Goal: Task Accomplishment & Management: Complete application form

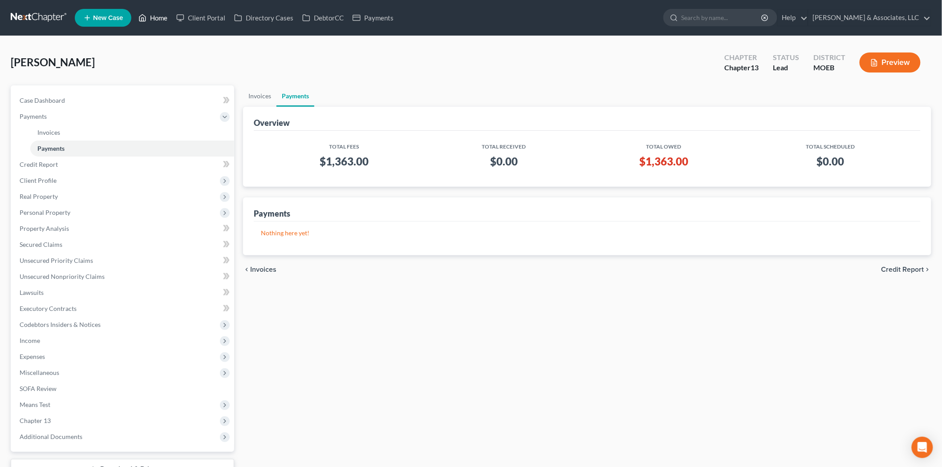
click at [148, 19] on link "Home" at bounding box center [153, 18] width 38 height 16
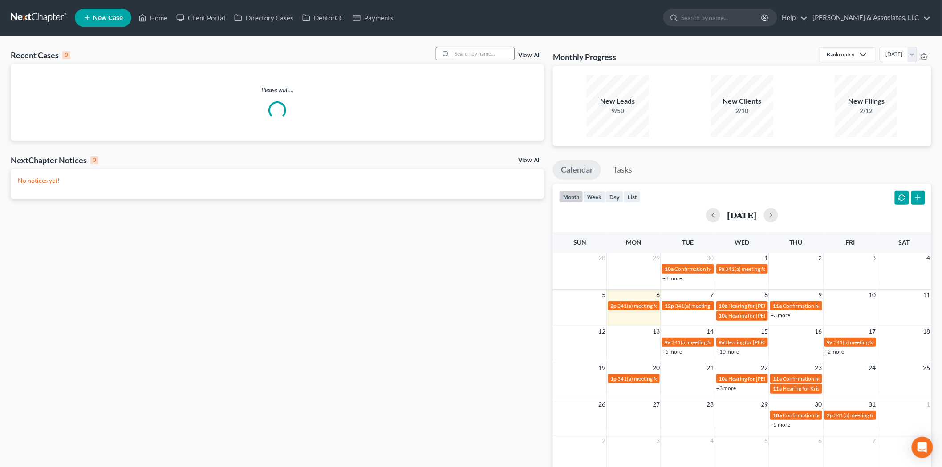
click at [463, 52] on input "search" at bounding box center [483, 53] width 62 height 13
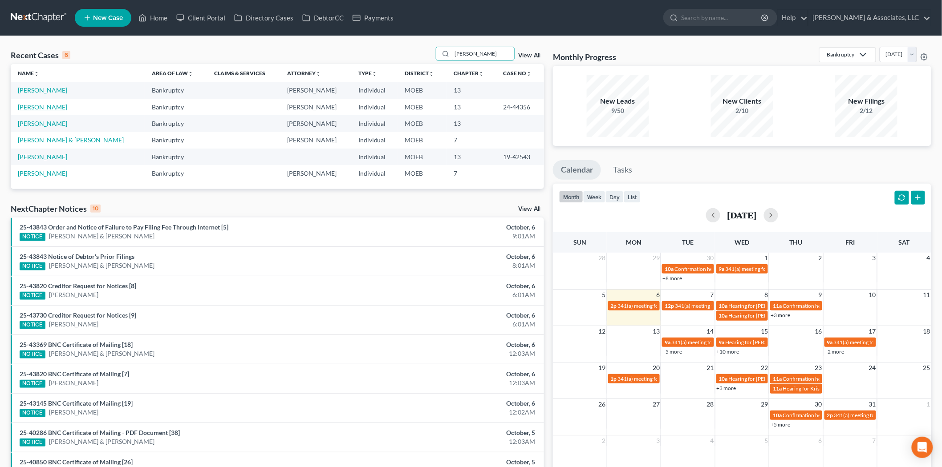
type input "[PERSON_NAME]"
click at [48, 107] on link "[PERSON_NAME]" at bounding box center [42, 107] width 49 height 8
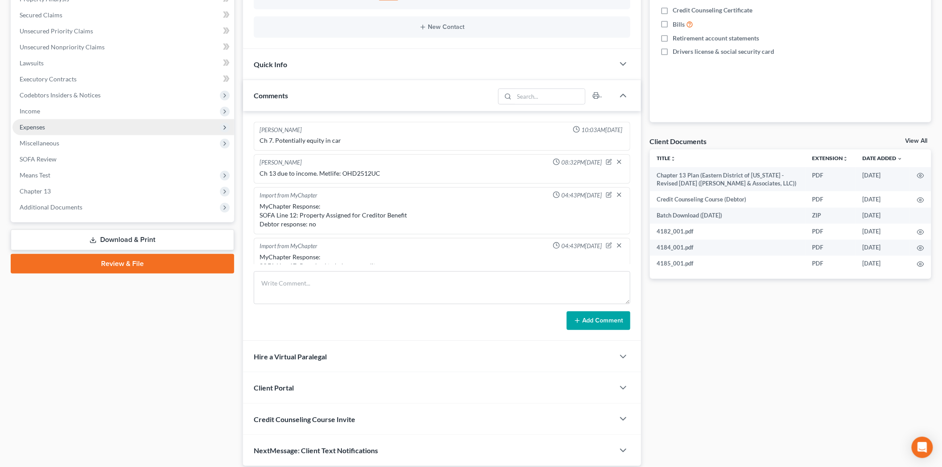
click at [30, 125] on span "Expenses" at bounding box center [32, 127] width 25 height 8
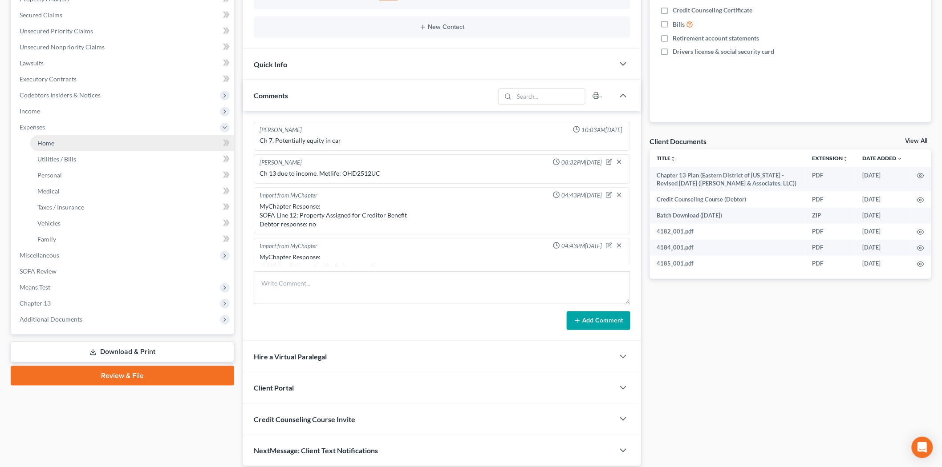
click at [57, 141] on link "Home" at bounding box center [132, 143] width 204 height 16
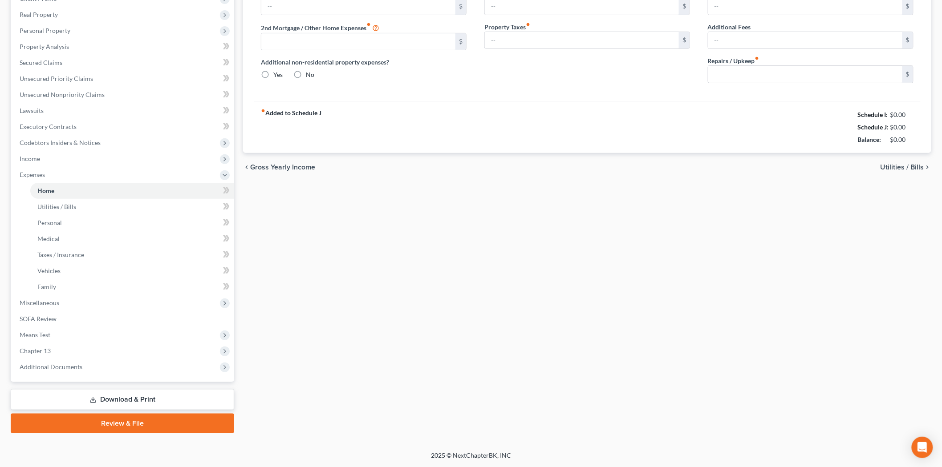
type input "600.00"
type input "0.00"
radio input "true"
type input "0.00"
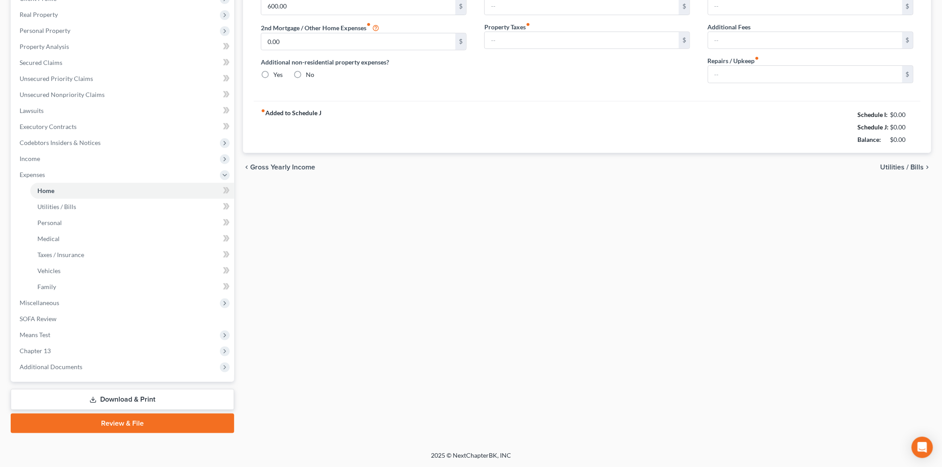
type input "0.00"
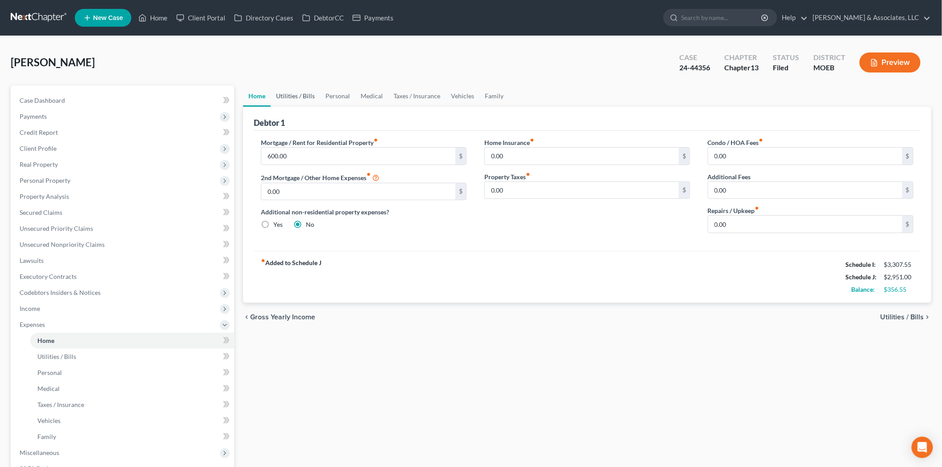
click at [294, 95] on link "Utilities / Bills" at bounding box center [295, 95] width 49 height 21
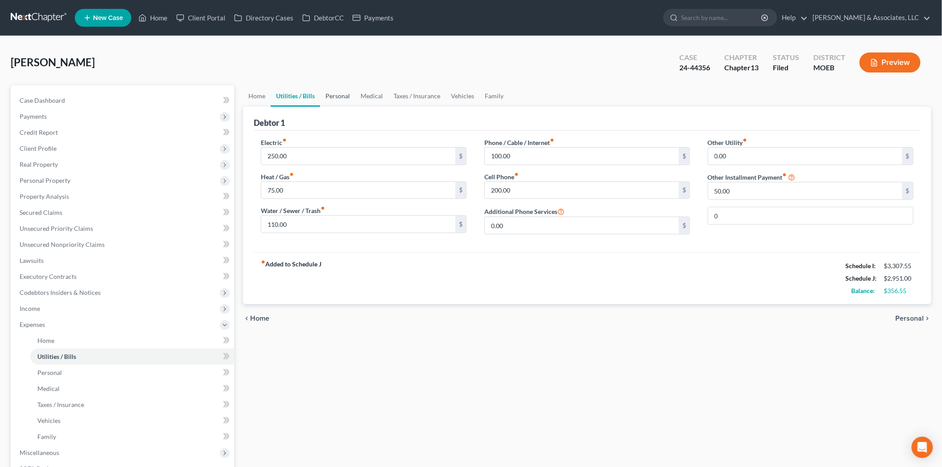
click at [345, 99] on link "Personal" at bounding box center [337, 95] width 35 height 21
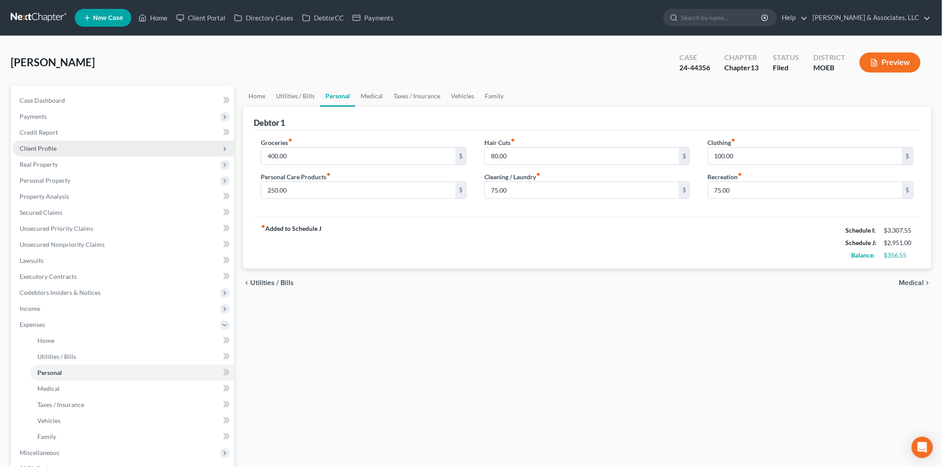
click at [48, 147] on span "Client Profile" at bounding box center [38, 149] width 37 height 8
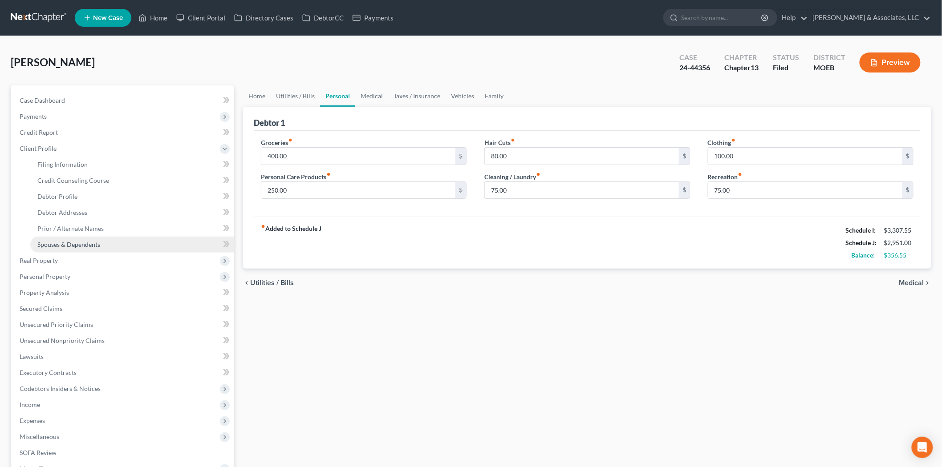
click at [66, 244] on span "Spouses & Dependents" at bounding box center [68, 245] width 63 height 8
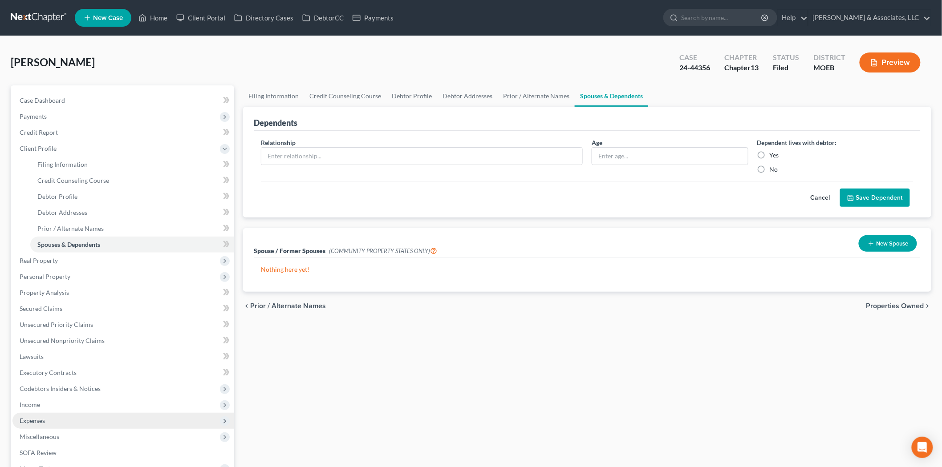
click at [49, 422] on span "Expenses" at bounding box center [123, 421] width 222 height 16
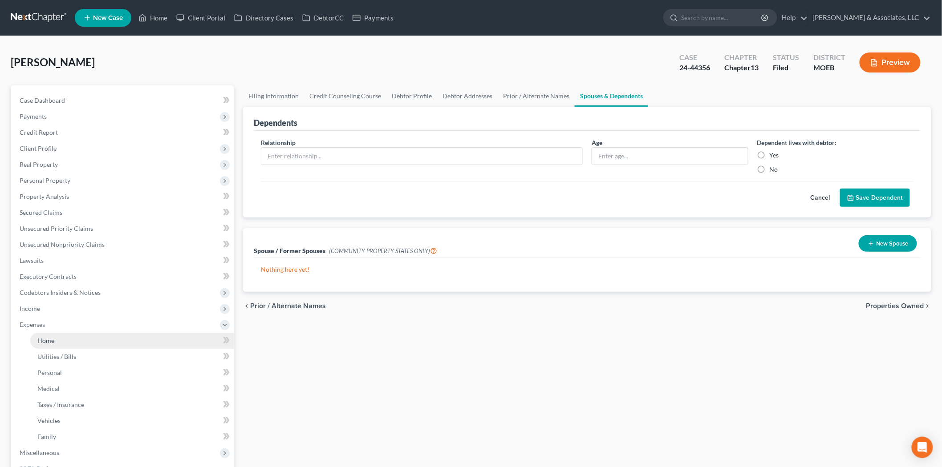
drag, startPoint x: 55, startPoint y: 330, endPoint x: 55, endPoint y: 337, distance: 7.6
click at [55, 330] on span "Expenses" at bounding box center [123, 325] width 222 height 16
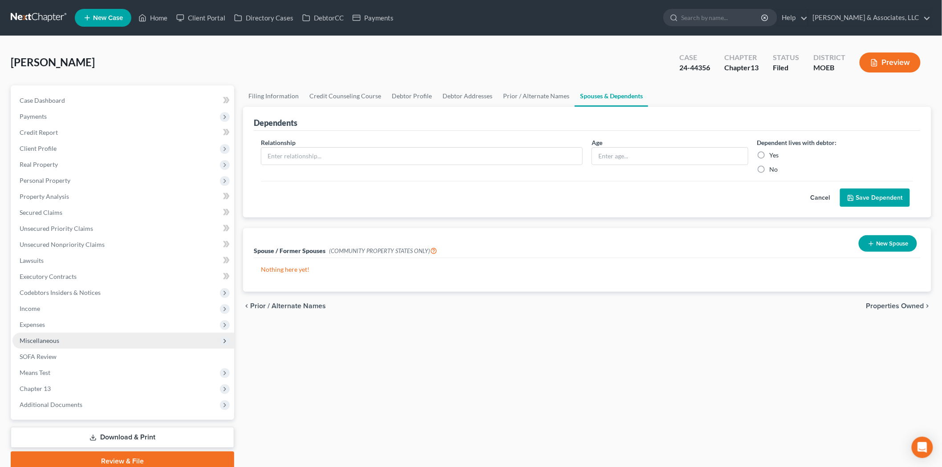
click at [54, 339] on span "Miscellaneous" at bounding box center [40, 341] width 40 height 8
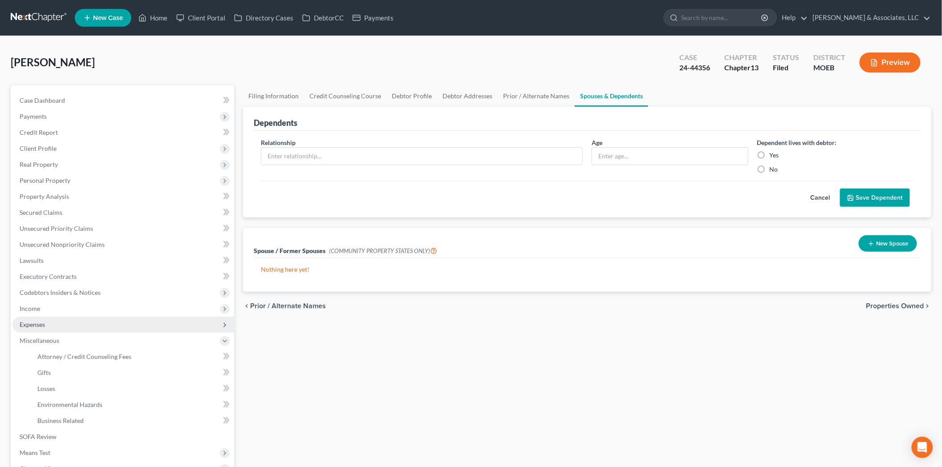
click at [43, 323] on span "Expenses" at bounding box center [32, 325] width 25 height 8
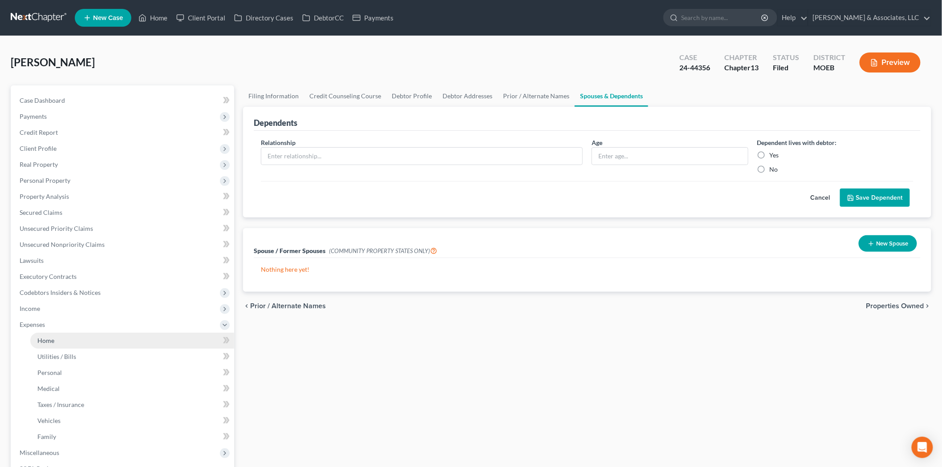
click at [46, 337] on span "Home" at bounding box center [45, 341] width 17 height 8
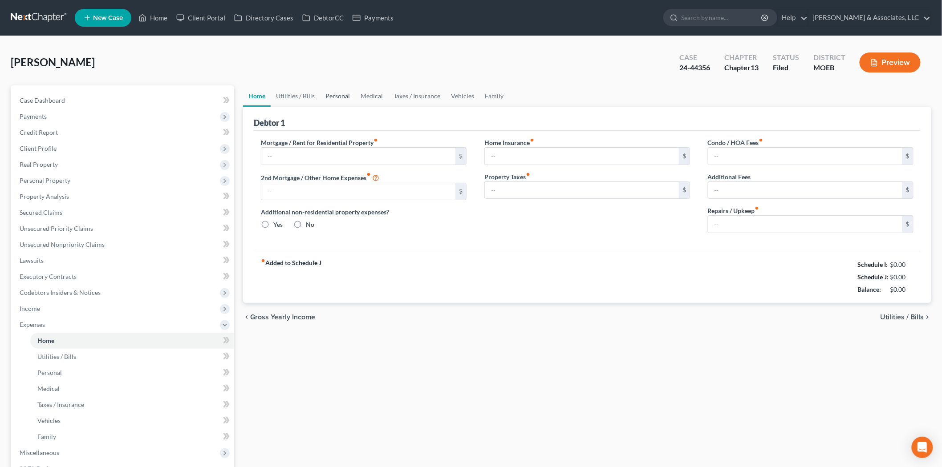
type input "600.00"
type input "0.00"
radio input "true"
type input "0.00"
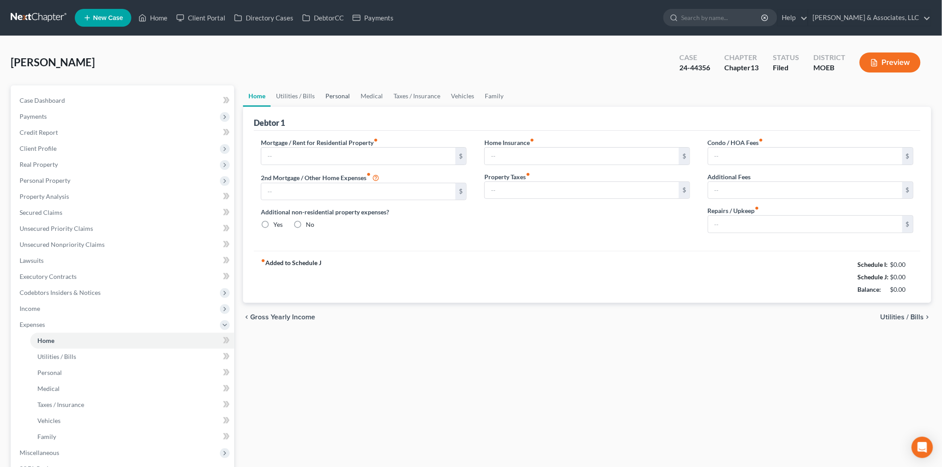
type input "0.00"
click at [306, 95] on link "Utilities / Bills" at bounding box center [295, 95] width 49 height 21
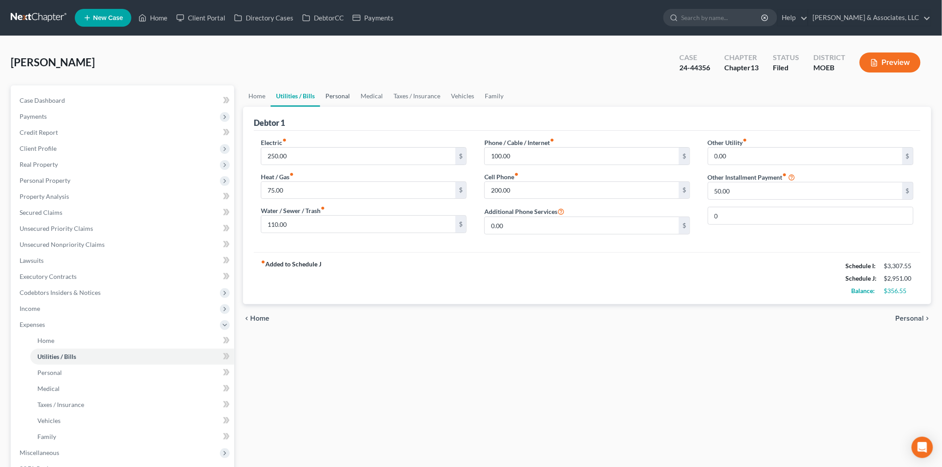
click at [346, 98] on link "Personal" at bounding box center [337, 95] width 35 height 21
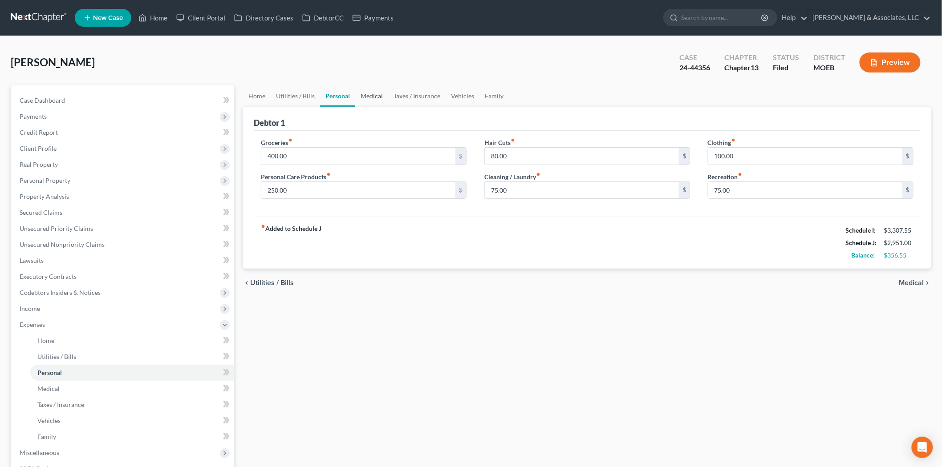
click at [377, 95] on link "Medical" at bounding box center [371, 95] width 33 height 21
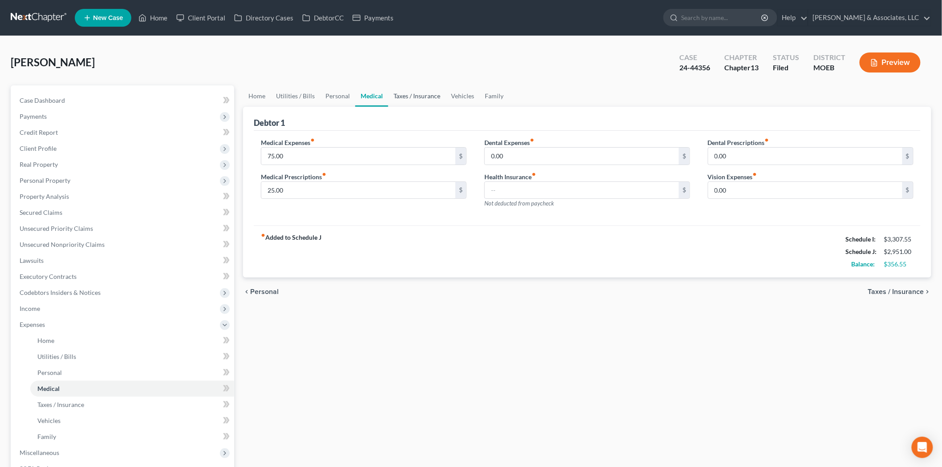
click at [420, 94] on link "Taxes / Insurance" at bounding box center [416, 95] width 57 height 21
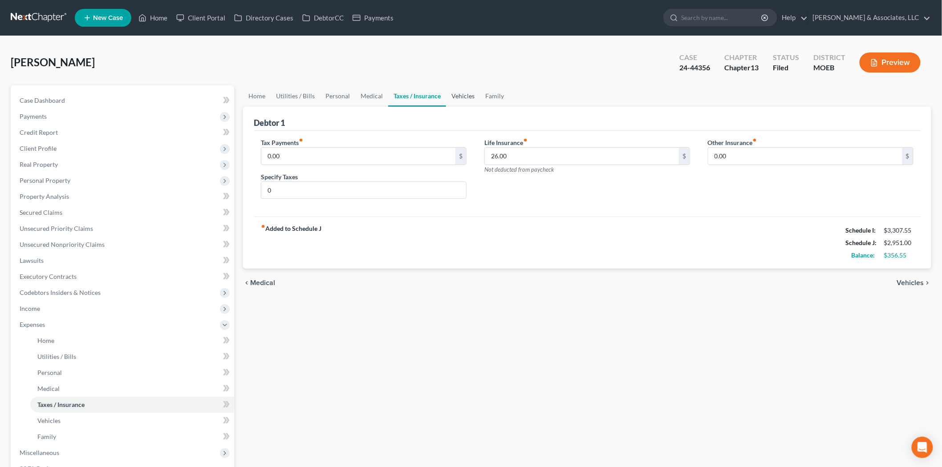
click at [463, 97] on link "Vehicles" at bounding box center [463, 95] width 34 height 21
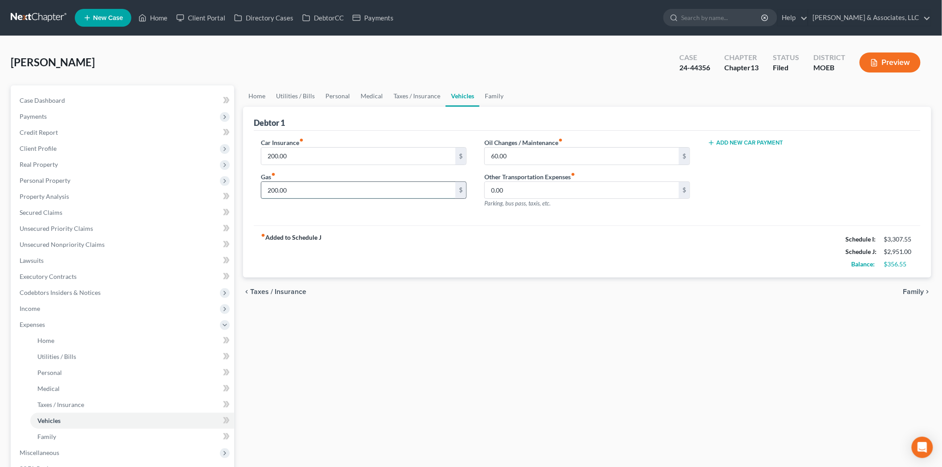
click at [306, 187] on input "200.00" at bounding box center [358, 190] width 194 height 17
type input "250.00"
click at [495, 154] on input "60.00" at bounding box center [582, 156] width 194 height 17
type input "80.00"
click at [495, 97] on link "Family" at bounding box center [493, 95] width 29 height 21
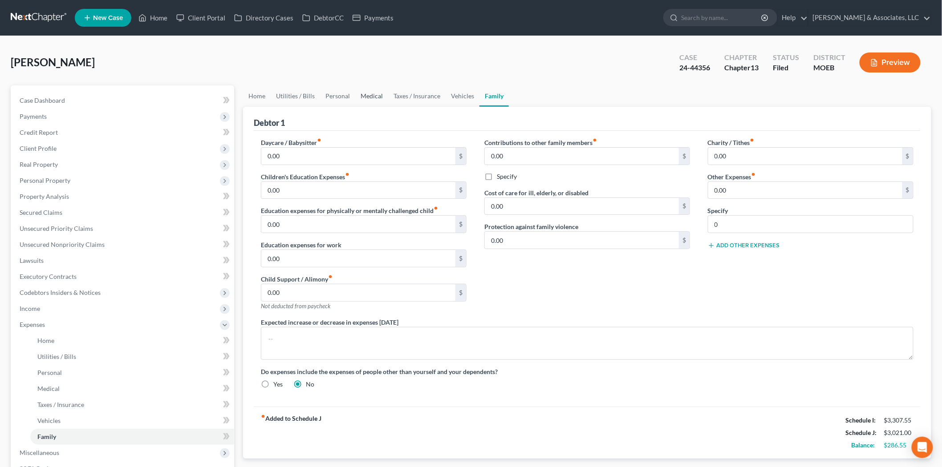
click at [368, 97] on link "Medical" at bounding box center [371, 95] width 33 height 21
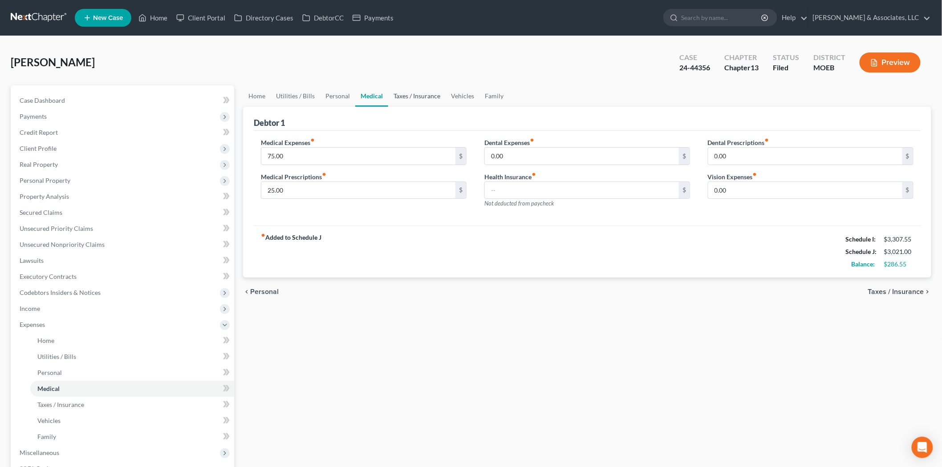
click at [392, 95] on link "Taxes / Insurance" at bounding box center [416, 95] width 57 height 21
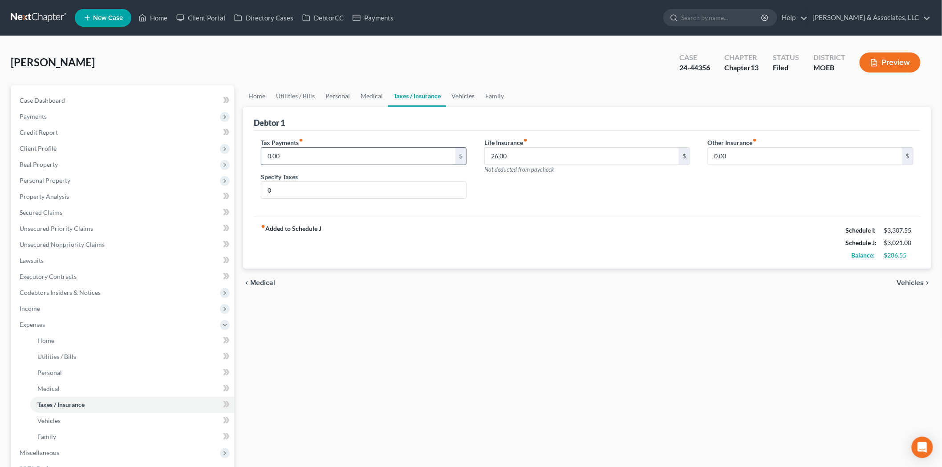
click at [301, 159] on input "0.00" at bounding box center [358, 156] width 194 height 17
type input "20.00"
click at [291, 191] on input "0" at bounding box center [363, 190] width 205 height 17
drag, startPoint x: 275, startPoint y: 191, endPoint x: 243, endPoint y: 190, distance: 32.1
click at [243, 190] on div "Debtor 1 Tax Payments fiber_manual_record 20.00 $ Specify Taxes 0 Life Insuranc…" at bounding box center [587, 188] width 688 height 162
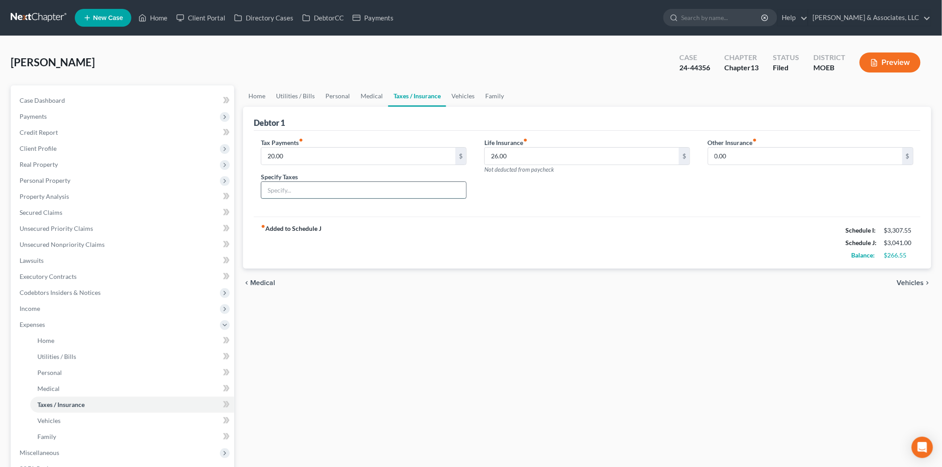
click at [275, 189] on input "text" at bounding box center [363, 190] width 205 height 17
type input "PP taxes"
click at [99, 178] on span "Personal Property" at bounding box center [123, 181] width 222 height 16
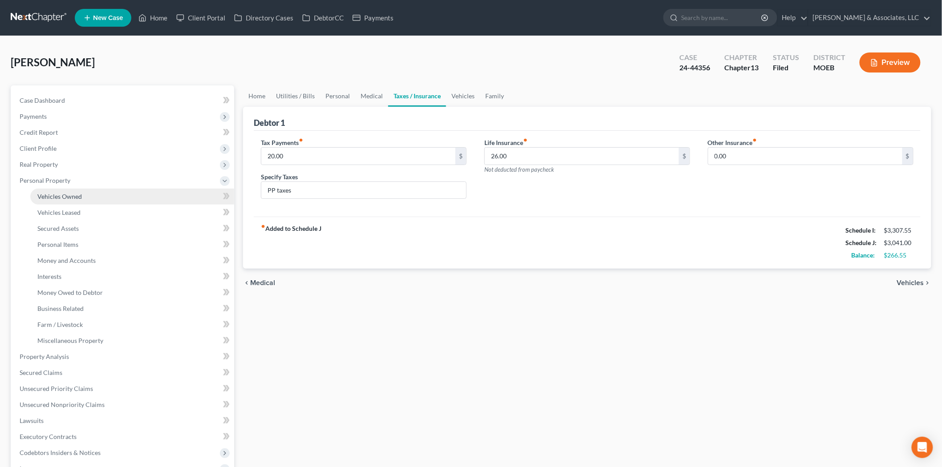
click at [118, 189] on link "Vehicles Owned" at bounding box center [132, 197] width 204 height 16
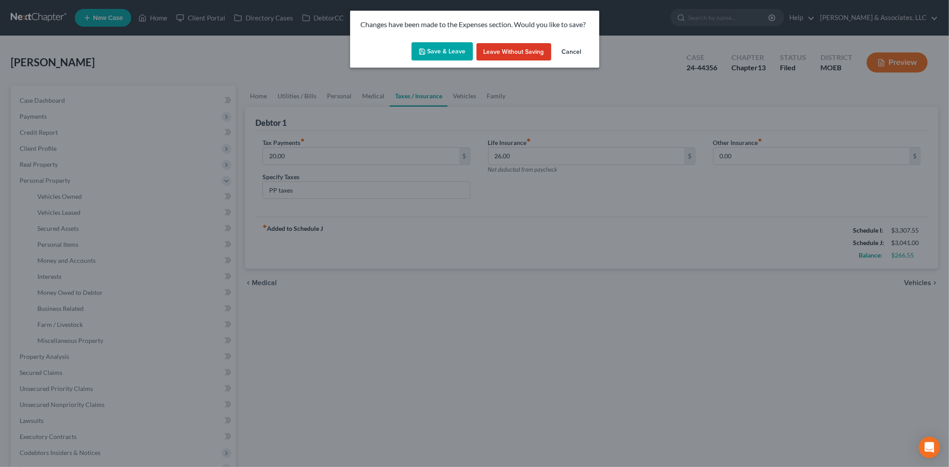
click at [440, 60] on button "Save & Leave" at bounding box center [442, 51] width 61 height 19
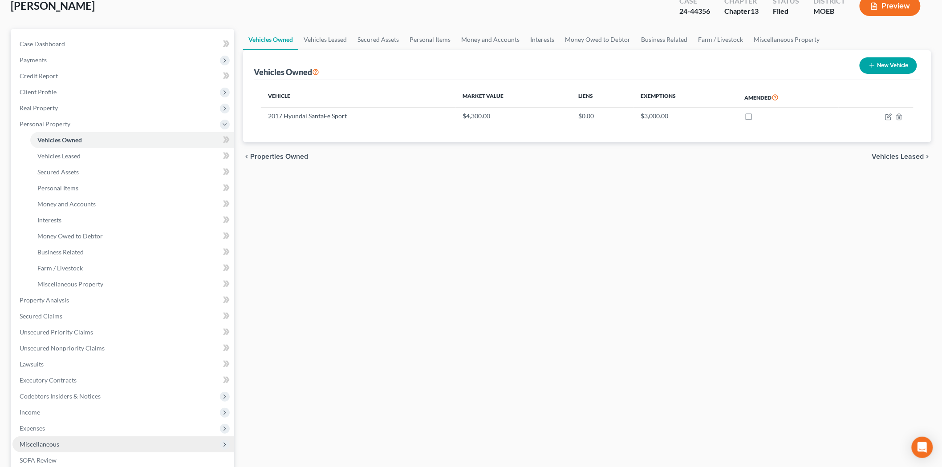
scroll to position [148, 0]
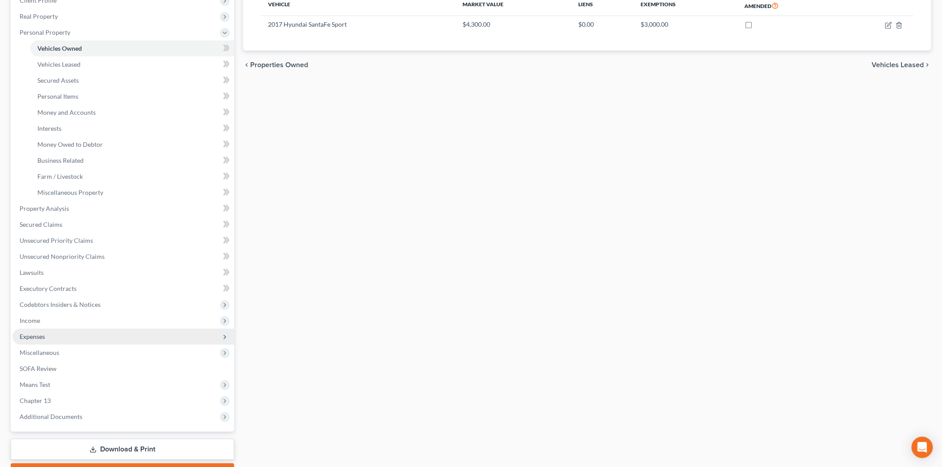
click at [30, 335] on span "Expenses" at bounding box center [32, 337] width 25 height 8
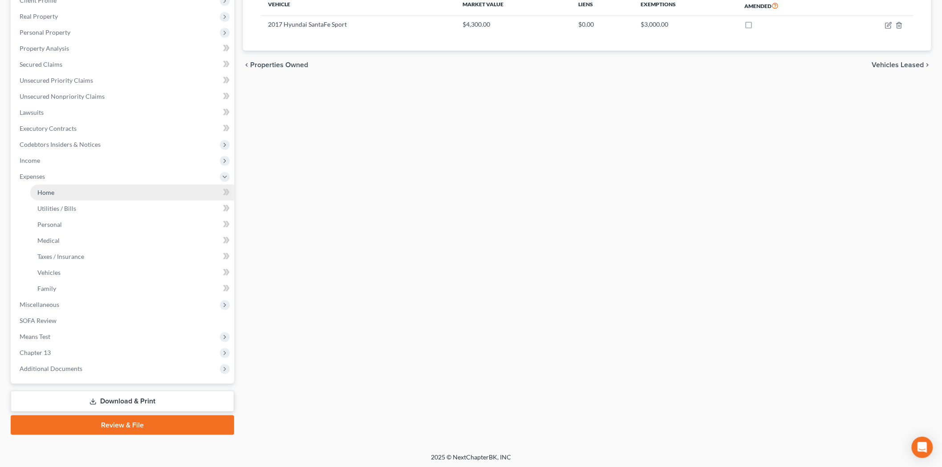
click at [56, 185] on link "Home" at bounding box center [132, 193] width 204 height 16
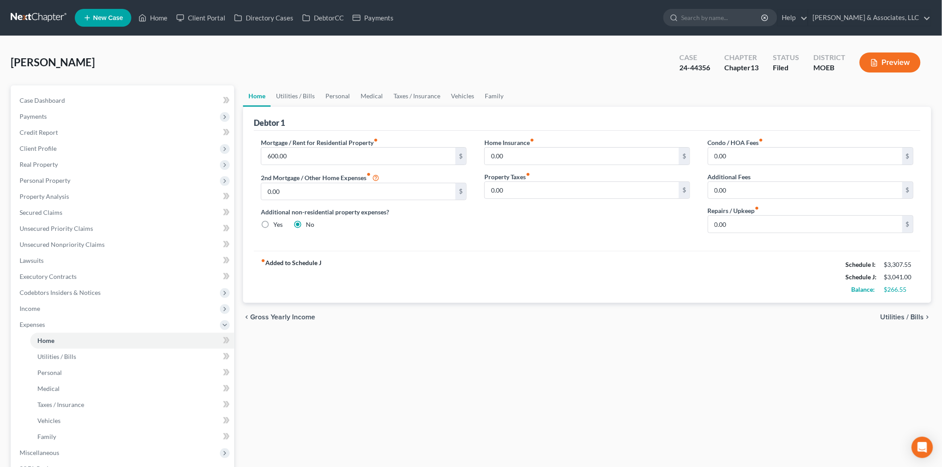
click at [888, 61] on button "Preview" at bounding box center [889, 63] width 61 height 20
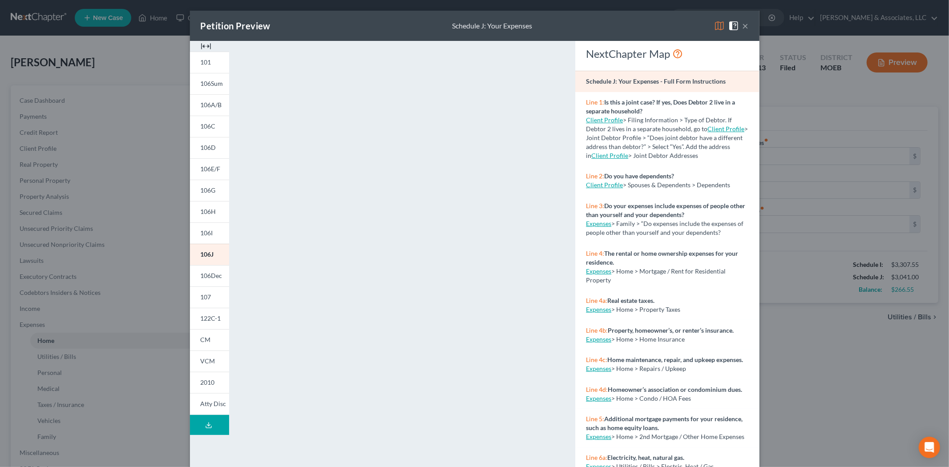
click at [743, 26] on button "×" at bounding box center [746, 25] width 6 height 11
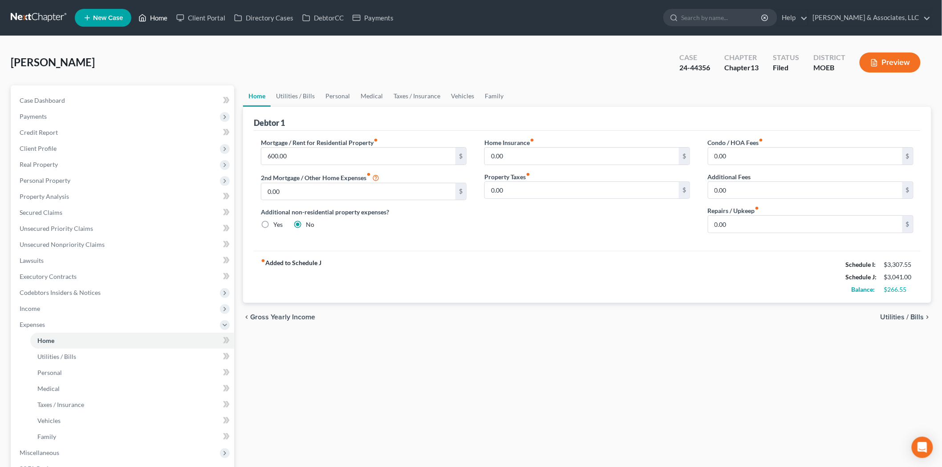
click at [160, 16] on link "Home" at bounding box center [153, 18] width 38 height 16
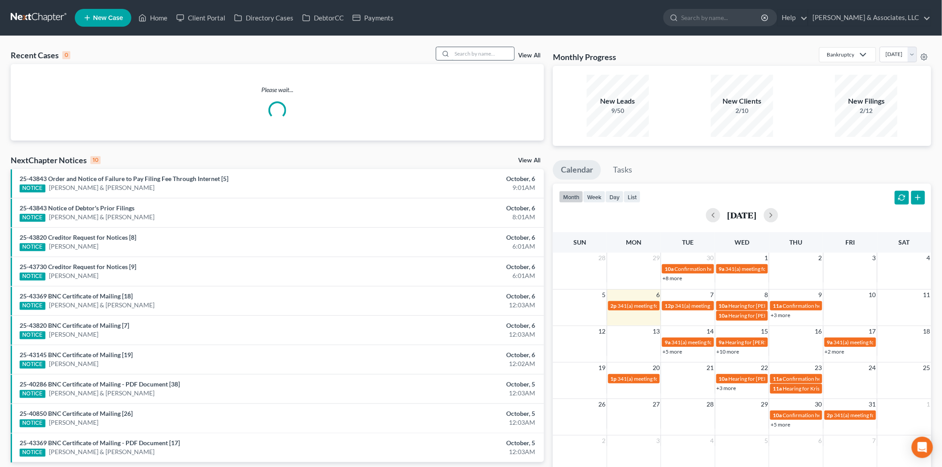
click at [470, 52] on input "search" at bounding box center [483, 53] width 62 height 13
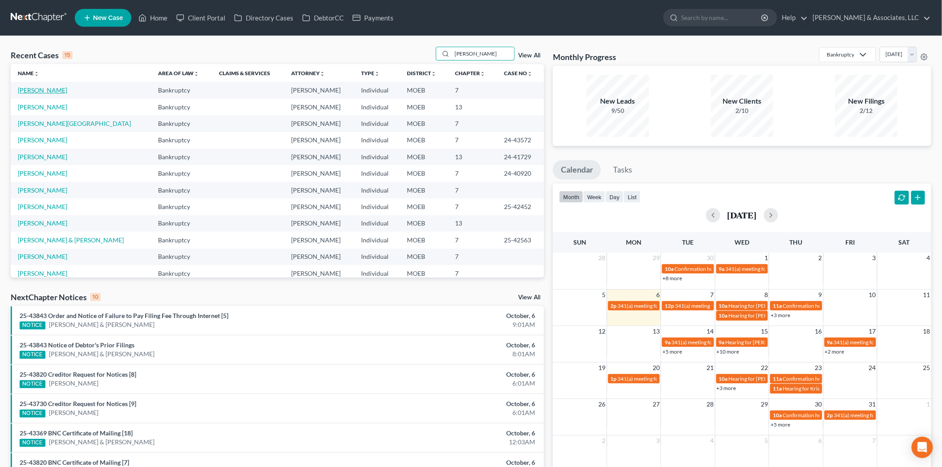
type input "[PERSON_NAME]"
click at [45, 89] on link "[PERSON_NAME]" at bounding box center [42, 90] width 49 height 8
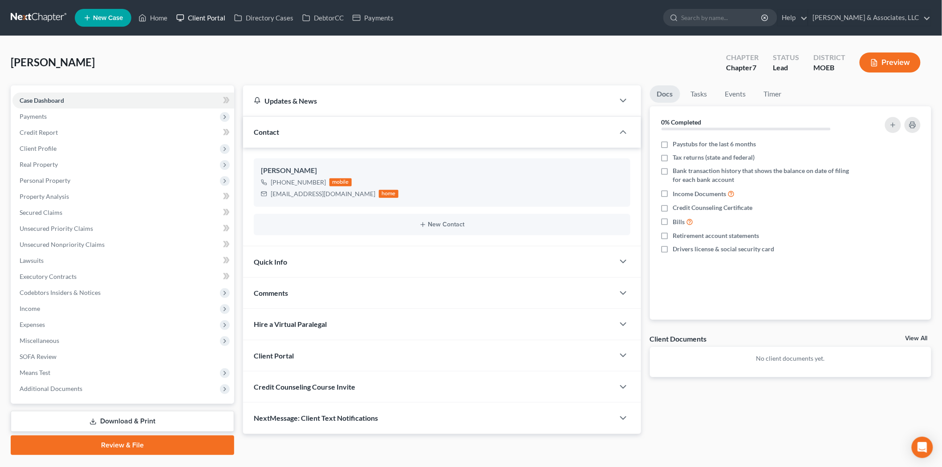
click at [190, 16] on link "Client Portal" at bounding box center [201, 18] width 58 height 16
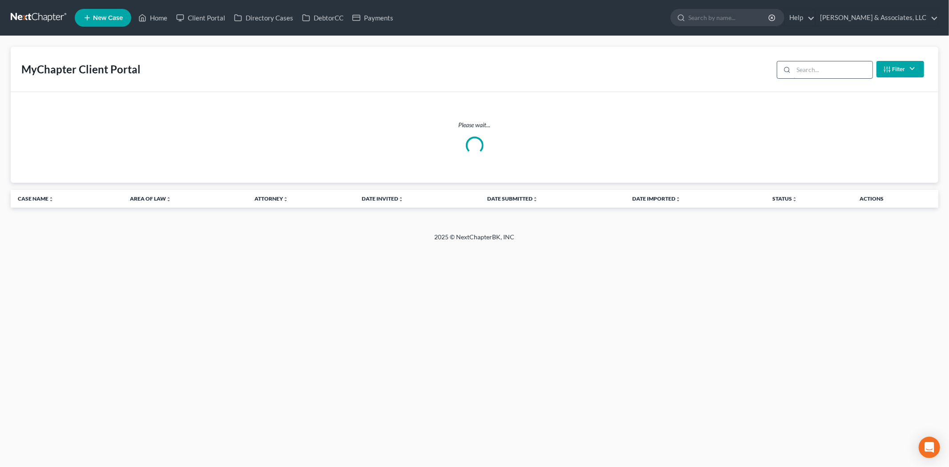
click at [813, 65] on input "search" at bounding box center [833, 69] width 79 height 17
type input "wisdom"
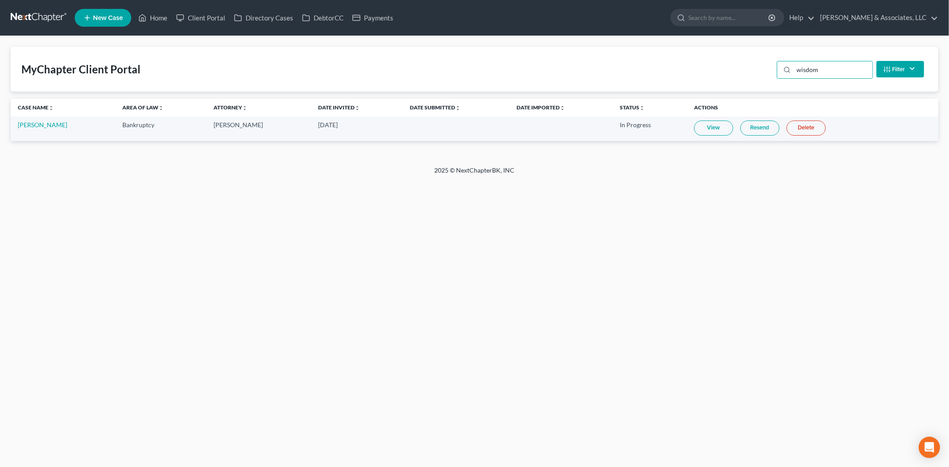
click at [699, 130] on link "View" at bounding box center [713, 128] width 39 height 15
click at [40, 122] on link "[PERSON_NAME]" at bounding box center [42, 125] width 49 height 8
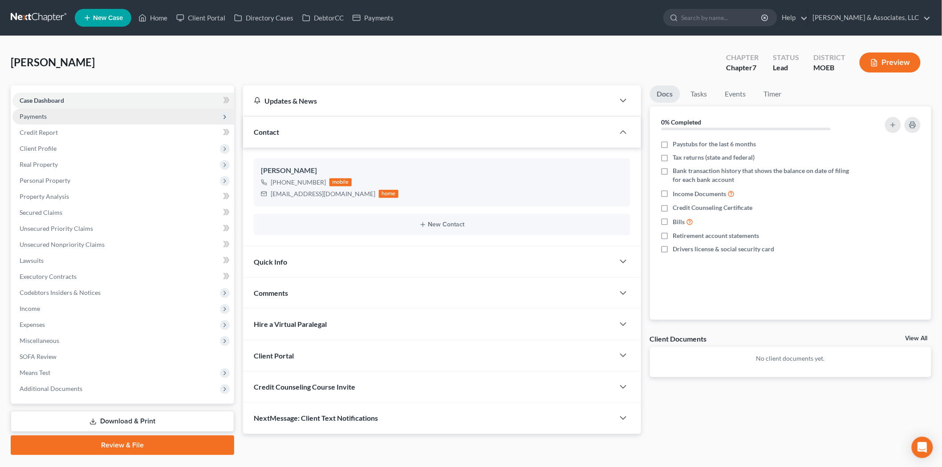
click at [45, 113] on span "Payments" at bounding box center [33, 117] width 27 height 8
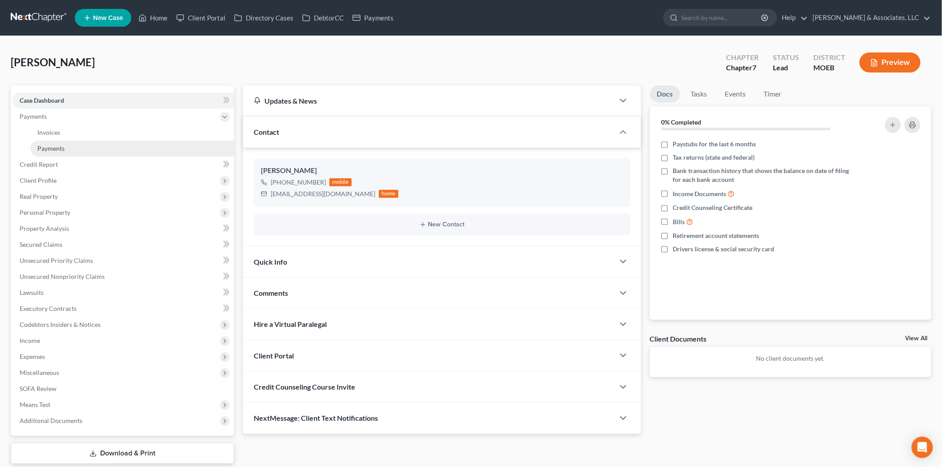
click at [48, 143] on link "Payments" at bounding box center [132, 149] width 204 height 16
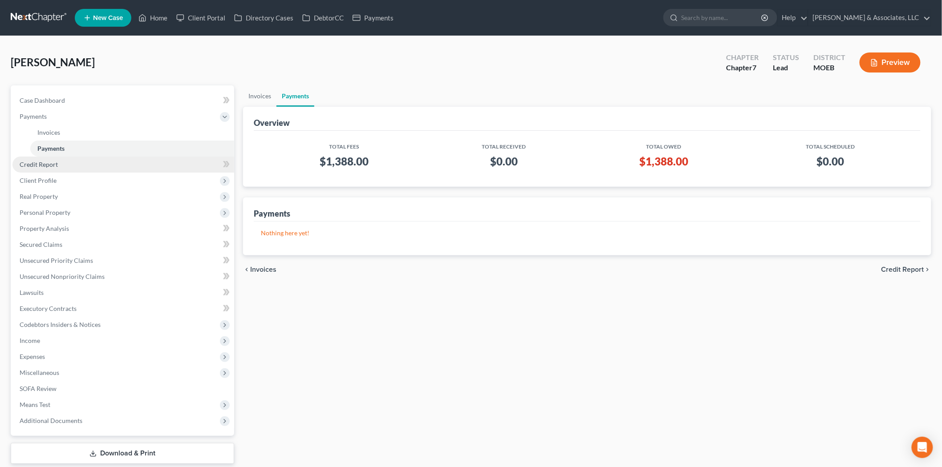
click at [58, 166] on link "Credit Report" at bounding box center [123, 165] width 222 height 16
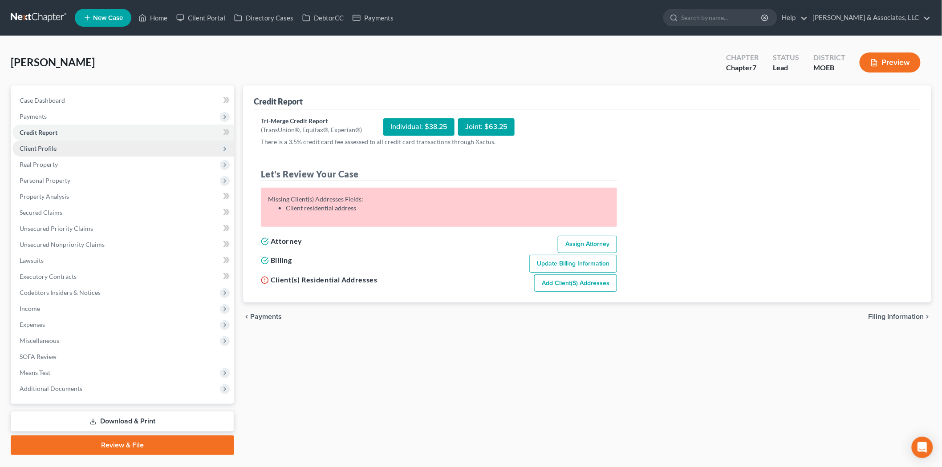
click at [46, 143] on span "Client Profile" at bounding box center [123, 149] width 222 height 16
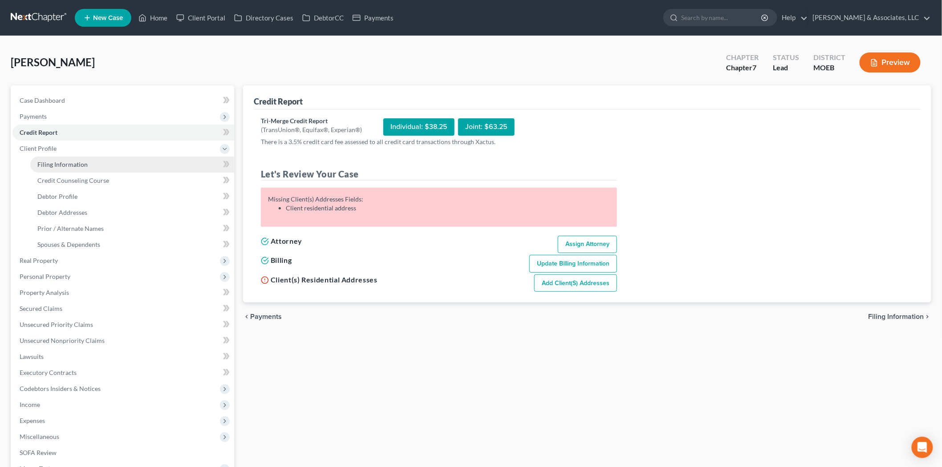
click at [43, 161] on span "Filing Information" at bounding box center [62, 165] width 50 height 8
select select "1"
select select "0"
select select "45"
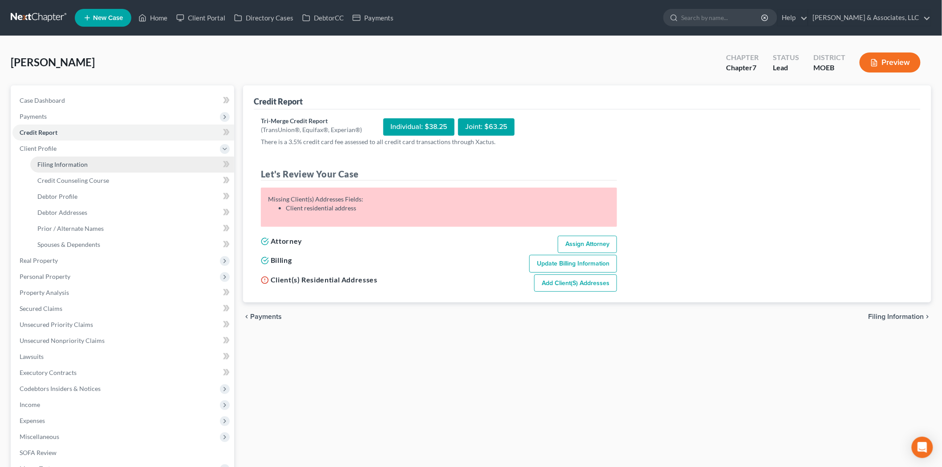
select select "26"
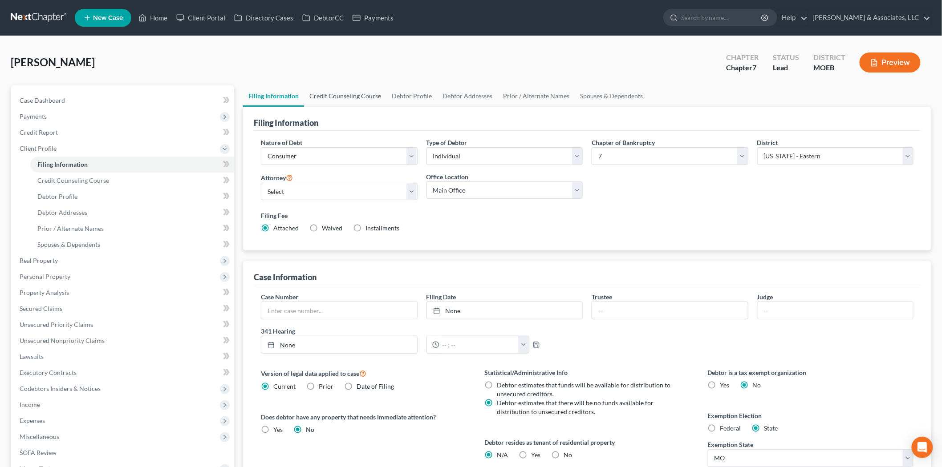
click at [335, 98] on link "Credit Counseling Course" at bounding box center [345, 95] width 82 height 21
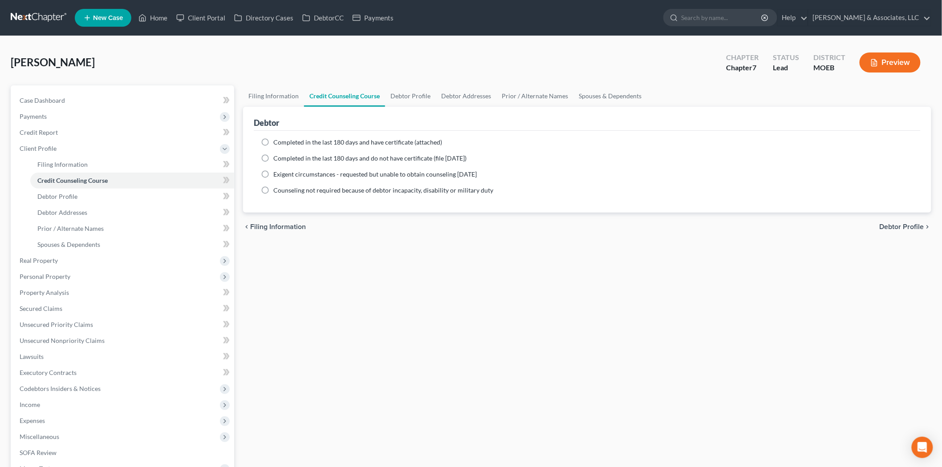
click at [273, 157] on label "Completed in the last 180 days and do not have certificate (file [DATE])" at bounding box center [369, 158] width 193 height 9
click at [277, 157] on input "Completed in the last 180 days and do not have certificate (file [DATE])" at bounding box center [280, 157] width 6 height 6
radio input "true"
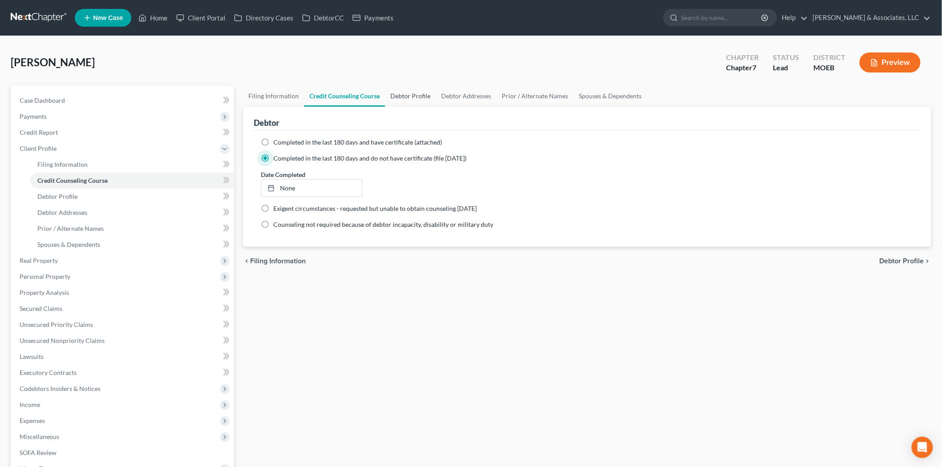
click at [407, 96] on link "Debtor Profile" at bounding box center [410, 95] width 51 height 21
select select "0"
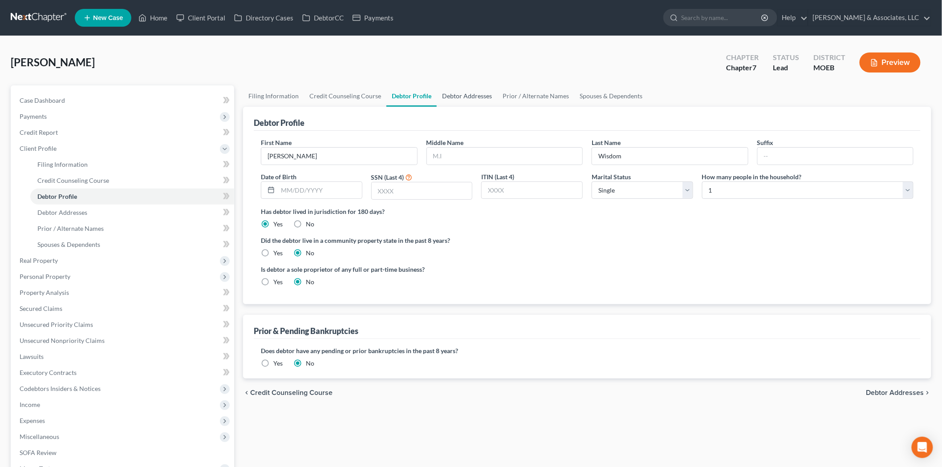
click at [453, 95] on link "Debtor Addresses" at bounding box center [467, 95] width 61 height 21
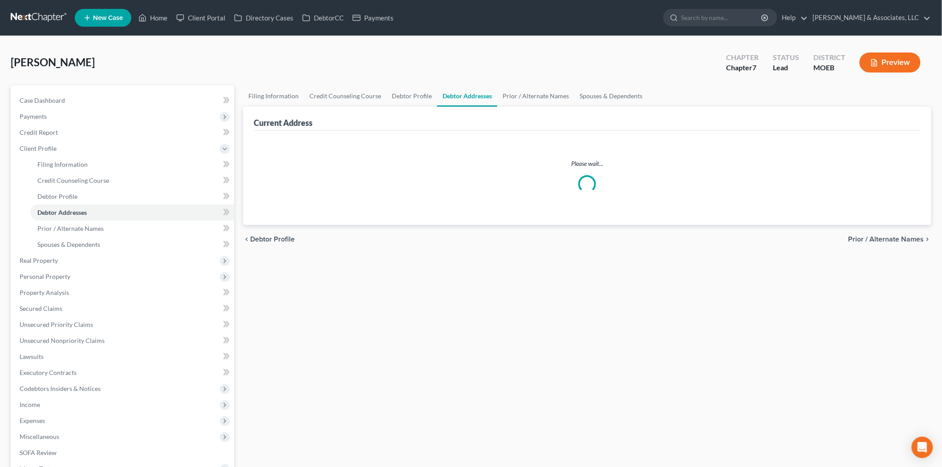
select select "0"
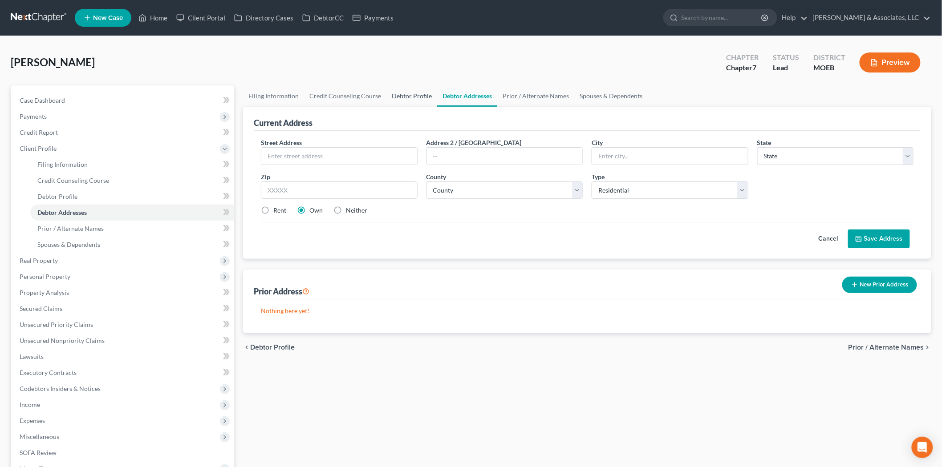
click at [412, 97] on link "Debtor Profile" at bounding box center [411, 95] width 51 height 21
select select "0"
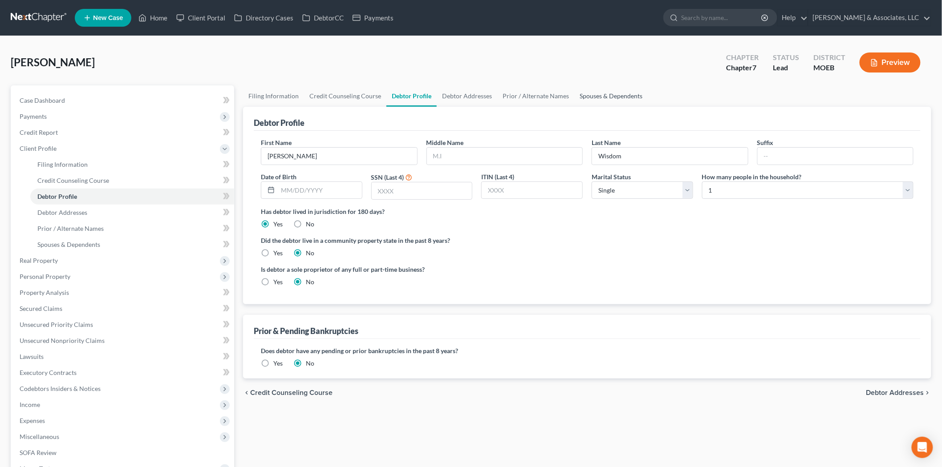
click at [585, 94] on link "Spouses & Dependents" at bounding box center [610, 95] width 73 height 21
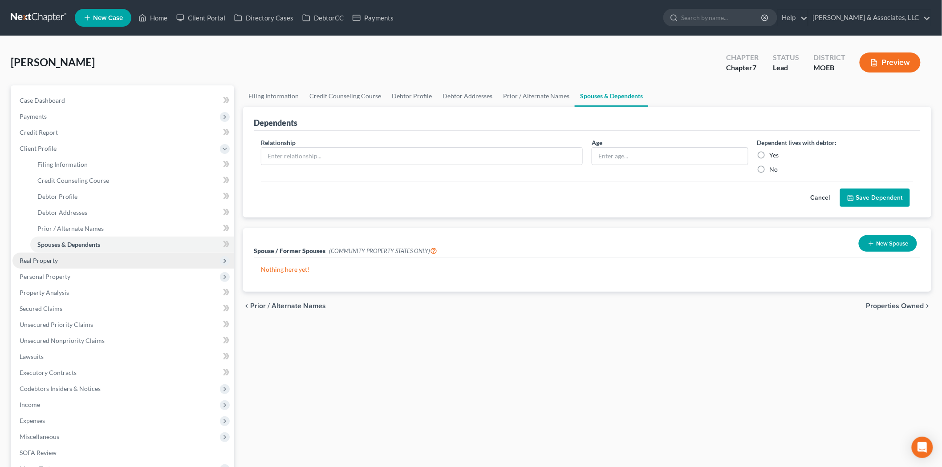
click at [43, 263] on span "Real Property" at bounding box center [39, 261] width 38 height 8
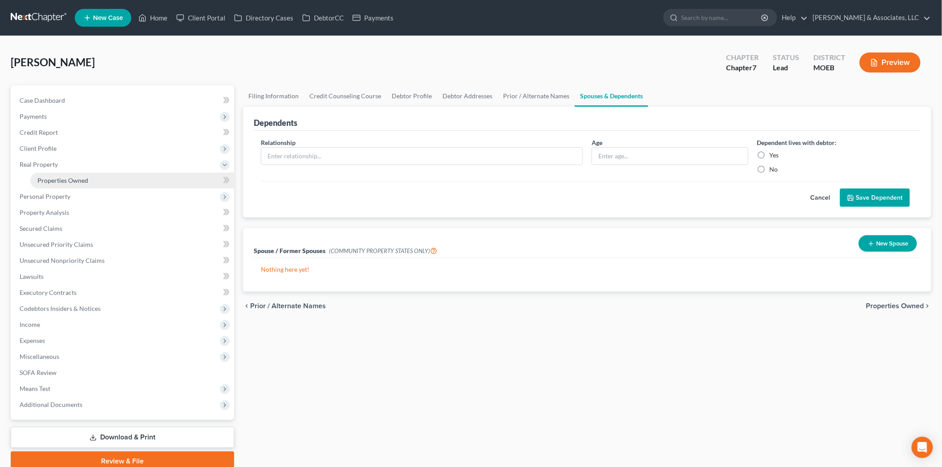
click at [77, 177] on span "Properties Owned" at bounding box center [62, 181] width 51 height 8
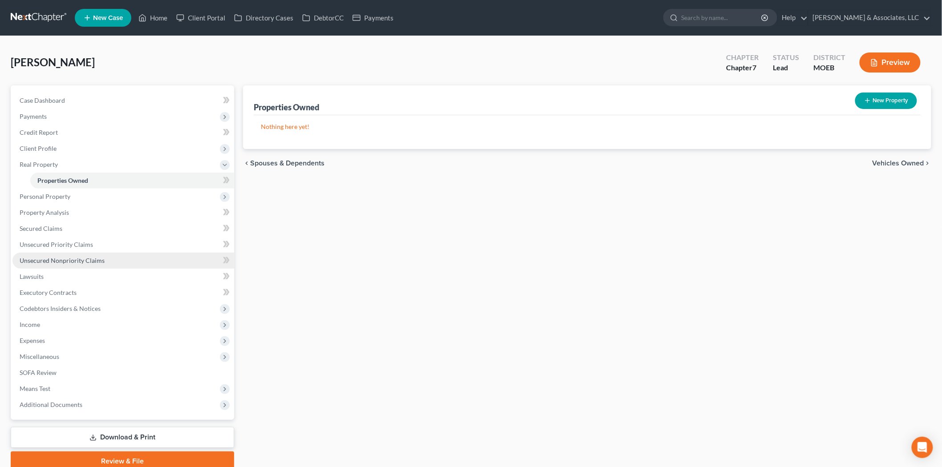
click at [54, 263] on span "Unsecured Nonpriority Claims" at bounding box center [62, 261] width 85 height 8
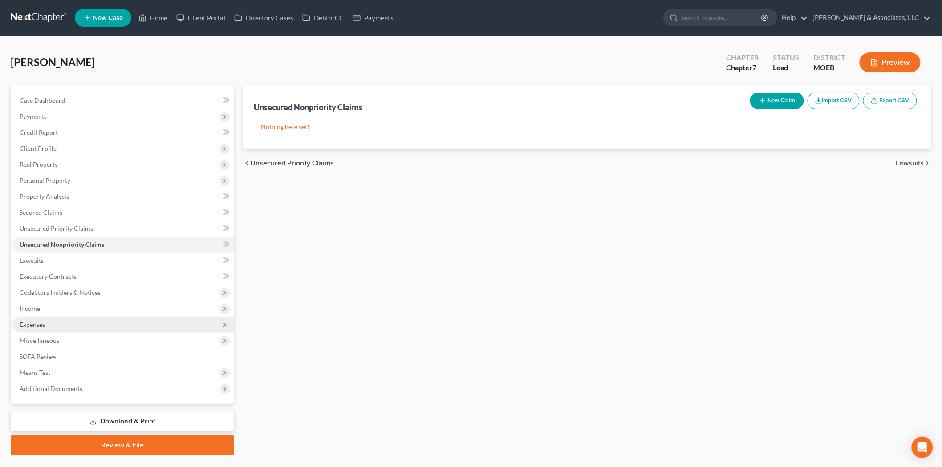
click at [39, 325] on span "Expenses" at bounding box center [32, 325] width 25 height 8
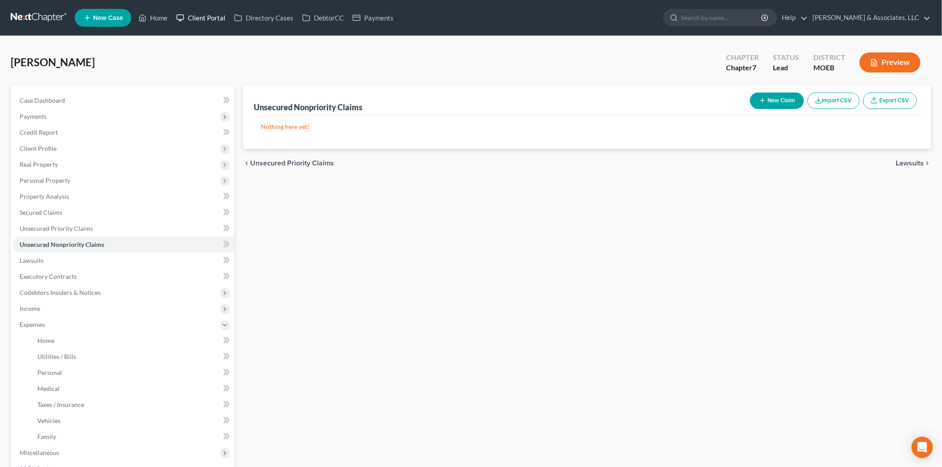
click at [212, 14] on link "Client Portal" at bounding box center [201, 18] width 58 height 16
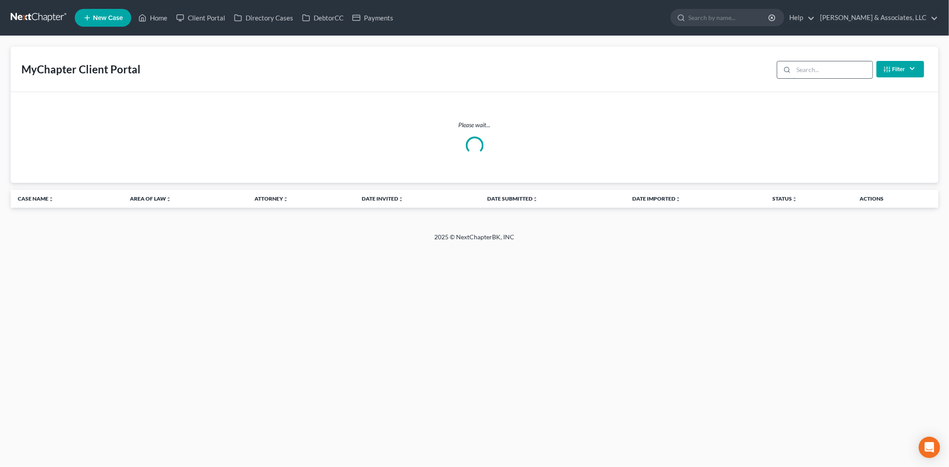
click at [803, 69] on input "search" at bounding box center [833, 69] width 79 height 17
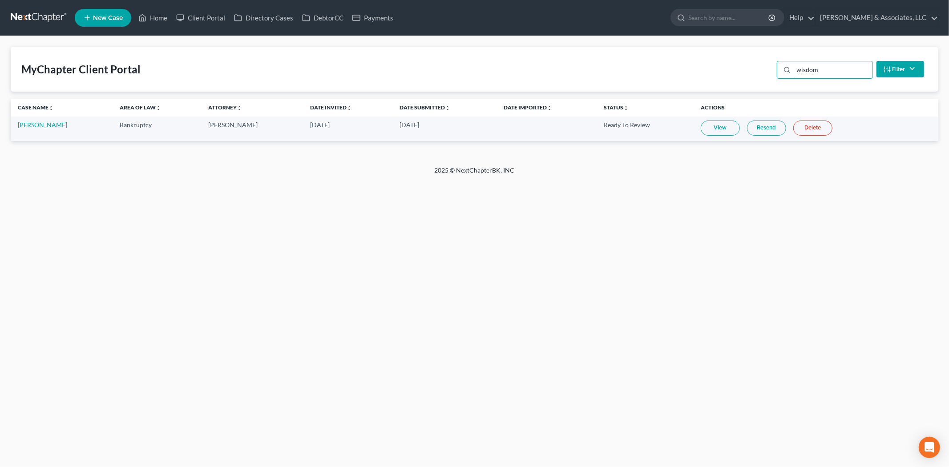
type input "wisdom"
click at [709, 123] on link "View" at bounding box center [720, 128] width 39 height 15
click at [705, 127] on link "View" at bounding box center [720, 128] width 39 height 15
click at [38, 125] on link "[PERSON_NAME]" at bounding box center [42, 125] width 49 height 8
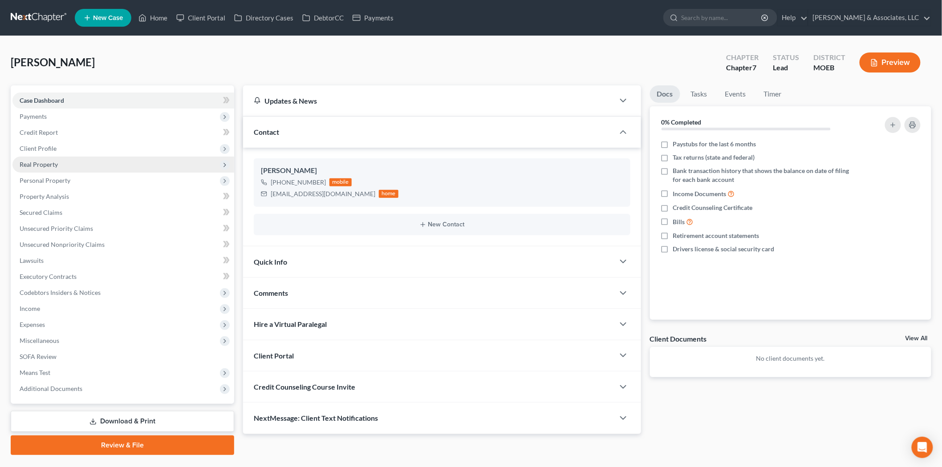
click at [44, 159] on span "Real Property" at bounding box center [123, 165] width 222 height 16
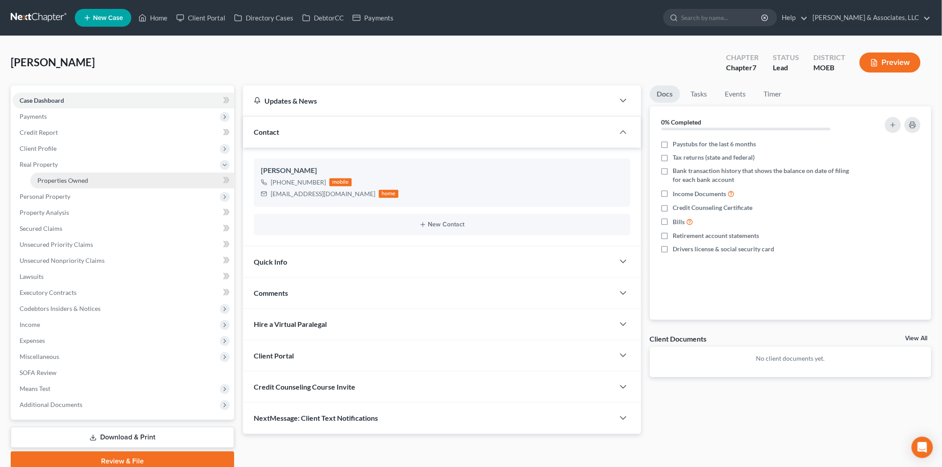
click at [74, 179] on span "Properties Owned" at bounding box center [62, 181] width 51 height 8
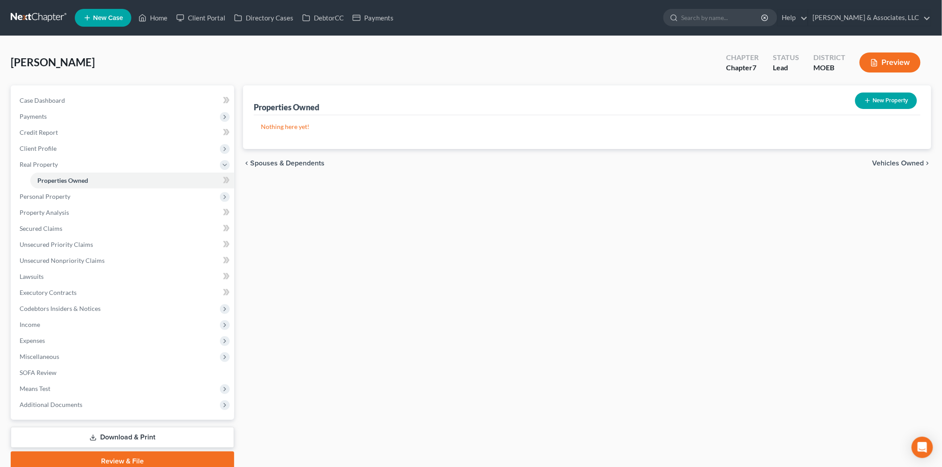
click at [879, 102] on button "New Property" at bounding box center [886, 101] width 62 height 16
select select "0"
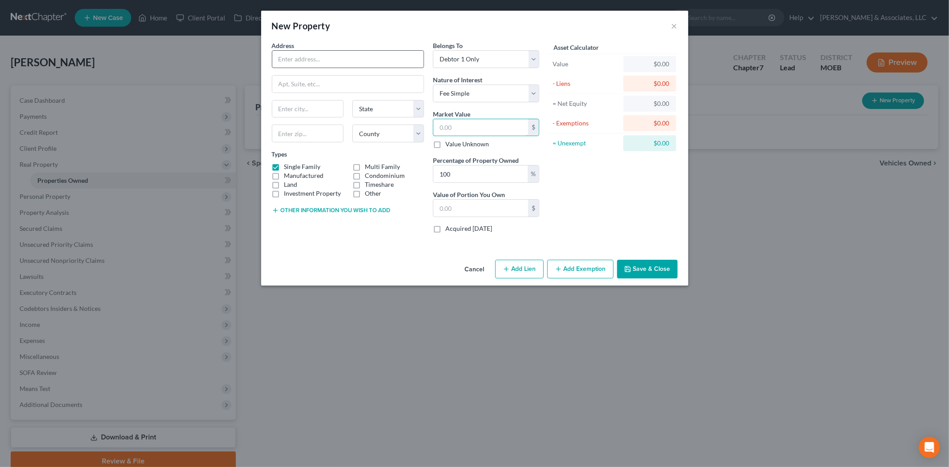
drag, startPoint x: 455, startPoint y: 120, endPoint x: 295, endPoint y: 53, distance: 173.5
click at [455, 120] on input "text" at bounding box center [481, 127] width 95 height 17
click at [290, 53] on input "text" at bounding box center [347, 59] width 151 height 17
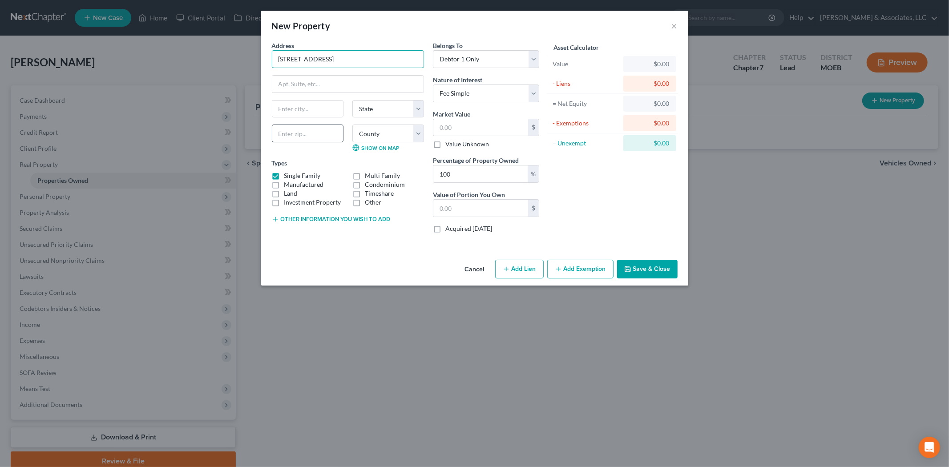
type input "[STREET_ADDRESS]"
click at [296, 140] on input "text" at bounding box center [308, 134] width 72 height 18
type input "63376"
type input "Saint [PERSON_NAME]"
select select "26"
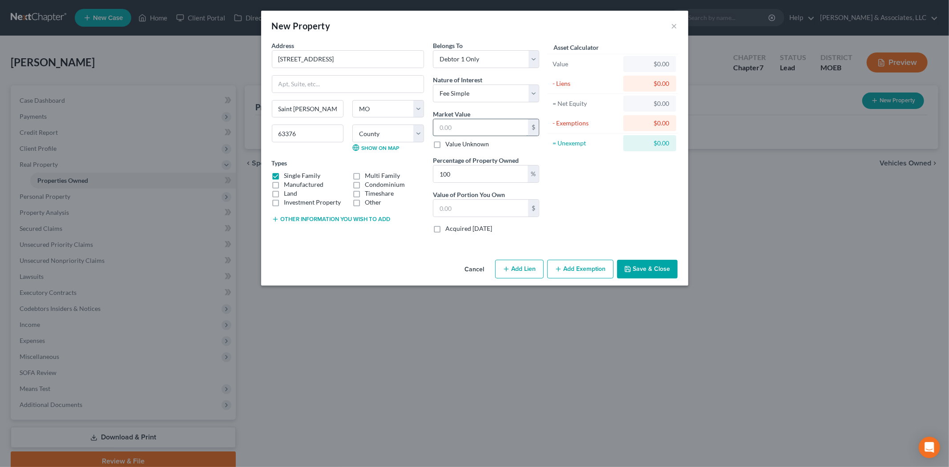
click at [466, 130] on input "text" at bounding box center [481, 127] width 95 height 17
type input "1"
type input "1.00"
type input "12"
type input "12.00"
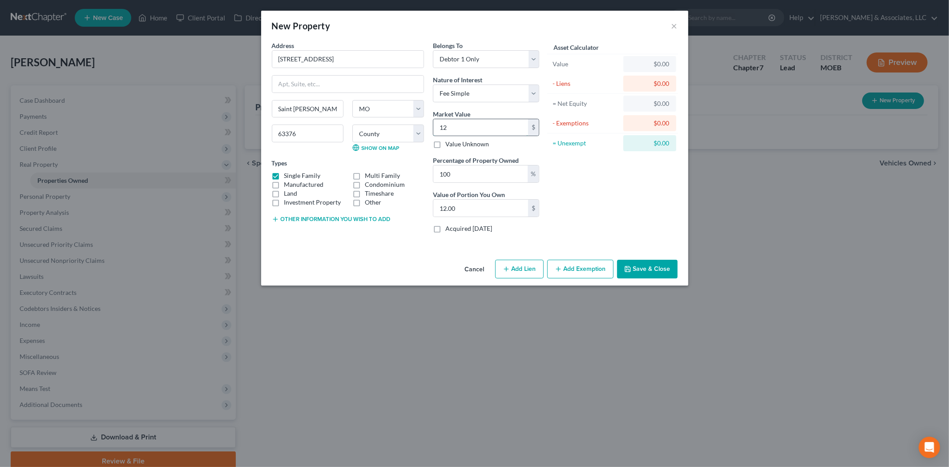
type input "120"
type input "120.00"
type input "1200"
type input "1,200.00"
type input "1,2000"
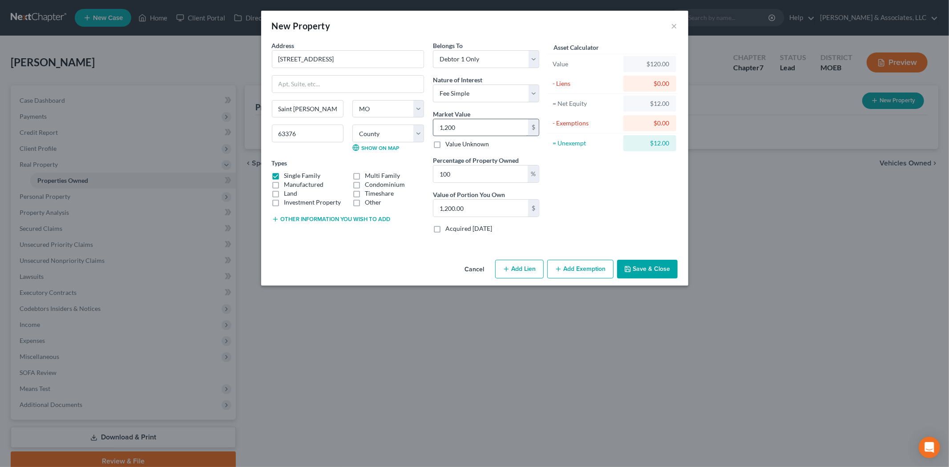
type input "12,000.00"
type input "12,0000"
type input "120,000.00"
type input "120,000"
click at [646, 273] on button "Save & Close" at bounding box center [647, 269] width 61 height 19
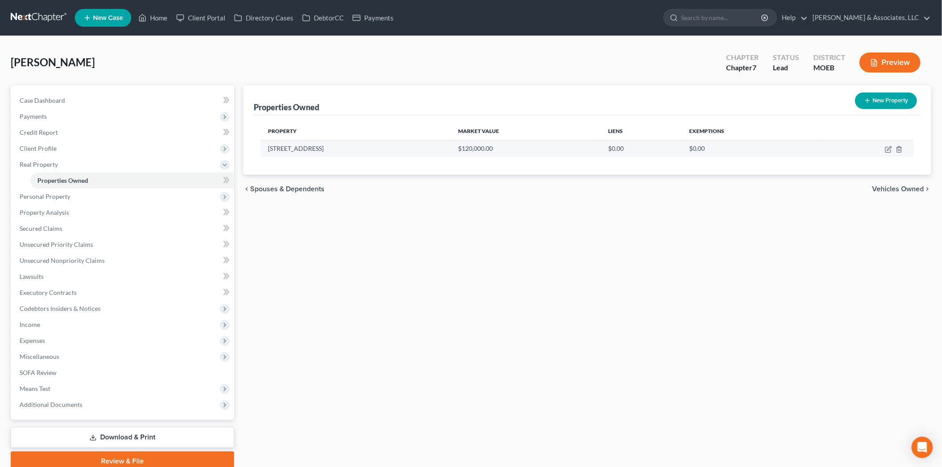
click at [892, 144] on td at bounding box center [864, 148] width 97 height 17
click at [889, 147] on icon "button" at bounding box center [889, 148] width 4 height 4
select select "26"
select select "0"
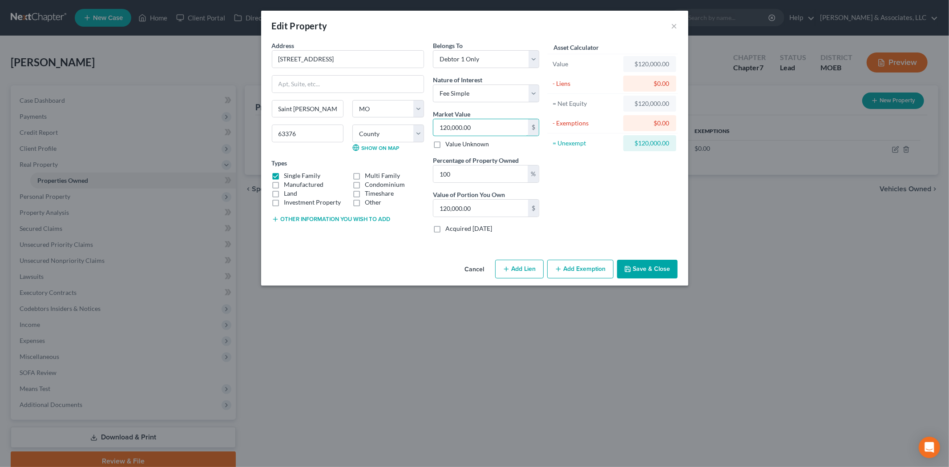
type input "1"
type input "1.00"
type input "11"
type input "11.00"
type input "110"
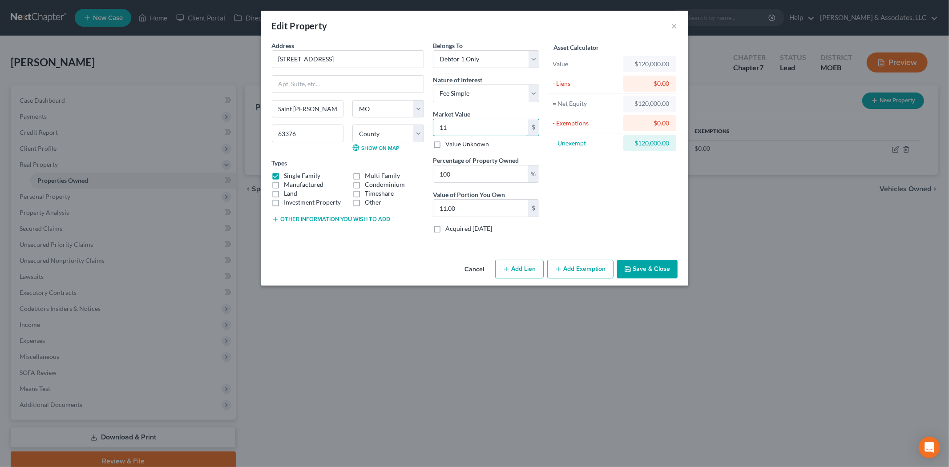
type input "110.00"
type input "1100"
type input "1,100.00"
type input "1,1000"
type input "11,000.00"
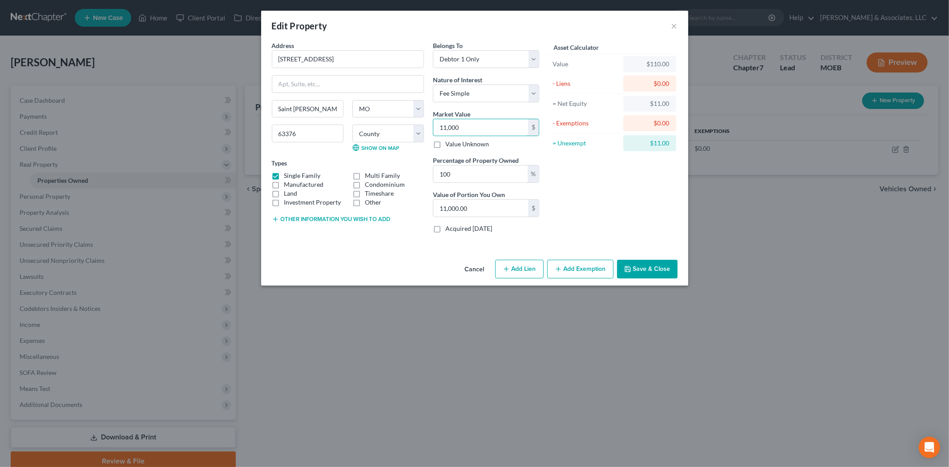
type input "11,0000"
type input "110,000.00"
type input "110,000"
click at [641, 268] on button "Save & Close" at bounding box center [647, 269] width 61 height 19
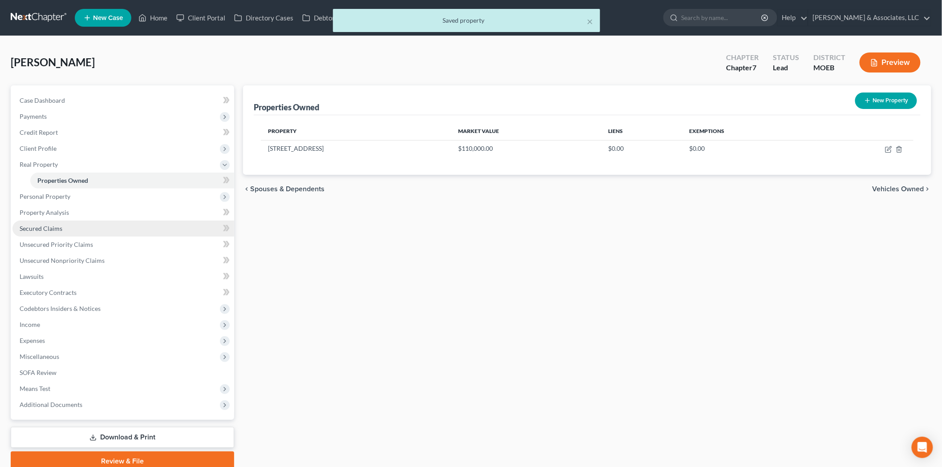
click at [55, 226] on span "Secured Claims" at bounding box center [41, 229] width 43 height 8
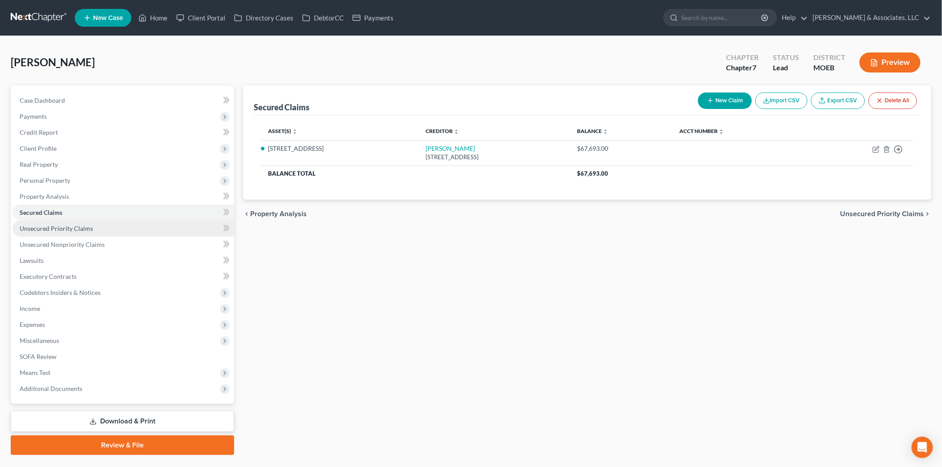
click at [86, 229] on span "Unsecured Priority Claims" at bounding box center [56, 229] width 73 height 8
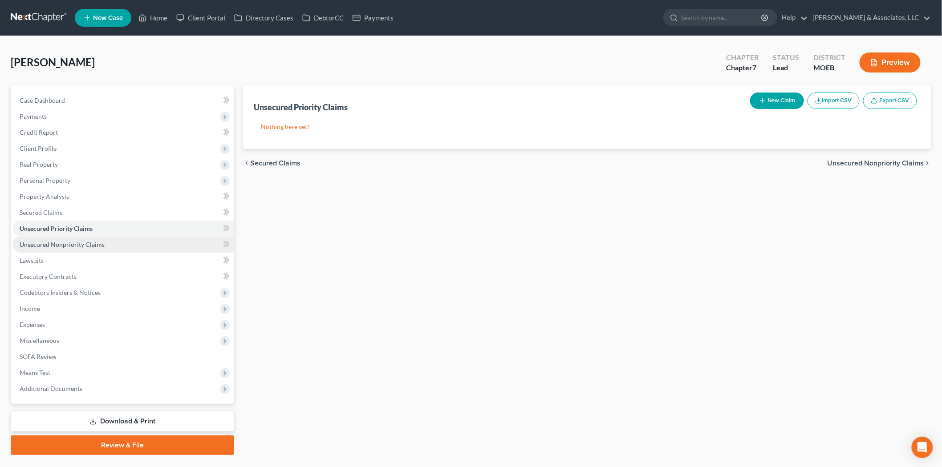
click at [62, 243] on span "Unsecured Nonpriority Claims" at bounding box center [62, 245] width 85 height 8
click at [45, 173] on span "Personal Property" at bounding box center [123, 181] width 222 height 16
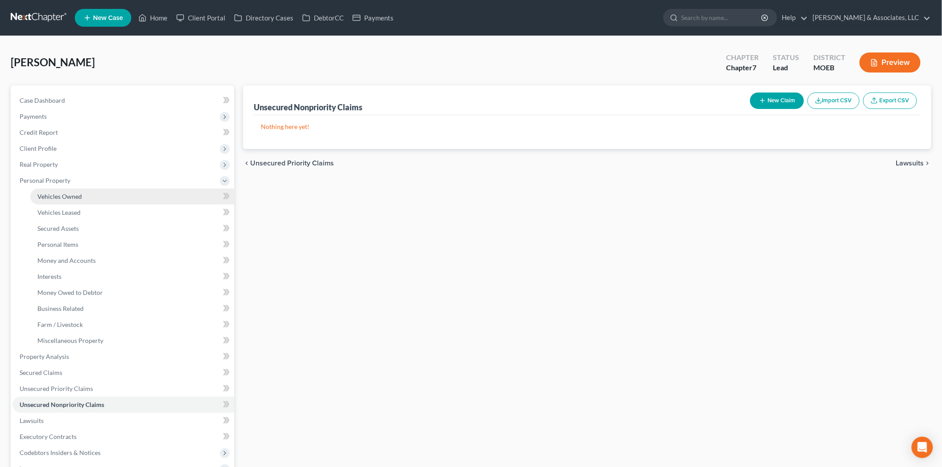
click at [87, 193] on link "Vehicles Owned" at bounding box center [132, 197] width 204 height 16
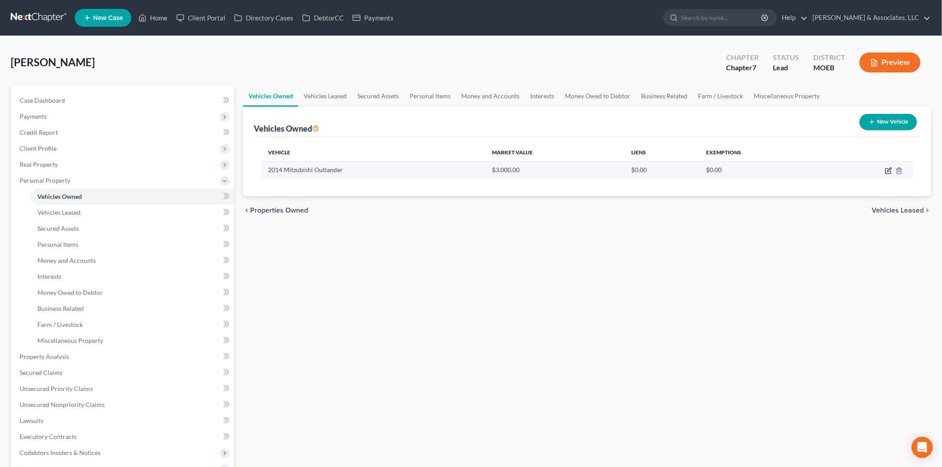
click at [886, 172] on icon "button" at bounding box center [888, 170] width 7 height 7
select select "0"
select select "12"
select select "1"
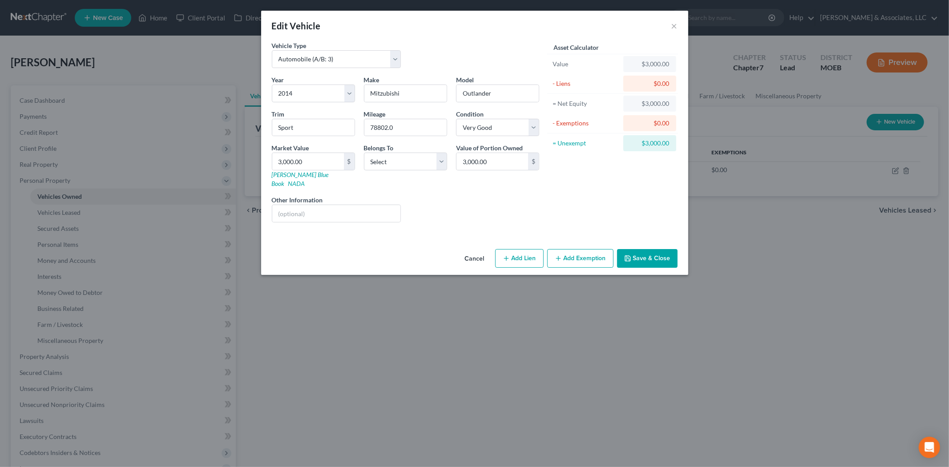
click at [650, 251] on button "Save & Close" at bounding box center [647, 258] width 61 height 19
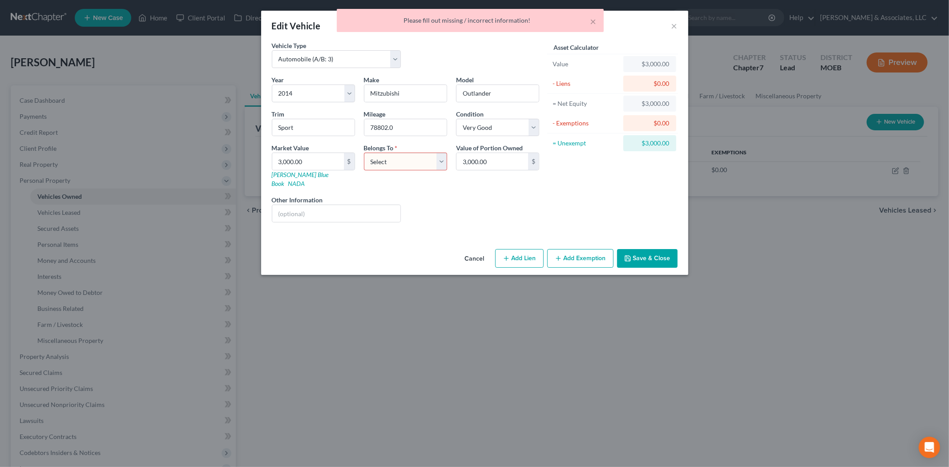
click at [481, 250] on button "Cancel" at bounding box center [475, 259] width 34 height 18
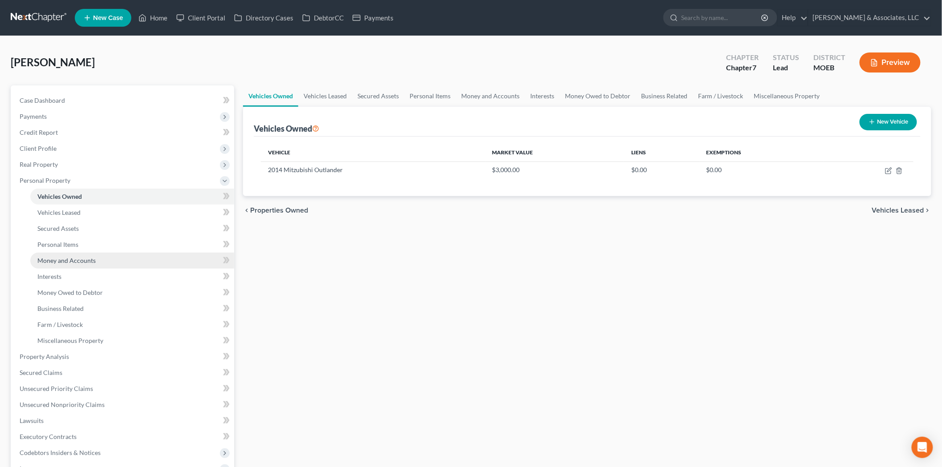
click at [63, 261] on span "Money and Accounts" at bounding box center [66, 261] width 58 height 8
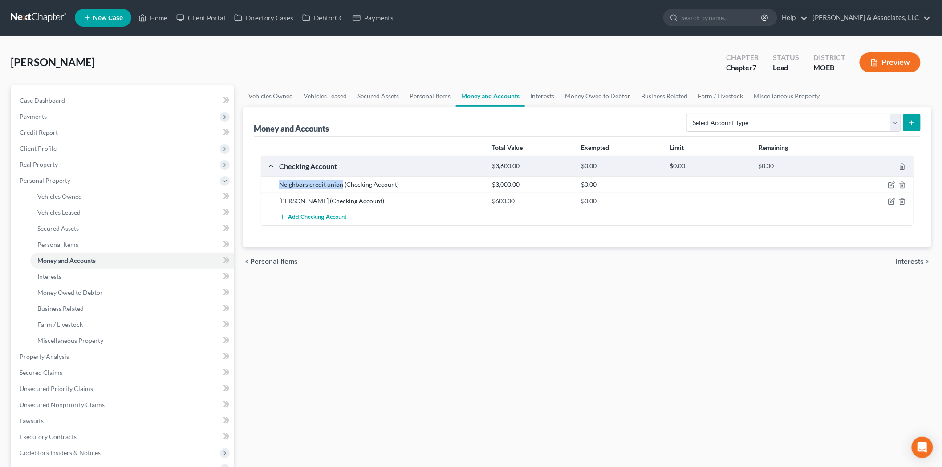
drag, startPoint x: 292, startPoint y: 185, endPoint x: 341, endPoint y: 183, distance: 49.4
click at [341, 183] on div "Neighbors credit union (Checking Account) $3,000.00 $0.00" at bounding box center [587, 184] width 652 height 16
drag, startPoint x: 758, startPoint y: 132, endPoint x: 753, endPoint y: 130, distance: 5.0
click at [757, 132] on div "Select Account Type Brokerage (A/B: 18, SOFA: 20) Cash on Hand (A/B: 16) Certif…" at bounding box center [802, 122] width 238 height 24
drag, startPoint x: 753, startPoint y: 130, endPoint x: 747, endPoint y: 130, distance: 5.8
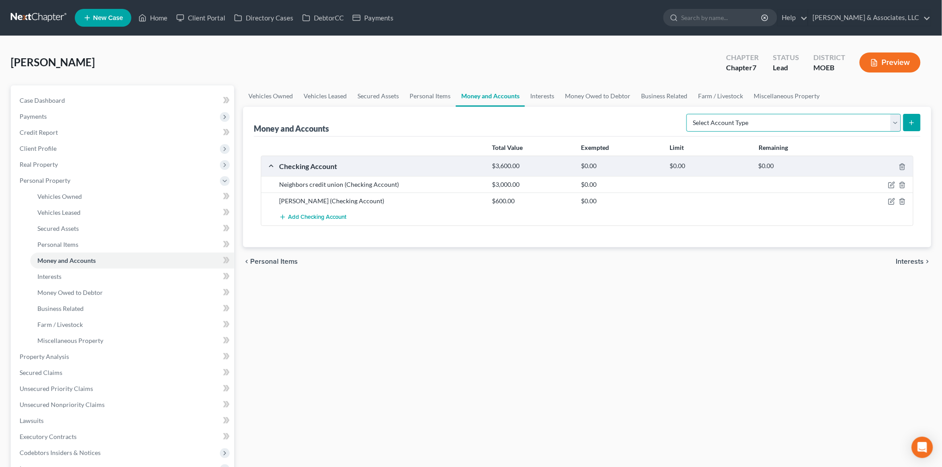
click at [753, 130] on select "Select Account Type Brokerage (A/B: 18, SOFA: 20) Cash on Hand (A/B: 16) Certif…" at bounding box center [793, 123] width 215 height 18
select select "savings"
click at [689, 114] on select "Select Account Type Brokerage (A/B: 18, SOFA: 20) Cash on Hand (A/B: 16) Certif…" at bounding box center [793, 123] width 215 height 18
click at [906, 128] on button "submit" at bounding box center [911, 122] width 17 height 17
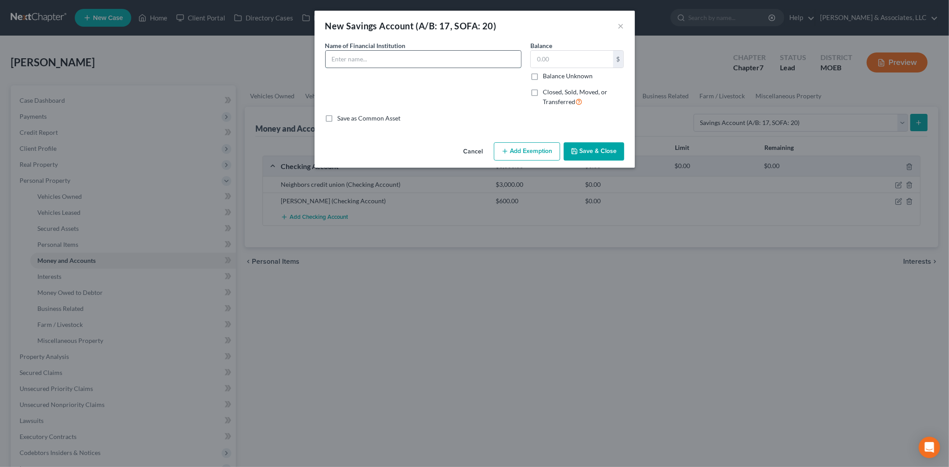
click at [377, 63] on input "text" at bounding box center [423, 59] width 195 height 17
paste input "Neighbors credit union"
type input "Neighbors credit union"
click at [553, 63] on input "text" at bounding box center [572, 59] width 82 height 17
type input "100.00"
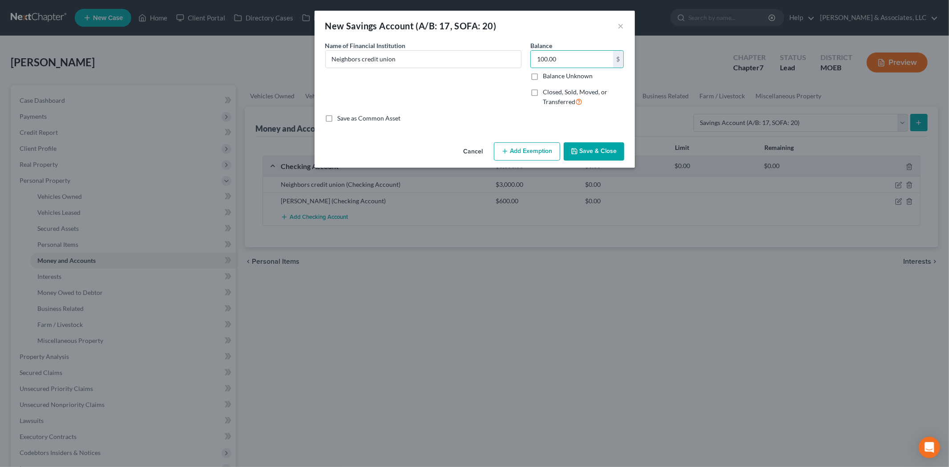
click at [586, 154] on button "Save & Close" at bounding box center [594, 151] width 61 height 19
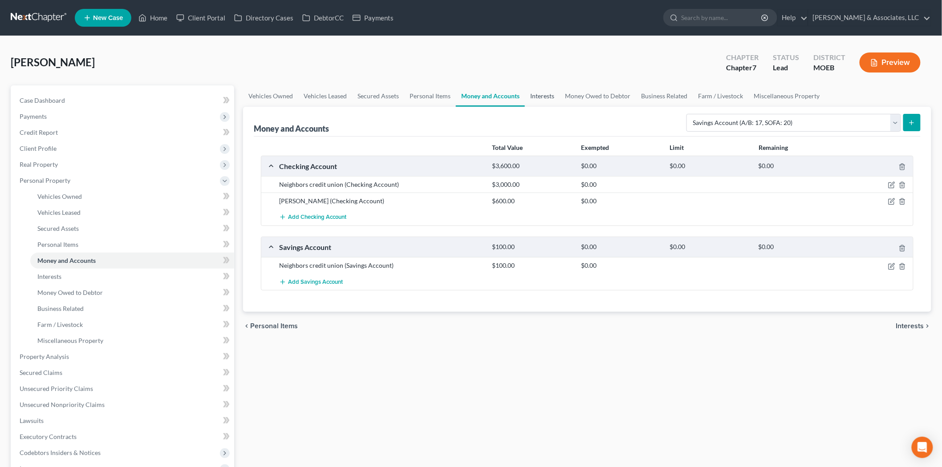
click at [539, 99] on link "Interests" at bounding box center [542, 95] width 35 height 21
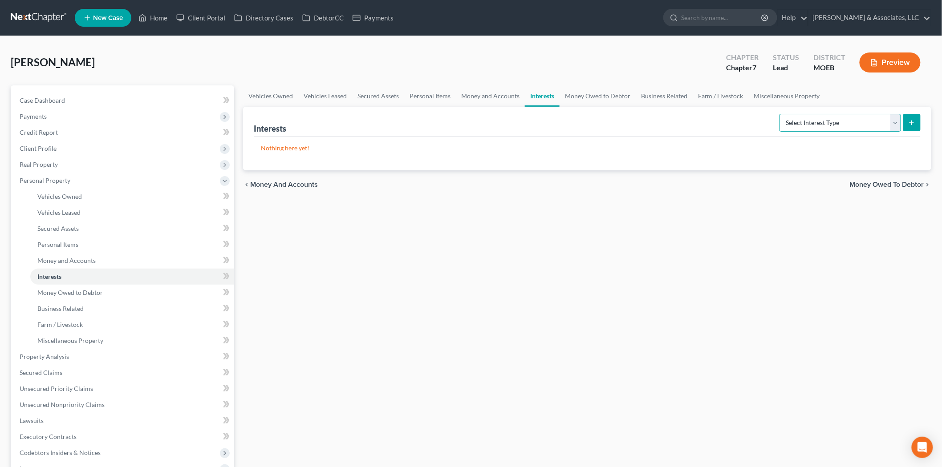
click at [806, 124] on select "Select Interest Type 401K (A/B: 21) Annuity (A/B: 23) Bond (A/B: 18) Education …" at bounding box center [840, 123] width 122 height 18
select select "term_life_insurance"
click at [781, 114] on select "Select Interest Type 401K (A/B: 21) Annuity (A/B: 23) Bond (A/B: 18) Education …" at bounding box center [840, 123] width 122 height 18
click at [913, 122] on icon "submit" at bounding box center [911, 122] width 7 height 7
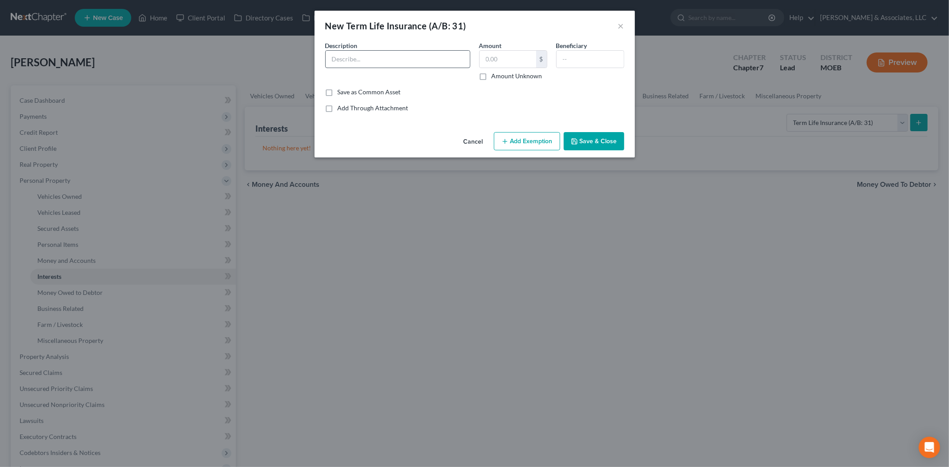
click at [383, 47] on div "Description *" at bounding box center [398, 61] width 154 height 40
click at [385, 62] on input "text" at bounding box center [398, 59] width 144 height 17
type input "Term policy through employer, no cash value"
click at [580, 137] on button "Save & Close" at bounding box center [594, 141] width 61 height 19
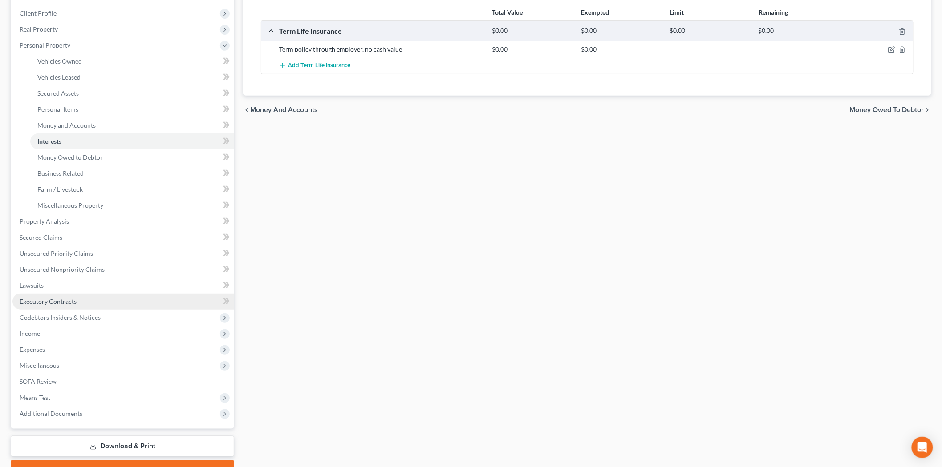
scroll to position [148, 0]
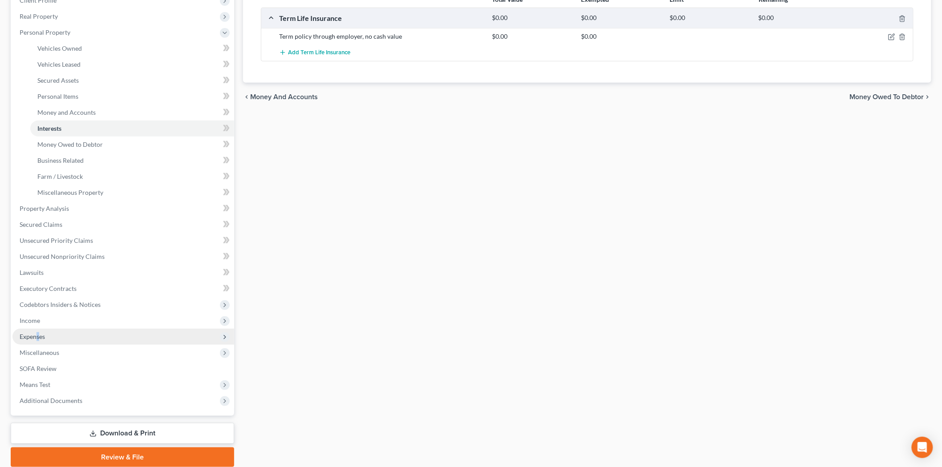
click at [37, 335] on span "Expenses" at bounding box center [32, 337] width 25 height 8
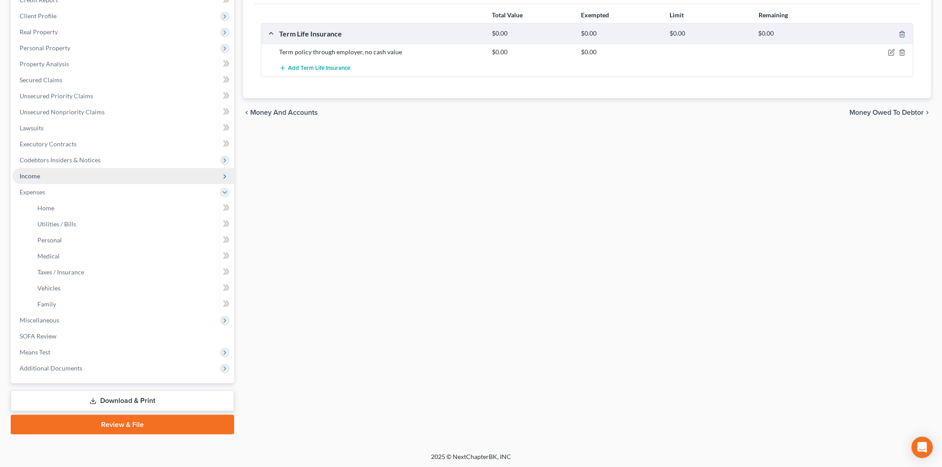
click at [38, 174] on span "Income" at bounding box center [30, 176] width 20 height 8
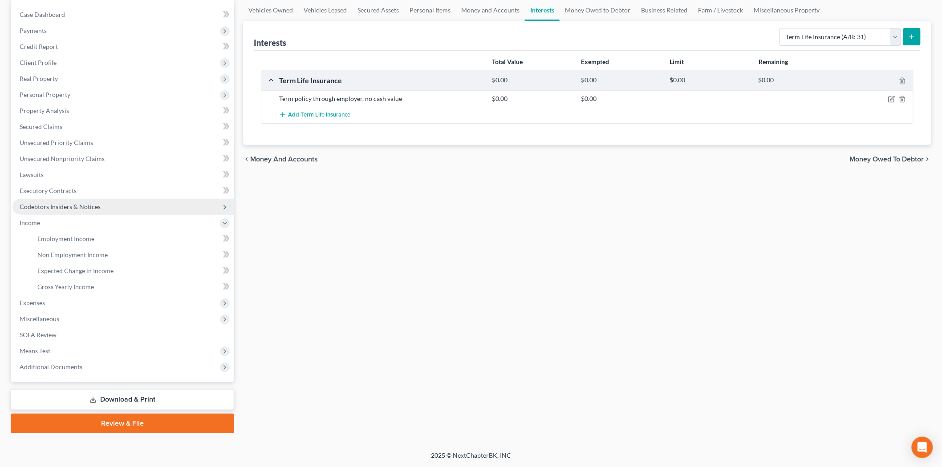
scroll to position [85, 0]
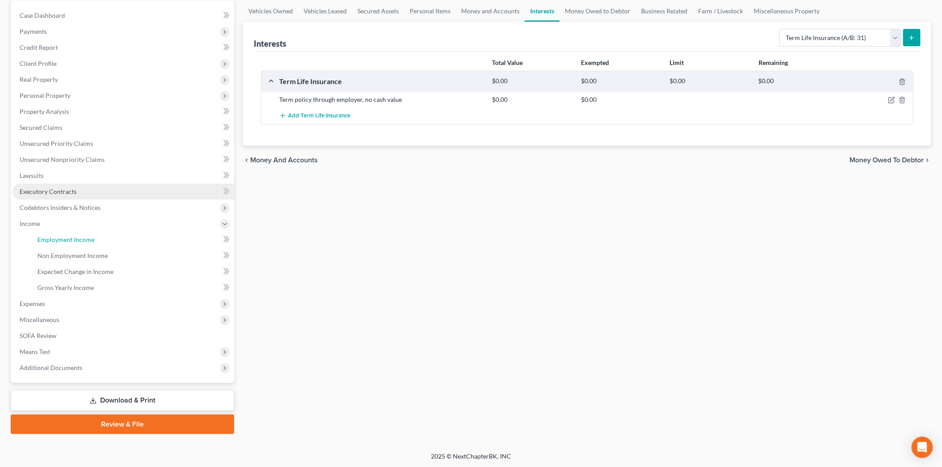
click at [81, 238] on span "Employment Income" at bounding box center [65, 240] width 57 height 8
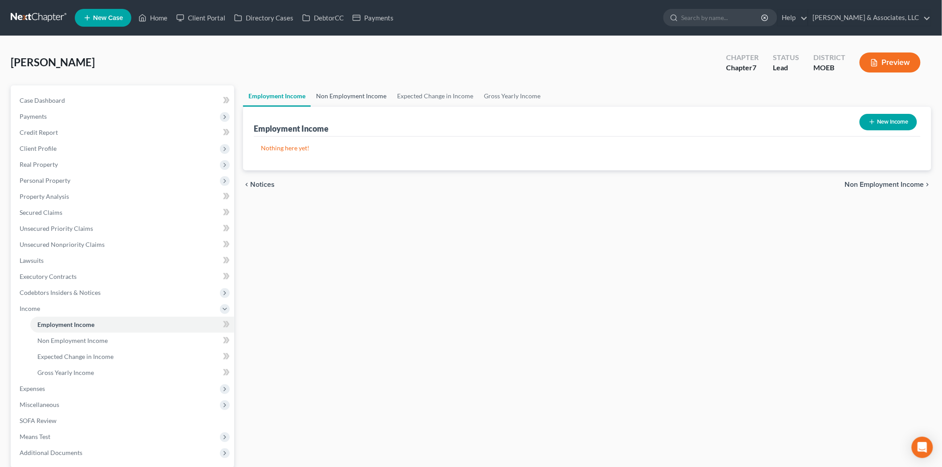
click at [341, 99] on link "Non Employment Income" at bounding box center [351, 95] width 81 height 21
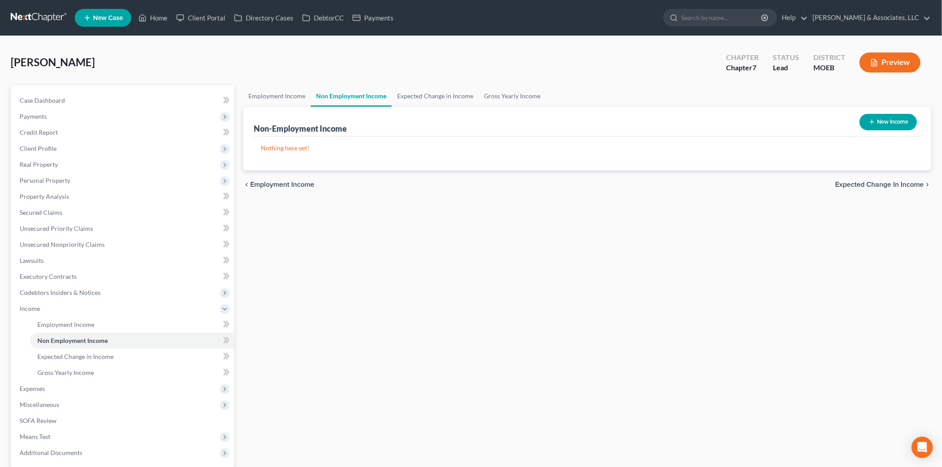
click at [862, 118] on button "New Income" at bounding box center [887, 122] width 57 height 16
select select "0"
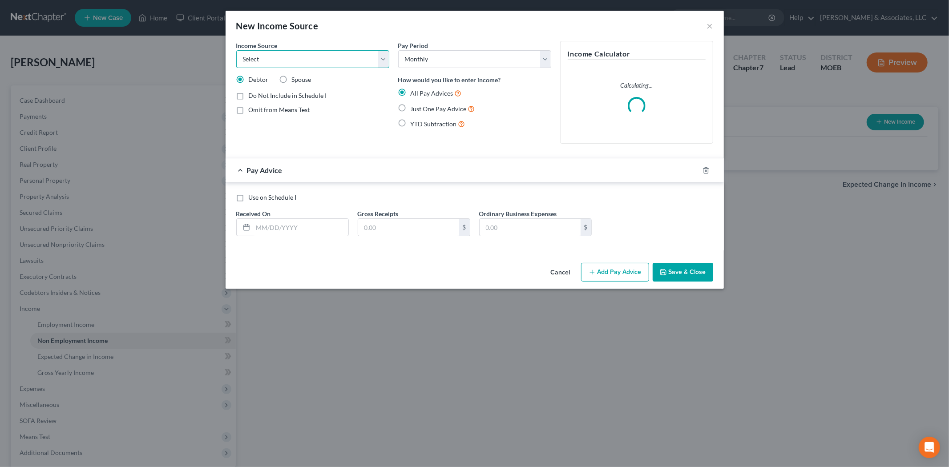
drag, startPoint x: 316, startPoint y: 58, endPoint x: 310, endPoint y: 68, distance: 11.5
click at [316, 58] on select "Select Unemployment Disability (from employer) Pension Retirement Social Securi…" at bounding box center [312, 59] width 153 height 18
click at [236, 50] on select "Select Unemployment Disability (from employer) Pension Retirement Social Securi…" at bounding box center [312, 59] width 153 height 18
click at [263, 64] on select "Select Unemployment Disability (from employer) Pension Retirement Social Securi…" at bounding box center [312, 59] width 153 height 18
select select "2"
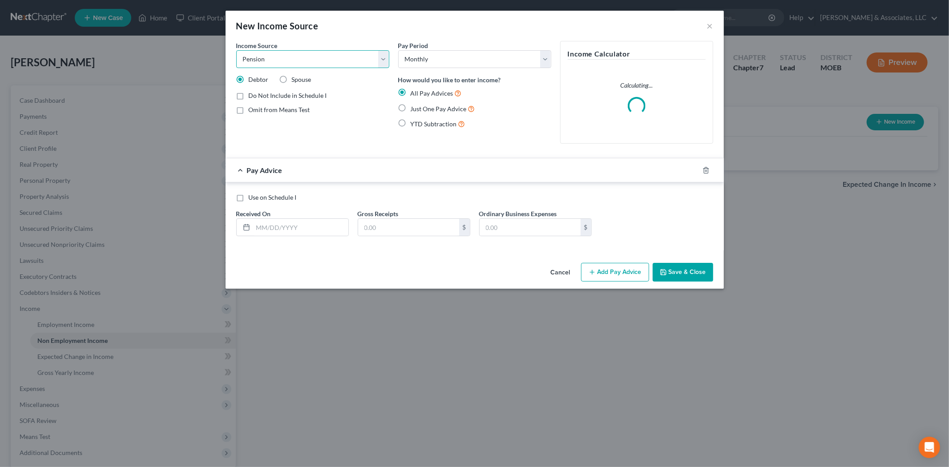
click at [236, 50] on select "Select Unemployment Disability (from employer) Pension Retirement Social Securi…" at bounding box center [312, 59] width 153 height 18
click at [311, 229] on input "text" at bounding box center [300, 227] width 95 height 17
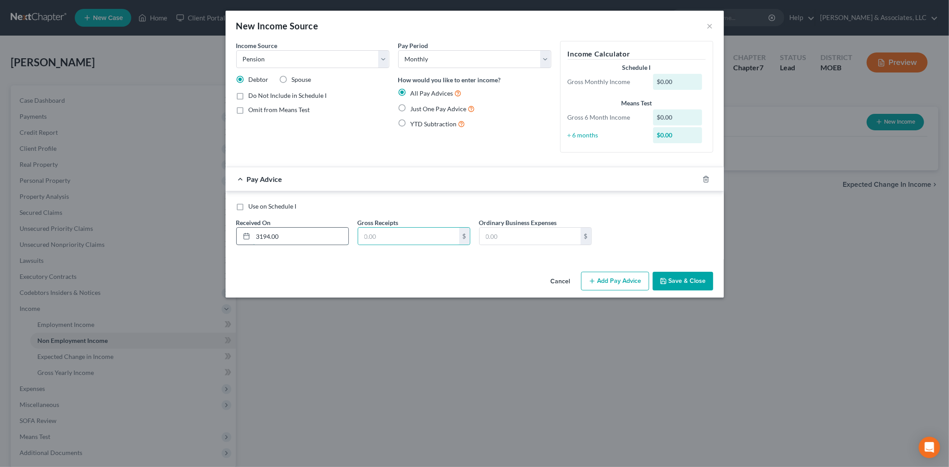
click at [311, 229] on input "3194.00" at bounding box center [300, 236] width 95 height 17
drag, startPoint x: 273, startPoint y: 237, endPoint x: 334, endPoint y: 213, distance: 66.0
click at [319, 222] on div "Received On * 3194.00" at bounding box center [293, 231] width 122 height 27
type input "3194.26"
click at [669, 282] on button "Save & Close" at bounding box center [683, 281] width 61 height 19
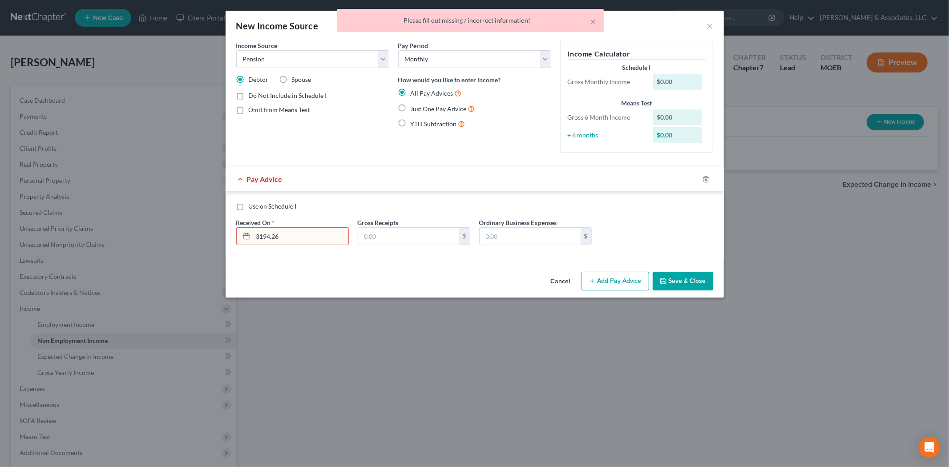
drag, startPoint x: 306, startPoint y: 239, endPoint x: 207, endPoint y: 233, distance: 99.0
click at [210, 235] on div "New Income Source × Income Source * Select Unemployment Disability (from employ…" at bounding box center [474, 233] width 949 height 467
click at [389, 233] on input "text" at bounding box center [408, 236] width 101 height 17
paste input "3194.26"
type input "3,194.26"
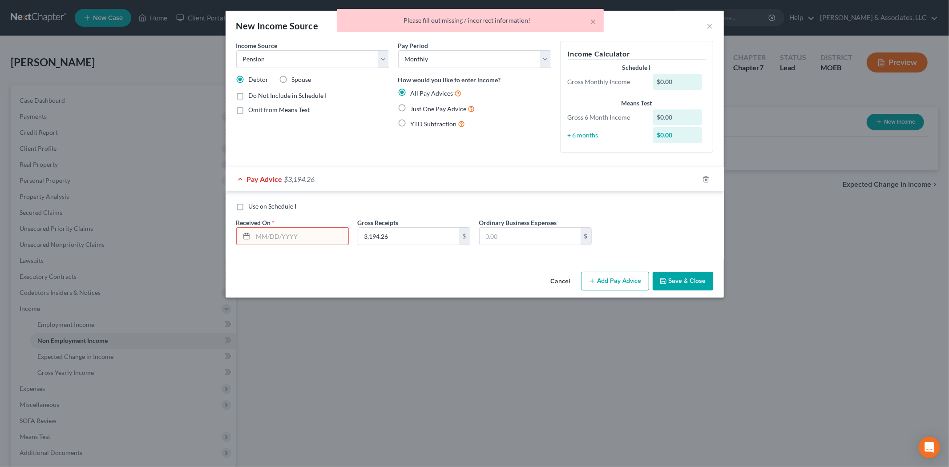
click at [305, 243] on input "text" at bounding box center [300, 236] width 95 height 17
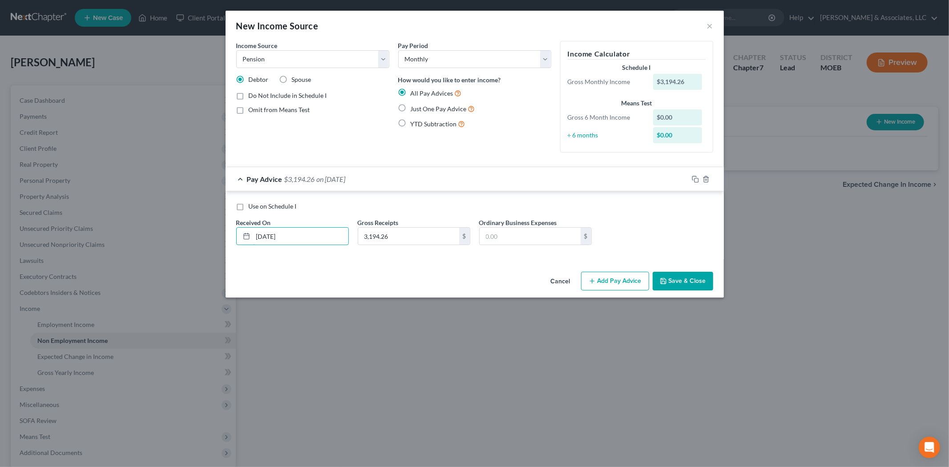
type input "[DATE]"
click at [657, 280] on button "Save & Close" at bounding box center [683, 281] width 61 height 19
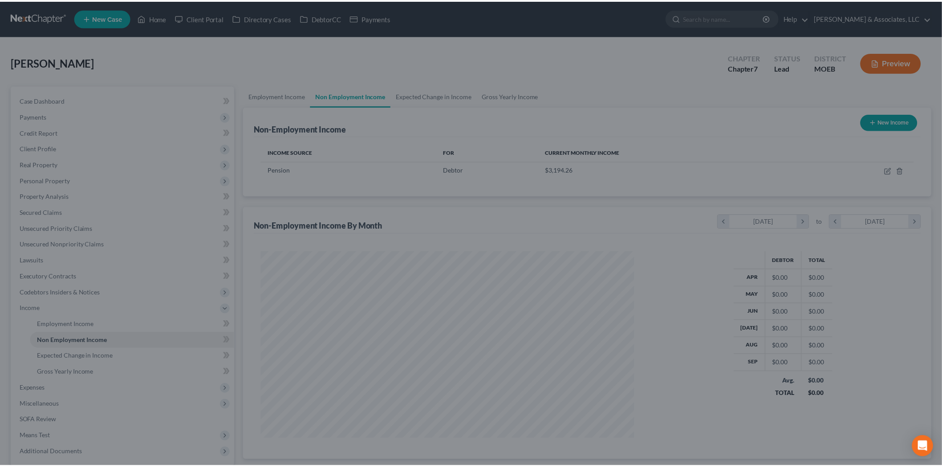
scroll to position [444911, 444706]
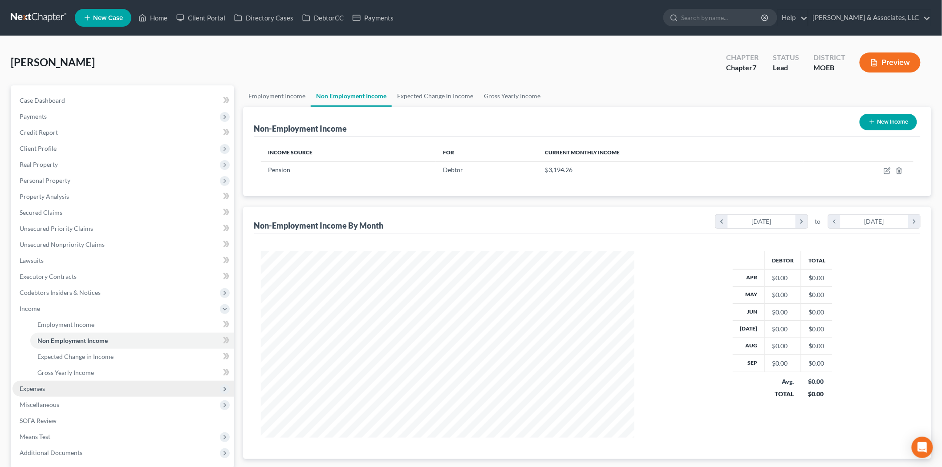
click at [25, 394] on span "Expenses" at bounding box center [123, 389] width 222 height 16
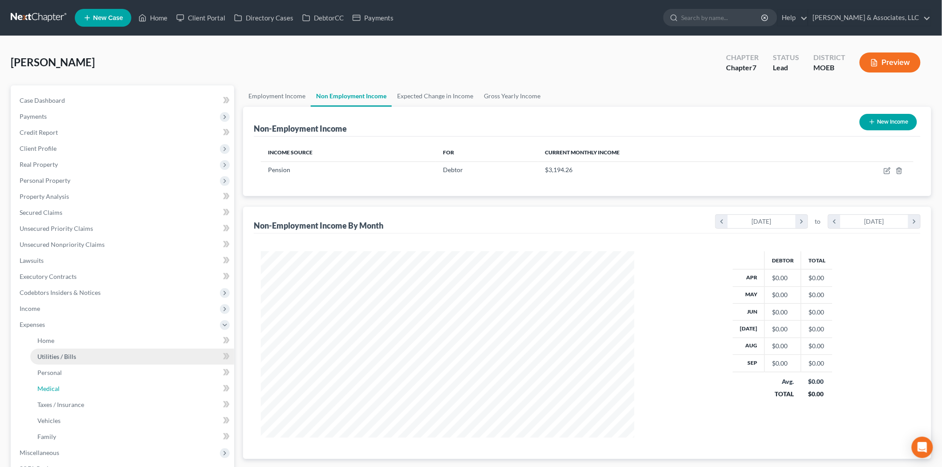
drag, startPoint x: 51, startPoint y: 388, endPoint x: 75, endPoint y: 359, distance: 37.3
click at [51, 388] on span "Medical" at bounding box center [48, 389] width 22 height 8
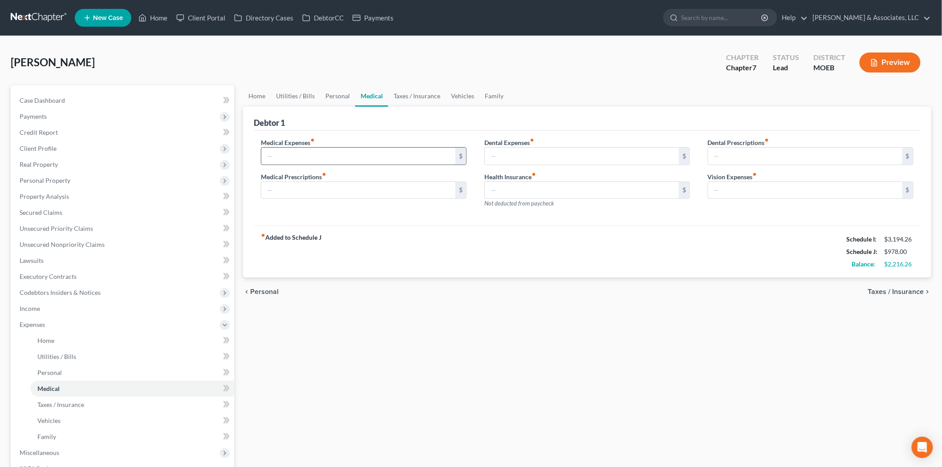
click at [332, 154] on input "text" at bounding box center [358, 156] width 194 height 17
type input "2"
drag, startPoint x: 534, startPoint y: 197, endPoint x: 523, endPoint y: 191, distance: 12.4
click at [532, 195] on input "text" at bounding box center [582, 190] width 194 height 17
type input "277.00"
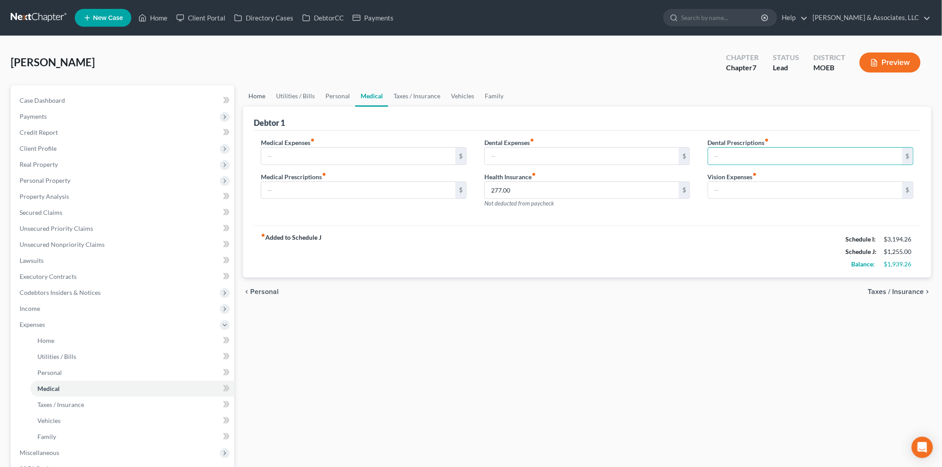
click at [255, 91] on link "Home" at bounding box center [257, 95] width 28 height 21
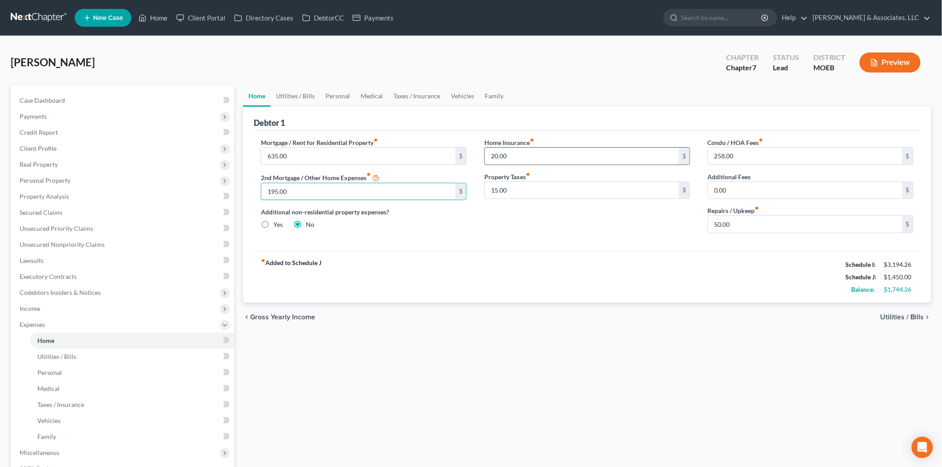
type input "195.00"
type input "0.00"
click at [296, 101] on link "Utilities / Bills" at bounding box center [295, 95] width 49 height 21
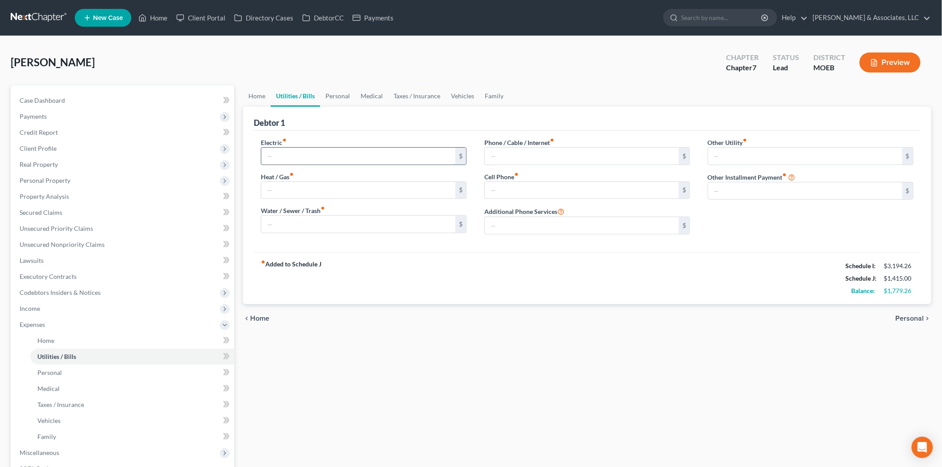
click at [301, 152] on input "text" at bounding box center [358, 156] width 194 height 17
type input "110.00"
type input "0.00"
type input "40.00"
type input "220.00"
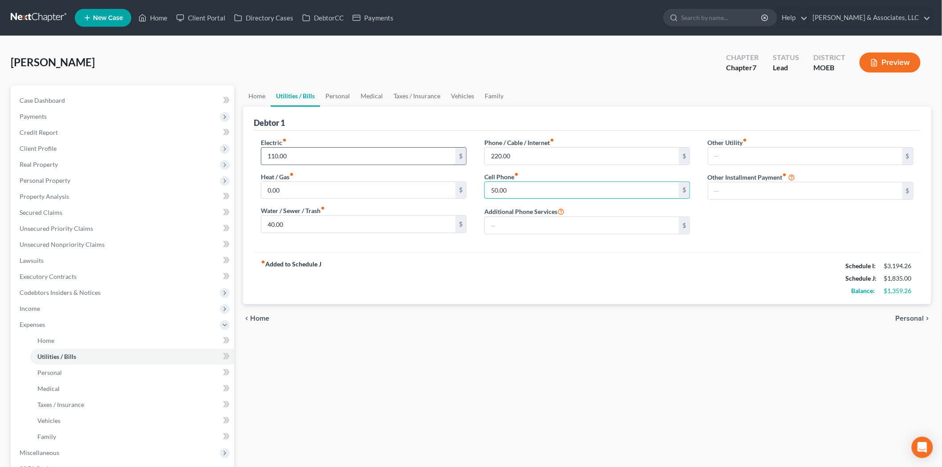
type input "50.00"
click at [334, 95] on link "Personal" at bounding box center [337, 95] width 35 height 21
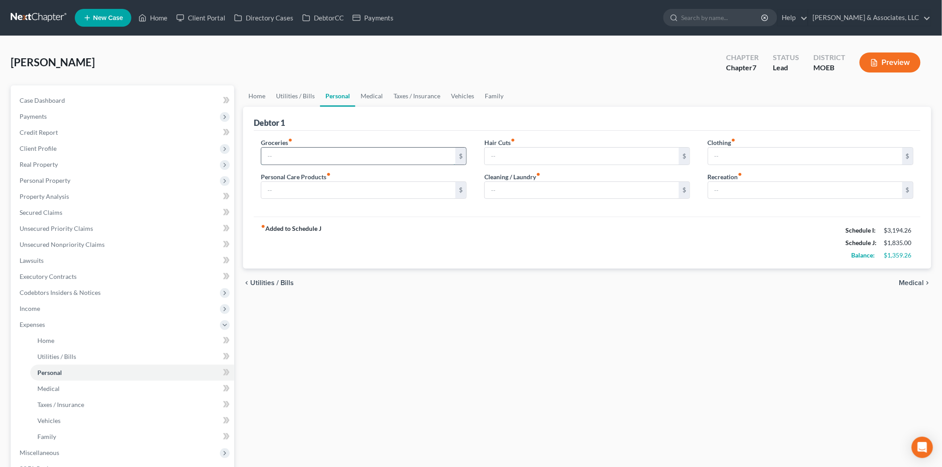
click at [300, 158] on input "text" at bounding box center [358, 156] width 194 height 17
type input "700.00"
click at [51, 165] on span "Real Property" at bounding box center [39, 165] width 38 height 8
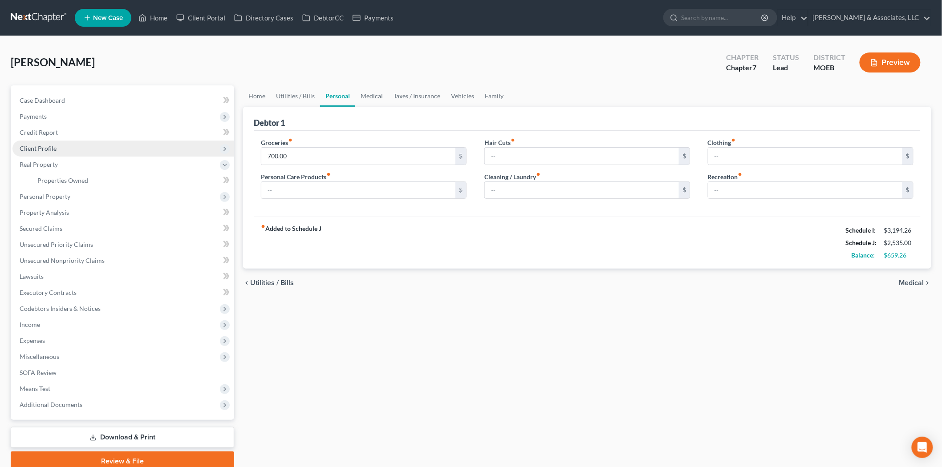
click at [37, 142] on span "Client Profile" at bounding box center [123, 149] width 222 height 16
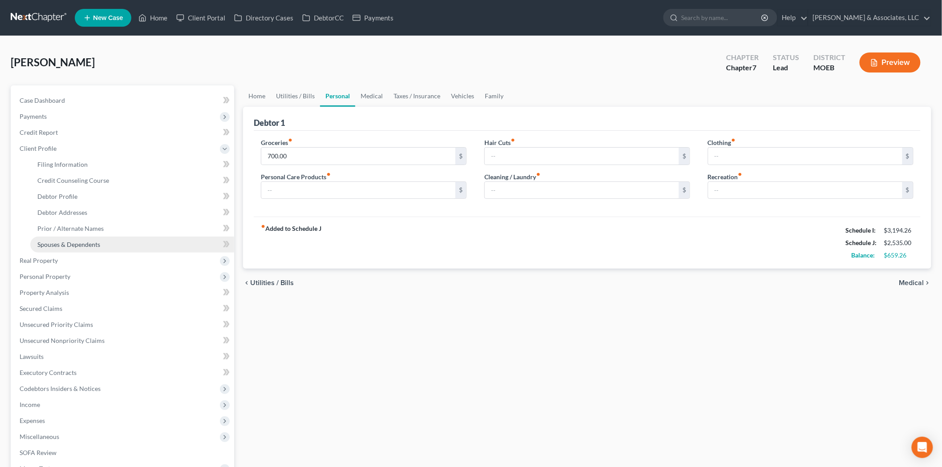
click at [65, 241] on span "Spouses & Dependents" at bounding box center [68, 245] width 63 height 8
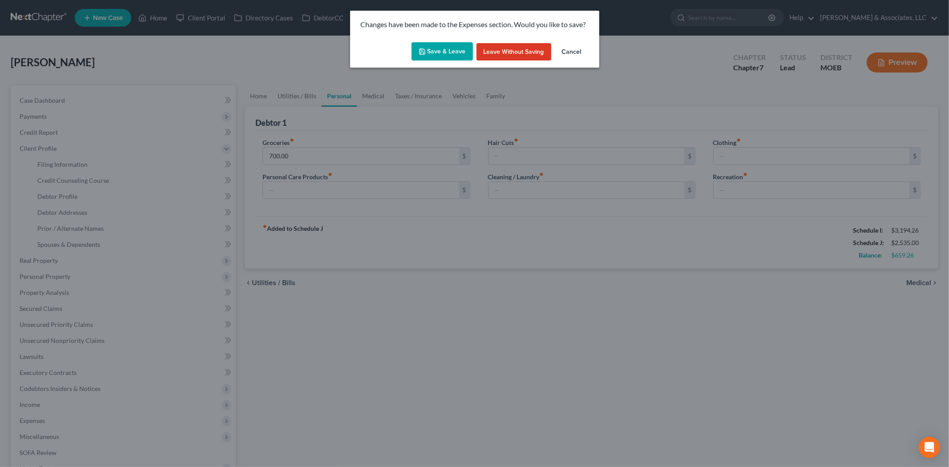
click at [426, 59] on button "Save & Leave" at bounding box center [442, 51] width 61 height 19
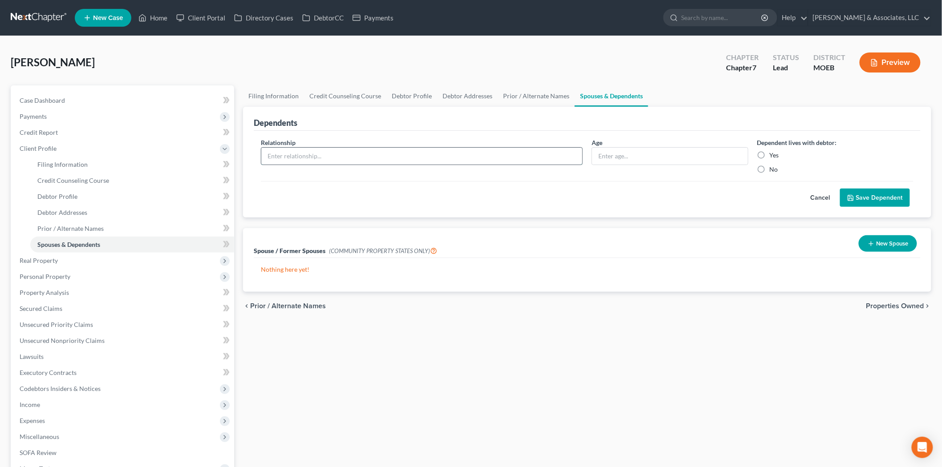
click at [458, 163] on input "text" at bounding box center [421, 156] width 321 height 17
type input "Son"
click at [598, 157] on input "text" at bounding box center [670, 156] width 156 height 17
type input "43"
click at [770, 156] on label "Yes" at bounding box center [774, 155] width 9 height 9
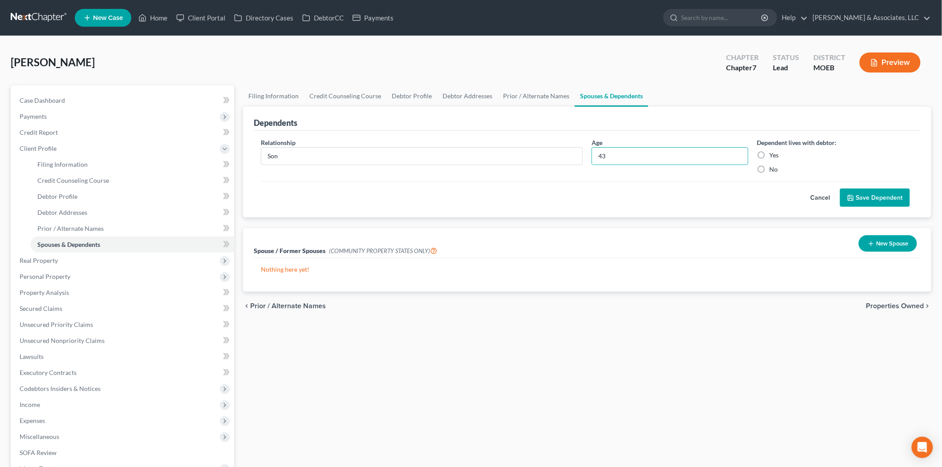
click at [773, 156] on input "Yes" at bounding box center [776, 154] width 6 height 6
radio input "true"
click at [629, 161] on input "43" at bounding box center [670, 156] width 156 height 17
drag, startPoint x: 613, startPoint y: 154, endPoint x: 446, endPoint y: 161, distance: 167.5
click at [446, 161] on div "Relationship * Son Age [DEMOGRAPHIC_DATA] Dependent lives with debtor: Yes No" at bounding box center [586, 159] width 661 height 43
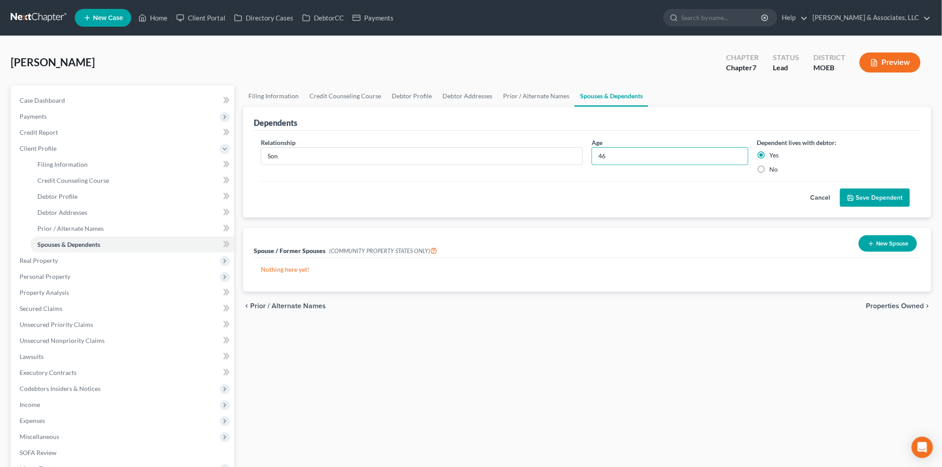
type input "46"
click at [869, 199] on button "Save Dependent" at bounding box center [875, 198] width 70 height 19
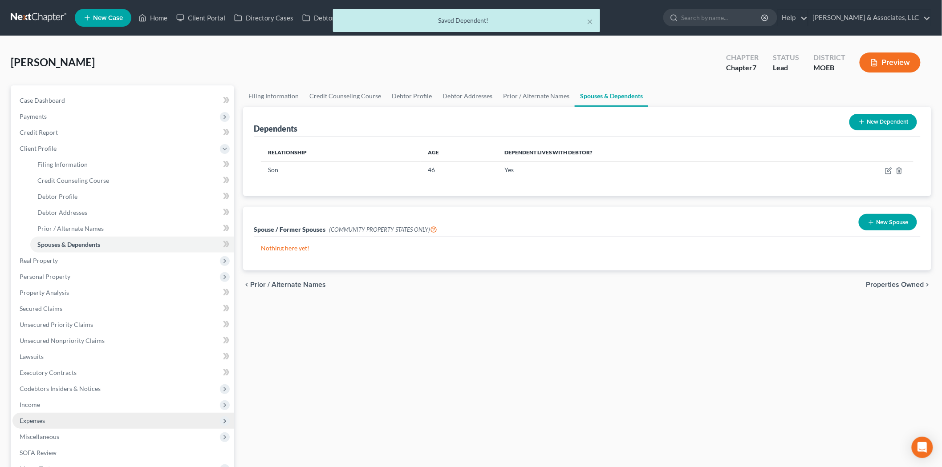
click at [30, 418] on span "Expenses" at bounding box center [32, 421] width 25 height 8
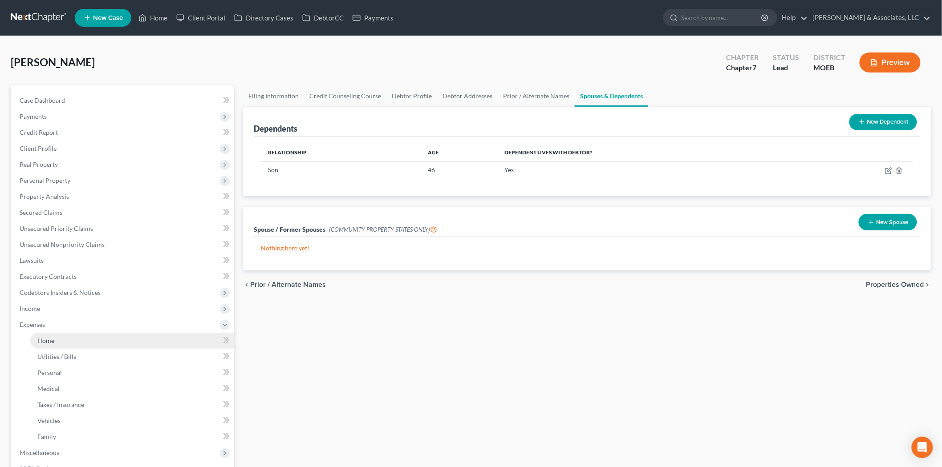
click at [50, 341] on span "Home" at bounding box center [45, 341] width 17 height 8
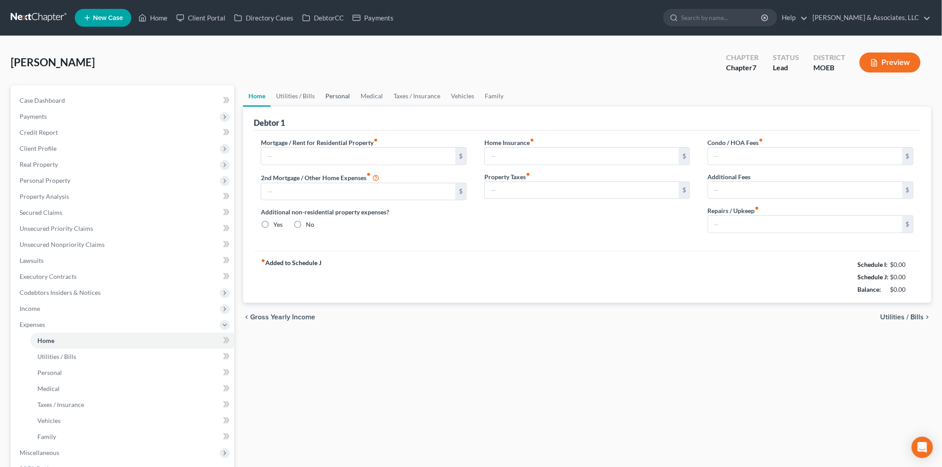
type input "635.00"
type input "195.00"
radio input "true"
type input "0.00"
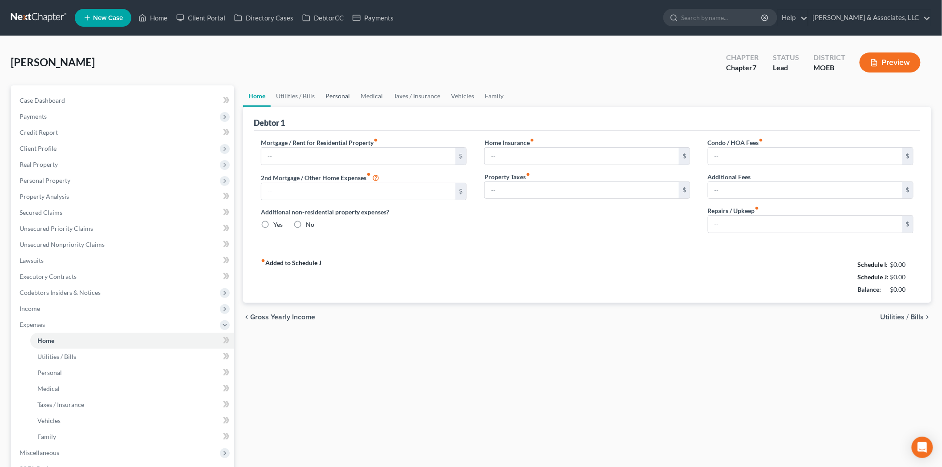
type input "258.00"
type input "0.00"
type input "50.00"
click at [330, 98] on link "Personal" at bounding box center [337, 95] width 35 height 21
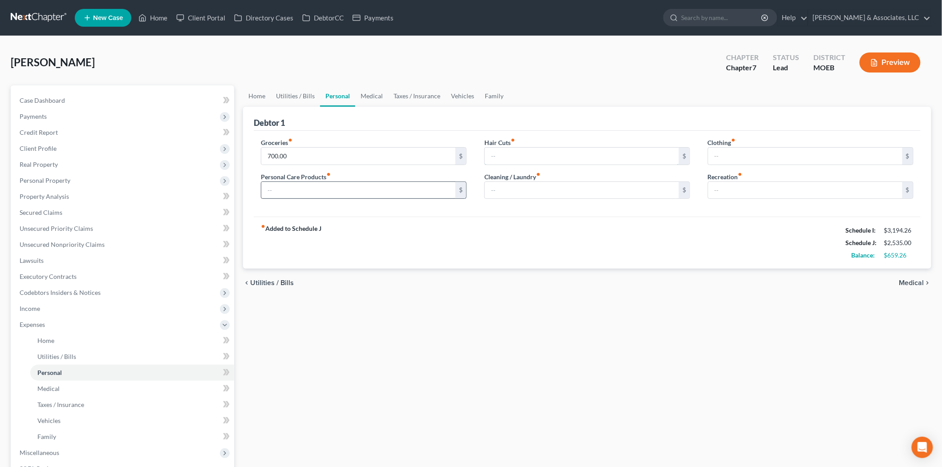
drag, startPoint x: 501, startPoint y: 156, endPoint x: 323, endPoint y: 185, distance: 180.7
click at [501, 156] on input "text" at bounding box center [582, 156] width 194 height 17
click at [268, 197] on input "text" at bounding box center [358, 190] width 194 height 17
type input "100.00"
click at [373, 93] on link "Medical" at bounding box center [371, 95] width 33 height 21
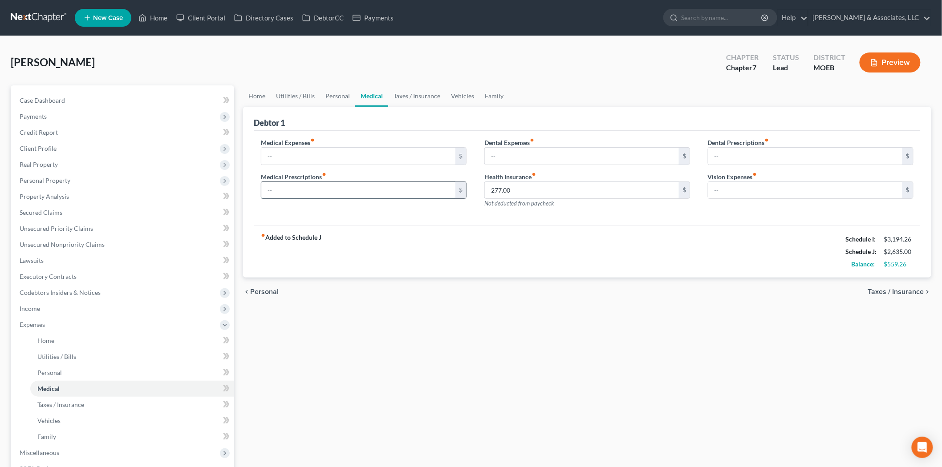
click at [281, 196] on input "text" at bounding box center [358, 190] width 194 height 17
type input "85.00"
click at [328, 85] on div "[PERSON_NAME] Upgraded Chapter Chapter 7 Status Lead District MOEB Preview" at bounding box center [471, 66] width 920 height 39
click at [328, 89] on link "Personal" at bounding box center [337, 95] width 35 height 21
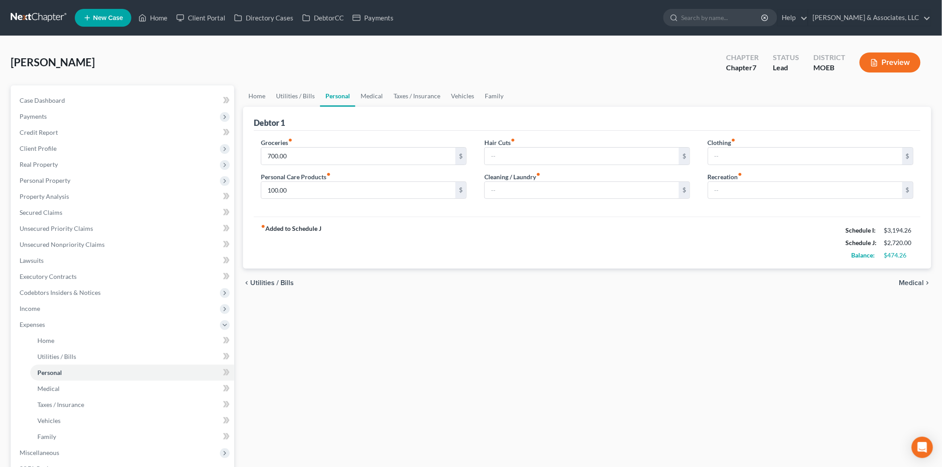
click at [331, 94] on link "Personal" at bounding box center [337, 95] width 35 height 21
click at [509, 152] on input "text" at bounding box center [582, 156] width 194 height 17
type input "60.00"
click at [517, 158] on input "text" at bounding box center [582, 156] width 194 height 17
drag, startPoint x: 515, startPoint y: 157, endPoint x: 496, endPoint y: 154, distance: 19.0
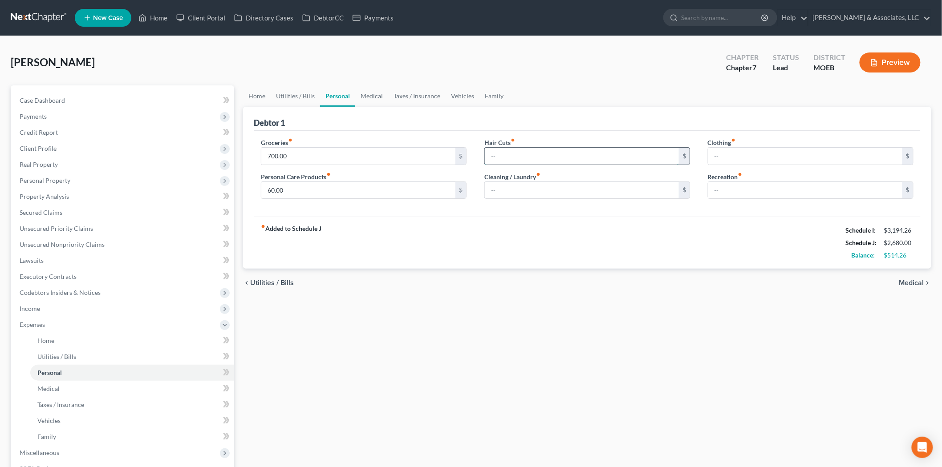
click at [514, 156] on input "text" at bounding box center [582, 156] width 194 height 17
drag, startPoint x: 483, startPoint y: 152, endPoint x: 495, endPoint y: 152, distance: 11.6
click at [483, 152] on div "Hair Cuts fiber_manual_record $ Cleaning / Laundry fiber_manual_record $" at bounding box center [586, 172] width 223 height 69
click at [496, 153] on input "text" at bounding box center [582, 156] width 194 height 17
click at [504, 190] on input "text" at bounding box center [582, 190] width 194 height 17
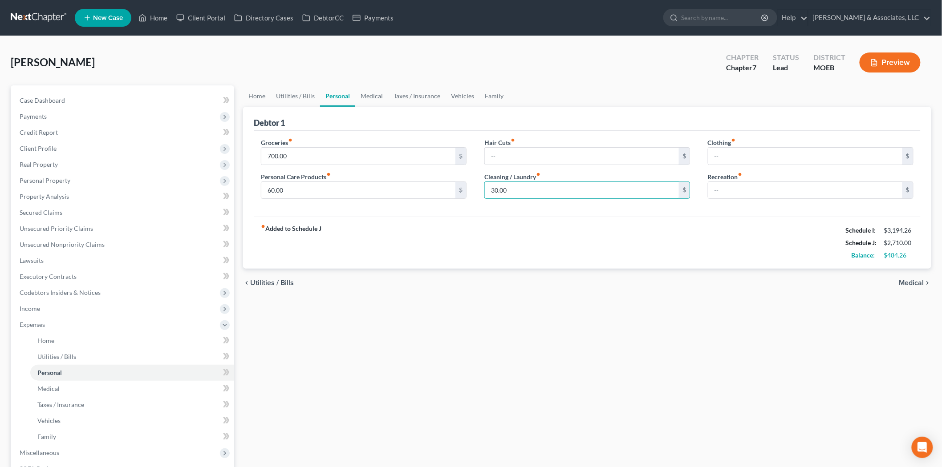
type input "30.00"
click at [358, 98] on link "Medical" at bounding box center [371, 95] width 33 height 21
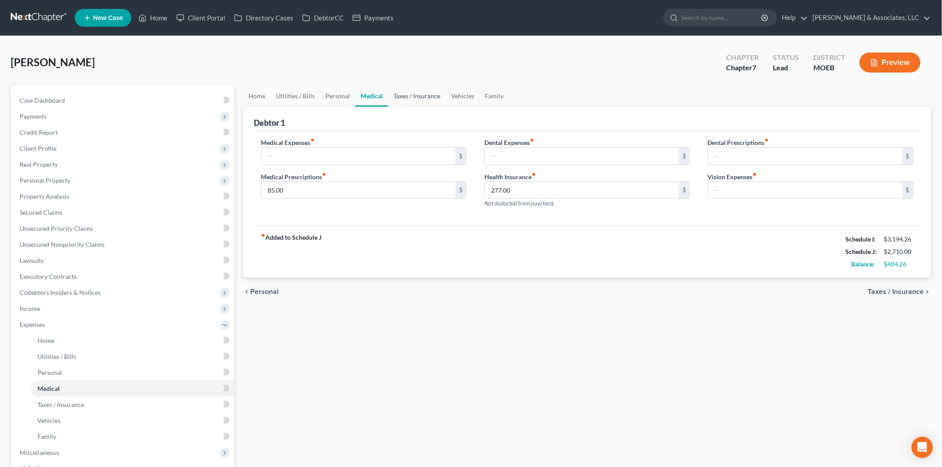
click at [393, 94] on link "Taxes / Insurance" at bounding box center [416, 95] width 57 height 21
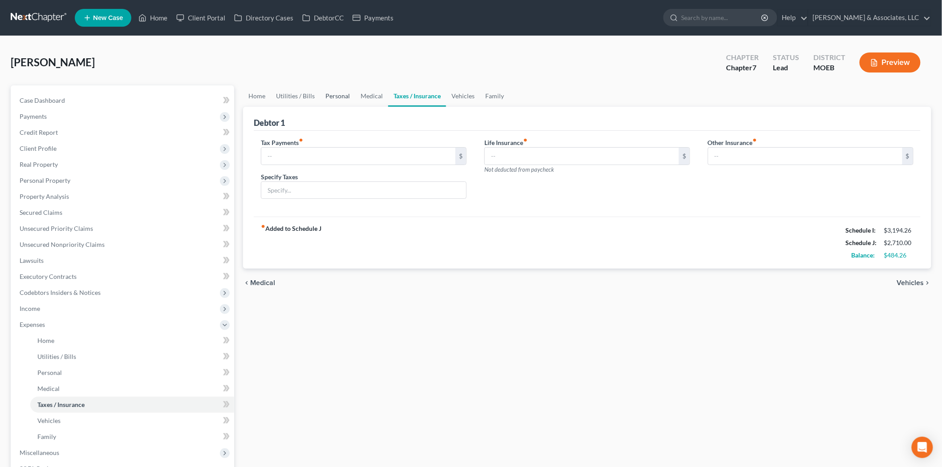
click at [328, 93] on link "Personal" at bounding box center [337, 95] width 35 height 21
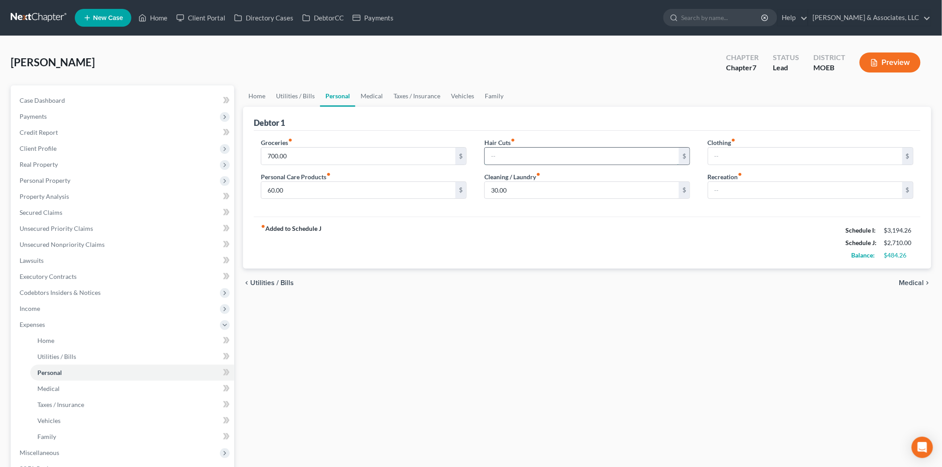
click at [521, 160] on input "text" at bounding box center [582, 156] width 194 height 17
type input "30.00"
click at [744, 154] on input "text" at bounding box center [805, 156] width 194 height 17
type input "75.00"
type input "5"
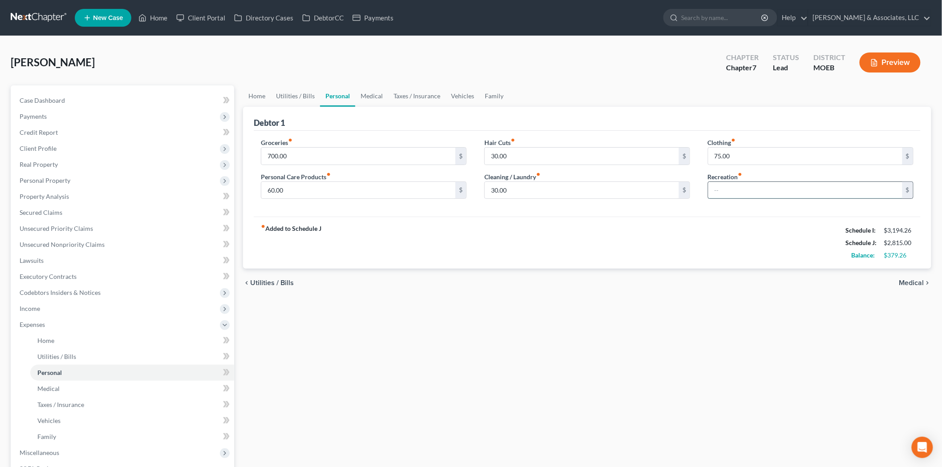
click at [755, 184] on input "text" at bounding box center [805, 190] width 194 height 17
type input "100.00"
click at [380, 102] on link "Medical" at bounding box center [371, 95] width 33 height 21
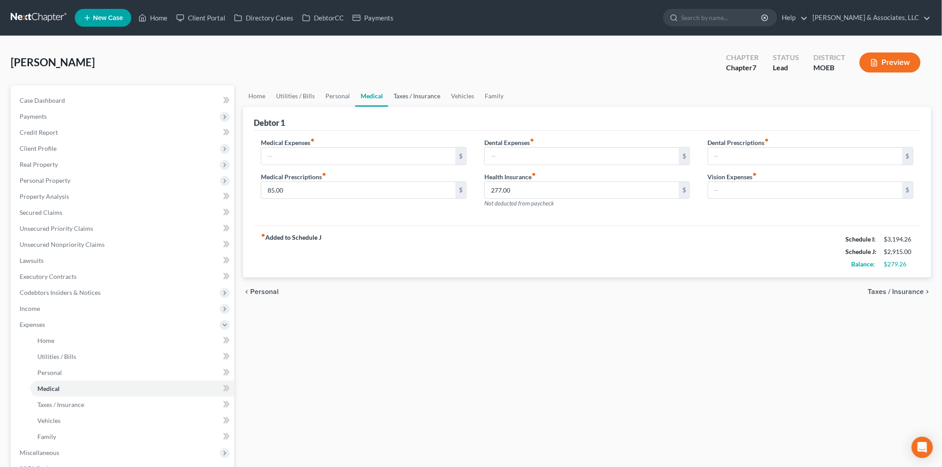
click at [403, 91] on link "Taxes / Insurance" at bounding box center [416, 95] width 57 height 21
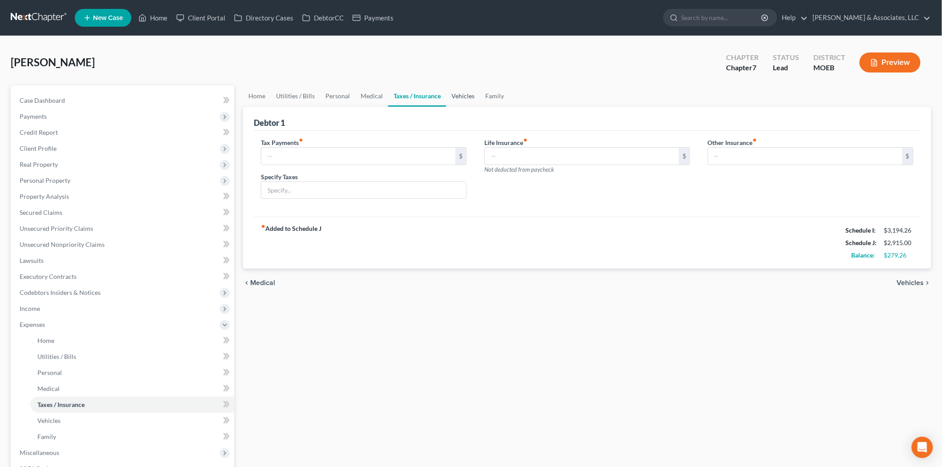
click at [446, 93] on link "Vehicles" at bounding box center [463, 95] width 34 height 21
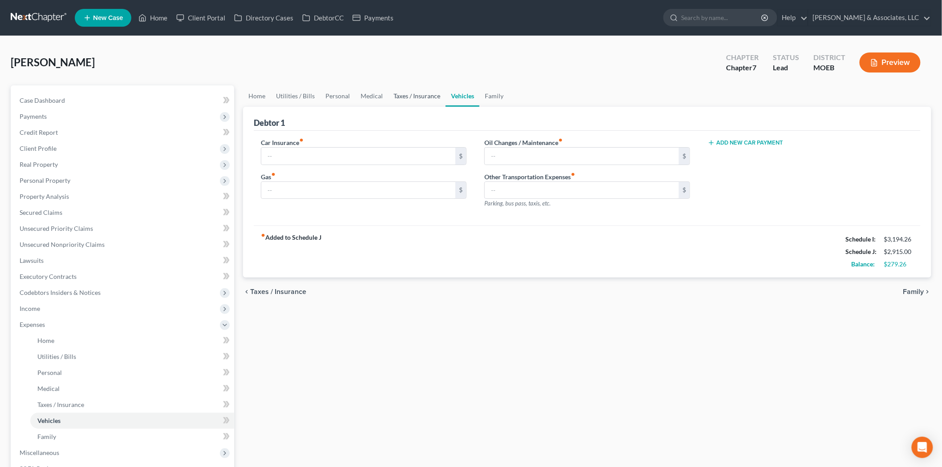
click at [416, 96] on link "Taxes / Insurance" at bounding box center [416, 95] width 57 height 21
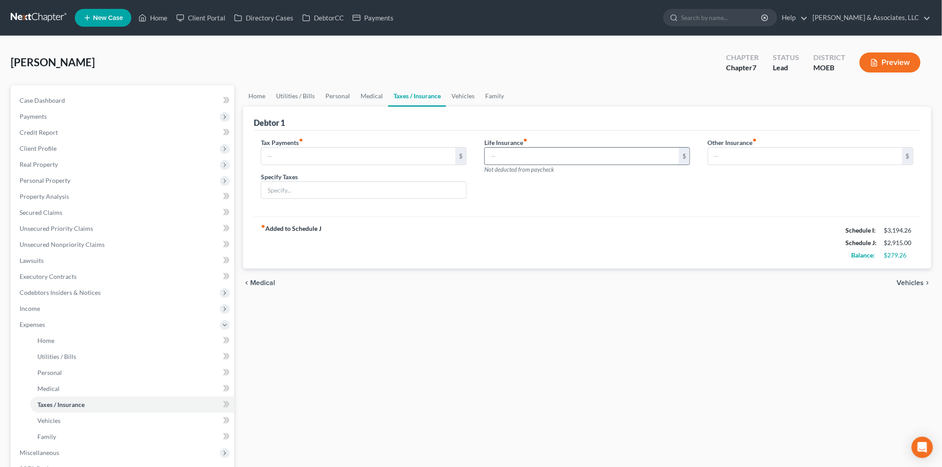
click at [509, 150] on input "text" at bounding box center [582, 156] width 194 height 17
click at [460, 101] on link "Vehicles" at bounding box center [463, 95] width 34 height 21
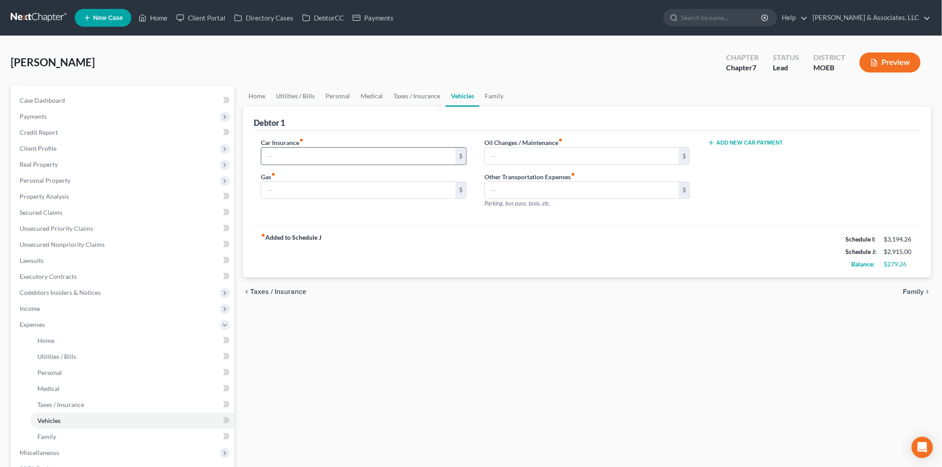
click at [362, 149] on input "text" at bounding box center [358, 156] width 194 height 17
type input "108.00"
type input "35.00"
type input "20.00"
click at [496, 91] on link "Family" at bounding box center [493, 95] width 29 height 21
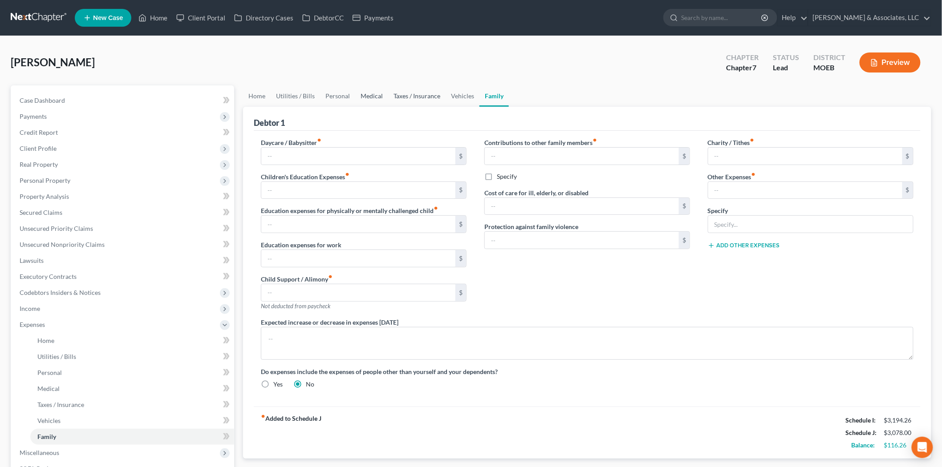
drag, startPoint x: 420, startPoint y: 99, endPoint x: 366, endPoint y: 101, distance: 54.3
click at [420, 99] on link "Taxes / Insurance" at bounding box center [416, 95] width 57 height 21
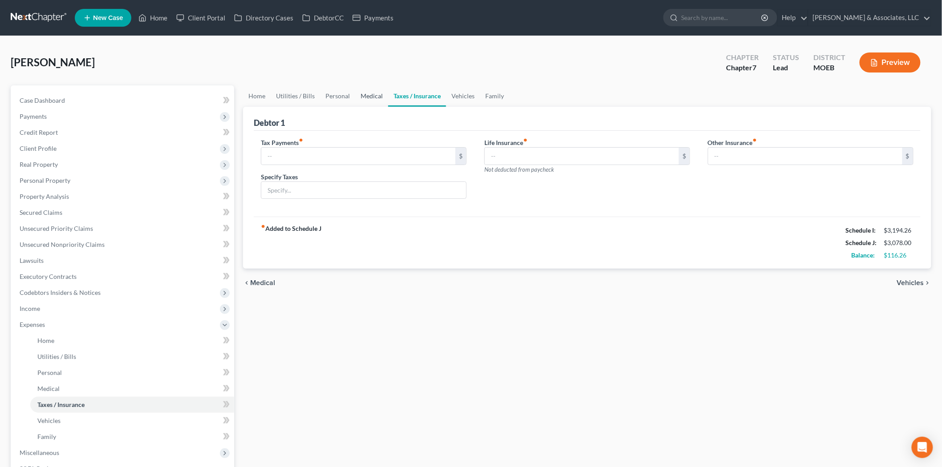
click at [365, 96] on link "Medical" at bounding box center [371, 95] width 33 height 21
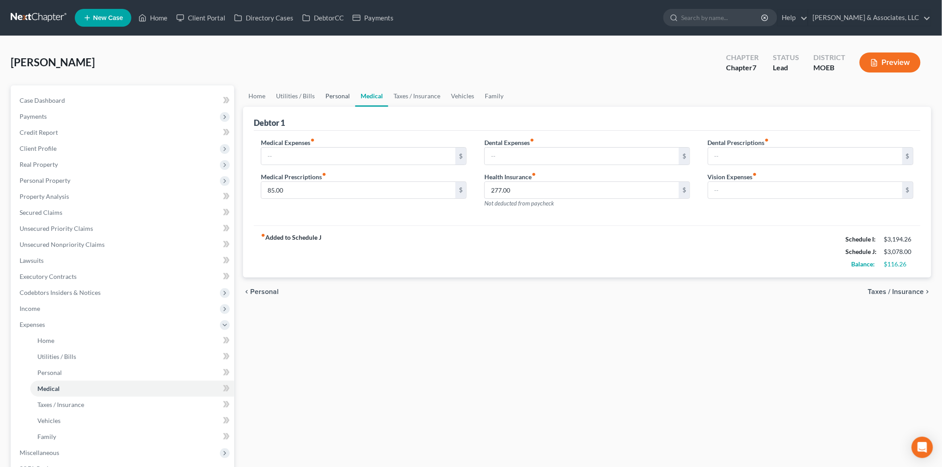
click at [326, 96] on link "Personal" at bounding box center [337, 95] width 35 height 21
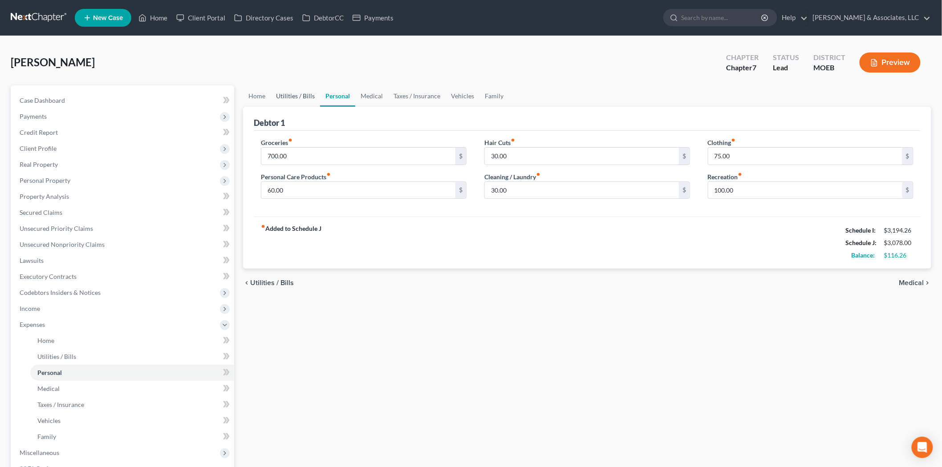
click at [282, 99] on link "Utilities / Bills" at bounding box center [295, 95] width 49 height 21
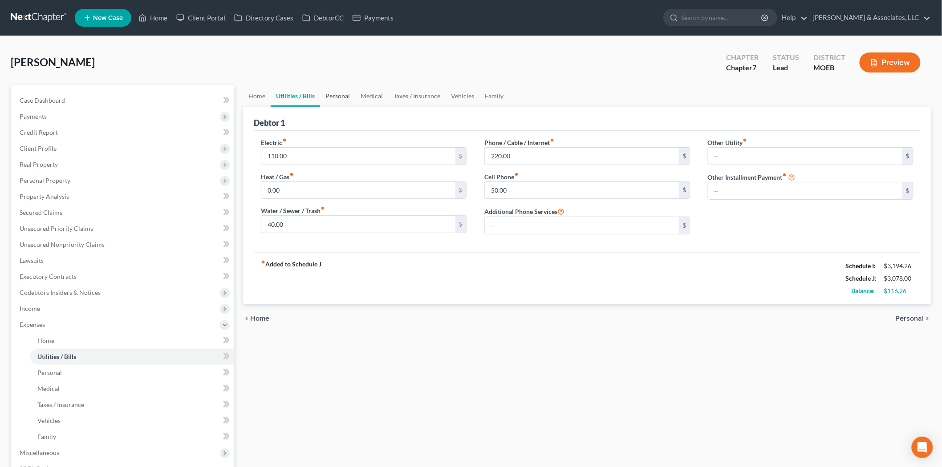
click at [334, 92] on link "Personal" at bounding box center [337, 95] width 35 height 21
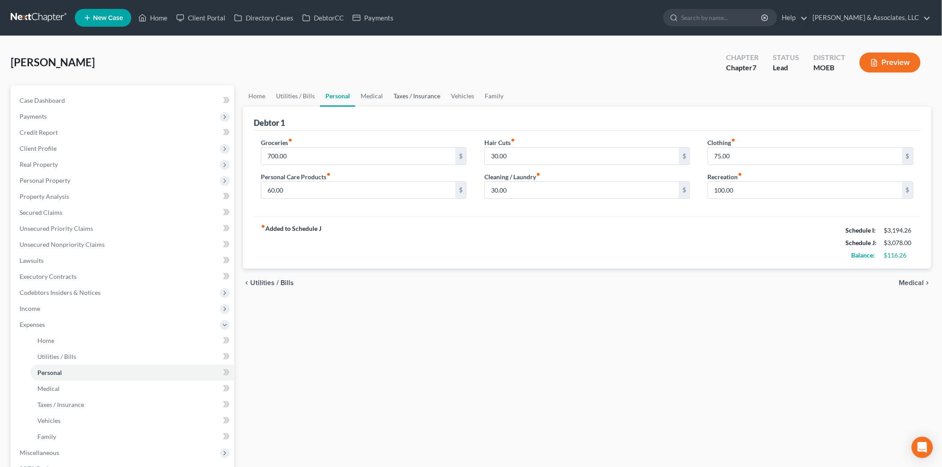
click at [399, 92] on link "Taxes / Insurance" at bounding box center [416, 95] width 57 height 21
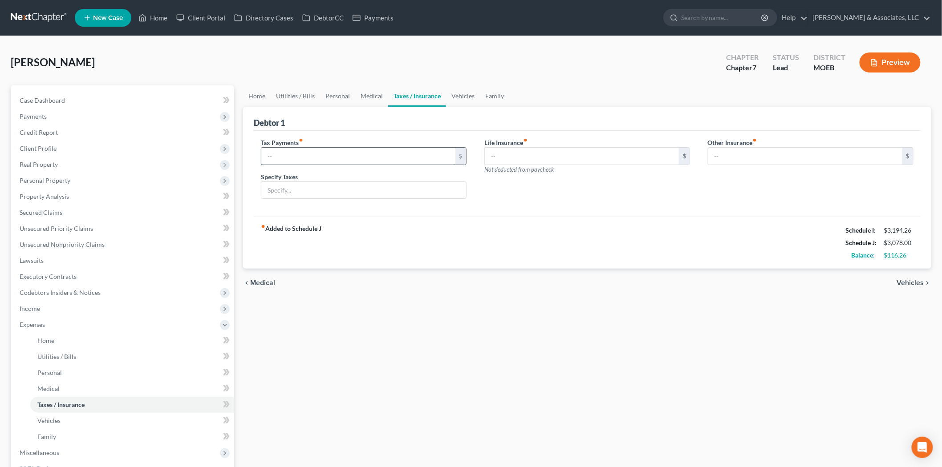
click at [302, 152] on input "text" at bounding box center [358, 156] width 194 height 17
type input "20.00"
click at [306, 186] on input "text" at bounding box center [363, 190] width 205 height 17
type input "PP taxes"
click at [450, 98] on link "Vehicles" at bounding box center [463, 95] width 34 height 21
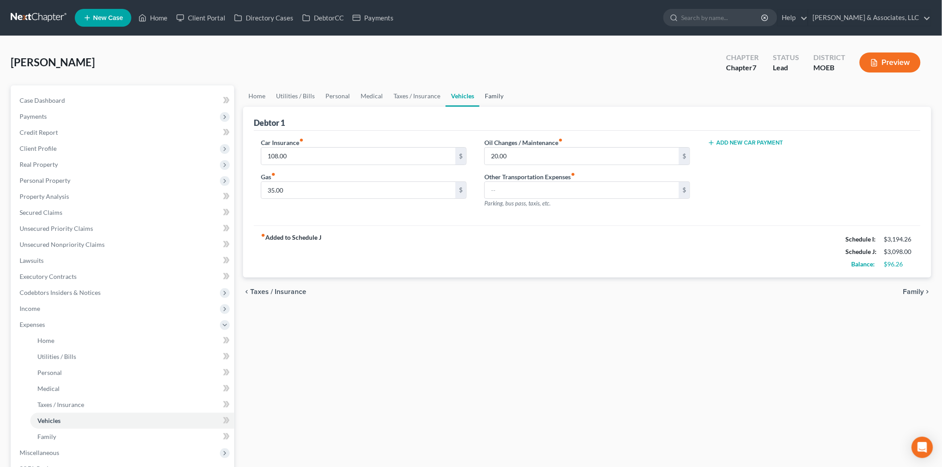
click at [490, 96] on link "Family" at bounding box center [493, 95] width 29 height 21
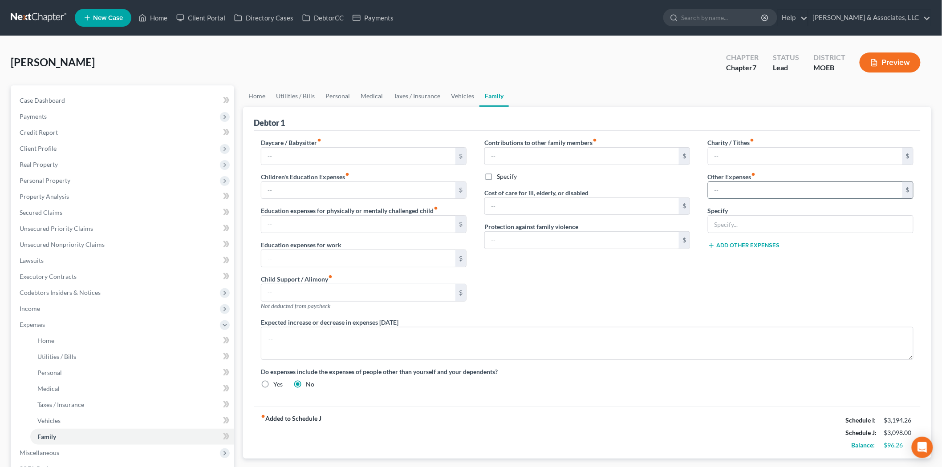
click at [731, 188] on input "text" at bounding box center [805, 190] width 194 height 17
click at [32, 184] on span "Personal Property" at bounding box center [123, 181] width 222 height 16
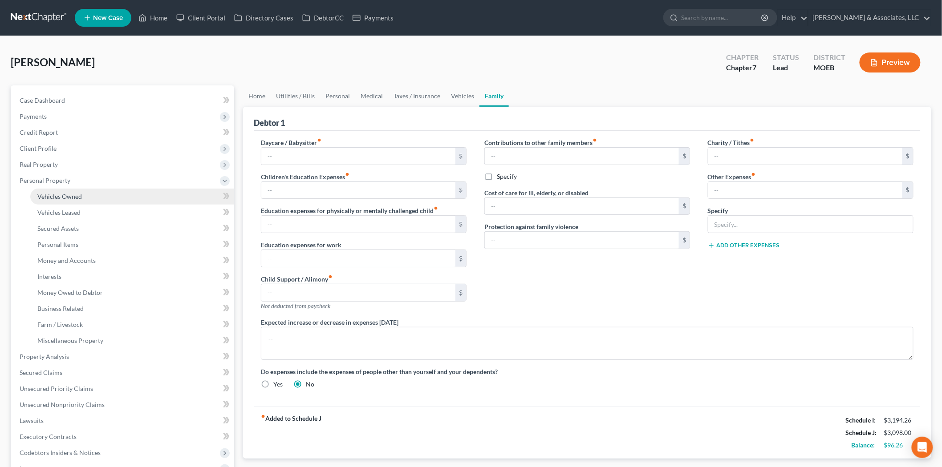
click at [60, 197] on span "Vehicles Owned" at bounding box center [59, 197] width 45 height 8
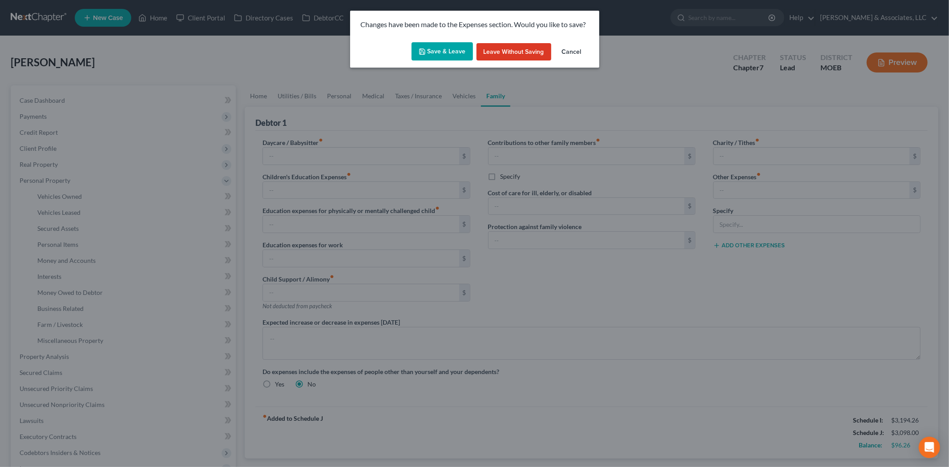
drag, startPoint x: 452, startPoint y: 58, endPoint x: 432, endPoint y: 19, distance: 44.0
click at [452, 59] on button "Save & Leave" at bounding box center [442, 51] width 61 height 19
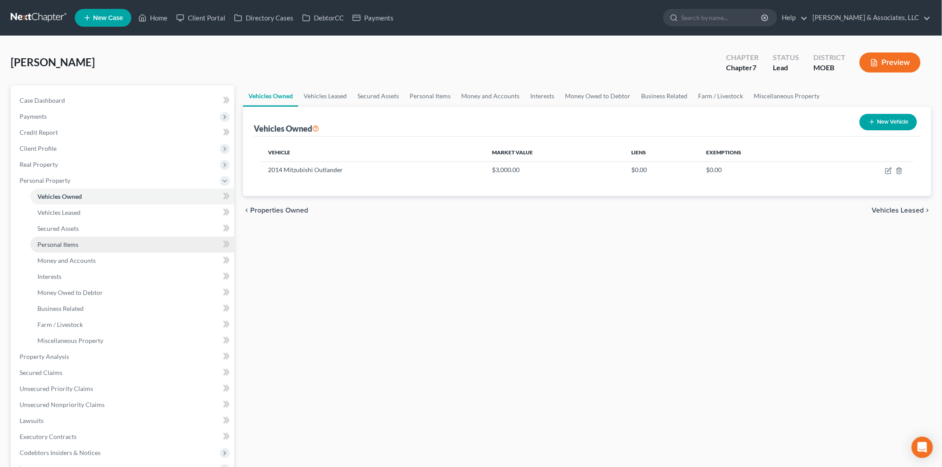
click at [73, 242] on span "Personal Items" at bounding box center [57, 245] width 41 height 8
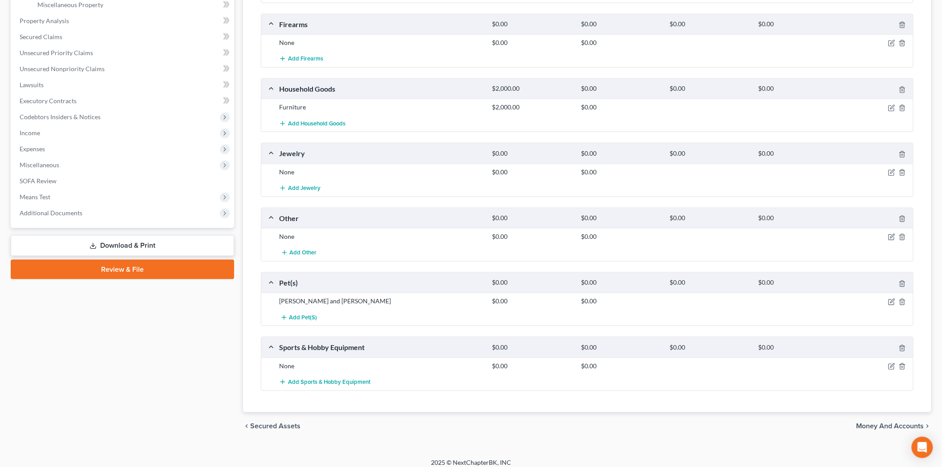
scroll to position [344, 0]
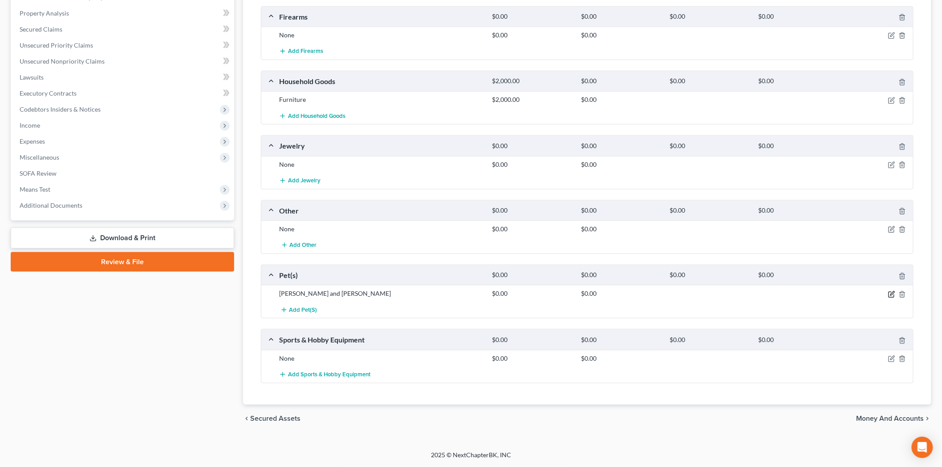
click at [893, 293] on icon "button" at bounding box center [891, 294] width 7 height 7
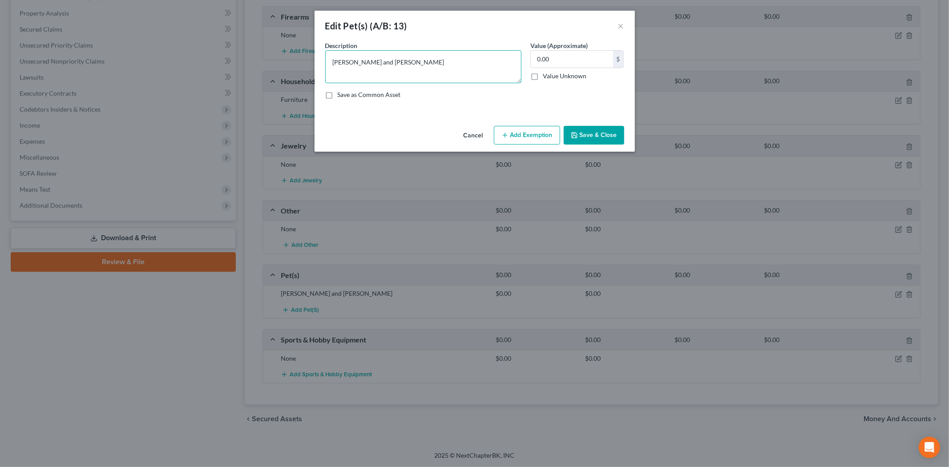
drag, startPoint x: 405, startPoint y: 62, endPoint x: 442, endPoint y: 60, distance: 37.0
click at [288, 53] on div "Edit Pet(s) (A/B: 13) × An exemption set must first be selected from the Filing…" at bounding box center [474, 233] width 949 height 467
type textarea "1 dog, 1 cat"
click at [597, 127] on button "Save & Close" at bounding box center [594, 135] width 61 height 19
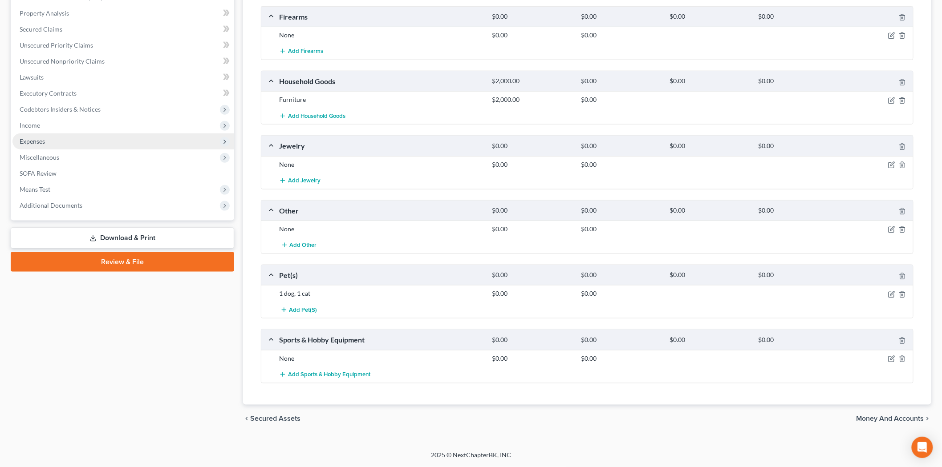
click at [49, 137] on span "Expenses" at bounding box center [123, 142] width 222 height 16
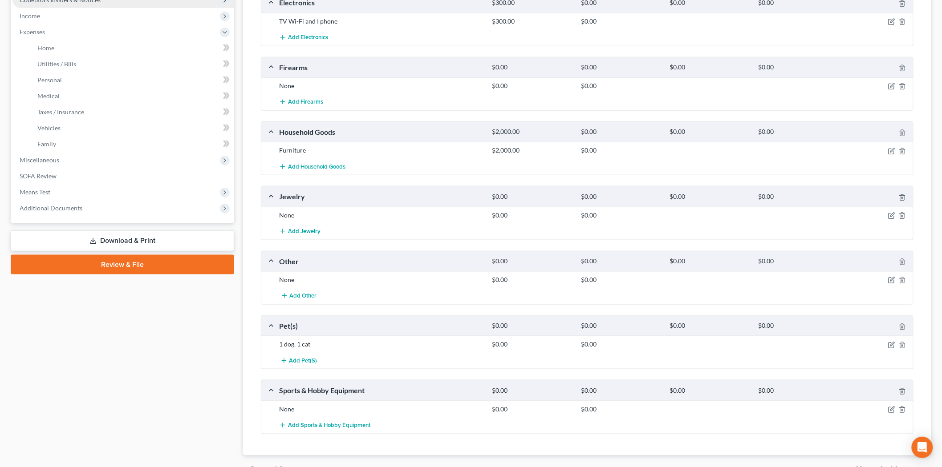
scroll to position [245, 0]
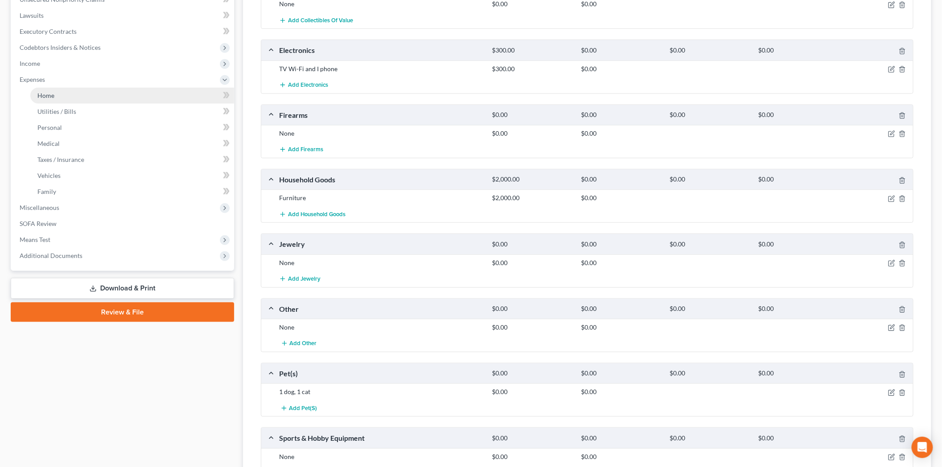
click at [63, 90] on link "Home" at bounding box center [132, 96] width 204 height 16
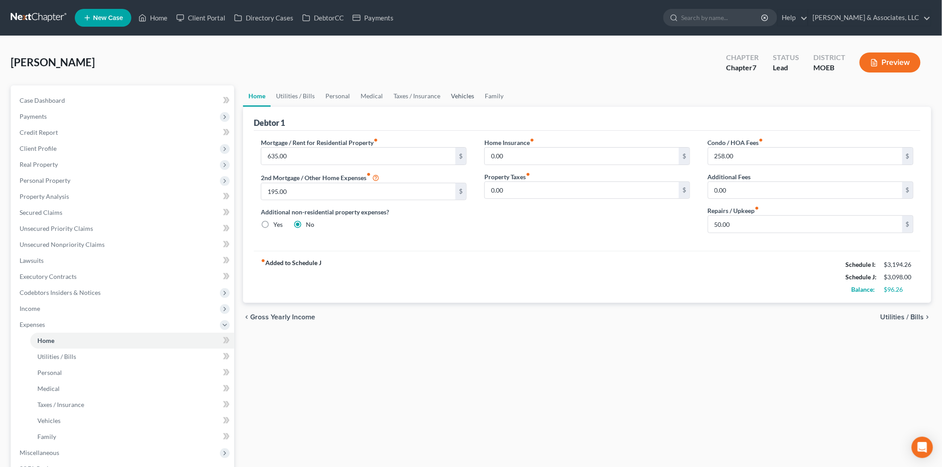
click at [455, 98] on link "Vehicles" at bounding box center [463, 95] width 34 height 21
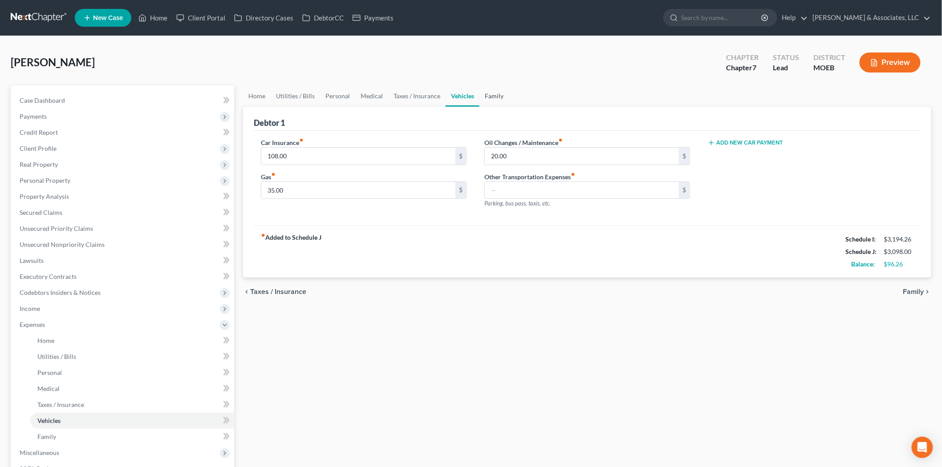
click at [482, 96] on link "Family" at bounding box center [493, 95] width 29 height 21
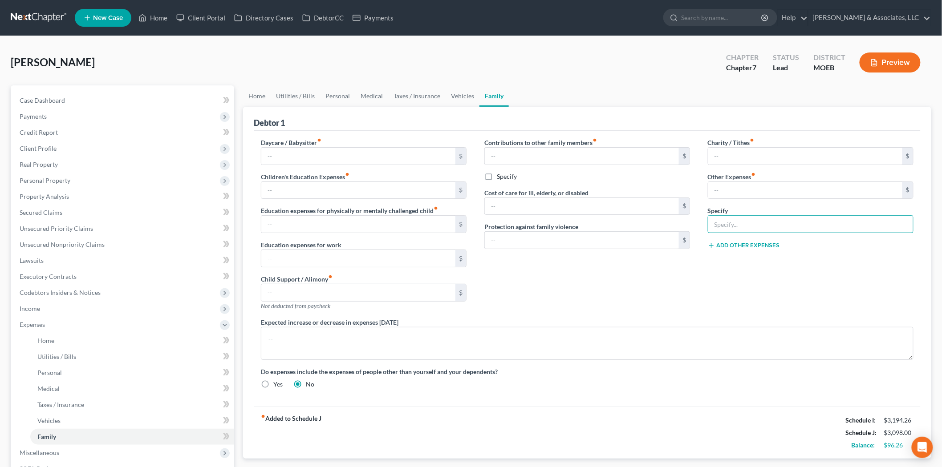
drag, startPoint x: 728, startPoint y: 220, endPoint x: 727, endPoint y: 212, distance: 8.1
click at [728, 220] on input "text" at bounding box center [810, 224] width 205 height 17
click at [730, 194] on input "text" at bounding box center [805, 190] width 194 height 17
type input "50.00"
click at [734, 226] on input "text" at bounding box center [810, 224] width 205 height 17
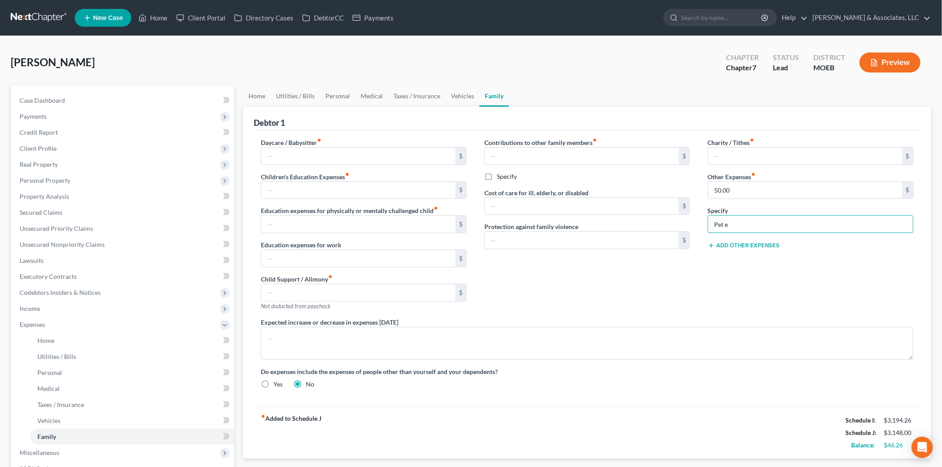
type input "Pet expenses"
click at [359, 97] on link "Medical" at bounding box center [371, 95] width 33 height 21
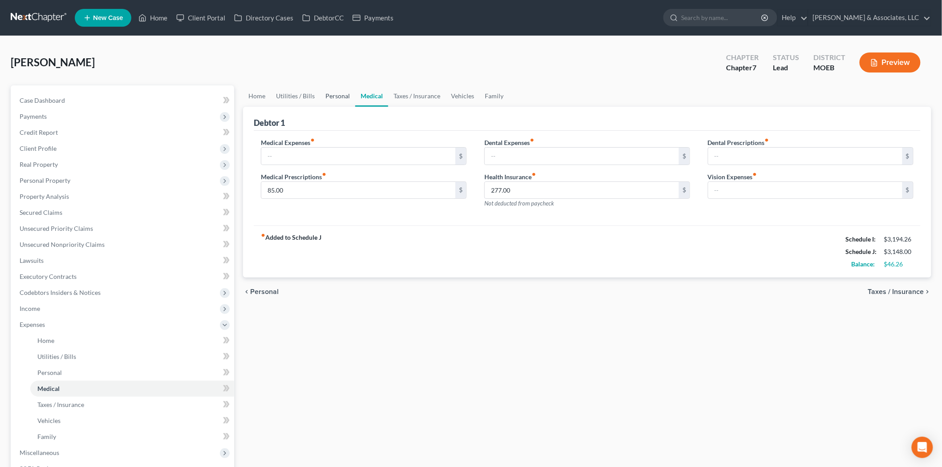
click at [328, 93] on link "Personal" at bounding box center [337, 95] width 35 height 21
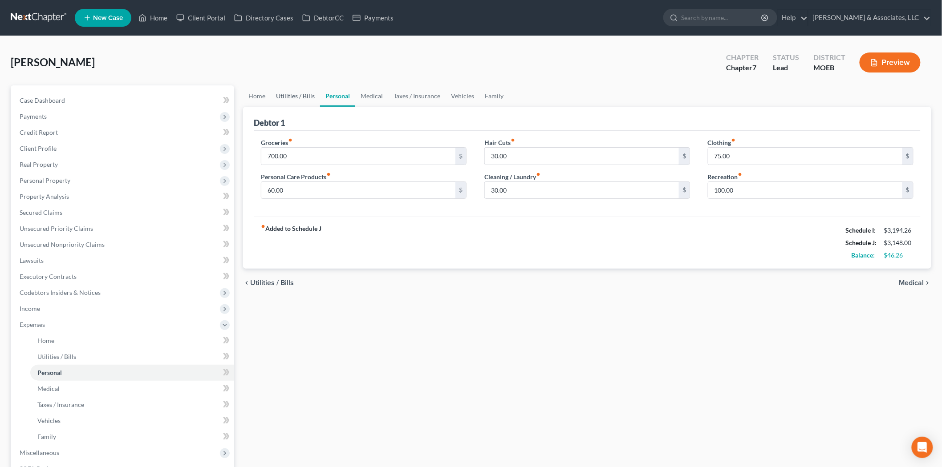
click at [292, 98] on link "Utilities / Bills" at bounding box center [295, 95] width 49 height 21
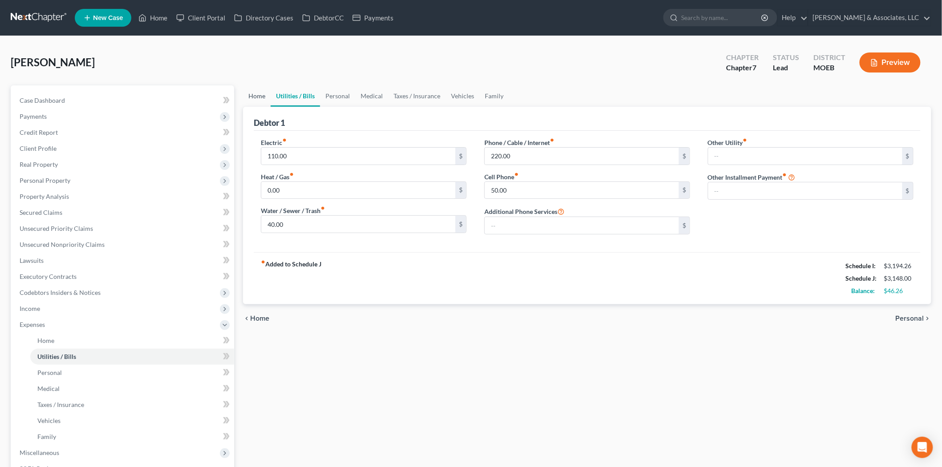
scroll to position [49, 0]
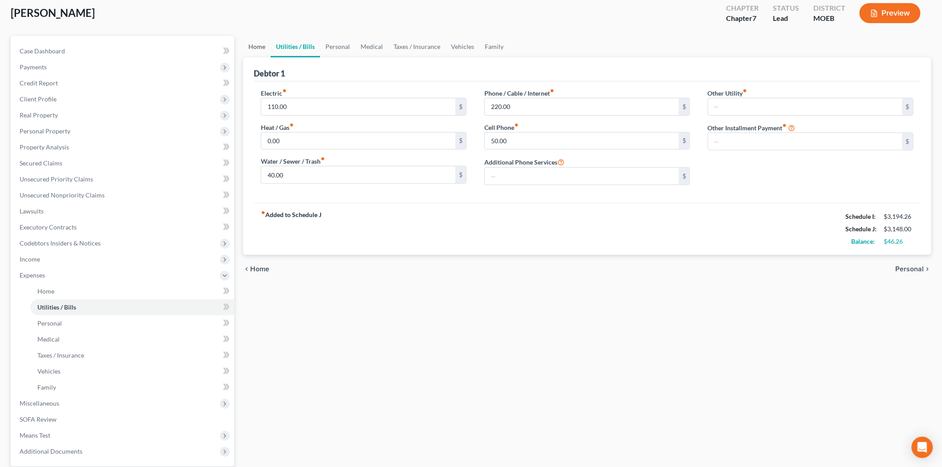
click at [263, 42] on link "Home" at bounding box center [257, 46] width 28 height 21
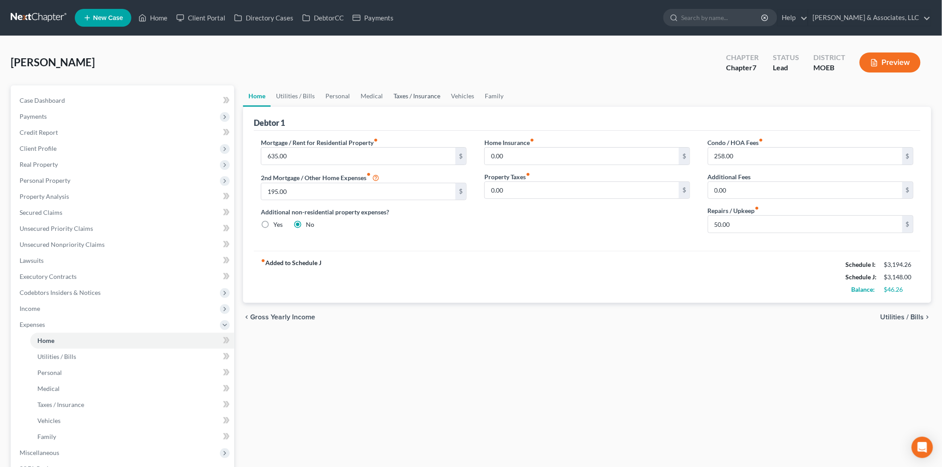
click at [390, 92] on link "Taxes / Insurance" at bounding box center [416, 95] width 57 height 21
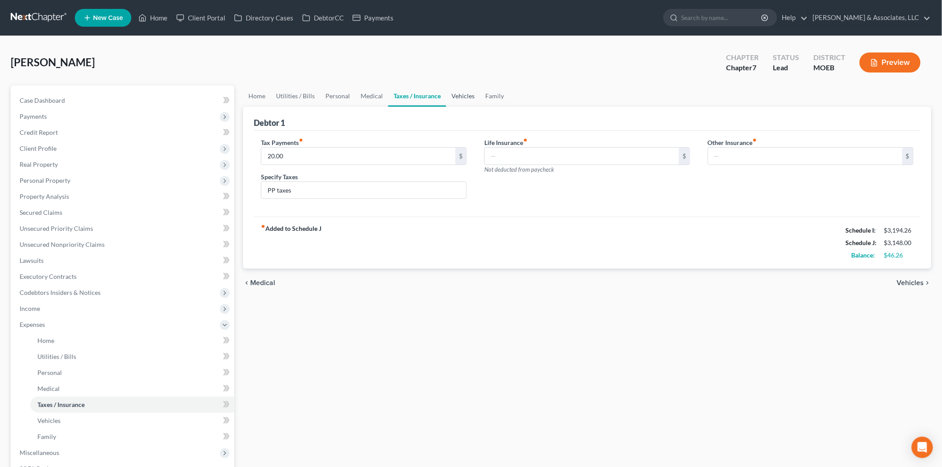
click at [452, 95] on link "Vehicles" at bounding box center [463, 95] width 34 height 21
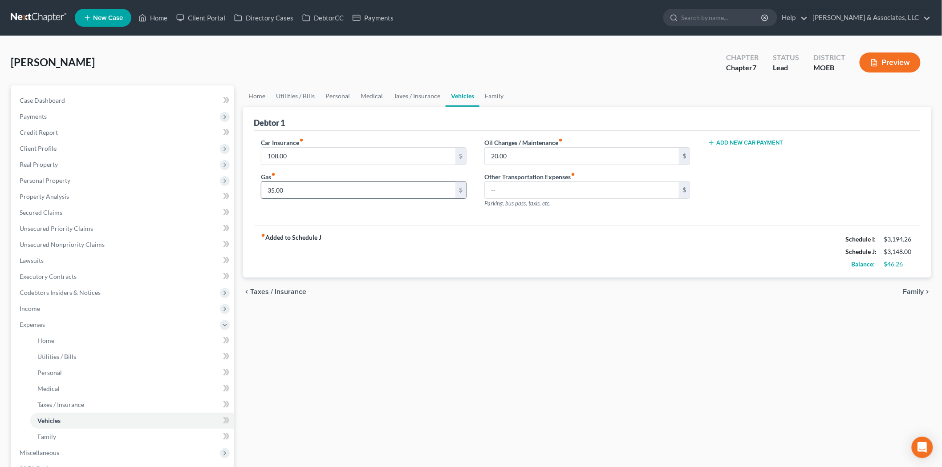
click at [308, 191] on input "35.00" at bounding box center [358, 190] width 194 height 17
type input "75.00"
click at [47, 179] on span "Personal Property" at bounding box center [45, 181] width 51 height 8
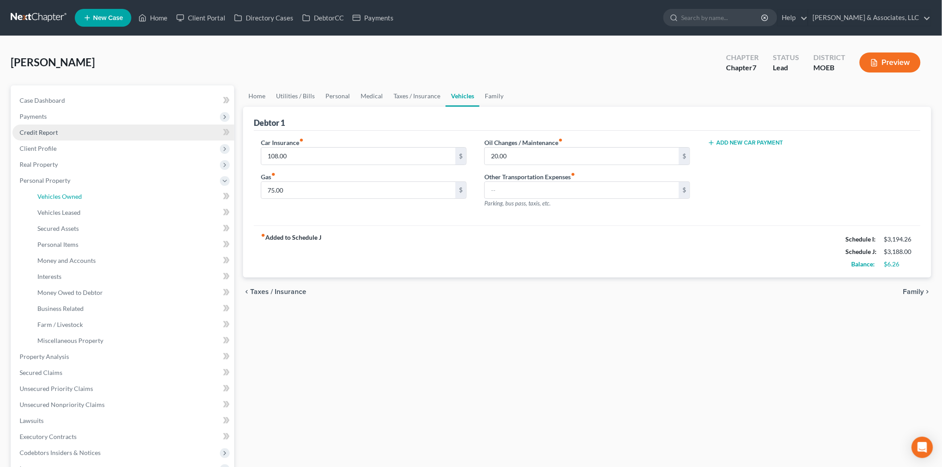
click at [55, 193] on span "Vehicles Owned" at bounding box center [59, 197] width 45 height 8
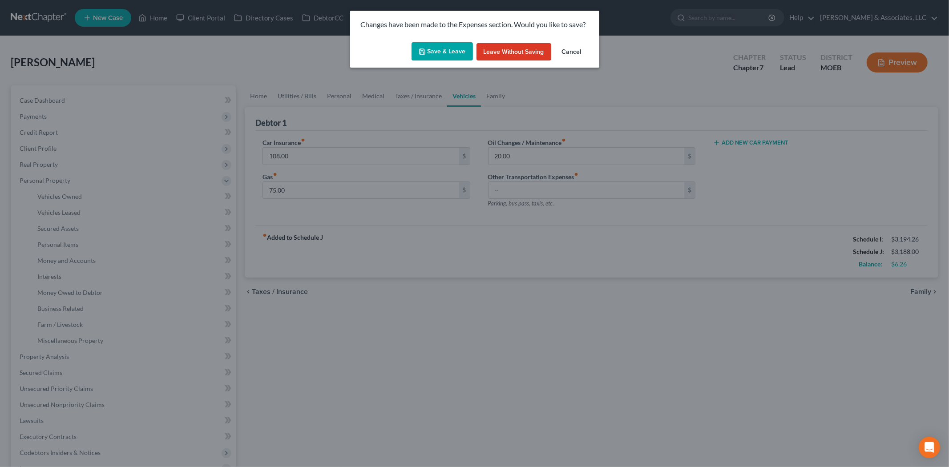
click at [432, 58] on button "Save & Leave" at bounding box center [442, 51] width 61 height 19
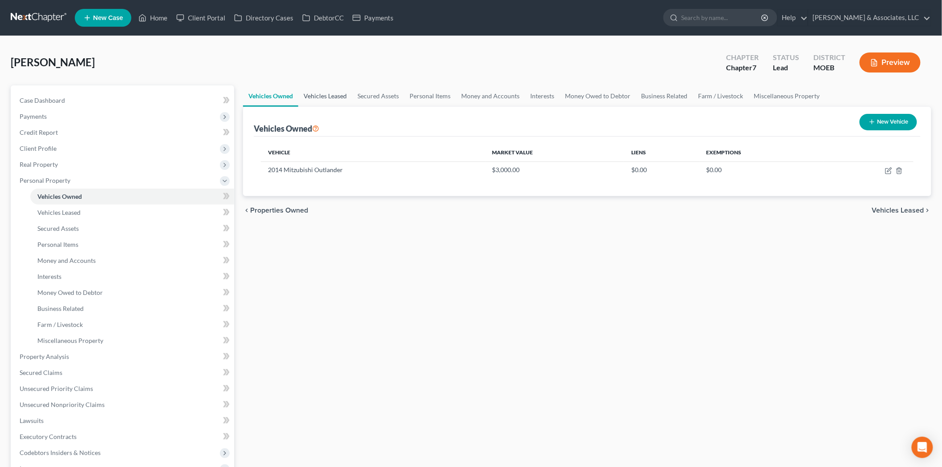
click at [345, 99] on link "Vehicles Leased" at bounding box center [325, 95] width 54 height 21
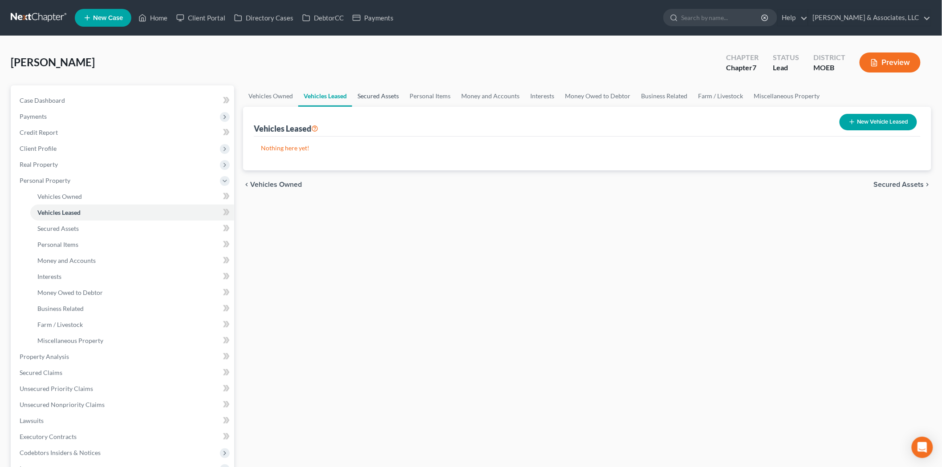
click at [375, 95] on link "Secured Assets" at bounding box center [378, 95] width 52 height 21
click at [434, 99] on link "Personal Items" at bounding box center [431, 95] width 52 height 21
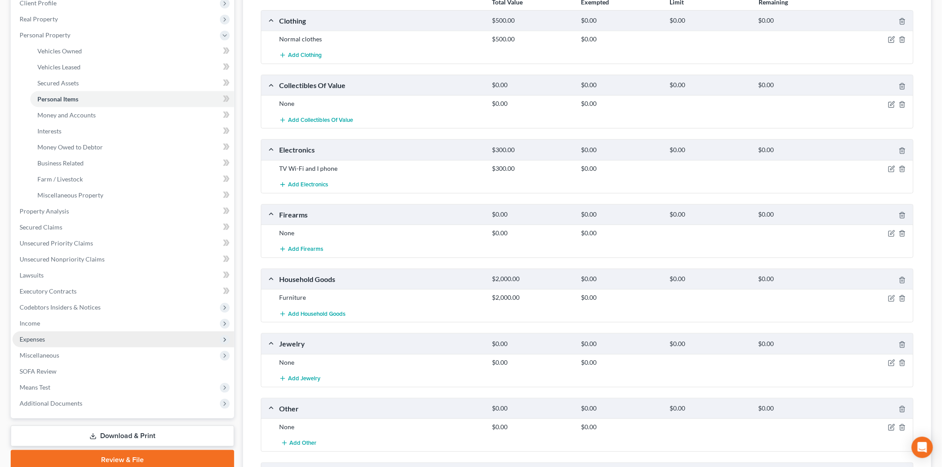
scroll to position [148, 0]
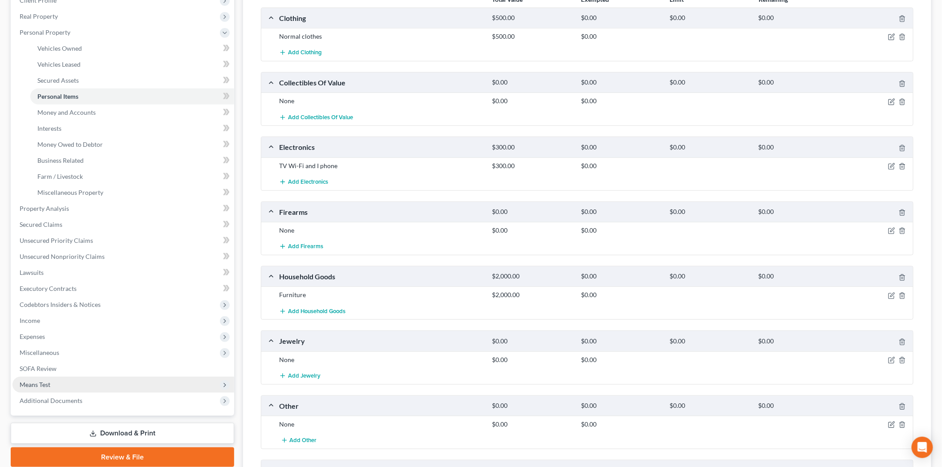
click at [37, 385] on span "Means Test" at bounding box center [35, 385] width 31 height 8
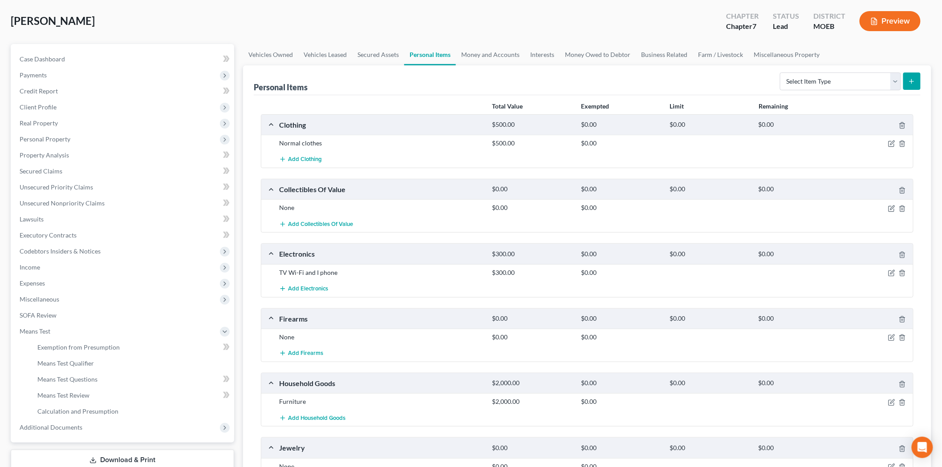
scroll to position [0, 0]
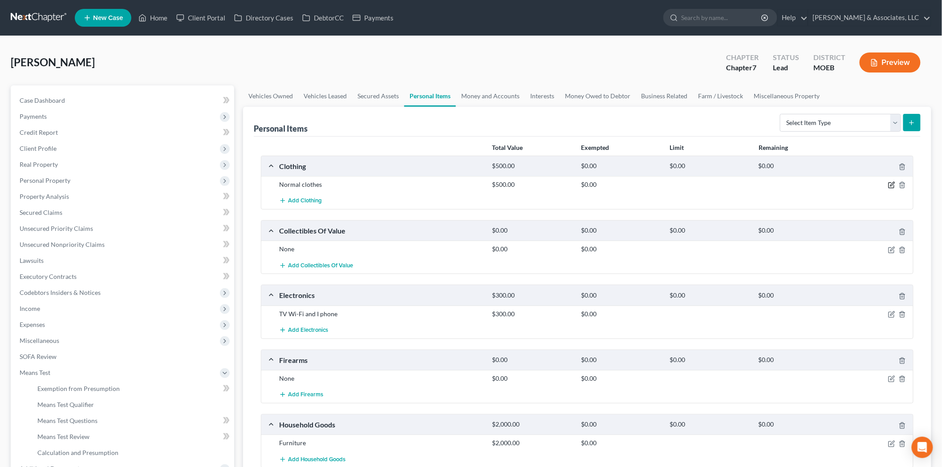
click at [892, 186] on icon "button" at bounding box center [891, 185] width 7 height 7
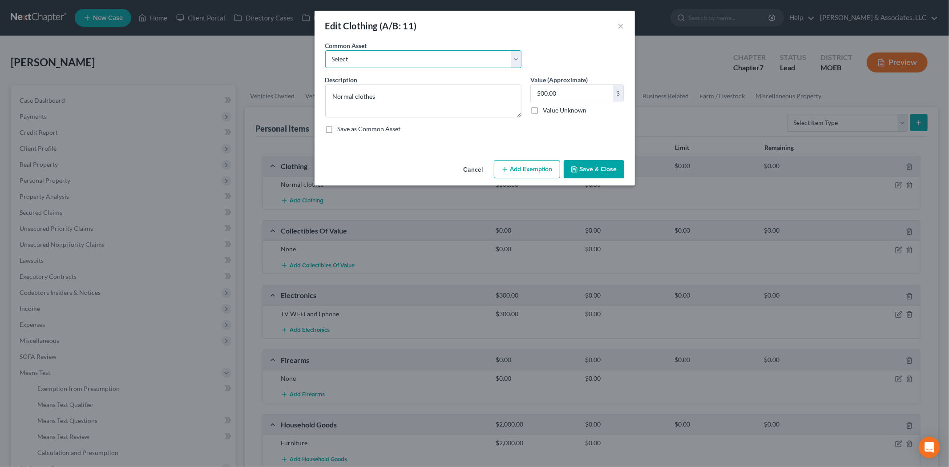
drag, startPoint x: 367, startPoint y: 56, endPoint x: 367, endPoint y: 68, distance: 11.6
click at [367, 56] on select "Select Clothes" at bounding box center [423, 59] width 196 height 18
select select "0"
click at [325, 50] on select "Select Clothes" at bounding box center [423, 59] width 196 height 18
type textarea "Clothes"
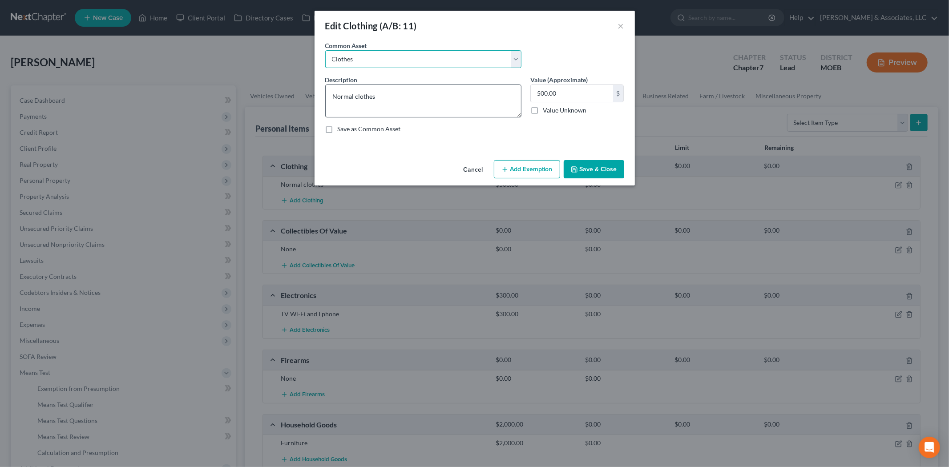
type input "200.00"
click at [531, 174] on button "Add Exemption" at bounding box center [527, 169] width 66 height 19
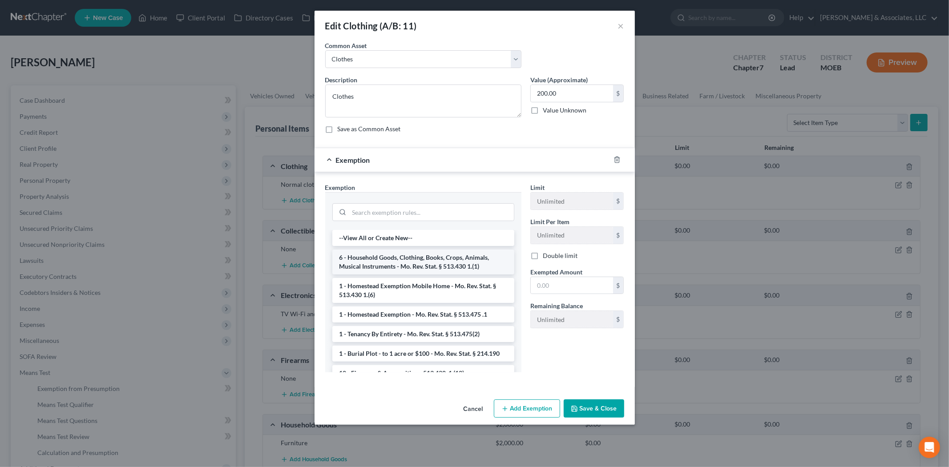
click at [395, 259] on li "6 - Household Goods, Clothing, Books, Crops, Animals, Musical Instruments - Mo.…" at bounding box center [423, 262] width 182 height 25
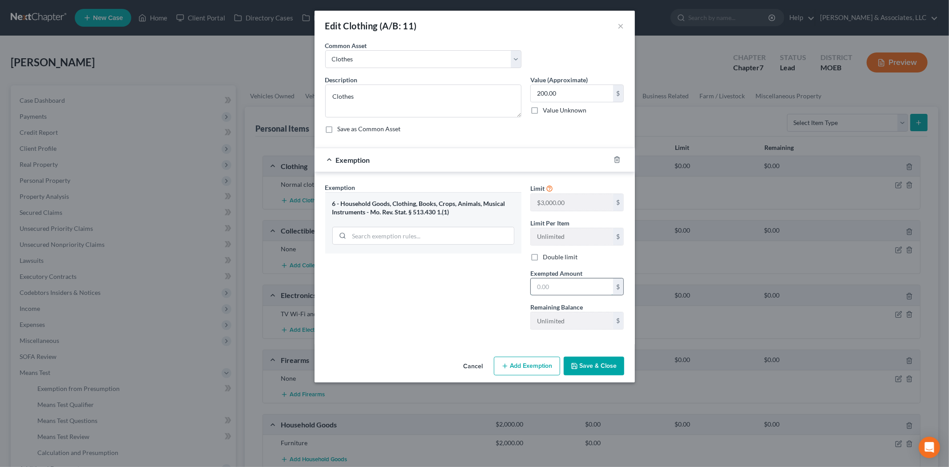
click at [539, 285] on input "text" at bounding box center [572, 287] width 82 height 17
type input "200.00"
click at [599, 369] on button "Save & Close" at bounding box center [594, 366] width 61 height 19
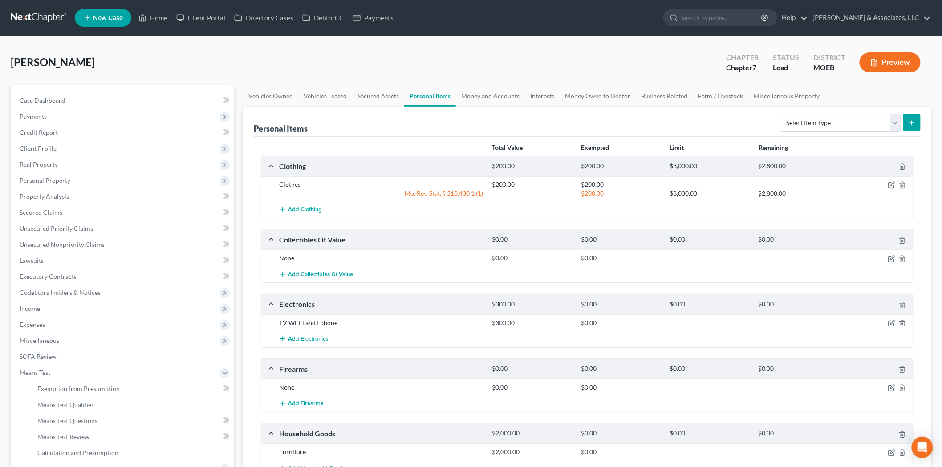
click at [897, 257] on div at bounding box center [878, 258] width 71 height 9
click at [900, 258] on icon "button" at bounding box center [902, 258] width 7 height 7
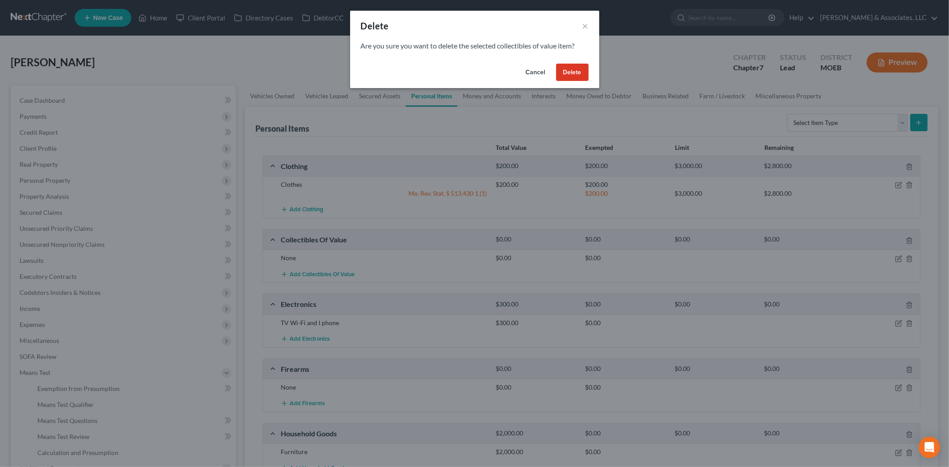
click at [575, 73] on button "Delete" at bounding box center [572, 73] width 32 height 18
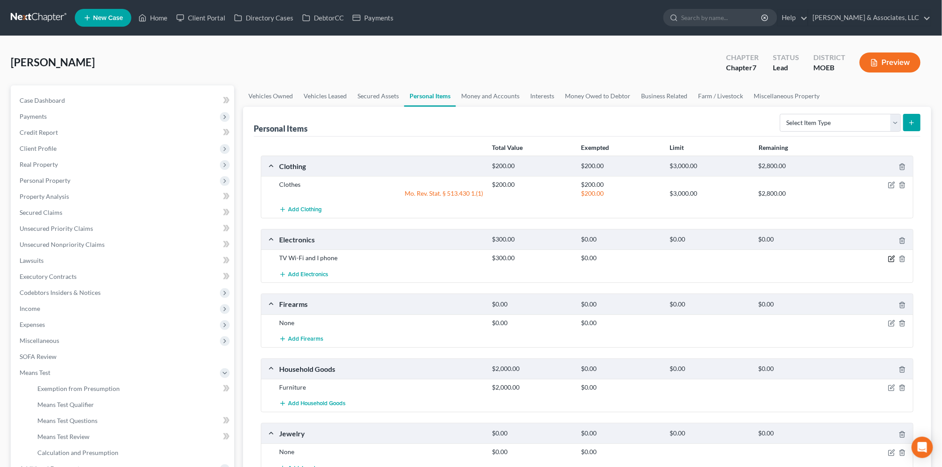
click at [891, 257] on icon "button" at bounding box center [891, 258] width 7 height 7
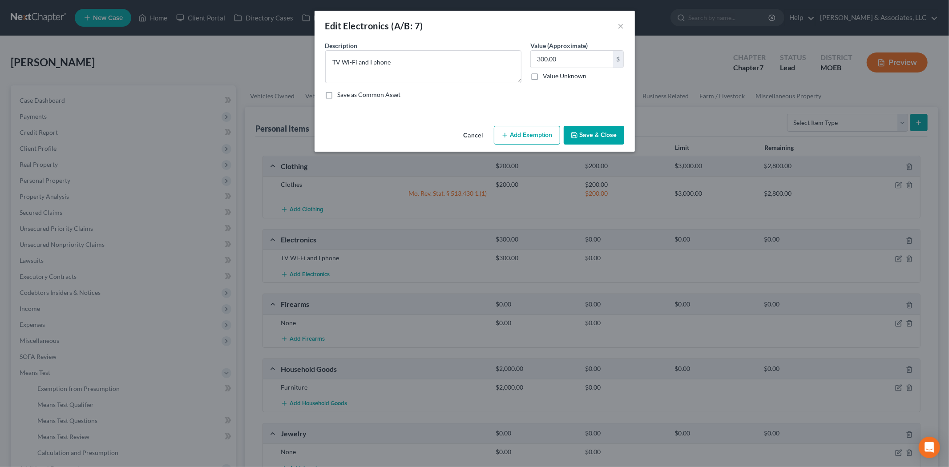
click at [501, 131] on button "Add Exemption" at bounding box center [527, 135] width 66 height 19
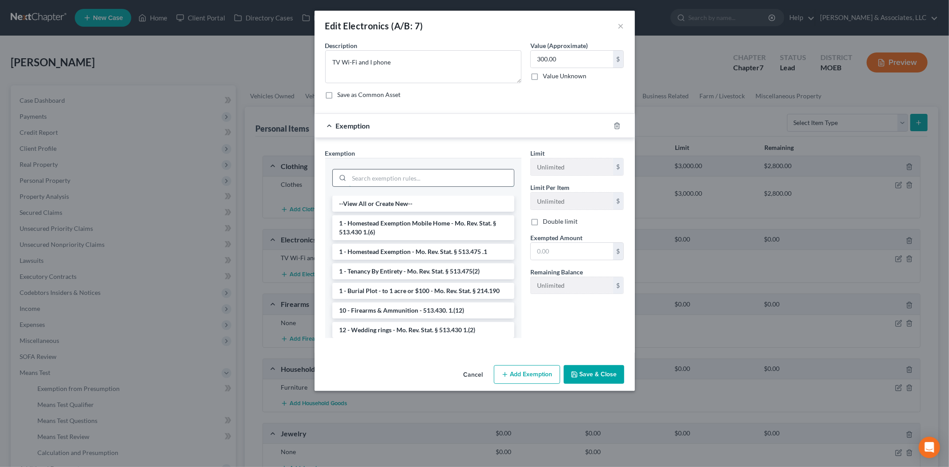
click at [414, 177] on input "search" at bounding box center [431, 178] width 165 height 17
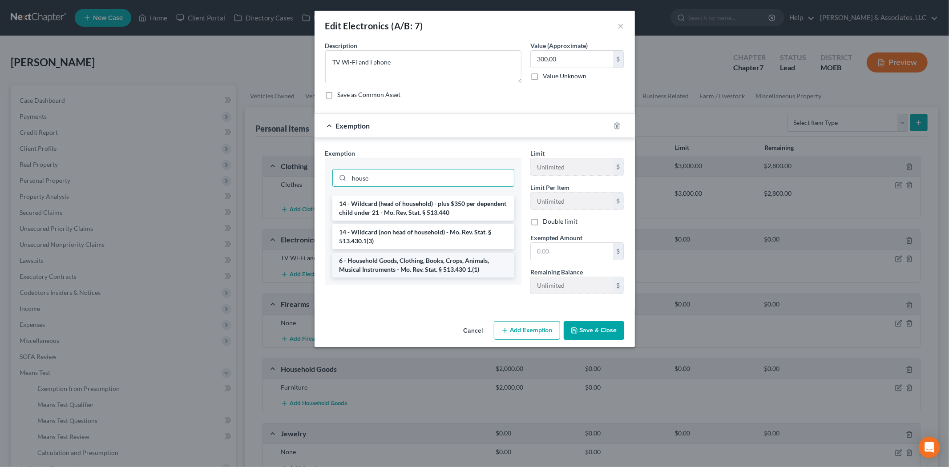
type input "house"
click at [415, 270] on li "6 - Household Goods, Clothing, Books, Crops, Animals, Musical Instruments - Mo.…" at bounding box center [423, 265] width 182 height 25
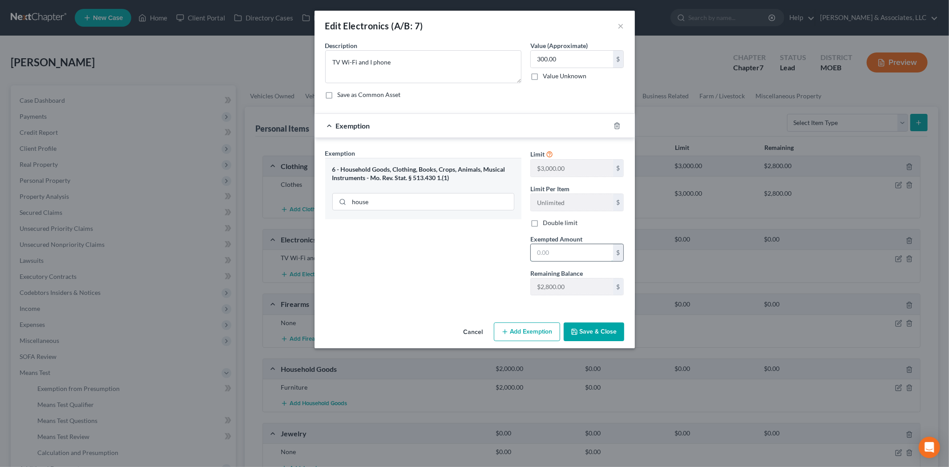
click at [575, 259] on input "text" at bounding box center [572, 252] width 82 height 17
type input "300.00"
click at [588, 330] on button "Save & Close" at bounding box center [594, 332] width 61 height 19
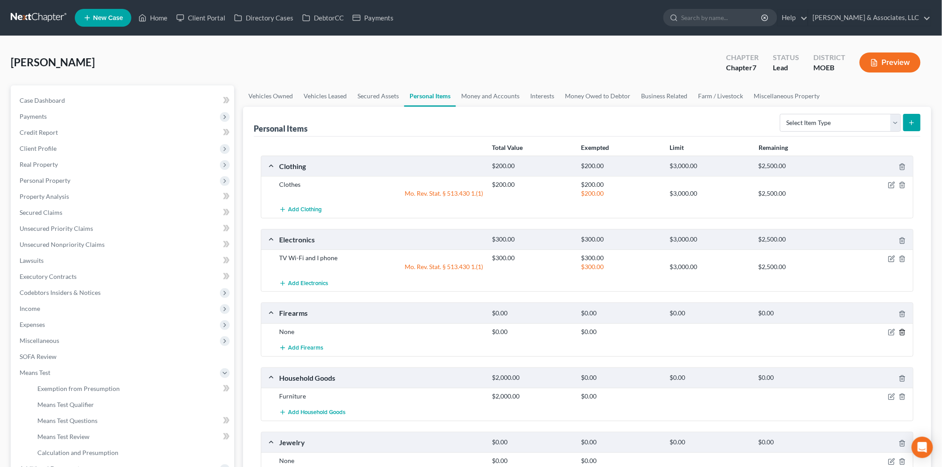
click at [902, 332] on icon "button" at bounding box center [902, 332] width 7 height 7
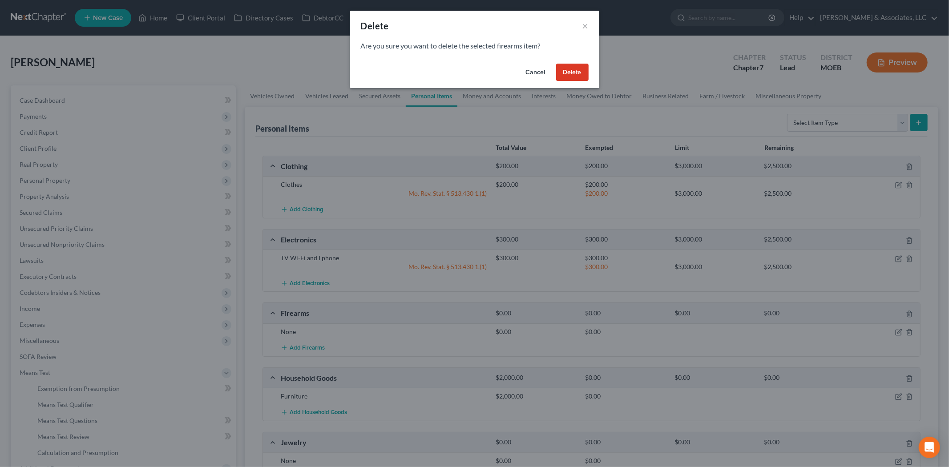
click at [576, 75] on button "Delete" at bounding box center [572, 73] width 32 height 18
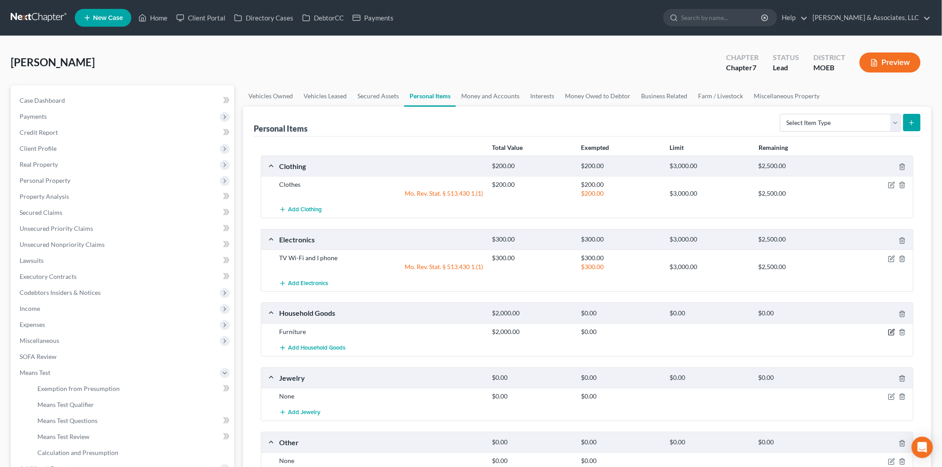
click at [892, 333] on icon "button" at bounding box center [892, 331] width 4 height 4
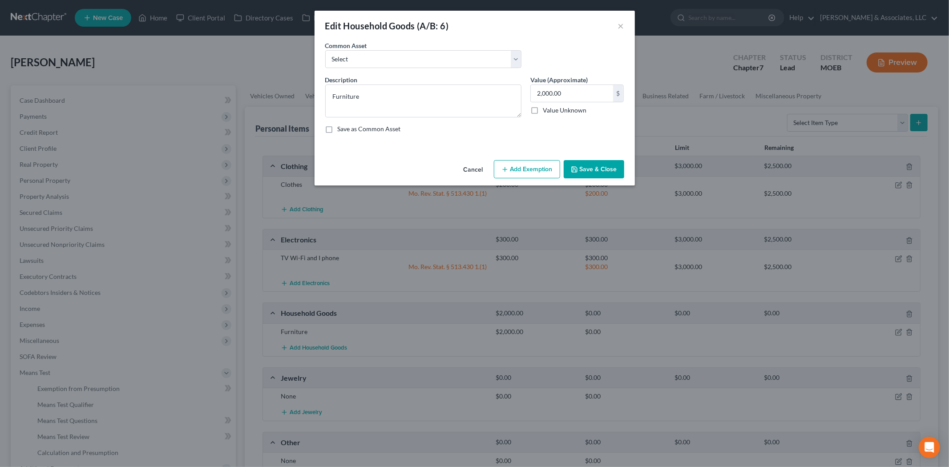
click at [518, 162] on button "Add Exemption" at bounding box center [527, 169] width 66 height 19
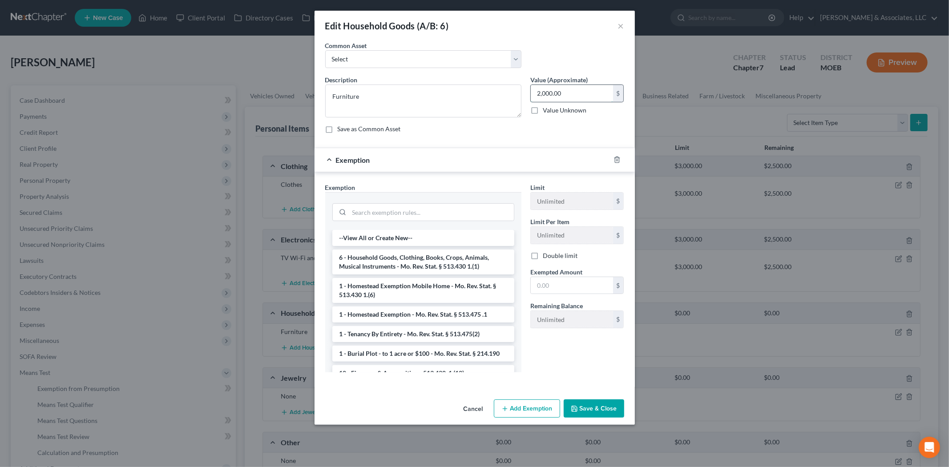
click at [535, 87] on input "2,000.00" at bounding box center [572, 93] width 82 height 17
type input "1,000.00"
click at [428, 261] on li "6 - Household Goods, Clothing, Books, Crops, Animals, Musical Instruments - Mo.…" at bounding box center [423, 262] width 182 height 25
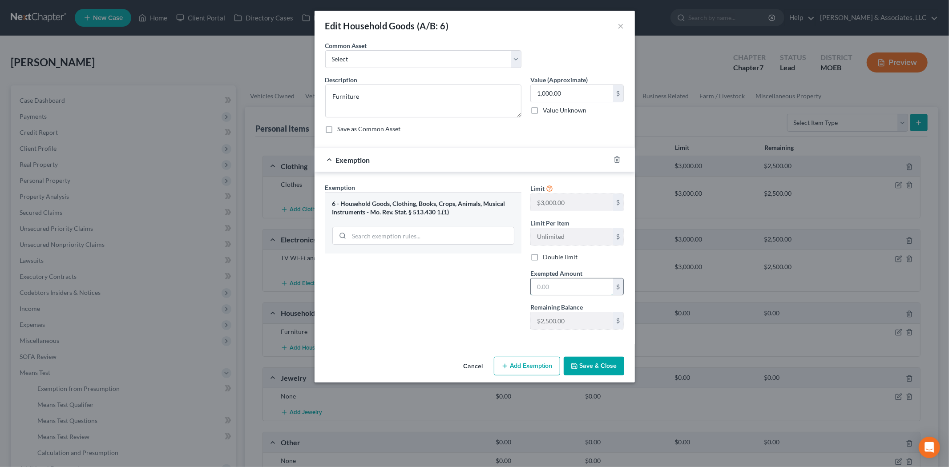
click at [576, 283] on input "text" at bounding box center [572, 287] width 82 height 17
type input "1,000.00"
click at [599, 368] on button "Save & Close" at bounding box center [594, 366] width 61 height 19
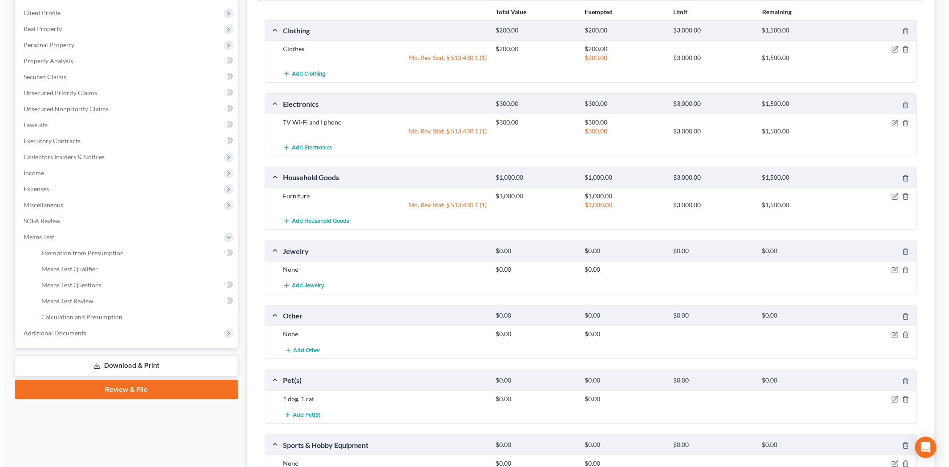
scroll to position [148, 0]
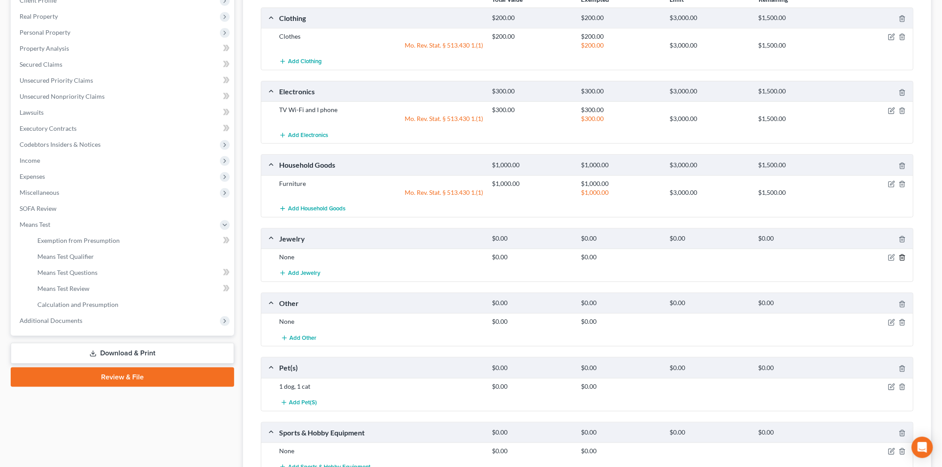
click at [900, 257] on icon "button" at bounding box center [902, 258] width 4 height 6
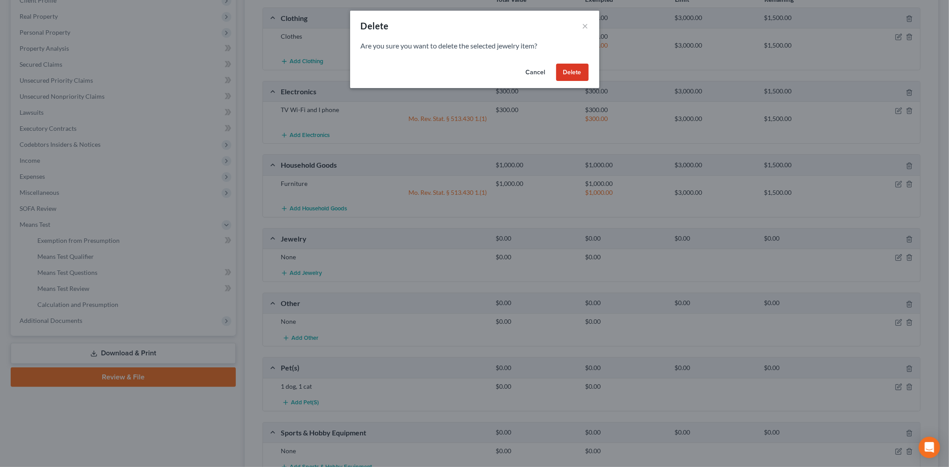
click at [580, 77] on button "Delete" at bounding box center [572, 73] width 32 height 18
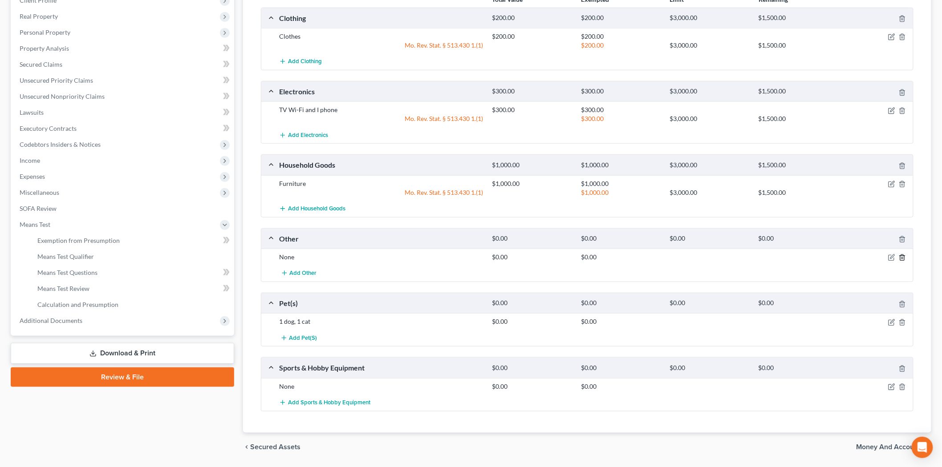
click at [900, 258] on icon "button" at bounding box center [902, 258] width 4 height 6
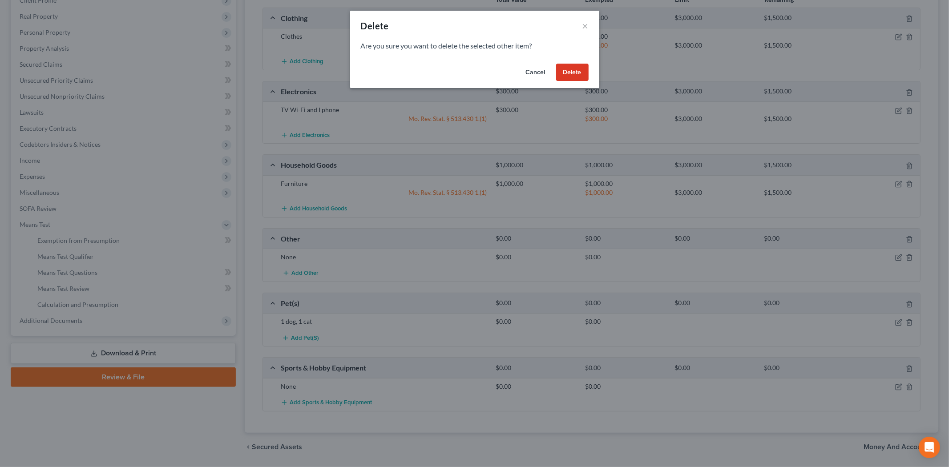
click at [580, 76] on button "Delete" at bounding box center [572, 73] width 32 height 18
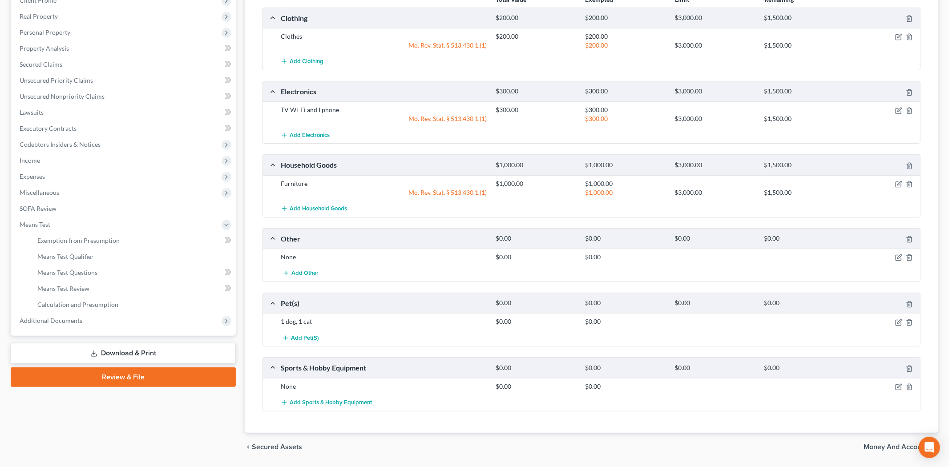
scroll to position [112, 0]
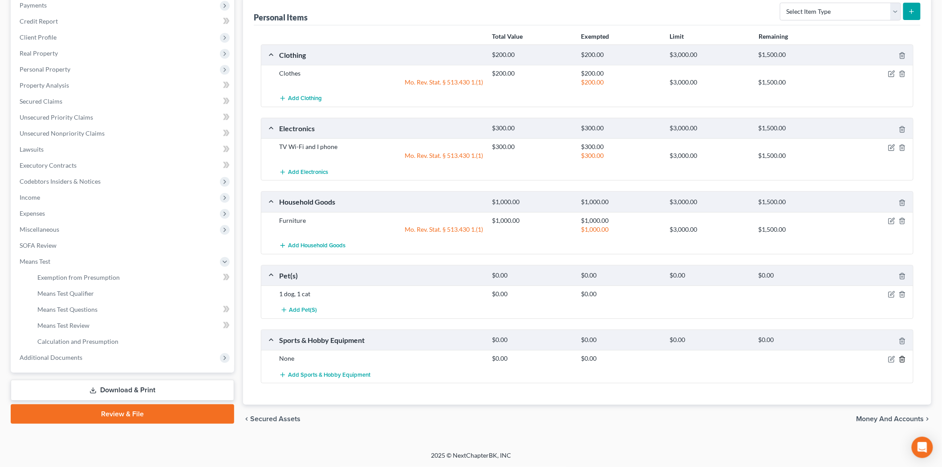
click at [899, 358] on icon "button" at bounding box center [902, 359] width 7 height 7
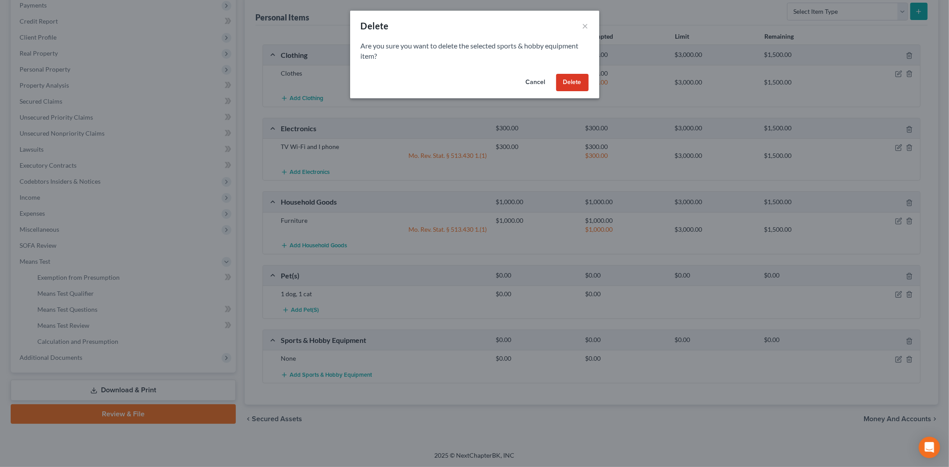
click at [570, 84] on button "Delete" at bounding box center [572, 83] width 32 height 18
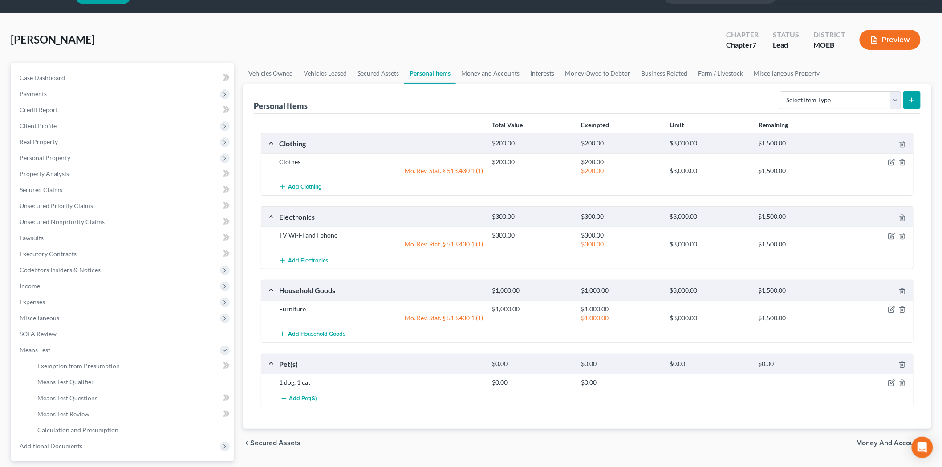
scroll to position [0, 0]
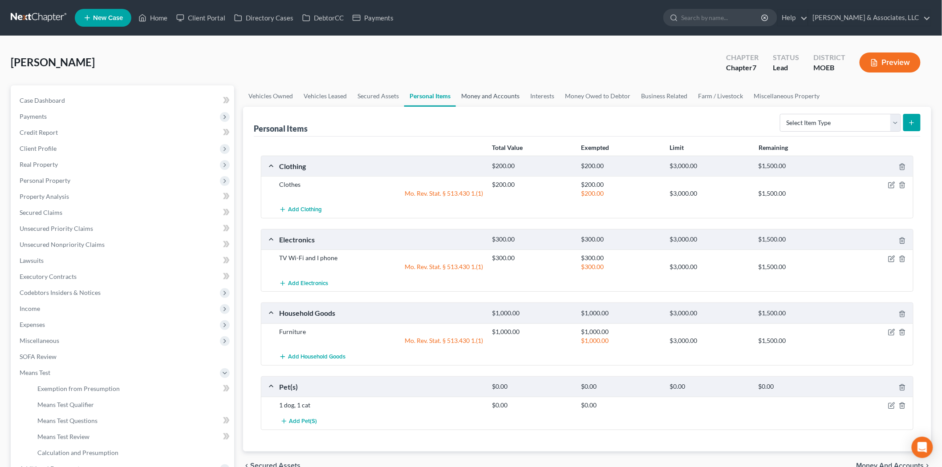
click at [479, 94] on link "Money and Accounts" at bounding box center [490, 95] width 69 height 21
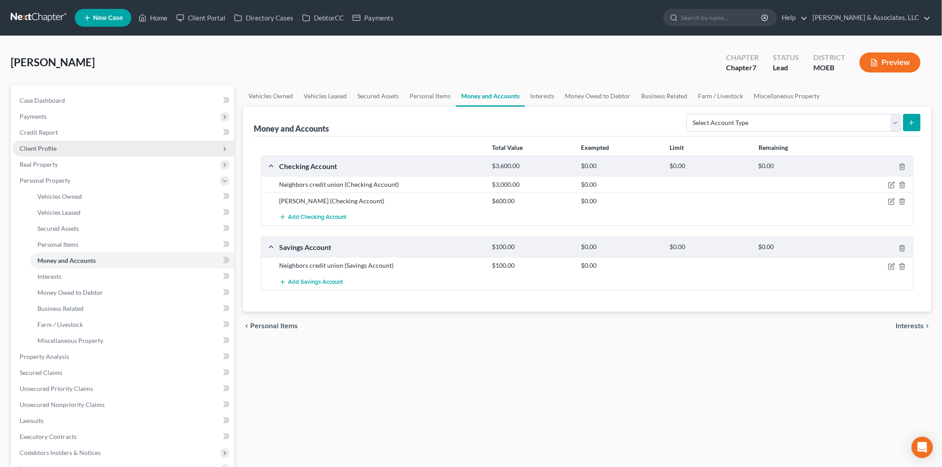
click at [43, 148] on span "Client Profile" at bounding box center [38, 149] width 37 height 8
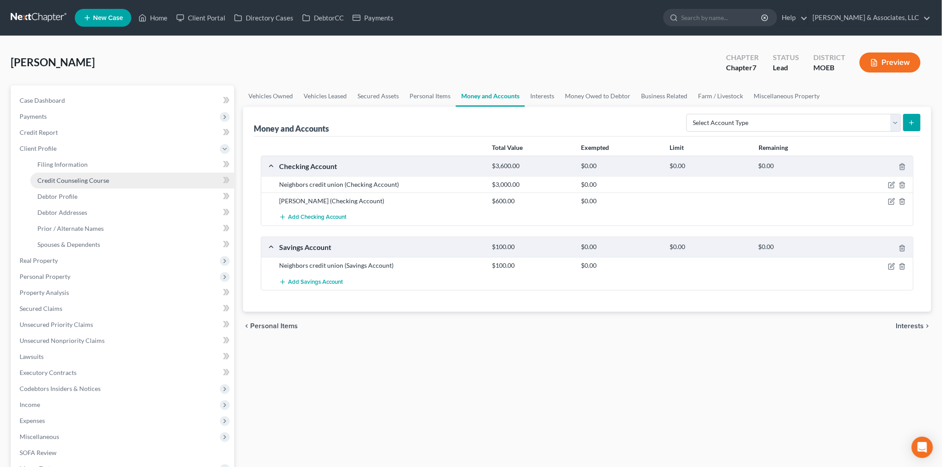
click at [65, 180] on span "Credit Counseling Course" at bounding box center [73, 181] width 72 height 8
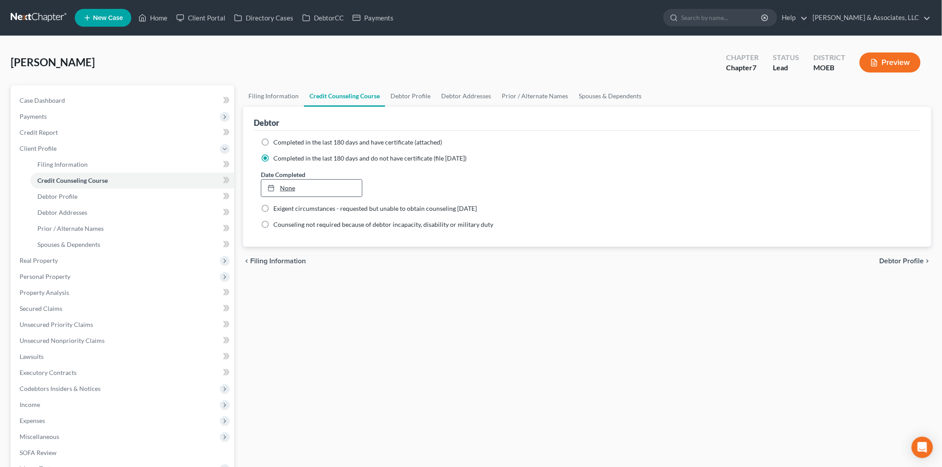
type input "[DATE]"
click at [288, 186] on link "None" at bounding box center [311, 188] width 101 height 17
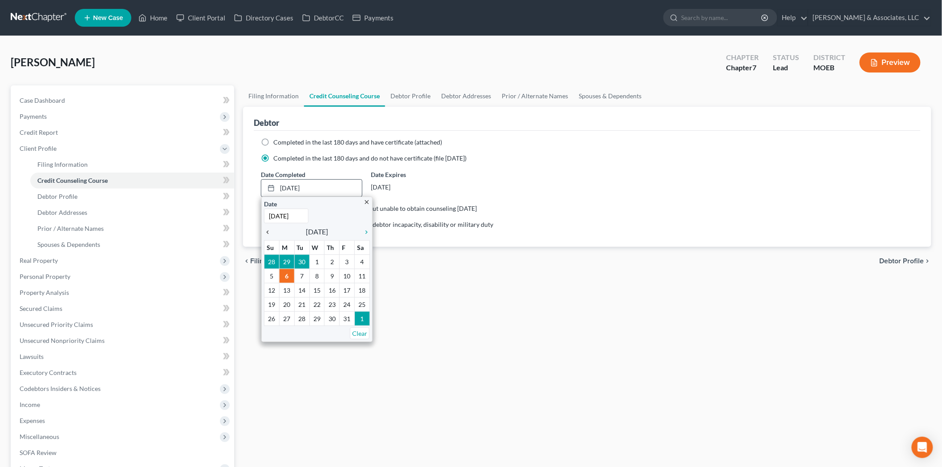
click at [268, 232] on icon "chevron_left" at bounding box center [270, 232] width 12 height 7
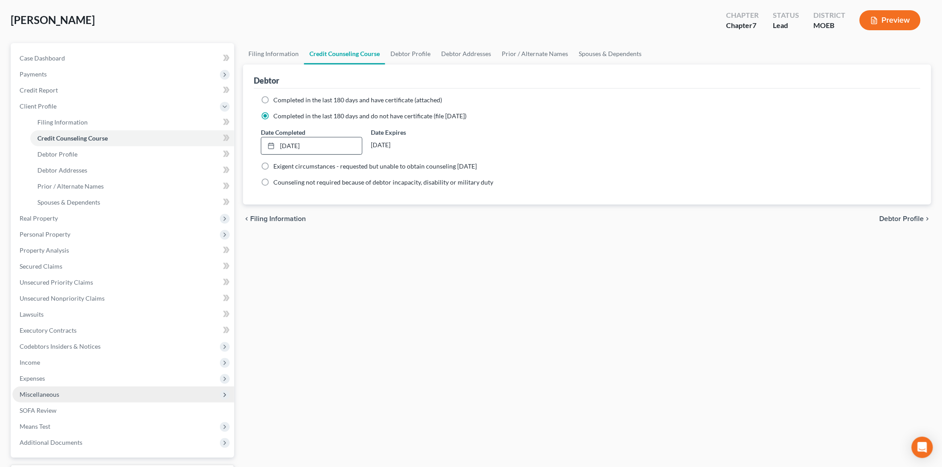
scroll to position [117, 0]
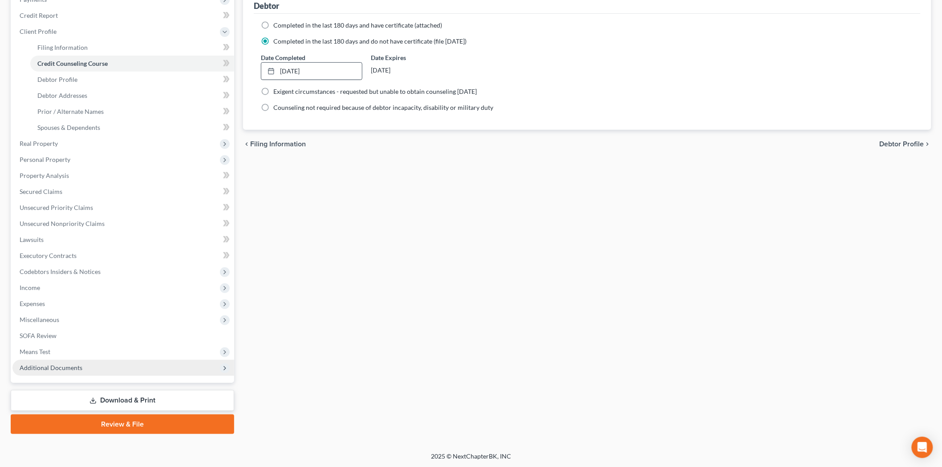
click at [71, 372] on span "Additional Documents" at bounding box center [123, 368] width 222 height 16
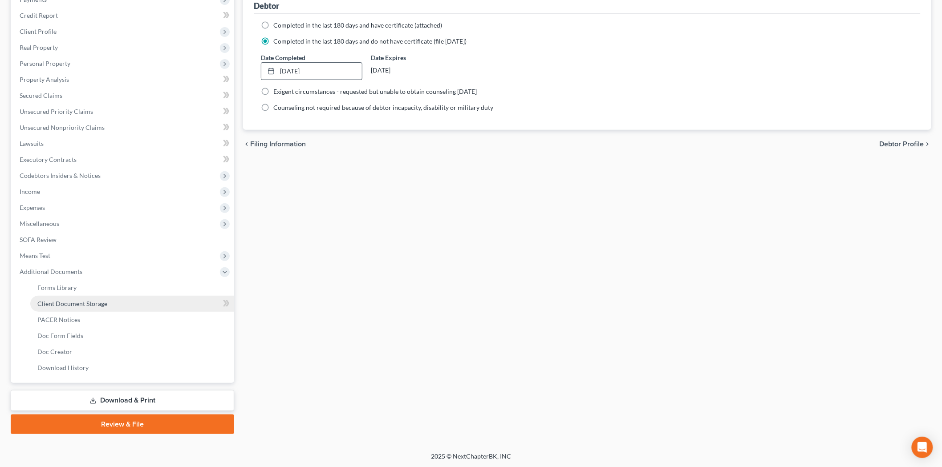
click at [77, 305] on span "Client Document Storage" at bounding box center [72, 304] width 70 height 8
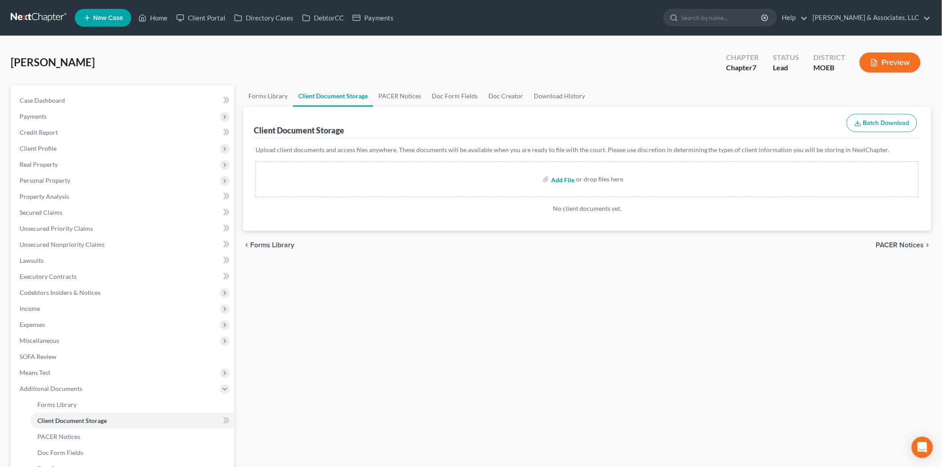
click at [563, 176] on input "file" at bounding box center [561, 179] width 21 height 16
type input "C:\fakepath\[PERSON_NAME]-class-1-certificate.pdf"
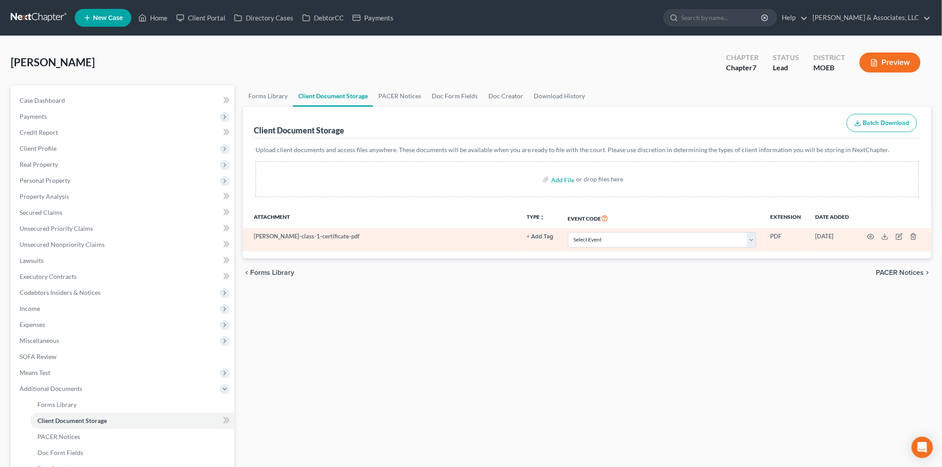
click at [760, 241] on td "Select Event 20 Largest Unsecured Creditors Amended List of Creditors and Verif…" at bounding box center [662, 239] width 203 height 23
click at [753, 241] on select "Select Event 20 Largest Unsecured Creditors Amended List of Creditors and Verif…" at bounding box center [662, 240] width 188 height 16
select select "9"
click at [568, 232] on select "Select Event 20 Largest Unsecured Creditors Amended List of Creditors and Verif…" at bounding box center [662, 240] width 188 height 16
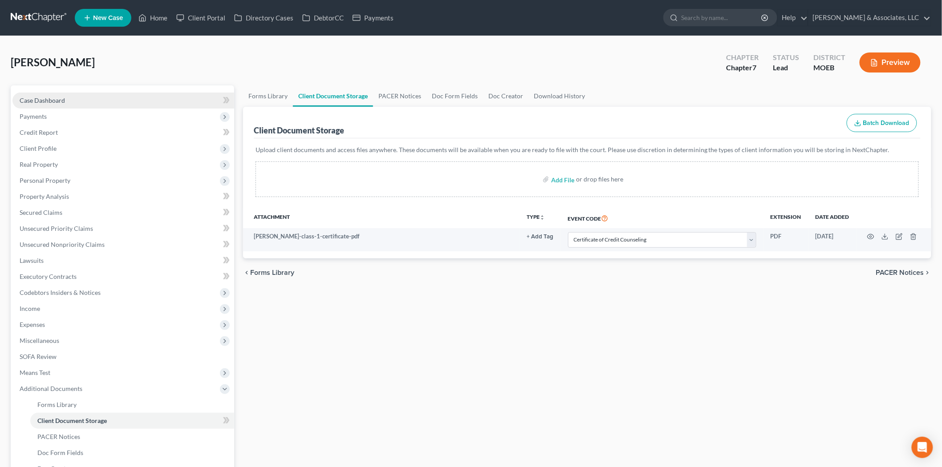
click at [61, 101] on span "Case Dashboard" at bounding box center [42, 101] width 45 height 8
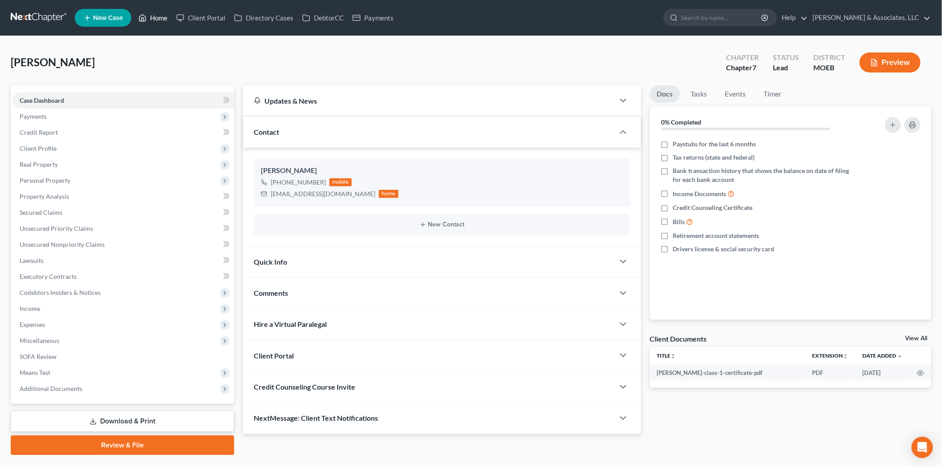
click at [153, 16] on link "Home" at bounding box center [153, 18] width 38 height 16
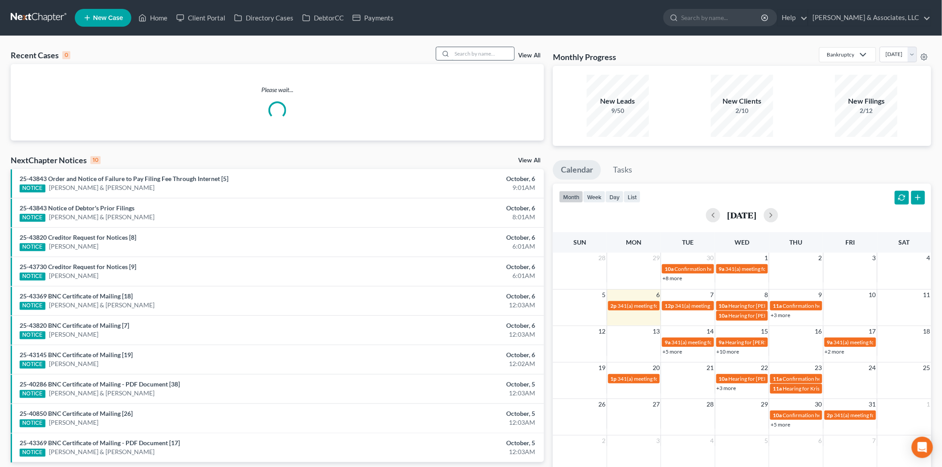
click at [498, 51] on input "search" at bounding box center [483, 53] width 62 height 13
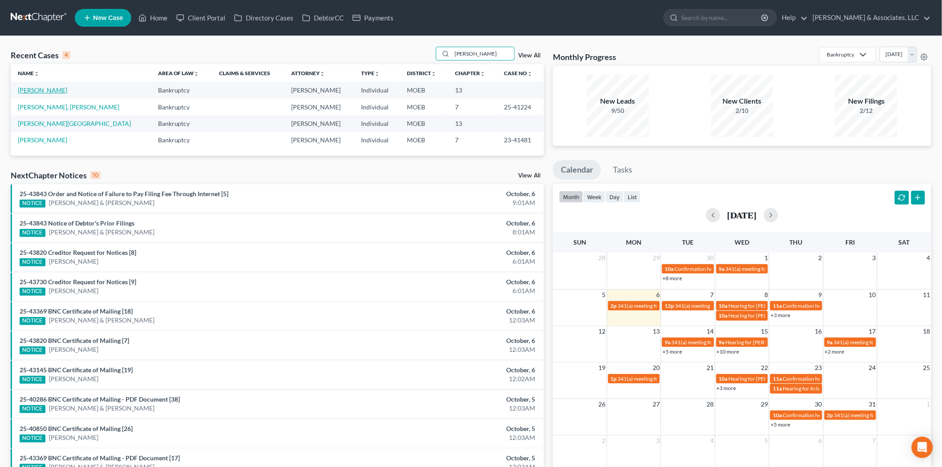
type input "[PERSON_NAME]"
click at [36, 91] on link "[PERSON_NAME]" at bounding box center [42, 90] width 49 height 8
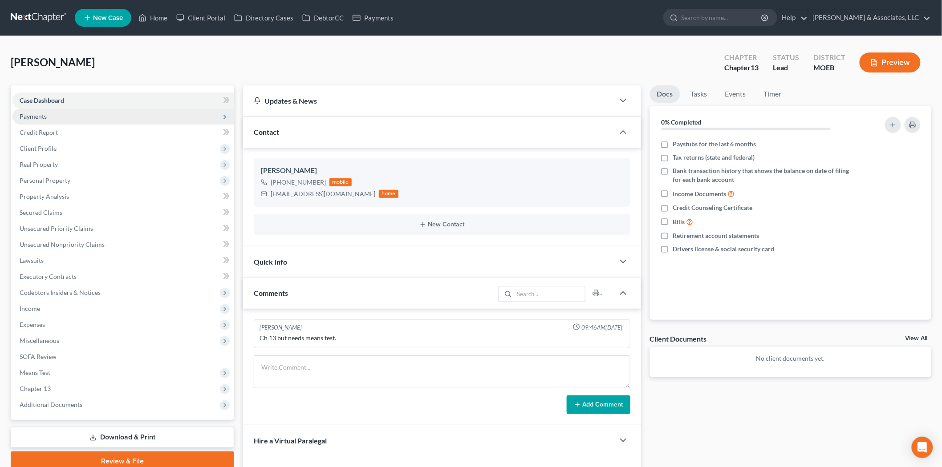
click at [46, 113] on span "Payments" at bounding box center [33, 117] width 27 height 8
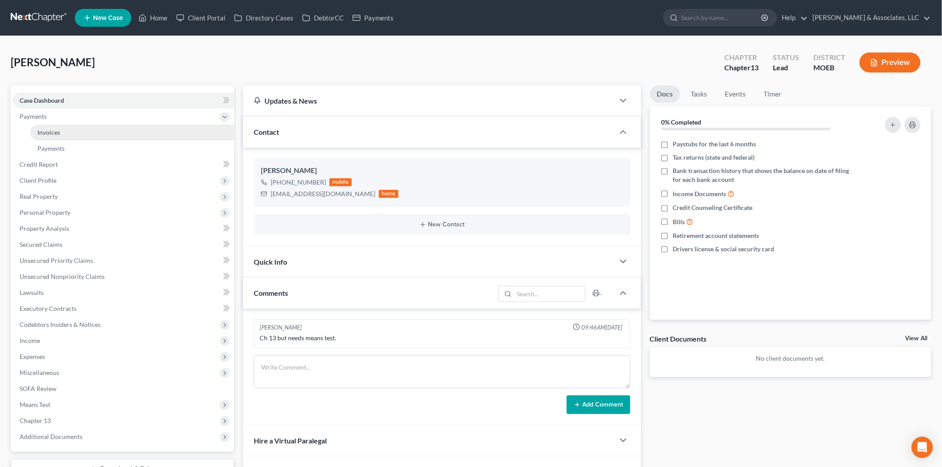
click at [53, 130] on span "Invoices" at bounding box center [48, 133] width 23 height 8
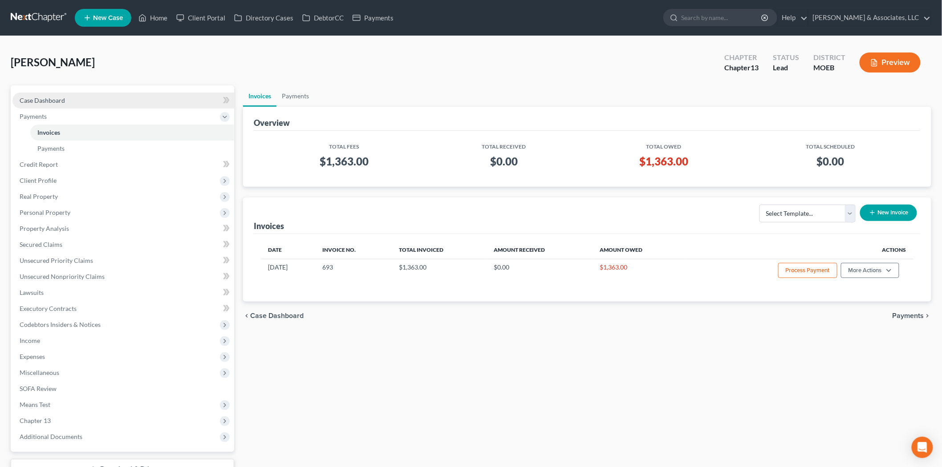
click at [67, 98] on link "Case Dashboard" at bounding box center [123, 101] width 222 height 16
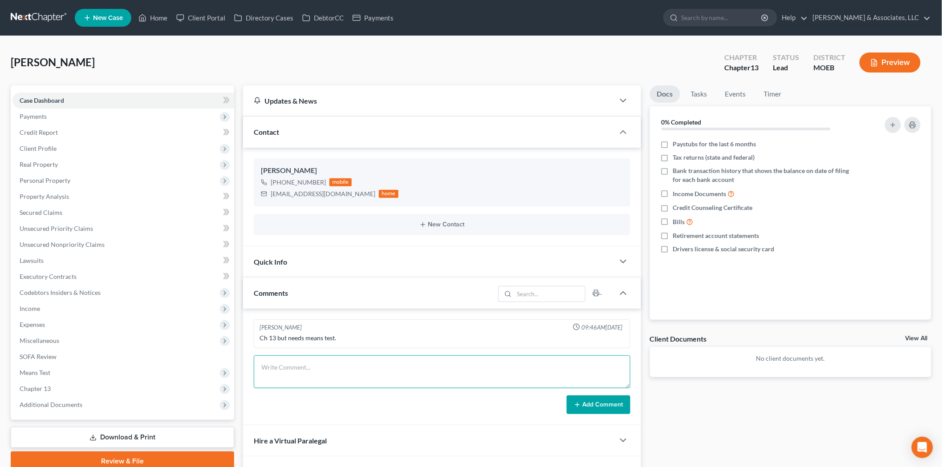
click at [316, 366] on textarea at bounding box center [442, 372] width 377 height 33
type textarea "S"
type textarea "Rejecting lease"
click at [614, 406] on button "Add Comment" at bounding box center [599, 405] width 64 height 19
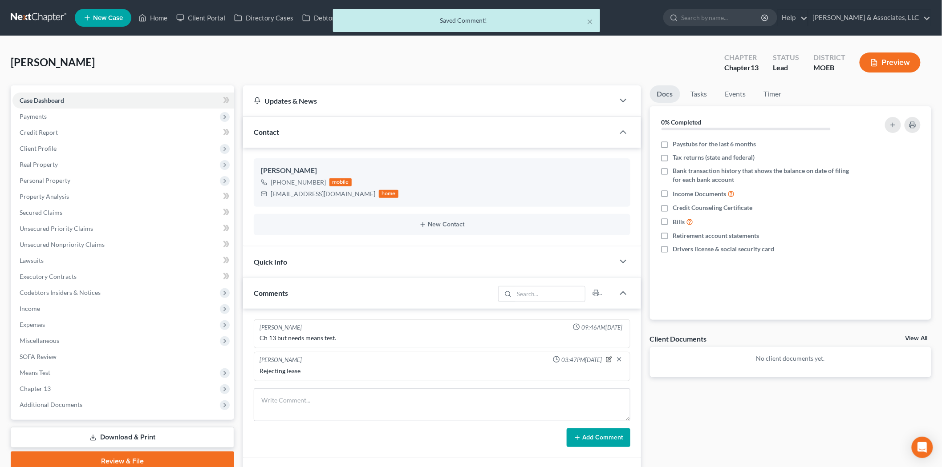
click at [607, 359] on icon "button" at bounding box center [609, 360] width 6 height 6
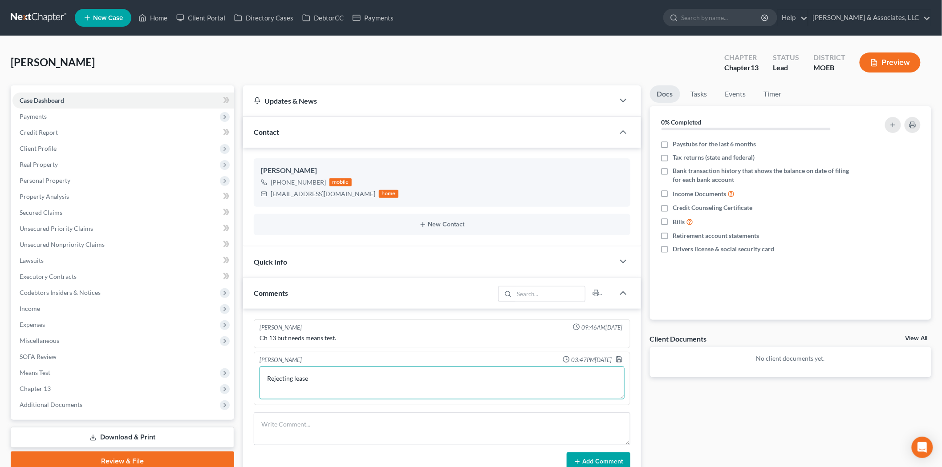
click at [292, 379] on textarea "Rejecting lease" at bounding box center [441, 383] width 365 height 33
type textarea "Rejecting car lease"
click at [618, 361] on icon "button" at bounding box center [619, 359] width 7 height 7
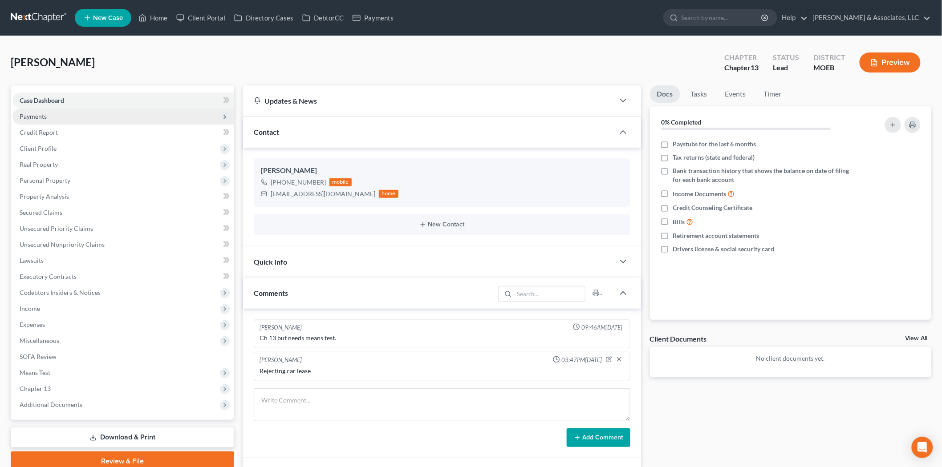
click at [23, 113] on span "Payments" at bounding box center [33, 117] width 27 height 8
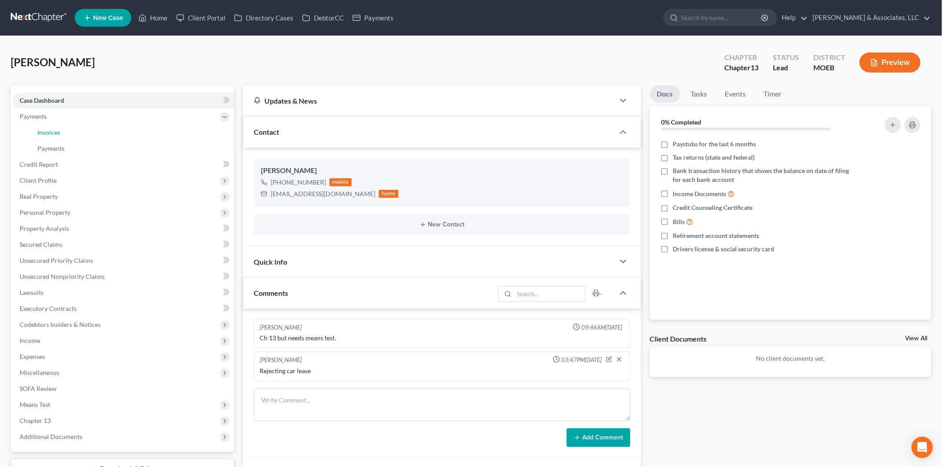
drag, startPoint x: 52, startPoint y: 133, endPoint x: 89, endPoint y: 47, distance: 93.1
click at [52, 133] on span "Invoices" at bounding box center [48, 133] width 23 height 8
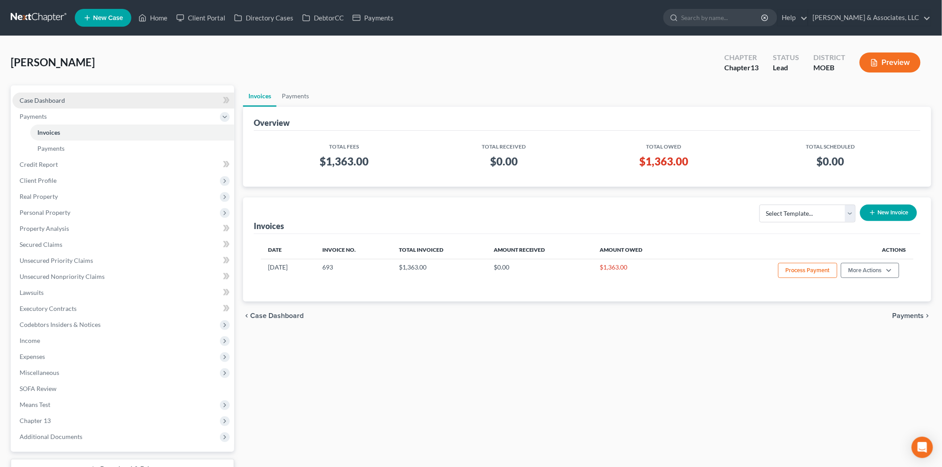
click at [50, 100] on span "Case Dashboard" at bounding box center [42, 101] width 45 height 8
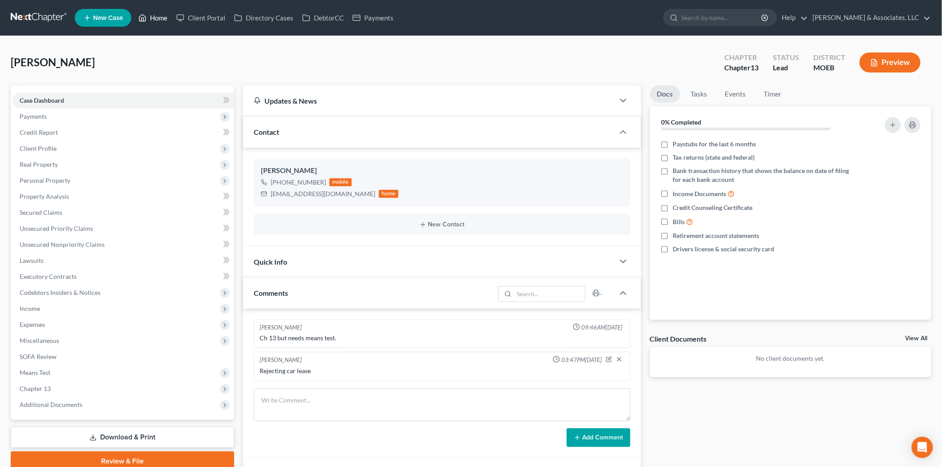
drag, startPoint x: 149, startPoint y: 14, endPoint x: 136, endPoint y: 1, distance: 18.9
click at [149, 14] on link "Home" at bounding box center [153, 18] width 38 height 16
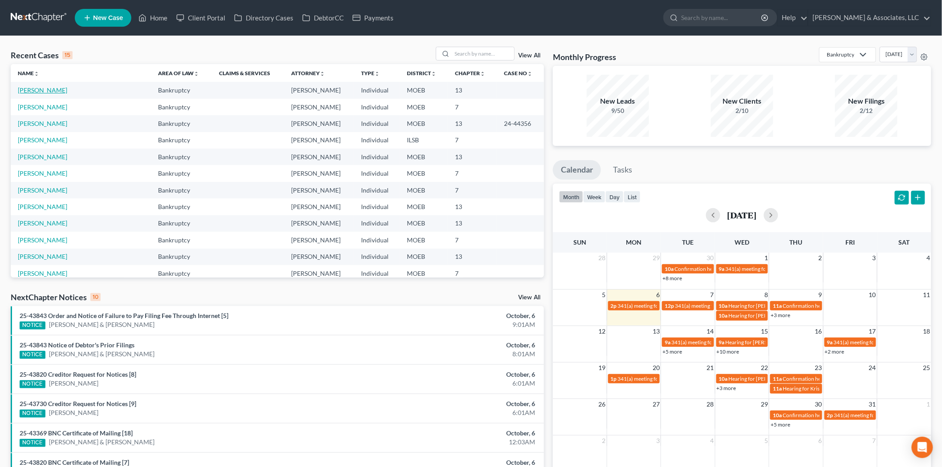
click at [55, 90] on link "[PERSON_NAME]" at bounding box center [42, 90] width 49 height 8
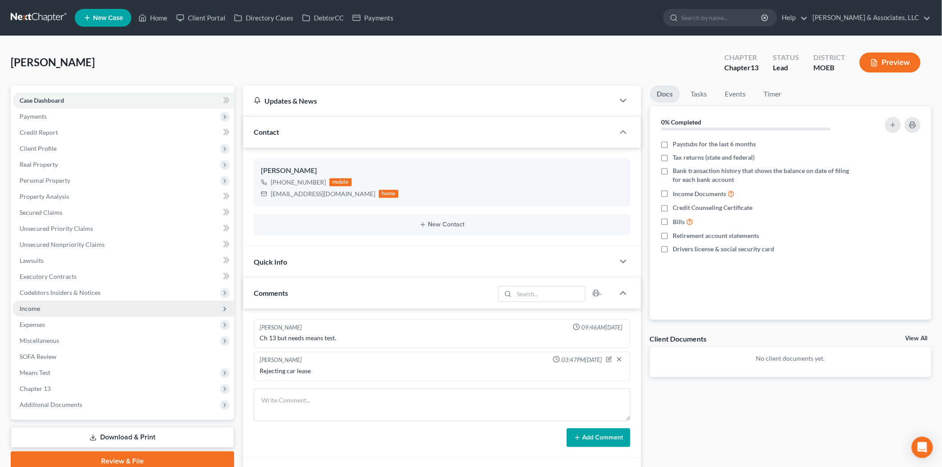
click at [49, 310] on span "Income" at bounding box center [123, 309] width 222 height 16
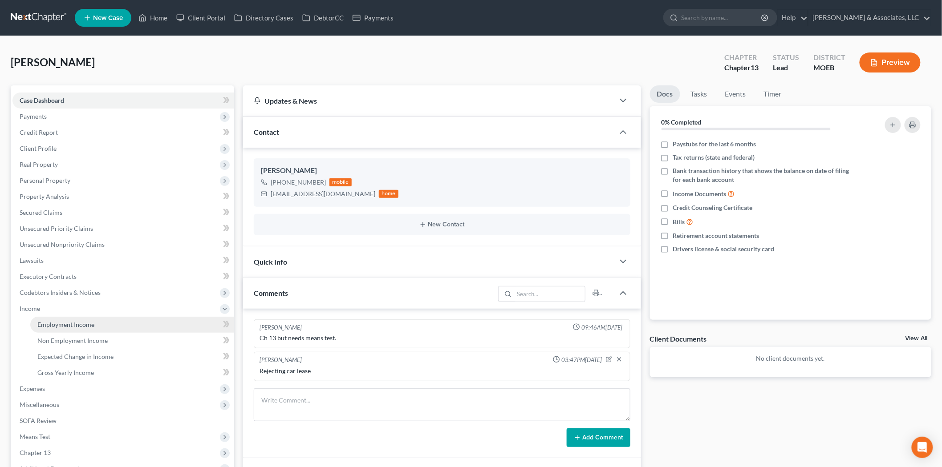
click at [56, 322] on span "Employment Income" at bounding box center [65, 325] width 57 height 8
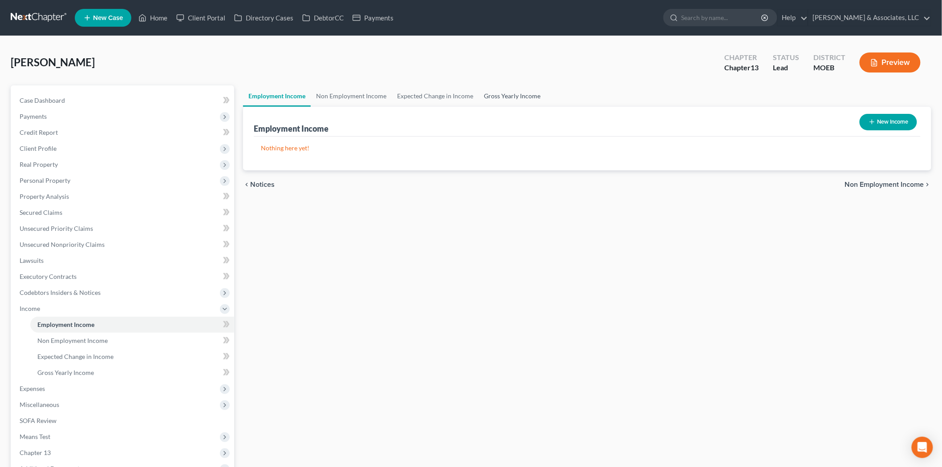
click at [506, 97] on link "Gross Yearly Income" at bounding box center [511, 95] width 67 height 21
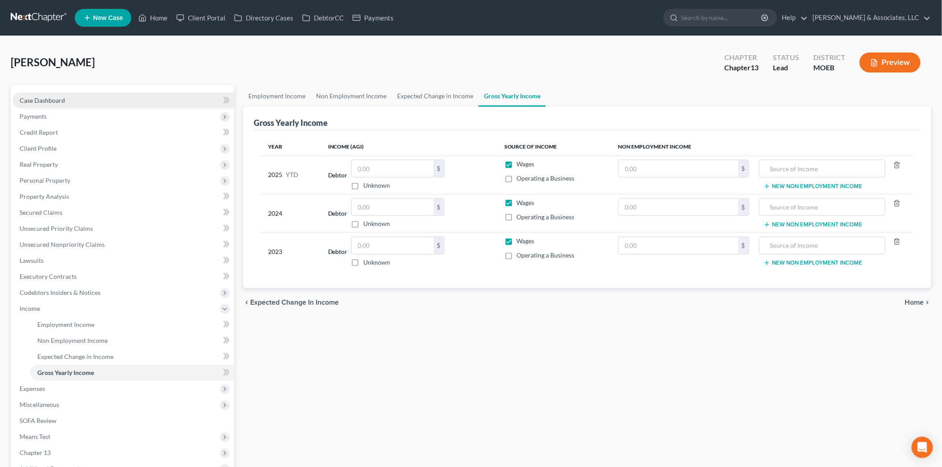
click at [56, 100] on span "Case Dashboard" at bounding box center [42, 101] width 45 height 8
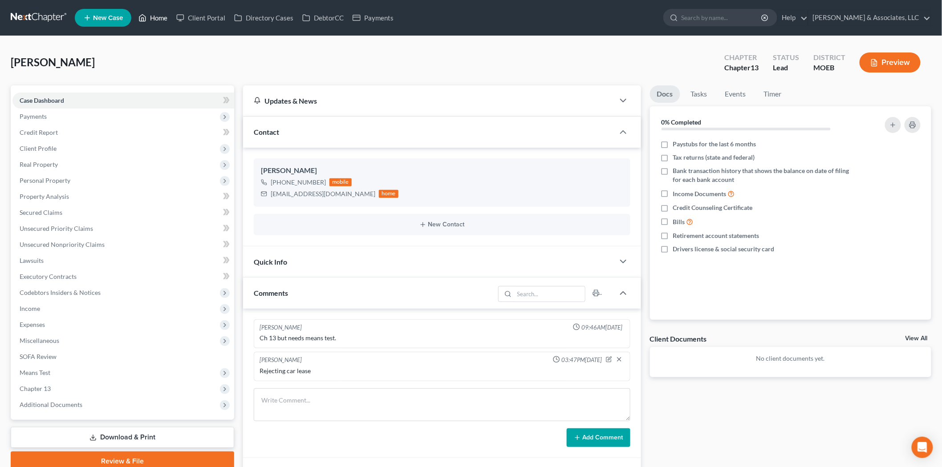
click at [149, 17] on link "Home" at bounding box center [153, 18] width 38 height 16
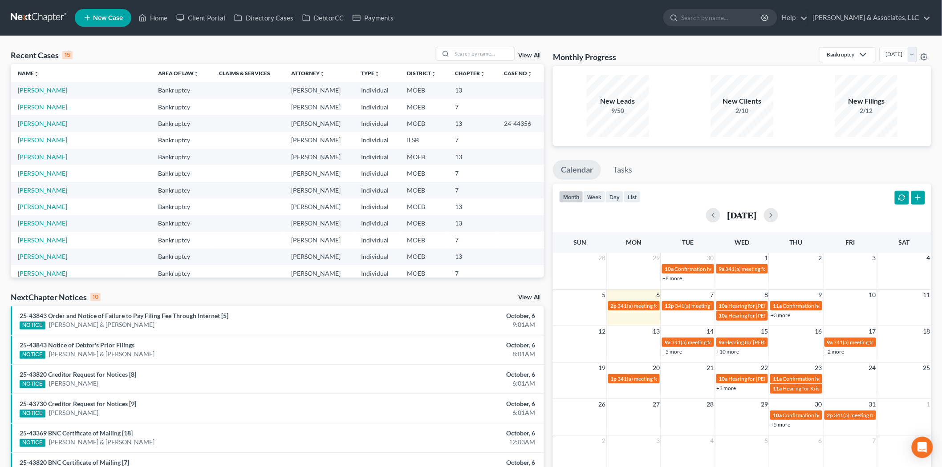
click at [33, 105] on link "[PERSON_NAME]" at bounding box center [42, 107] width 49 height 8
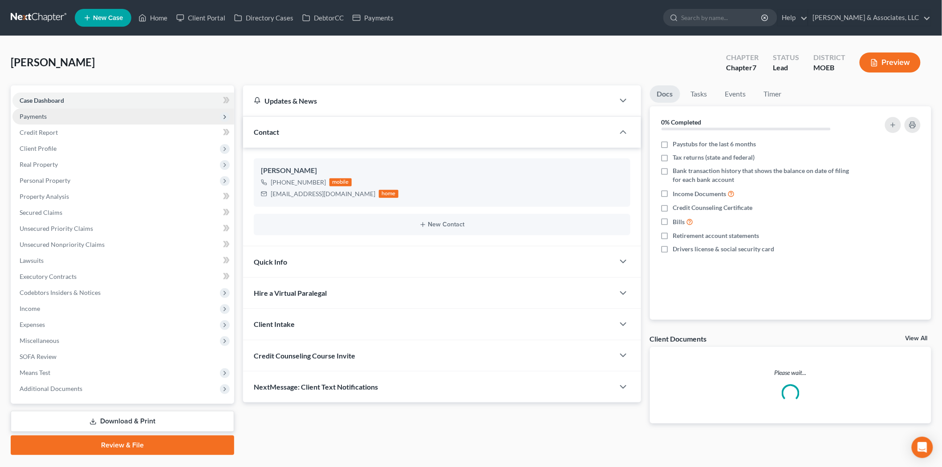
click at [36, 117] on span "Payments" at bounding box center [33, 117] width 27 height 8
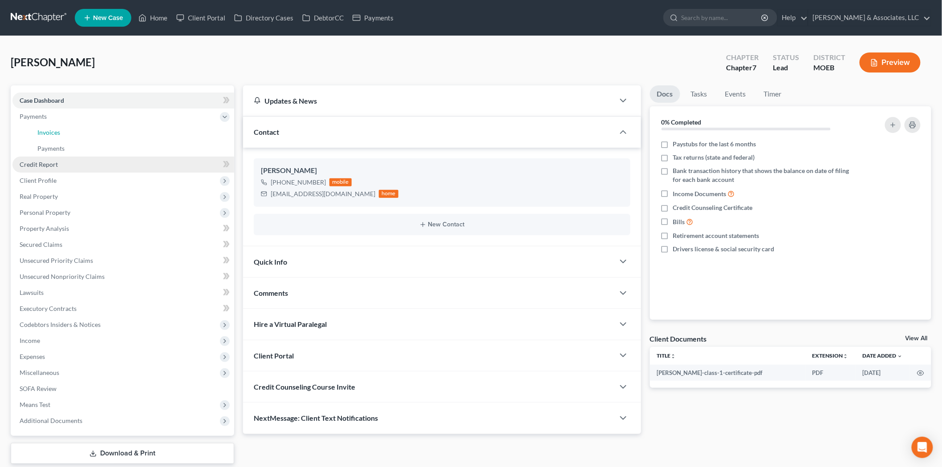
click at [57, 135] on span "Invoices" at bounding box center [48, 133] width 23 height 8
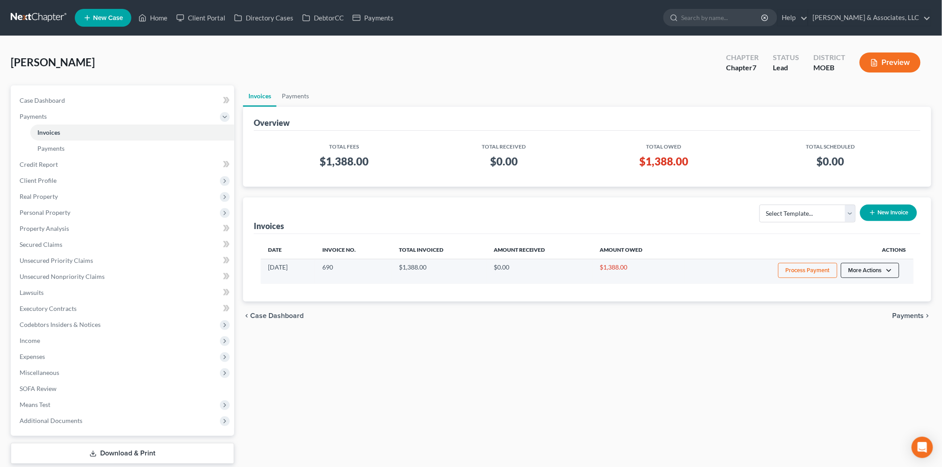
click at [855, 270] on button "More Actions" at bounding box center [870, 270] width 58 height 15
click at [860, 287] on link "View/Edit" at bounding box center [883, 289] width 104 height 15
select select "1"
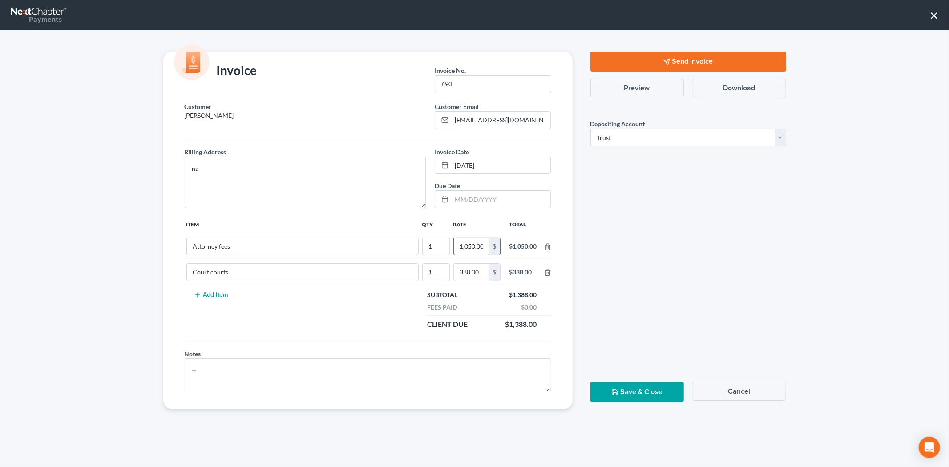
click at [459, 247] on input "1,050.00" at bounding box center [472, 246] width 36 height 17
type input "962.00"
click at [640, 390] on button "Save & Close" at bounding box center [637, 392] width 93 height 20
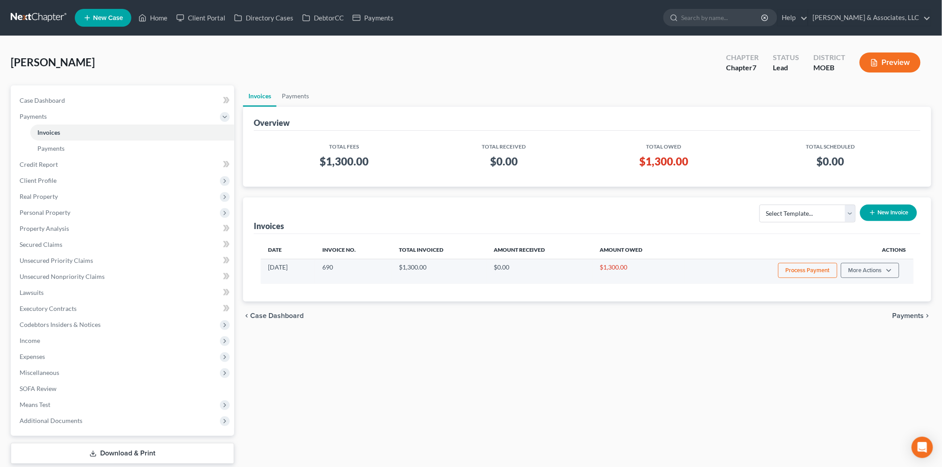
click at [820, 272] on button "Process Payment" at bounding box center [807, 270] width 59 height 15
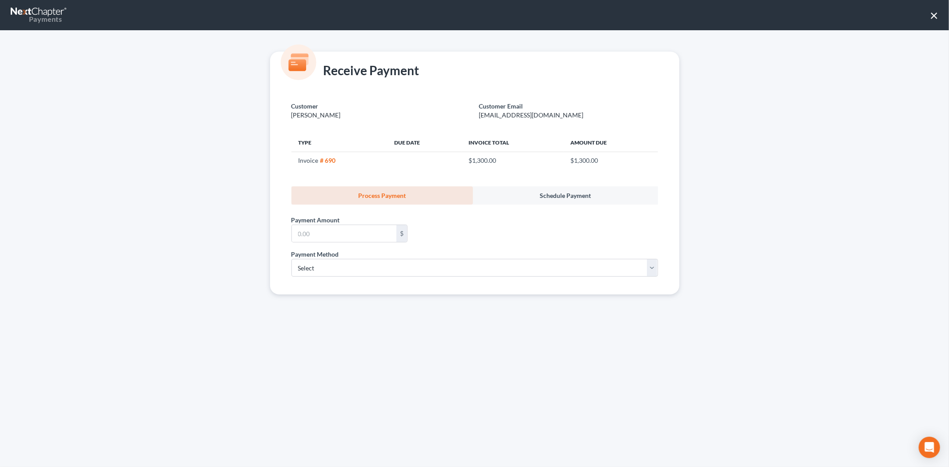
click at [936, 15] on button "×" at bounding box center [934, 15] width 8 height 14
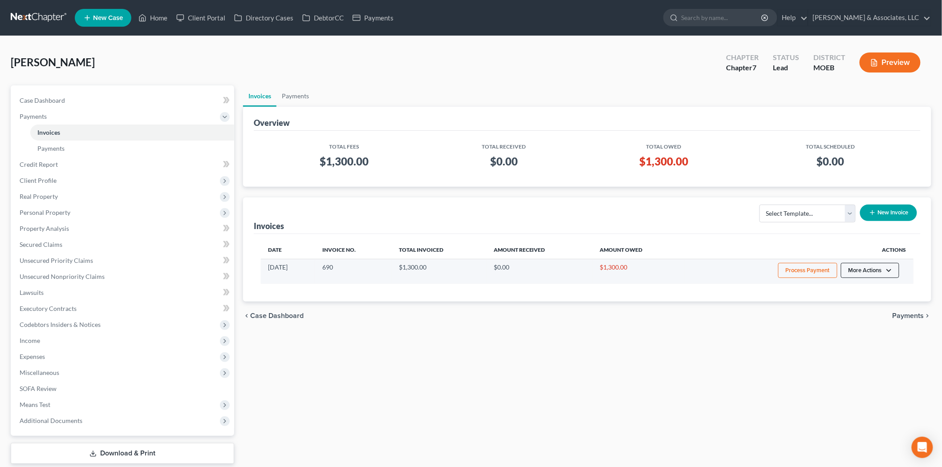
click at [874, 272] on button "More Actions" at bounding box center [870, 270] width 58 height 15
click at [873, 305] on link "Record Cash or Check Payment" at bounding box center [883, 304] width 104 height 15
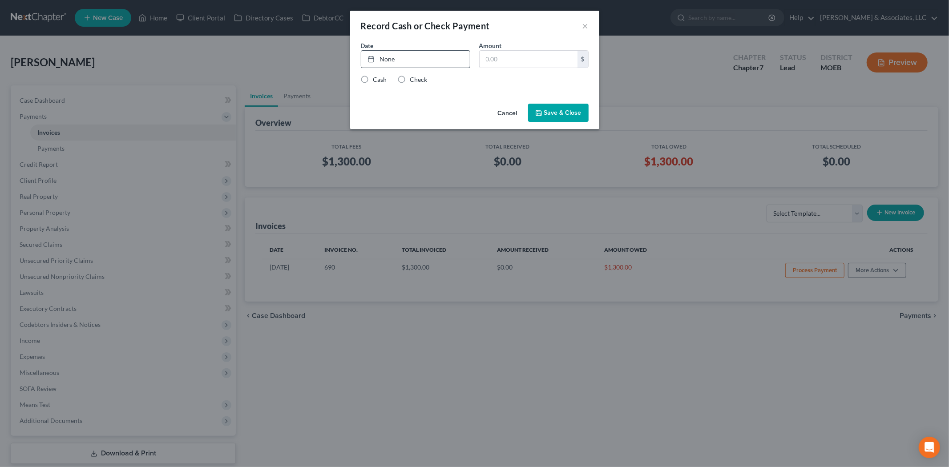
type input "[DATE]"
click at [389, 58] on link "None" at bounding box center [415, 59] width 109 height 17
click at [504, 53] on input "text" at bounding box center [529, 59] width 98 height 17
type input "1,300.00"
click at [373, 75] on label "Cash" at bounding box center [380, 79] width 14 height 9
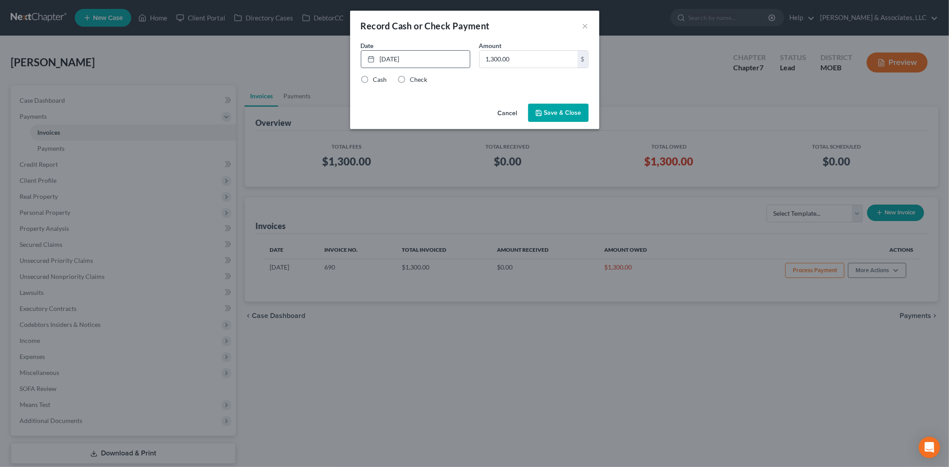
click at [377, 75] on input "Cash" at bounding box center [380, 78] width 6 height 6
radio input "true"
click at [545, 112] on button "Save & Close" at bounding box center [558, 113] width 61 height 19
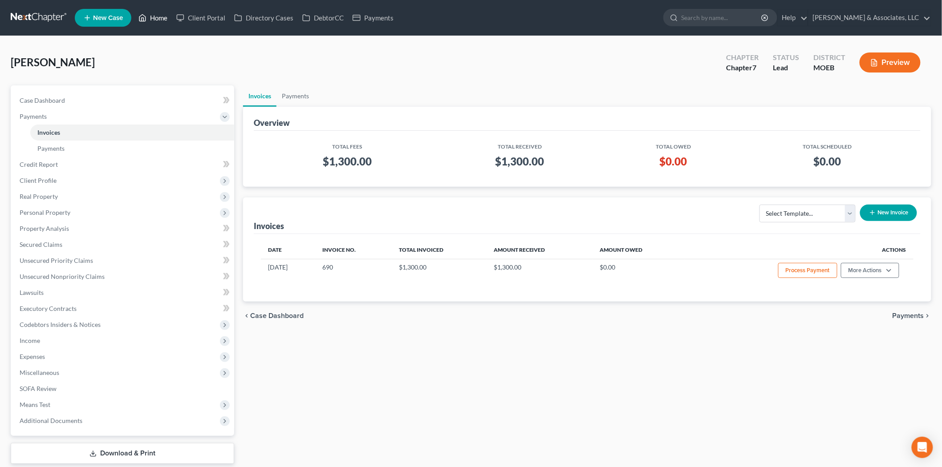
drag, startPoint x: 151, startPoint y: 22, endPoint x: 349, endPoint y: 47, distance: 199.2
click at [151, 22] on link "Home" at bounding box center [153, 18] width 38 height 16
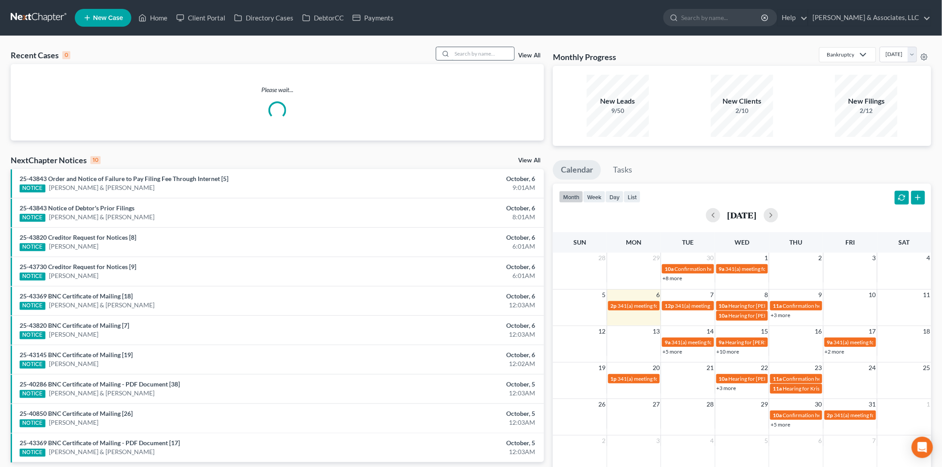
click at [467, 53] on input "search" at bounding box center [483, 53] width 62 height 13
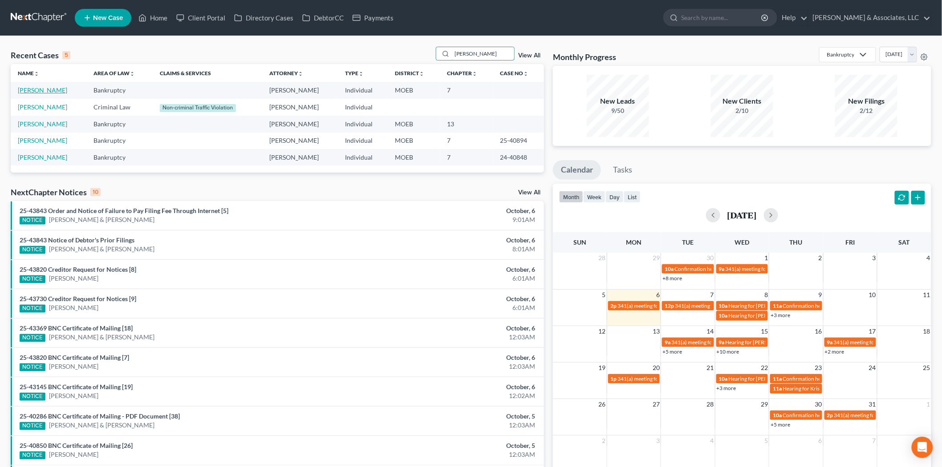
type input "[PERSON_NAME]"
click at [39, 90] on link "[PERSON_NAME]" at bounding box center [42, 90] width 49 height 8
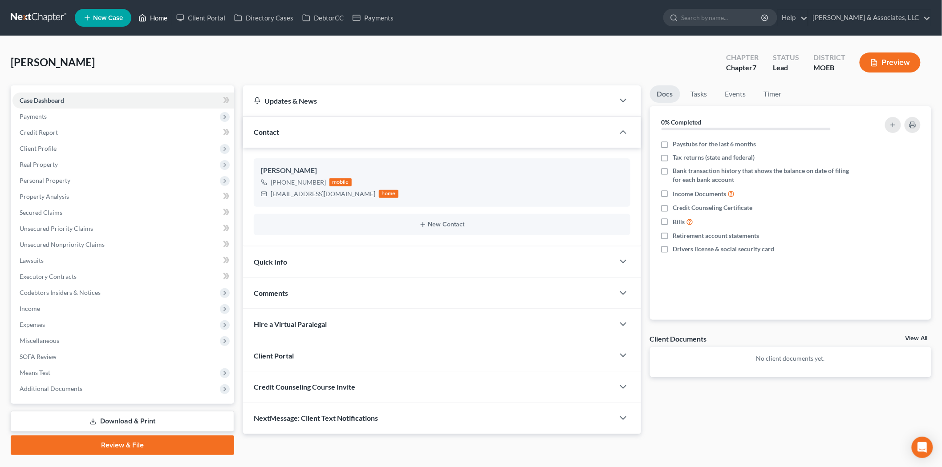
drag, startPoint x: 152, startPoint y: 16, endPoint x: 453, endPoint y: 71, distance: 305.5
click at [152, 16] on link "Home" at bounding box center [153, 18] width 38 height 16
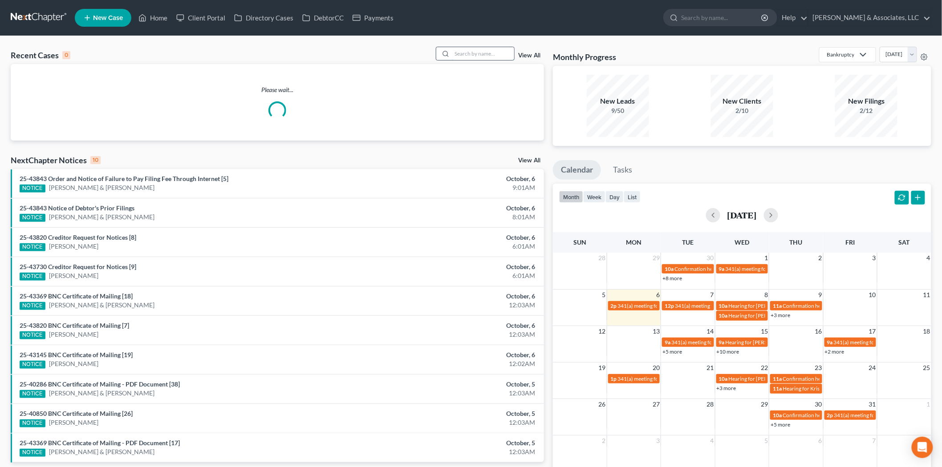
click at [478, 54] on input "search" at bounding box center [483, 53] width 62 height 13
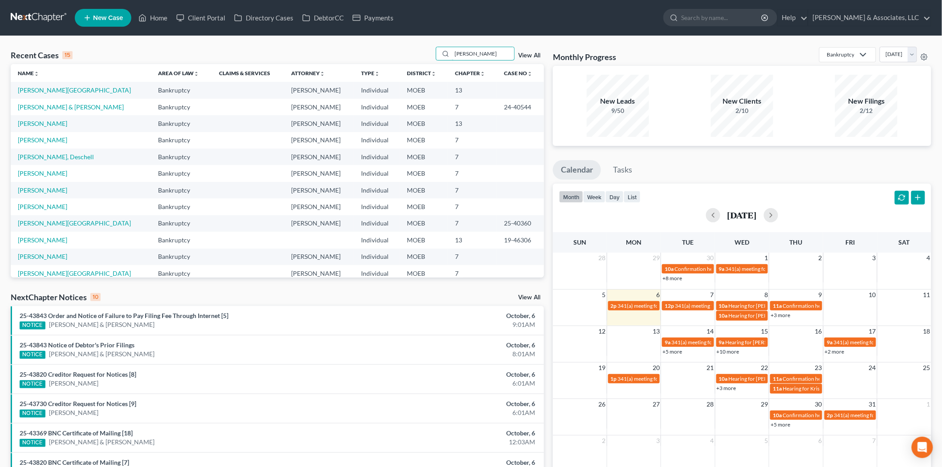
type input "[PERSON_NAME]"
click at [99, 20] on span "New Case" at bounding box center [108, 18] width 30 height 7
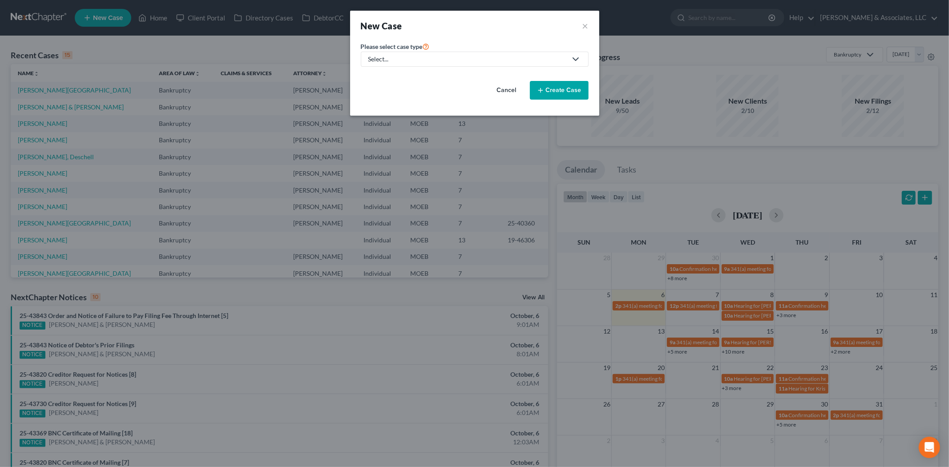
click at [401, 56] on div "Select..." at bounding box center [468, 59] width 199 height 9
click at [392, 78] on div "Bankruptcy" at bounding box center [408, 77] width 78 height 9
select select "45"
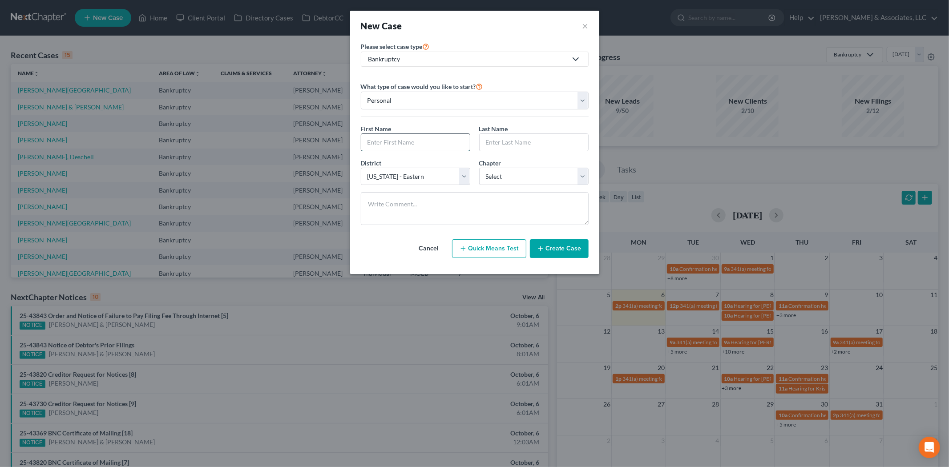
click at [378, 144] on input "text" at bounding box center [415, 142] width 109 height 17
type input "[PERSON_NAME]"
select select "0"
click at [557, 251] on button "Create Case" at bounding box center [559, 248] width 59 height 19
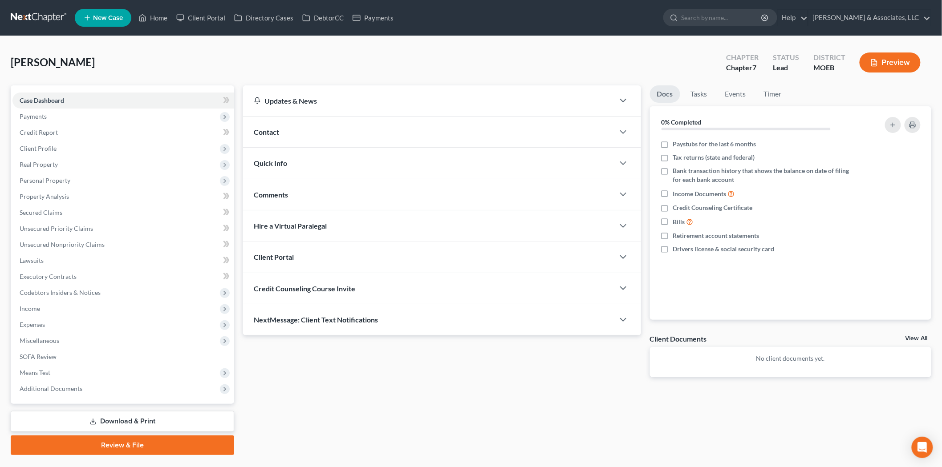
click at [286, 128] on div "Contact" at bounding box center [428, 132] width 371 height 31
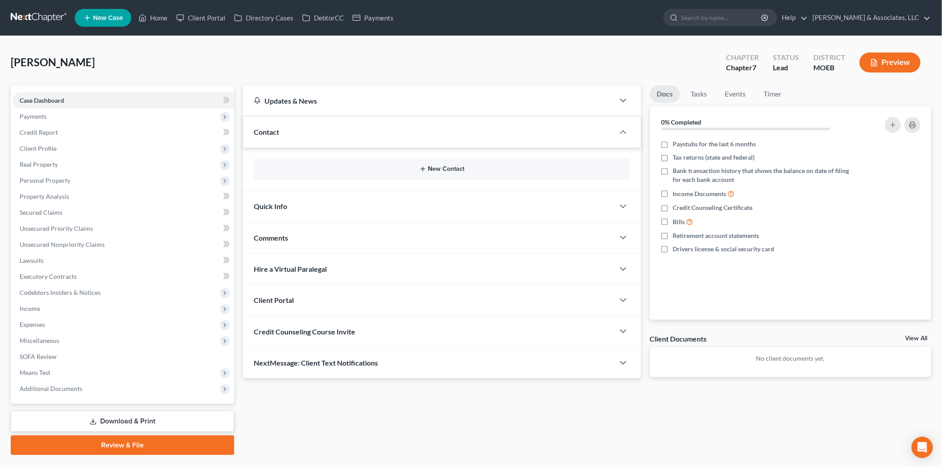
click at [445, 171] on button "New Contact" at bounding box center [442, 169] width 362 height 7
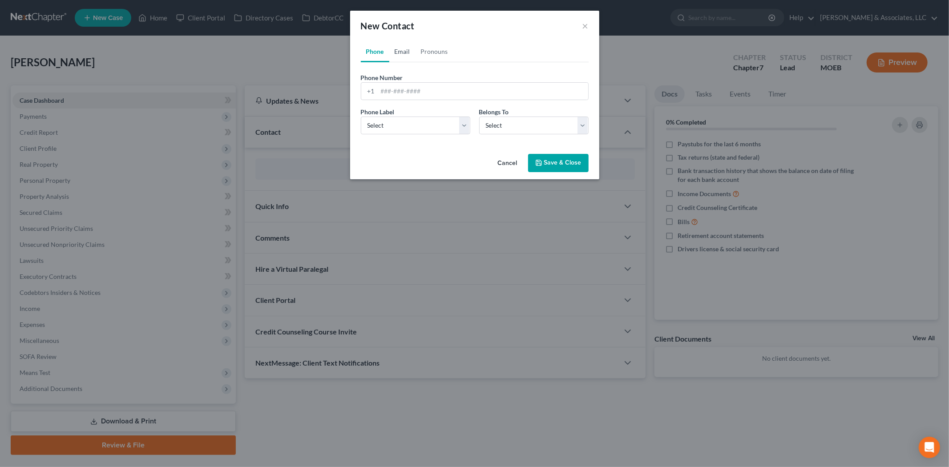
click at [399, 46] on link "Email" at bounding box center [402, 51] width 26 height 21
drag, startPoint x: 410, startPoint y: 92, endPoint x: 417, endPoint y: 118, distance: 26.2
click at [410, 92] on input "email" at bounding box center [483, 91] width 211 height 17
paste input "[EMAIL_ADDRESS][DOMAIN_NAME]"
type input "[EMAIL_ADDRESS][DOMAIN_NAME]"
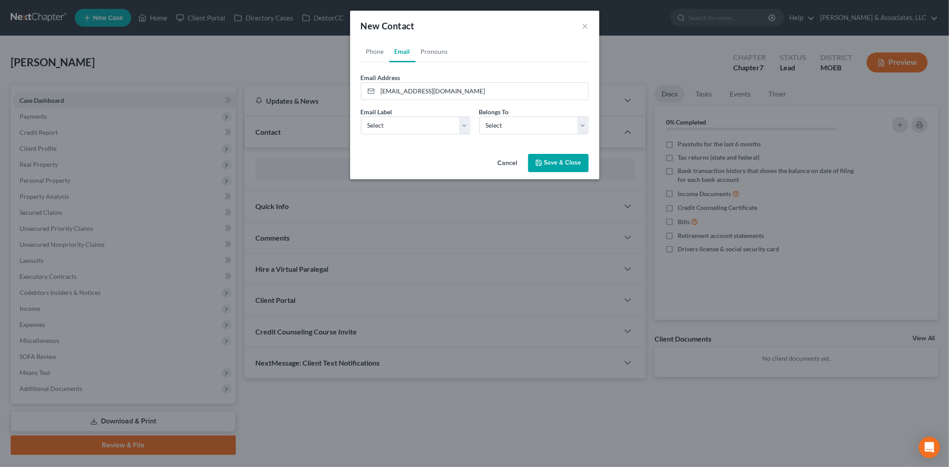
click at [408, 135] on div "Email Label Select Home Work Other Belongs To * Select Client Other" at bounding box center [475, 124] width 237 height 34
drag, startPoint x: 405, startPoint y: 126, endPoint x: 472, endPoint y: 139, distance: 68.5
click at [405, 126] on select "Select Home Work Other" at bounding box center [415, 126] width 109 height 18
select select "0"
click at [361, 117] on select "Select Home Work Other" at bounding box center [415, 126] width 109 height 18
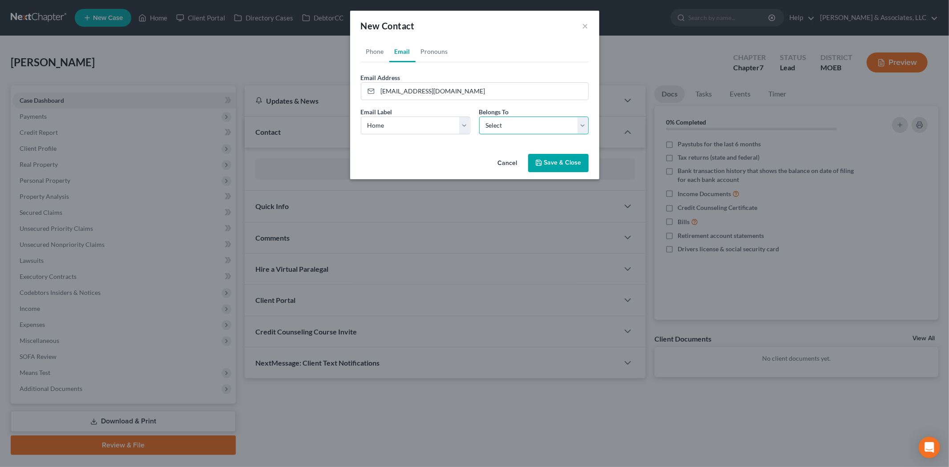
click at [521, 125] on select "Select Client Other" at bounding box center [533, 126] width 109 height 18
click at [479, 117] on select "Select Client Other" at bounding box center [533, 126] width 109 height 18
click at [366, 51] on link "Phone" at bounding box center [375, 51] width 28 height 21
select select "0"
drag, startPoint x: 389, startPoint y: 90, endPoint x: 415, endPoint y: 134, distance: 50.9
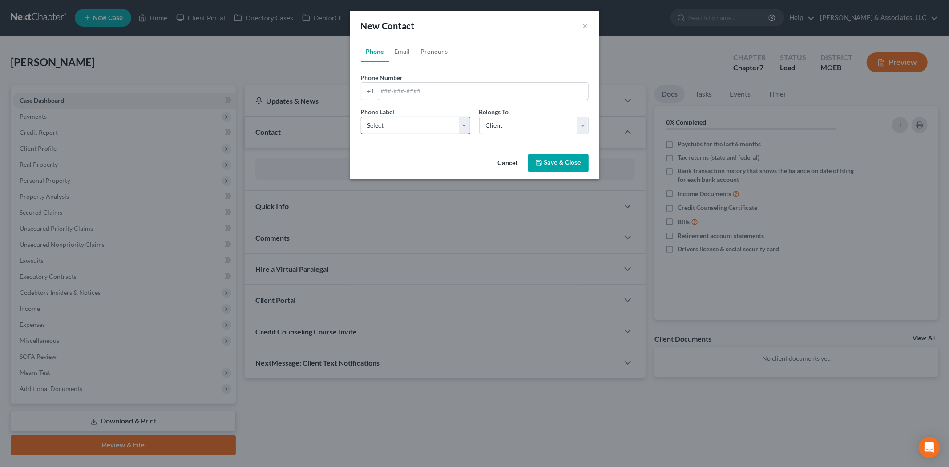
click at [389, 90] on input "tel" at bounding box center [483, 91] width 211 height 17
paste input "[PHONE_NUMBER]"
type input "[PHONE_NUMBER]"
drag, startPoint x: 404, startPoint y: 127, endPoint x: 404, endPoint y: 132, distance: 5.4
click at [404, 127] on select "Select Mobile Home Work Other" at bounding box center [415, 126] width 109 height 18
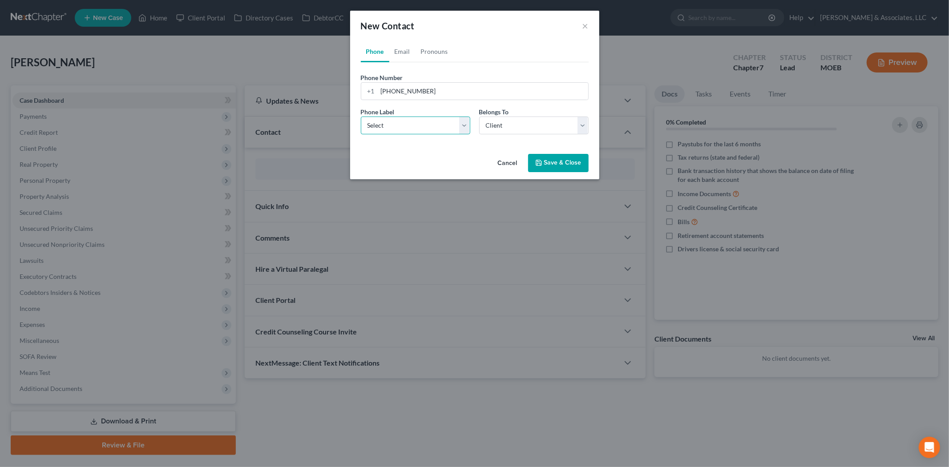
select select "0"
click at [361, 117] on select "Select Mobile Home Work Other" at bounding box center [415, 126] width 109 height 18
click at [547, 162] on button "Save & Close" at bounding box center [558, 163] width 61 height 19
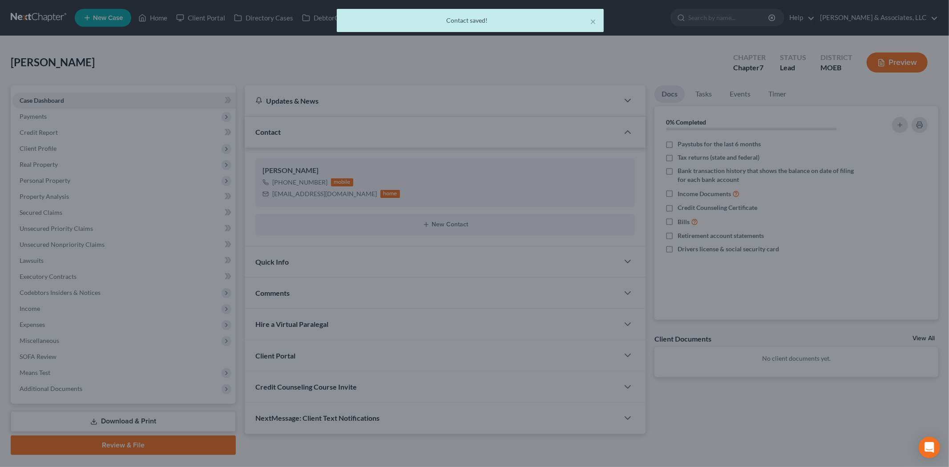
click at [43, 117] on div at bounding box center [474, 233] width 949 height 467
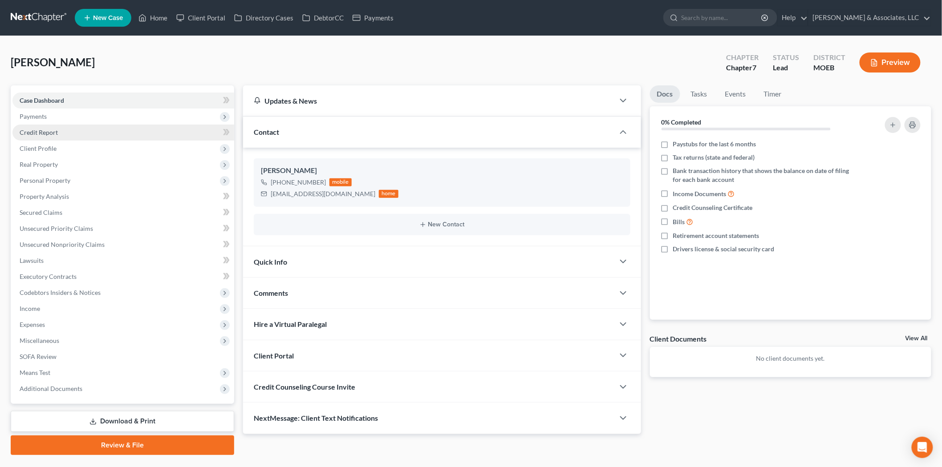
drag, startPoint x: 46, startPoint y: 118, endPoint x: 53, endPoint y: 128, distance: 12.1
click at [46, 118] on span "Payments" at bounding box center [123, 117] width 222 height 16
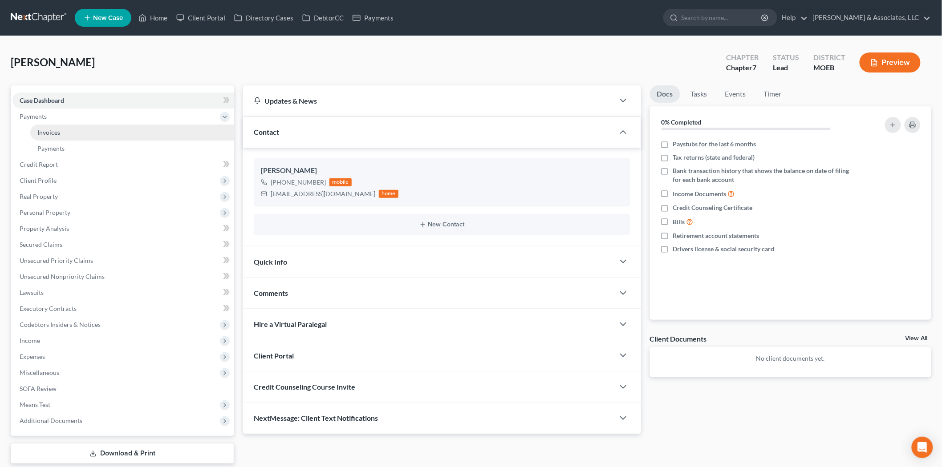
click at [54, 130] on span "Invoices" at bounding box center [48, 133] width 23 height 8
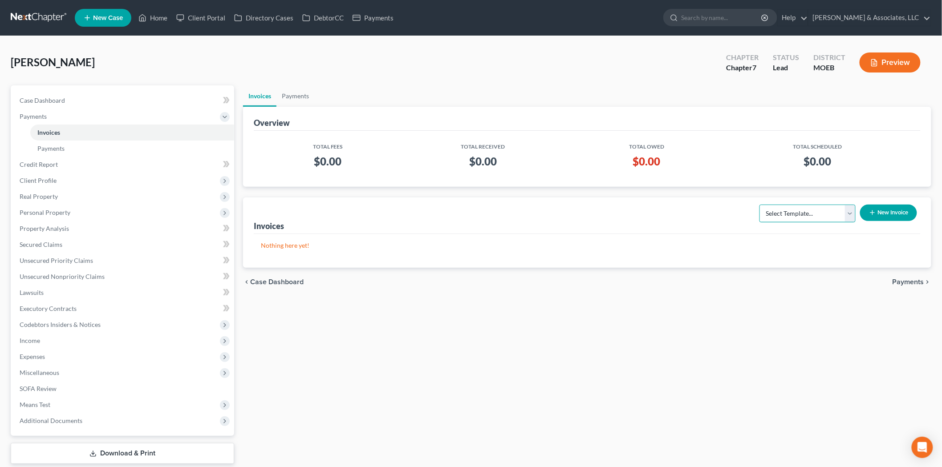
drag, startPoint x: 838, startPoint y: 213, endPoint x: 829, endPoint y: 221, distance: 12.3
click at [838, 213] on select "Select Template... Chapter 7 Template Chapter 13 Template Chapter 7 with legal …" at bounding box center [807, 214] width 96 height 18
select select "0"
click at [760, 205] on select "Select Template... Chapter 7 Template Chapter 13 Template Chapter 7 with legal …" at bounding box center [807, 214] width 96 height 18
click at [883, 212] on button "New Invoice" at bounding box center [888, 213] width 57 height 16
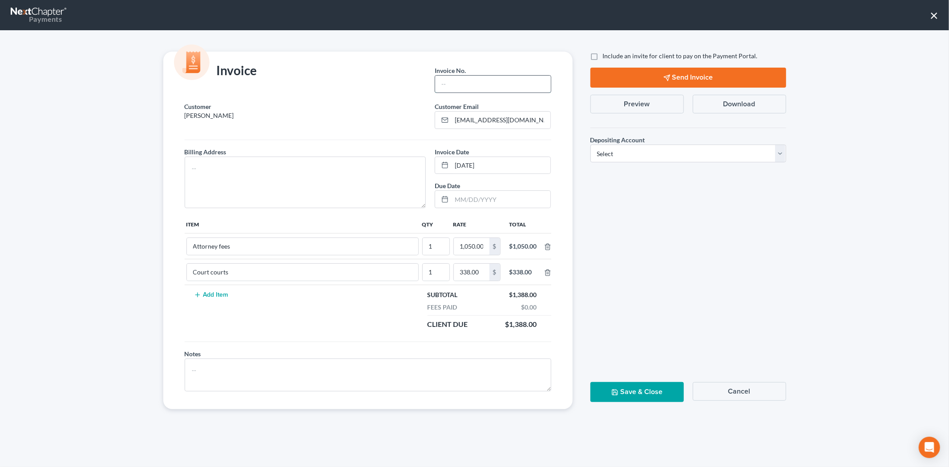
click at [468, 82] on input "text" at bounding box center [492, 84] width 115 height 17
type input "677"
click at [350, 177] on textarea at bounding box center [306, 183] width 242 height 52
type textarea "NA"
click at [612, 156] on select "Select Operation Trust" at bounding box center [689, 154] width 196 height 18
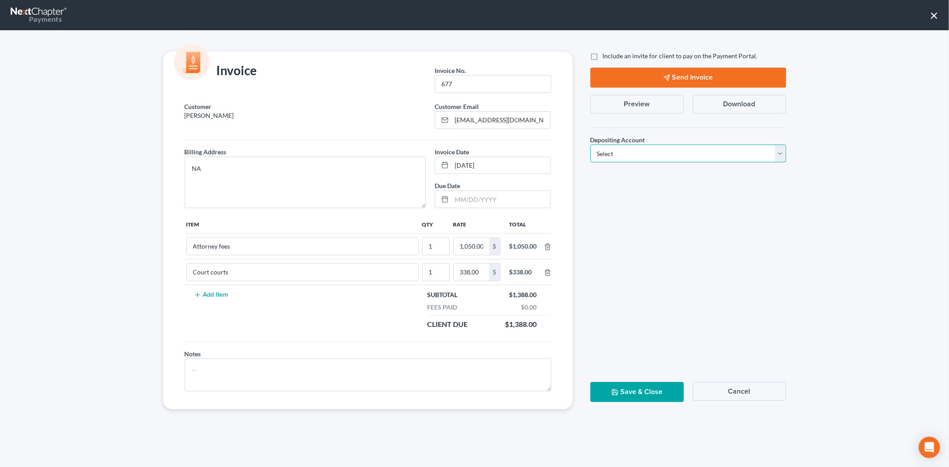
select select "1"
click at [591, 145] on select "Select Operation Trust" at bounding box center [689, 154] width 196 height 18
click at [603, 55] on label "Include an invite for client to pay on the Payment Portal." at bounding box center [680, 56] width 155 height 9
click at [607, 55] on input "Include an invite for client to pay on the Payment Portal." at bounding box center [610, 55] width 6 height 6
checkbox input "true"
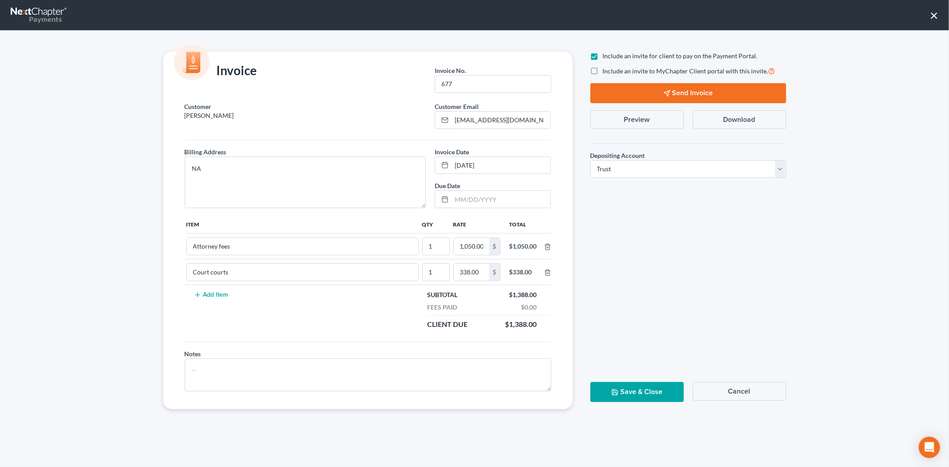
click at [603, 68] on label "Include an invite to MyChapter Client portal with this invite." at bounding box center [689, 71] width 173 height 10
click at [607, 68] on input "Include an invite to MyChapter Client portal with this invite." at bounding box center [610, 69] width 6 height 6
checkbox input "true"
click at [600, 87] on button "Send Invoice" at bounding box center [689, 93] width 196 height 20
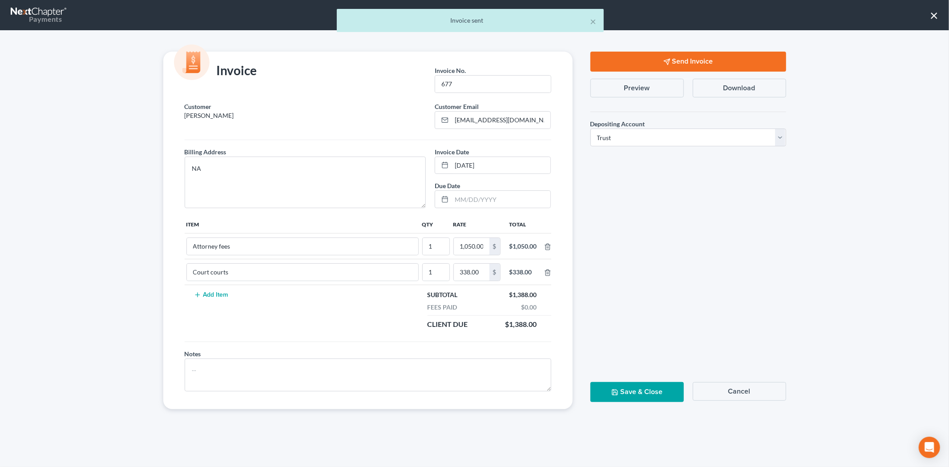
click at [633, 389] on button "Save & Close" at bounding box center [637, 392] width 93 height 20
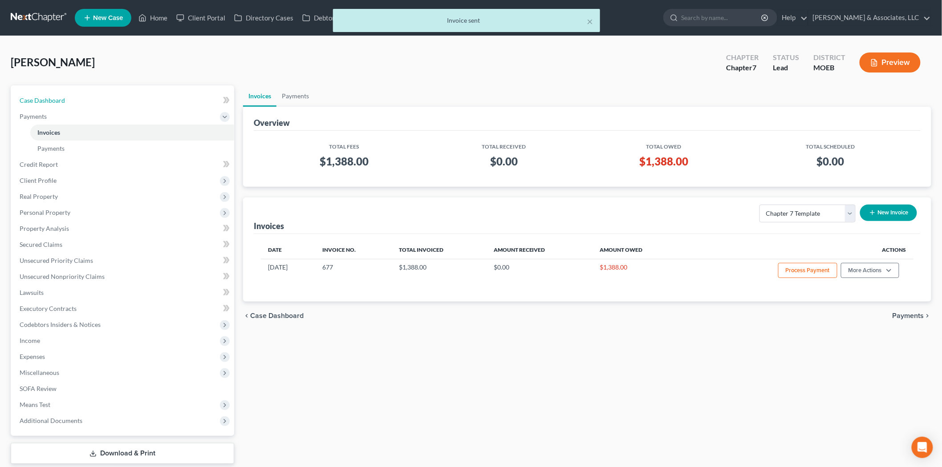
drag, startPoint x: 44, startPoint y: 103, endPoint x: 390, endPoint y: 347, distance: 423.6
click at [44, 103] on span "Case Dashboard" at bounding box center [42, 101] width 45 height 8
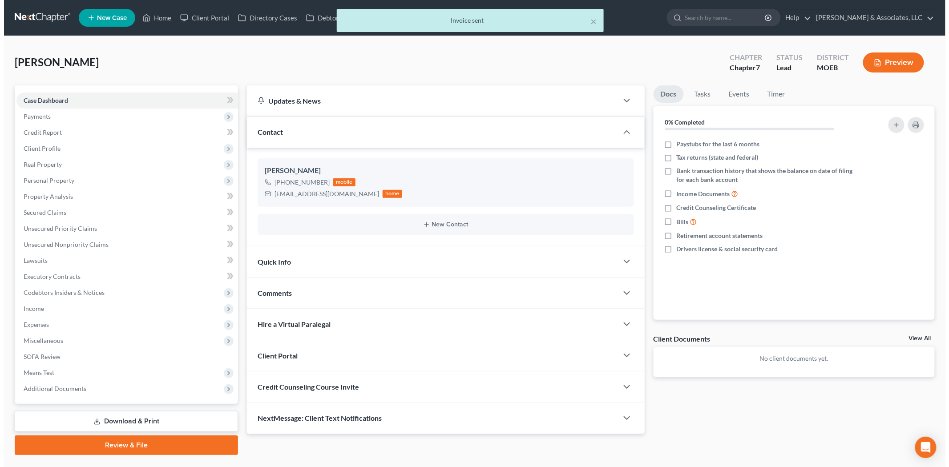
scroll to position [20, 0]
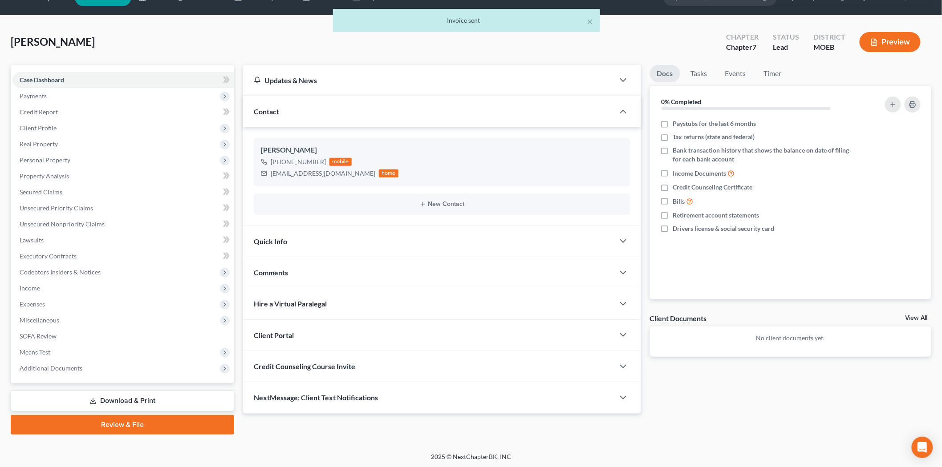
click at [340, 367] on span "Credit Counseling Course Invite" at bounding box center [304, 366] width 101 height 8
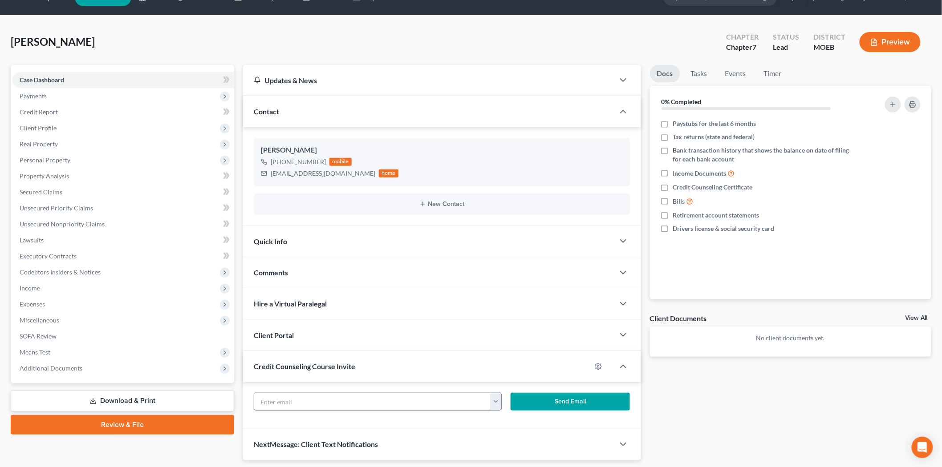
drag, startPoint x: 483, startPoint y: 396, endPoint x: 478, endPoint y: 395, distance: 5.5
click at [483, 396] on input "text" at bounding box center [372, 401] width 236 height 17
type input "[PERSON_NAME][EMAIL_ADDRESS][DOMAIN_NAME]"
click at [550, 396] on button "Send Email" at bounding box center [570, 402] width 119 height 18
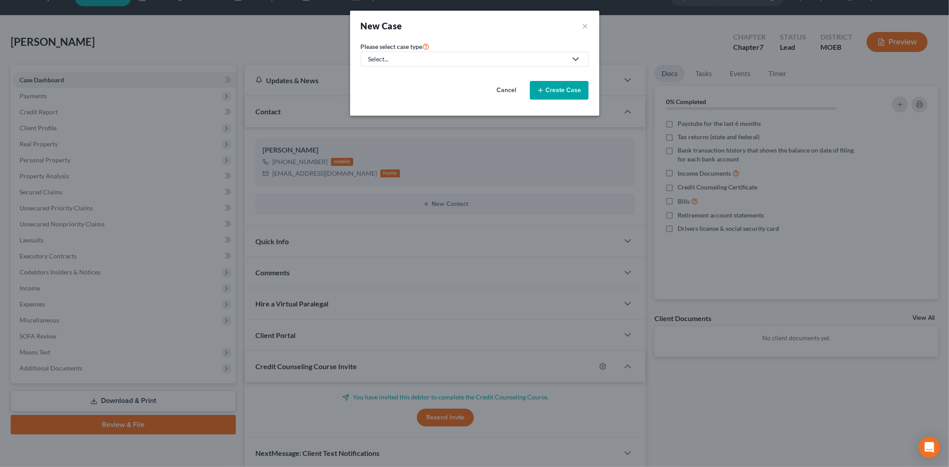
click at [370, 58] on div "Select..." at bounding box center [468, 59] width 199 height 9
click at [381, 78] on div "Bankruptcy" at bounding box center [408, 77] width 78 height 9
select select "45"
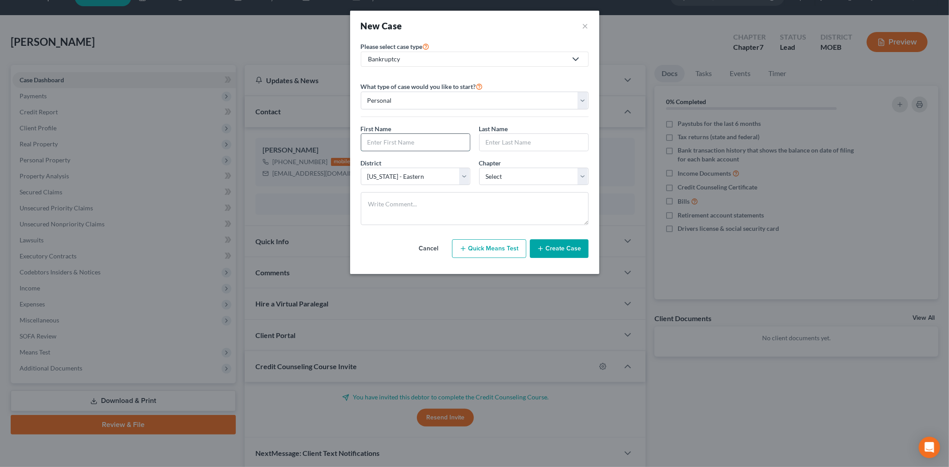
click at [401, 144] on input "text" at bounding box center [415, 142] width 109 height 17
type input "Tiara"
type input "[PERSON_NAME]"
click at [499, 170] on select "Select 7 11 12 13" at bounding box center [533, 177] width 109 height 18
select select "0"
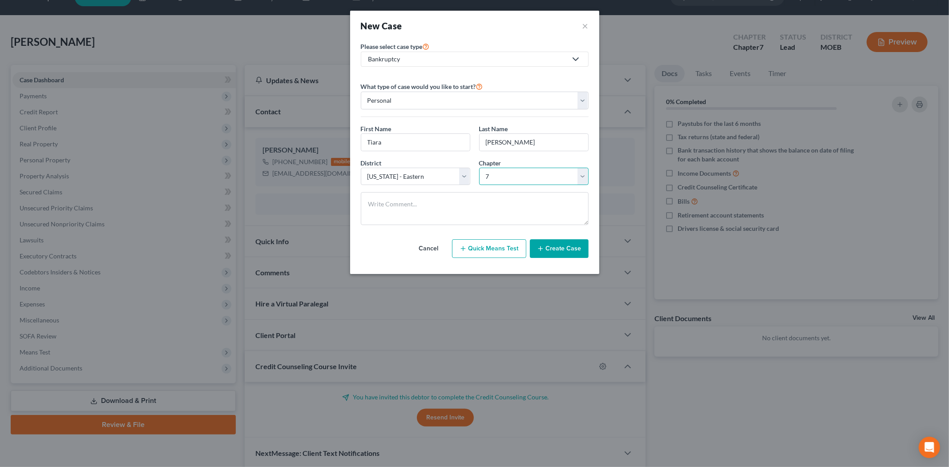
click at [479, 168] on select "Select 7 11 12 13" at bounding box center [533, 177] width 109 height 18
click at [559, 255] on button "Create Case" at bounding box center [559, 248] width 59 height 19
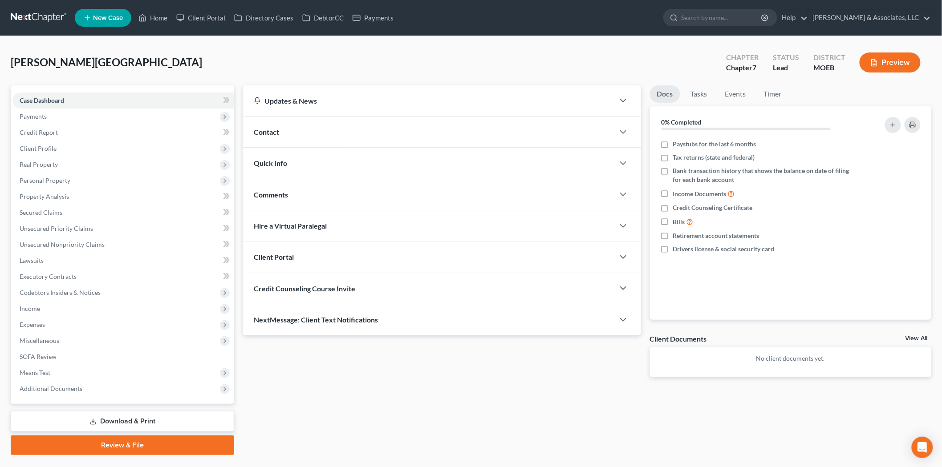
click at [274, 128] on span "Contact" at bounding box center [266, 132] width 25 height 8
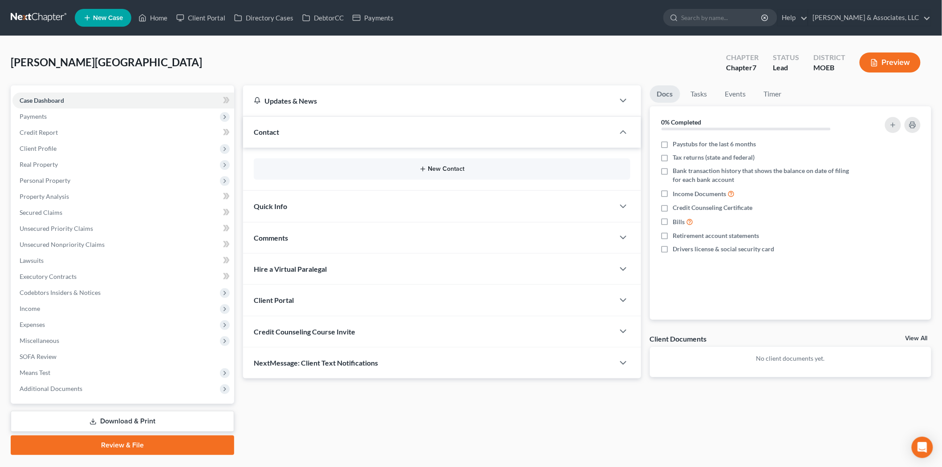
click at [429, 168] on button "New Contact" at bounding box center [442, 169] width 362 height 7
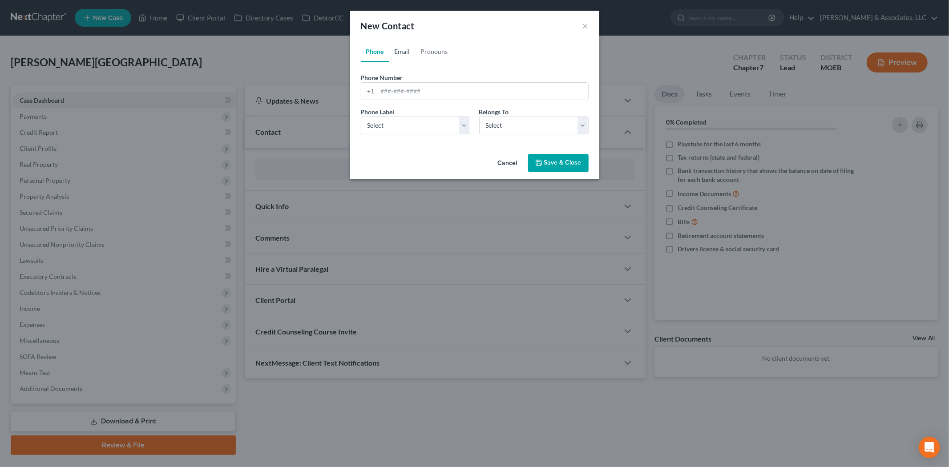
drag, startPoint x: 402, startPoint y: 52, endPoint x: 401, endPoint y: 87, distance: 35.2
click at [402, 52] on link "Email" at bounding box center [402, 51] width 26 height 21
drag, startPoint x: 401, startPoint y: 87, endPoint x: 402, endPoint y: 121, distance: 33.9
click at [401, 87] on input "email" at bounding box center [483, 91] width 211 height 17
paste input "[EMAIL_ADDRESS][DOMAIN_NAME]"
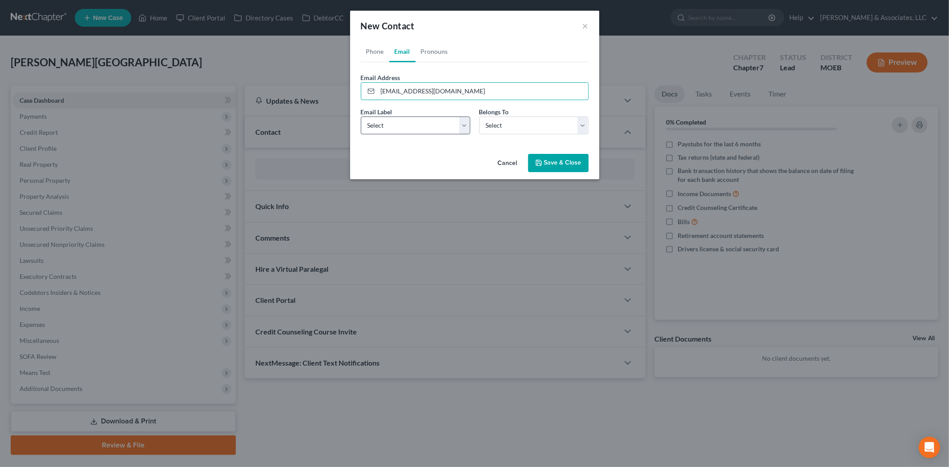
type input "[EMAIL_ADDRESS][DOMAIN_NAME]"
click at [407, 130] on select "Select Home Work Other" at bounding box center [415, 126] width 109 height 18
select select "0"
click at [361, 117] on select "Select Home Work Other" at bounding box center [415, 126] width 109 height 18
drag, startPoint x: 502, startPoint y: 128, endPoint x: 273, endPoint y: 0, distance: 262.0
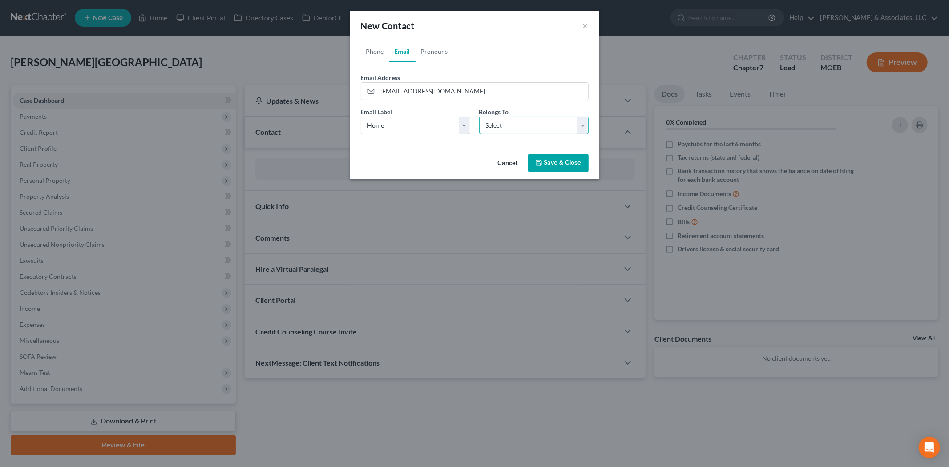
click at [502, 128] on select "Select Client Other" at bounding box center [533, 126] width 109 height 18
select select "0"
click at [479, 117] on select "Select Client Other" at bounding box center [533, 126] width 109 height 18
drag, startPoint x: 377, startPoint y: 55, endPoint x: 404, endPoint y: 91, distance: 45.1
click at [377, 55] on link "Phone" at bounding box center [375, 51] width 28 height 21
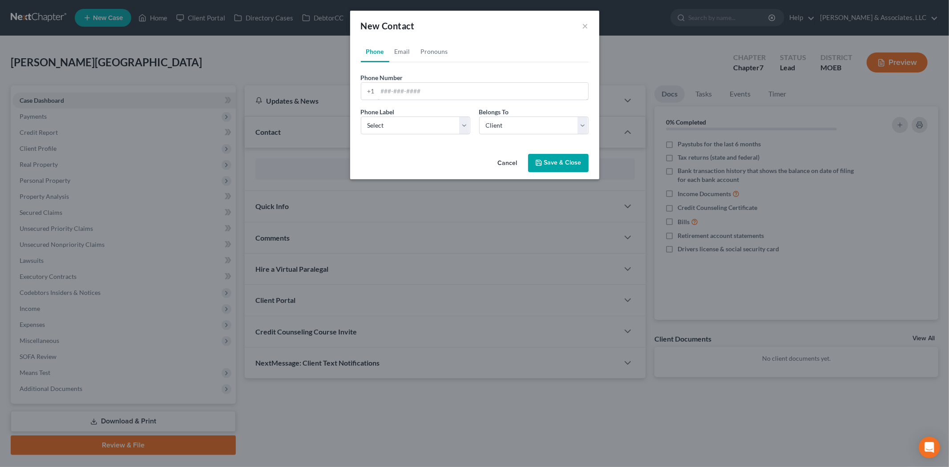
drag, startPoint x: 404, startPoint y: 96, endPoint x: 414, endPoint y: 113, distance: 19.4
click at [404, 96] on input "tel" at bounding box center [483, 91] width 211 height 17
paste input "[PHONE_NUMBER]"
type input "[PHONE_NUMBER]"
click at [413, 127] on select "Select Mobile Home Work Other" at bounding box center [415, 126] width 109 height 18
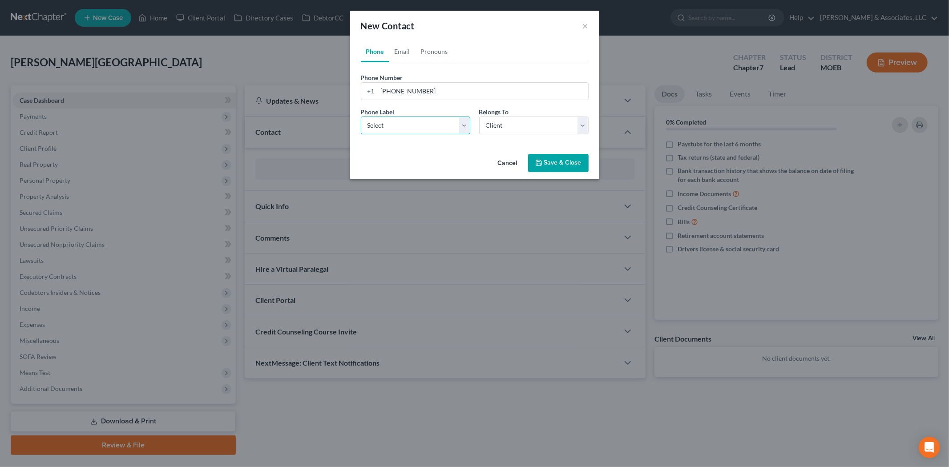
select select "0"
click at [361, 117] on select "Select Mobile Home Work Other" at bounding box center [415, 126] width 109 height 18
click at [569, 165] on button "Save & Close" at bounding box center [558, 163] width 61 height 19
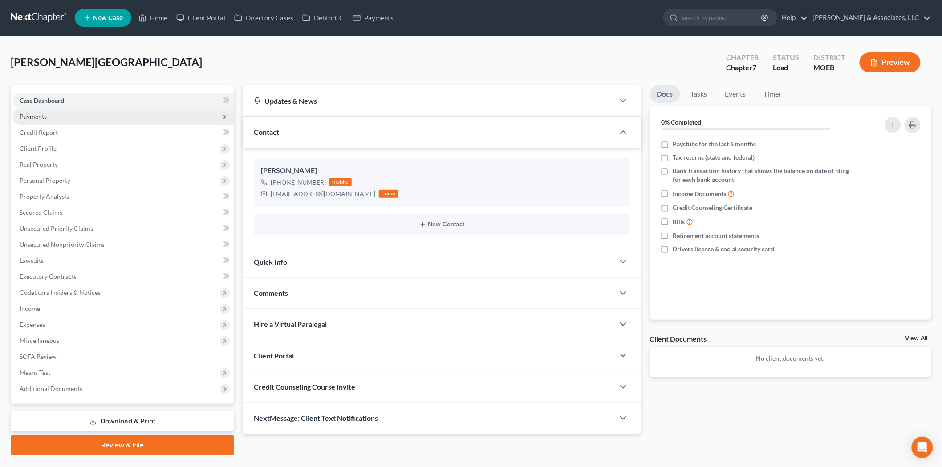
click at [37, 114] on span "Payments" at bounding box center [33, 117] width 27 height 8
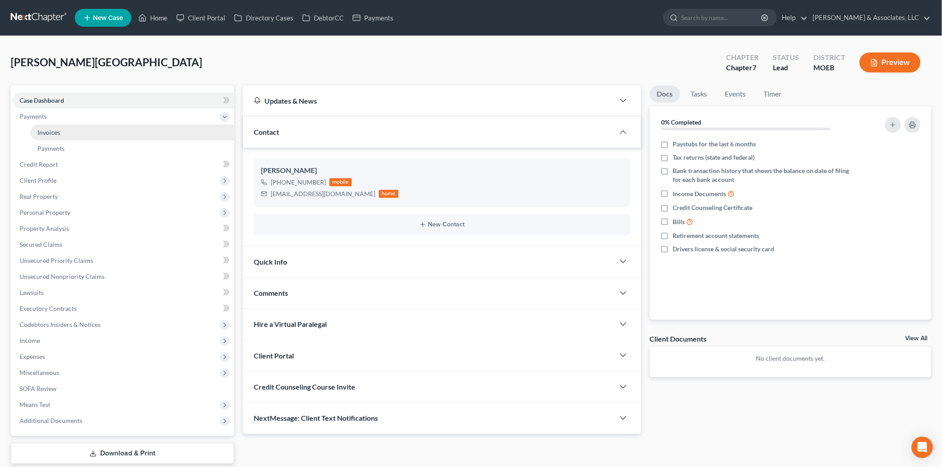
click at [59, 131] on span "Invoices" at bounding box center [48, 133] width 23 height 8
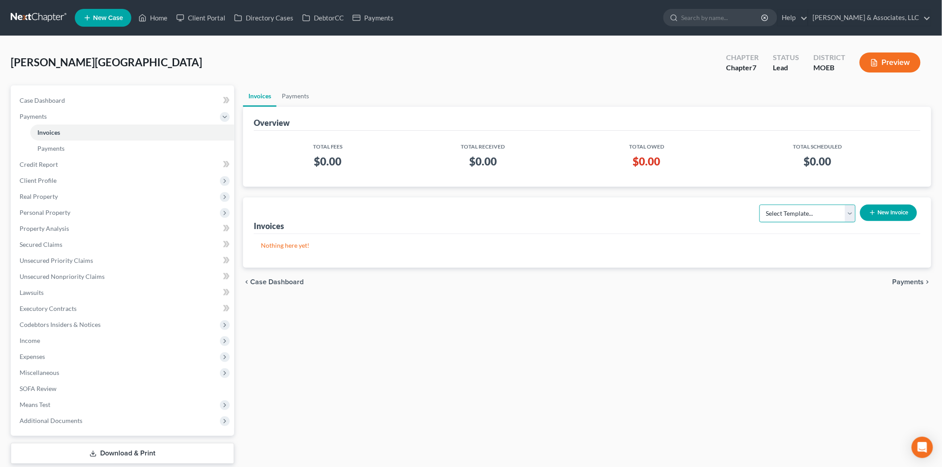
drag, startPoint x: 791, startPoint y: 215, endPoint x: 793, endPoint y: 220, distance: 5.2
click at [791, 215] on select "Select Template... Chapter 7 Template Chapter 13 Template Chapter 7 with legal …" at bounding box center [807, 214] width 96 height 18
select select "0"
click at [760, 205] on select "Select Template... Chapter 7 Template Chapter 13 Template Chapter 7 with legal …" at bounding box center [807, 214] width 96 height 18
click at [878, 212] on button "New Invoice" at bounding box center [888, 213] width 57 height 16
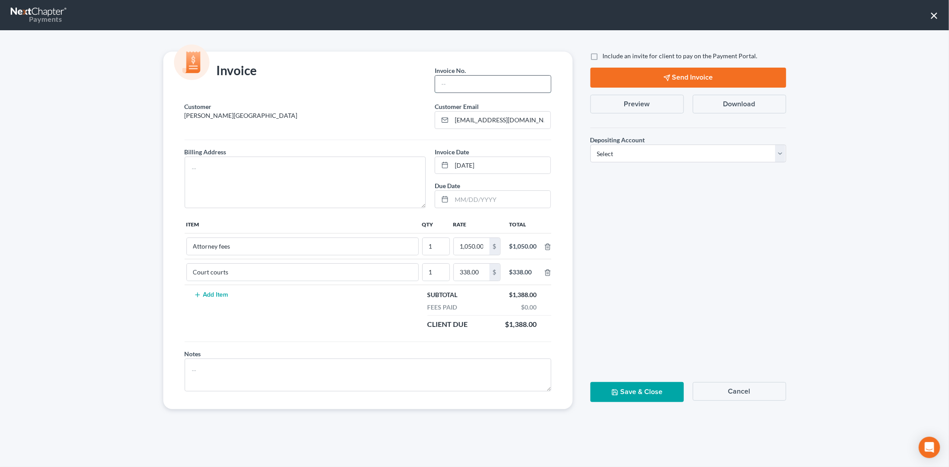
click at [486, 86] on input "text" at bounding box center [492, 84] width 115 height 17
type input "678"
drag, startPoint x: 411, startPoint y: 194, endPoint x: 404, endPoint y: 187, distance: 10.1
click at [410, 194] on textarea at bounding box center [306, 183] width 242 height 52
type textarea "NA"
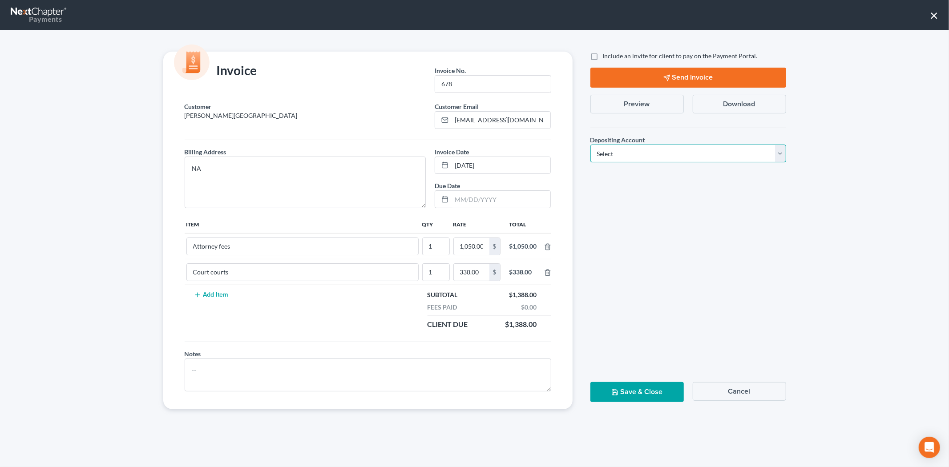
drag, startPoint x: 609, startPoint y: 155, endPoint x: 612, endPoint y: 162, distance: 7.6
click at [609, 155] on select "Select Operation Trust" at bounding box center [689, 154] width 196 height 18
select select "1"
click at [591, 145] on select "Select Operation Trust" at bounding box center [689, 154] width 196 height 18
click at [603, 53] on label "Include an invite for client to pay on the Payment Portal." at bounding box center [680, 56] width 155 height 9
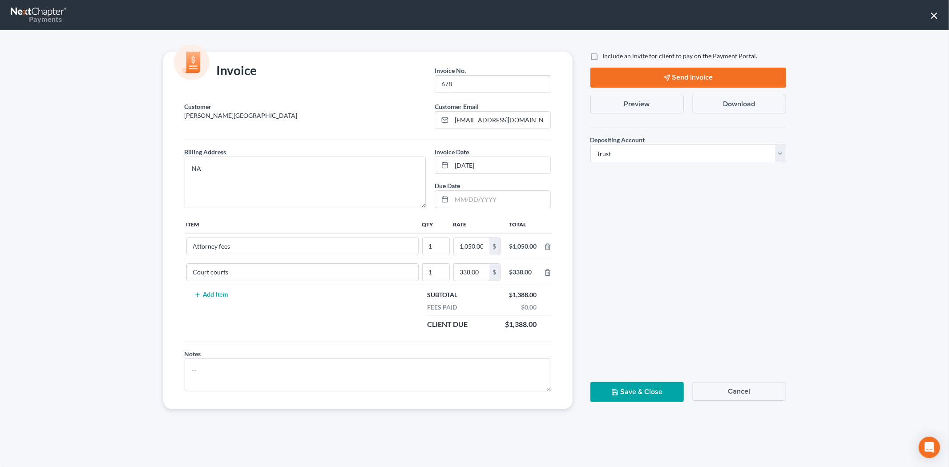
click at [607, 53] on input "Include an invite for client to pay on the Payment Portal." at bounding box center [610, 55] width 6 height 6
checkbox input "true"
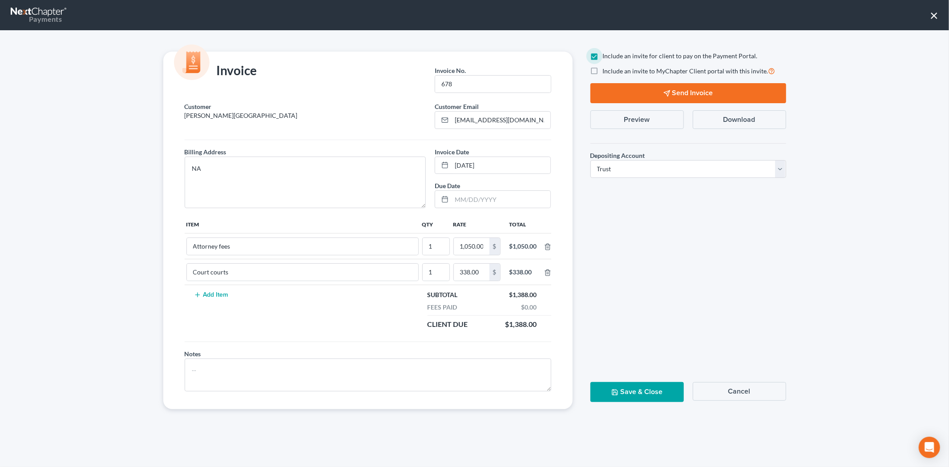
click at [603, 69] on label "Include an invite to MyChapter Client portal with this invite." at bounding box center [689, 71] width 173 height 10
click at [607, 69] on input "Include an invite to MyChapter Client portal with this invite." at bounding box center [610, 69] width 6 height 6
checkbox input "true"
click at [614, 90] on button "Send Invoice" at bounding box center [689, 93] width 196 height 20
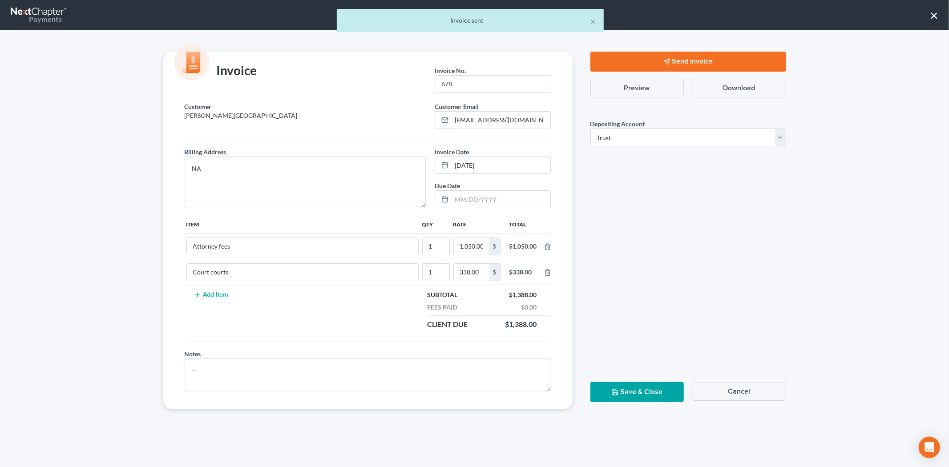
click at [640, 392] on button "Save & Close" at bounding box center [637, 392] width 93 height 20
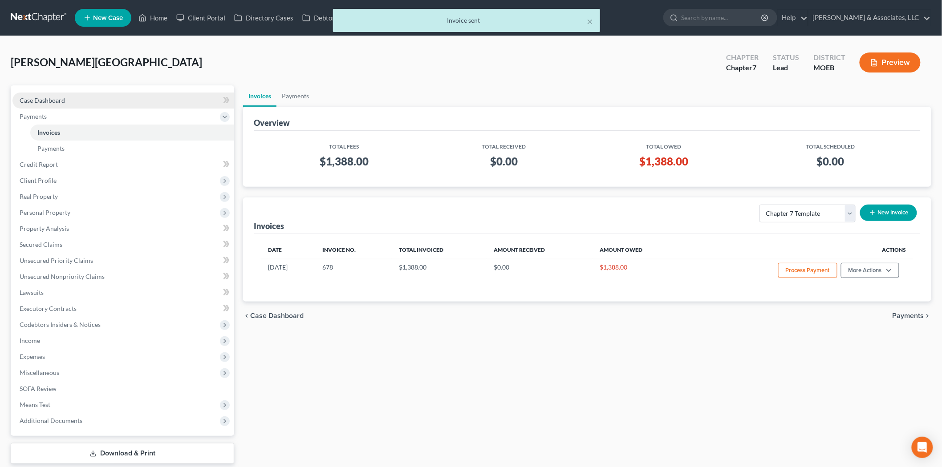
click at [50, 101] on span "Case Dashboard" at bounding box center [42, 101] width 45 height 8
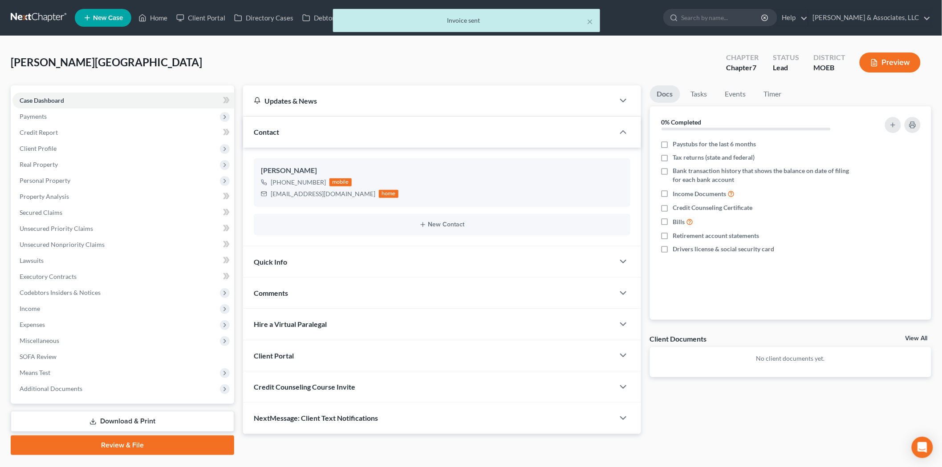
scroll to position [20, 0]
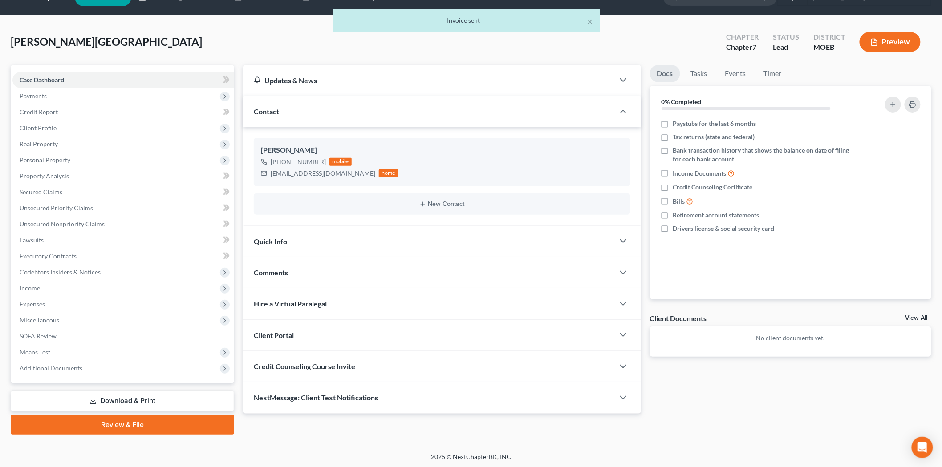
click at [334, 372] on div "Credit Counseling Course Invite" at bounding box center [428, 366] width 371 height 31
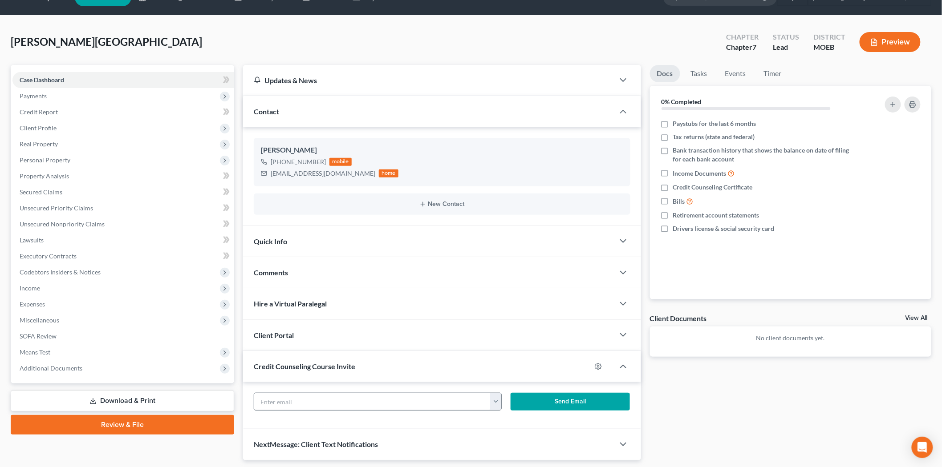
click at [497, 401] on button "button" at bounding box center [495, 401] width 11 height 17
click at [499, 423] on link "[EMAIL_ADDRESS][DOMAIN_NAME]" at bounding box center [551, 421] width 122 height 15
type input "[EMAIL_ADDRESS][DOMAIN_NAME]"
click at [544, 405] on button "Send Email" at bounding box center [570, 402] width 119 height 18
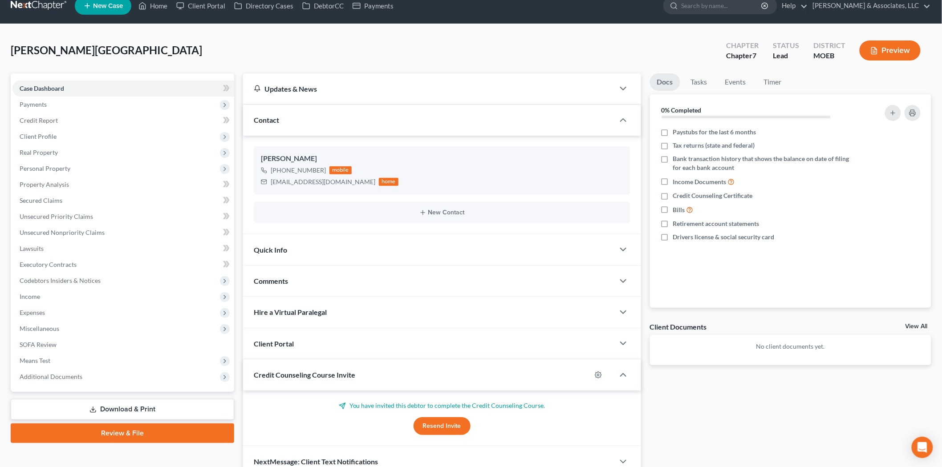
scroll to position [0, 0]
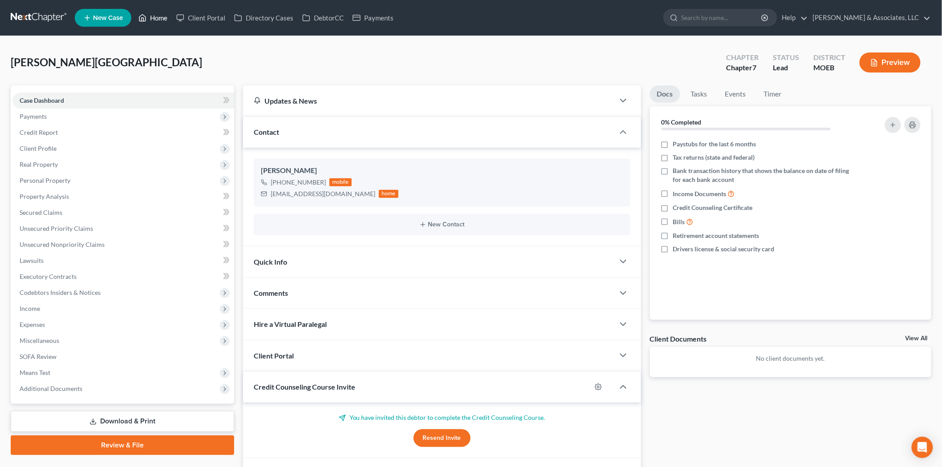
click at [165, 16] on link "Home" at bounding box center [153, 18] width 38 height 16
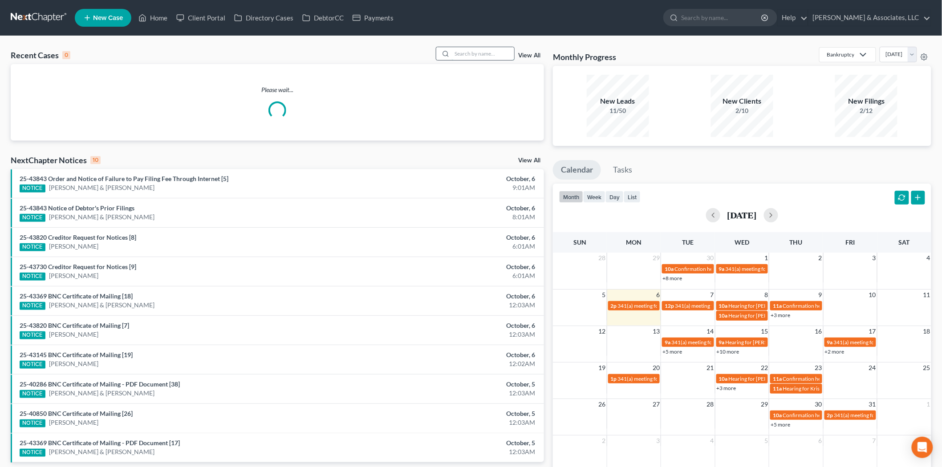
click at [457, 58] on input "search" at bounding box center [483, 53] width 62 height 13
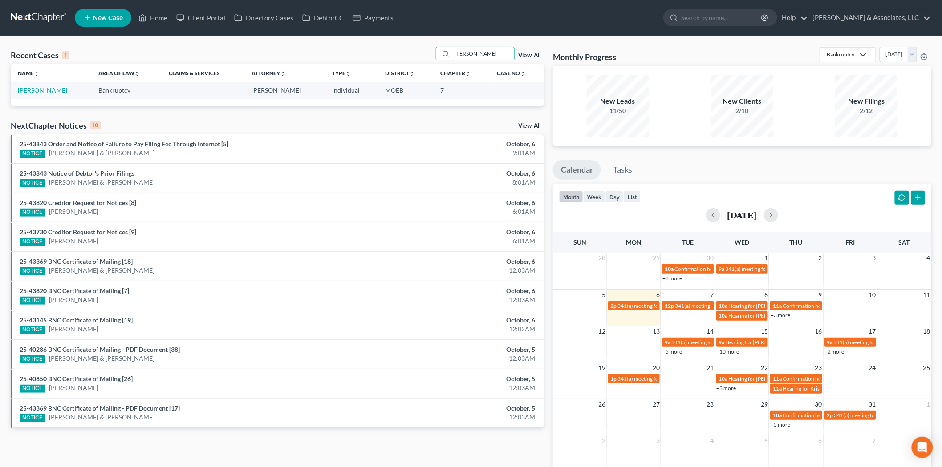
type input "[PERSON_NAME]"
click at [46, 91] on link "[PERSON_NAME]" at bounding box center [42, 90] width 49 height 8
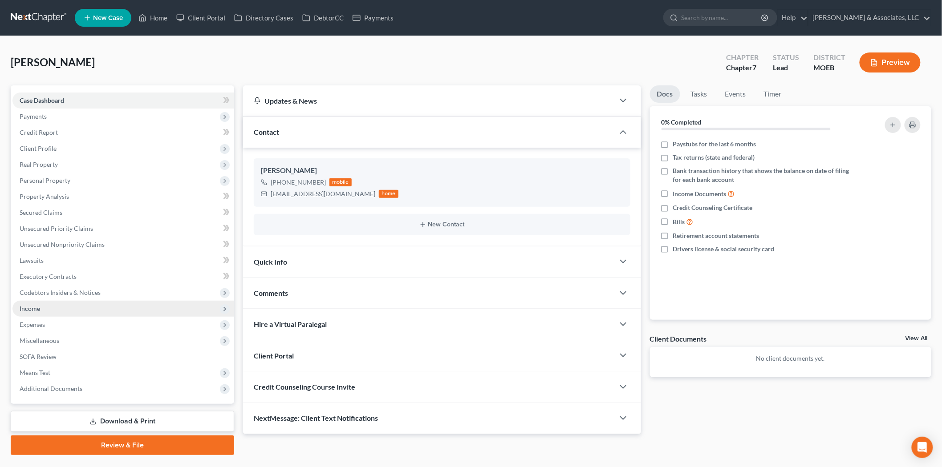
click at [37, 308] on span "Income" at bounding box center [30, 309] width 20 height 8
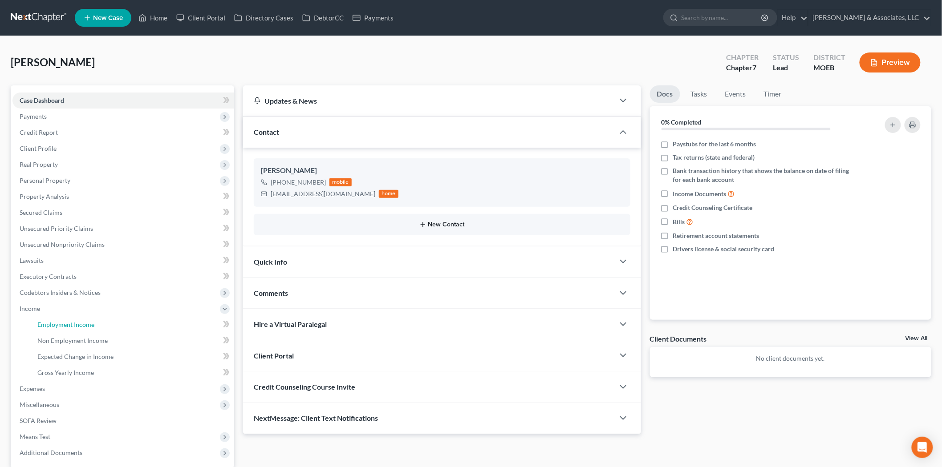
click at [60, 318] on link "Employment Income" at bounding box center [132, 325] width 204 height 16
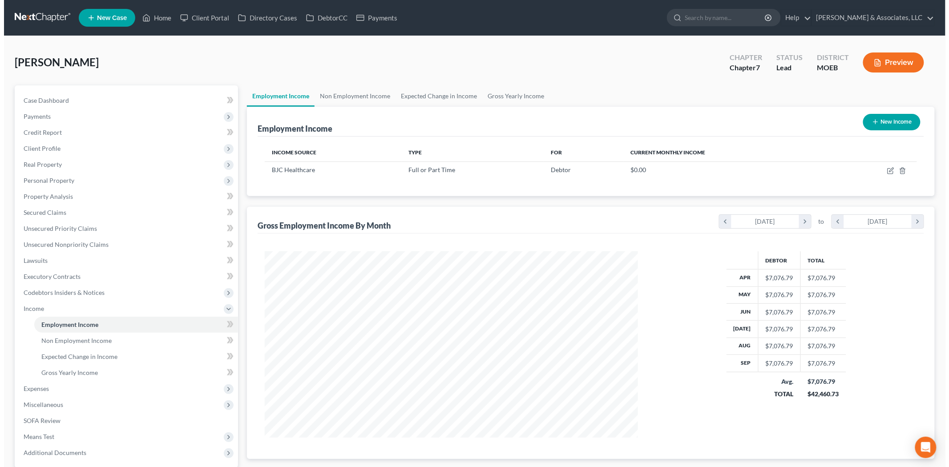
scroll to position [186, 391]
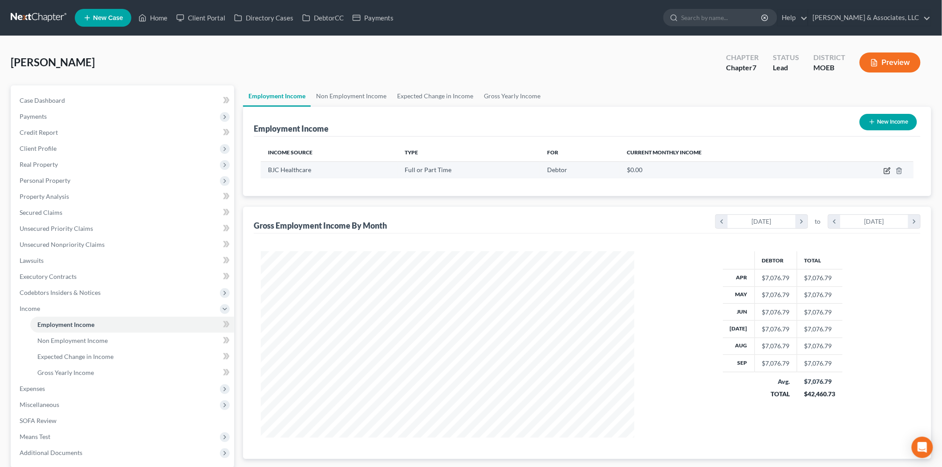
click at [887, 169] on icon "button" at bounding box center [886, 171] width 5 height 5
select select "0"
select select "2"
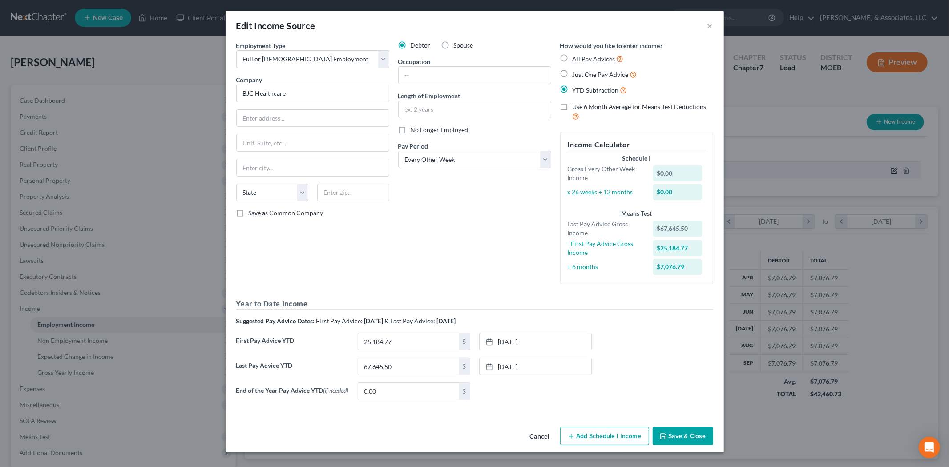
scroll to position [188, 394]
click at [418, 371] on input "67,645.50" at bounding box center [408, 366] width 101 height 17
type input "71,126.27"
drag, startPoint x: 514, startPoint y: 363, endPoint x: 495, endPoint y: 332, distance: 36.3
click at [514, 363] on link "[DATE]" at bounding box center [536, 366] width 112 height 17
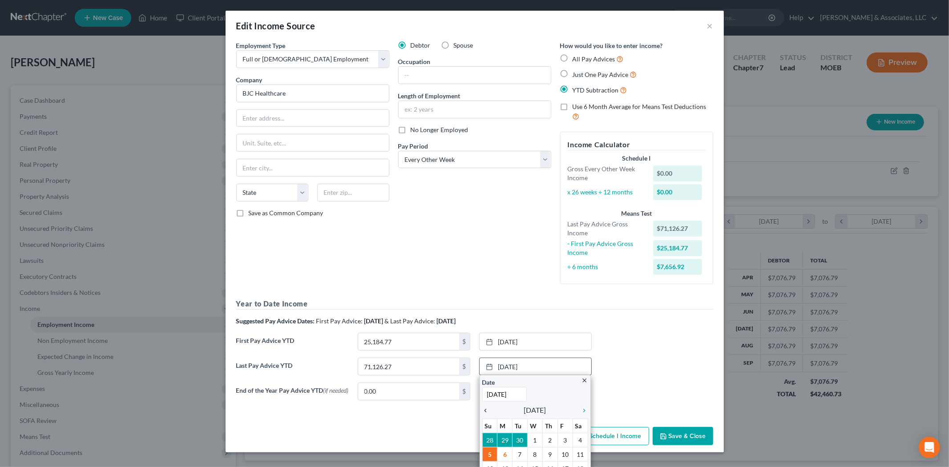
click at [482, 410] on icon "chevron_left" at bounding box center [488, 410] width 12 height 7
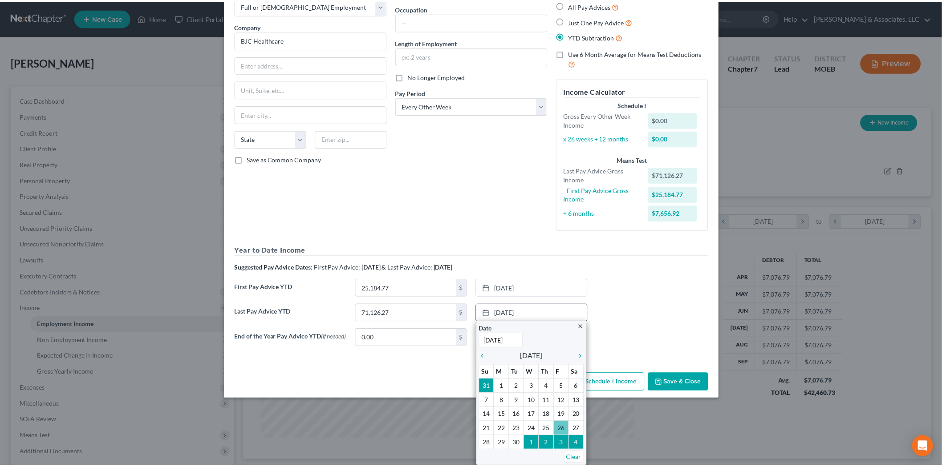
scroll to position [0, 0]
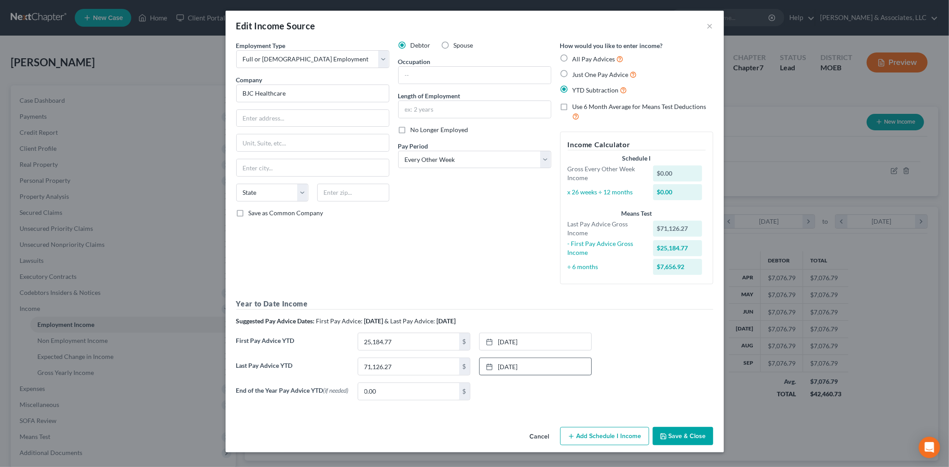
click at [685, 437] on button "Save & Close" at bounding box center [683, 436] width 61 height 19
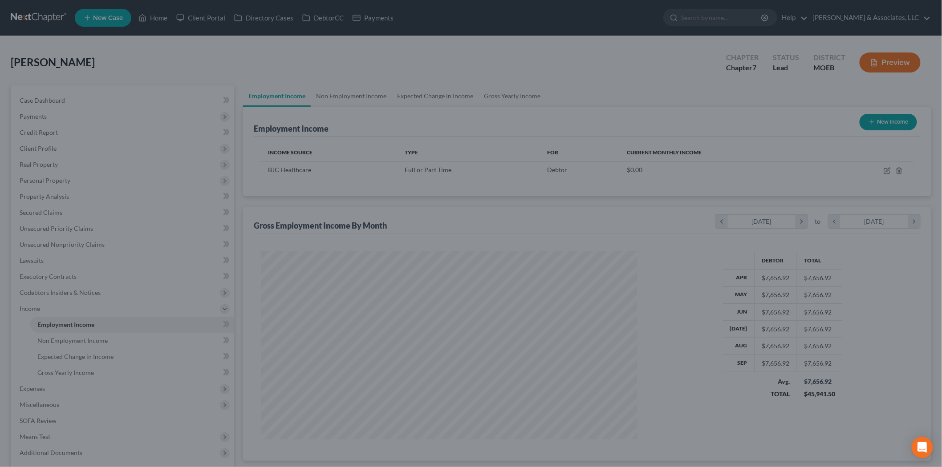
scroll to position [444911, 444706]
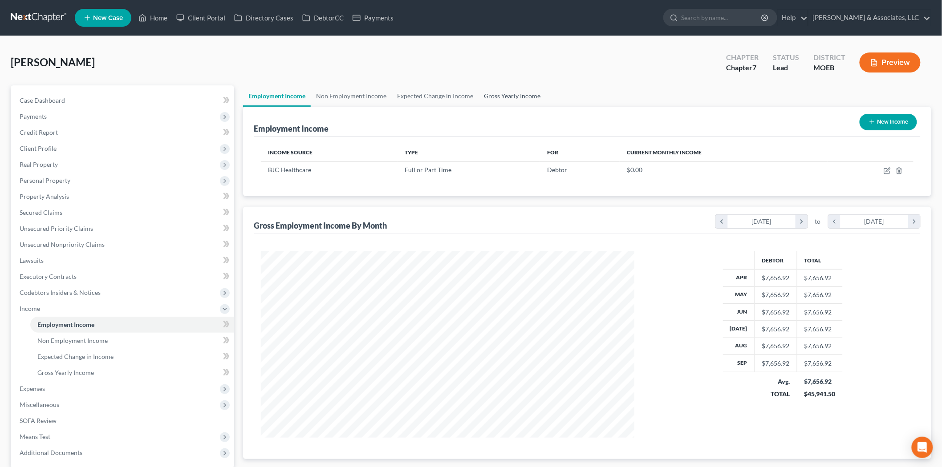
click at [514, 100] on link "Gross Yearly Income" at bounding box center [511, 95] width 67 height 21
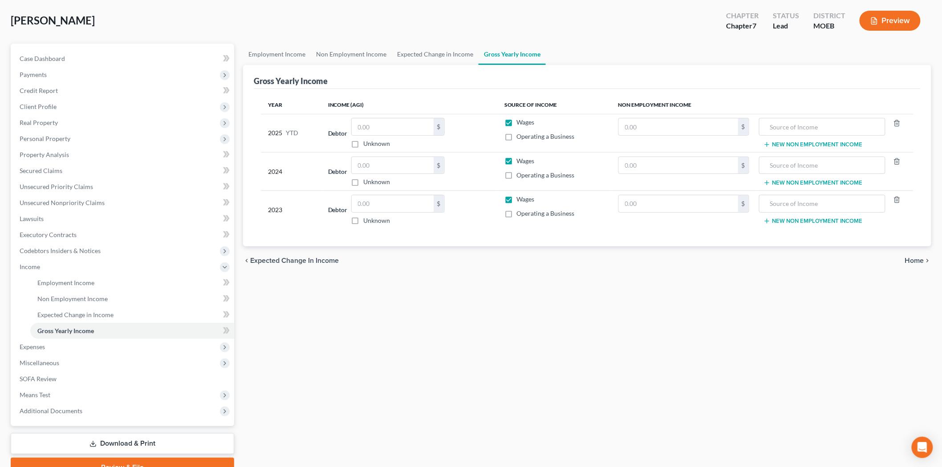
scroll to position [85, 0]
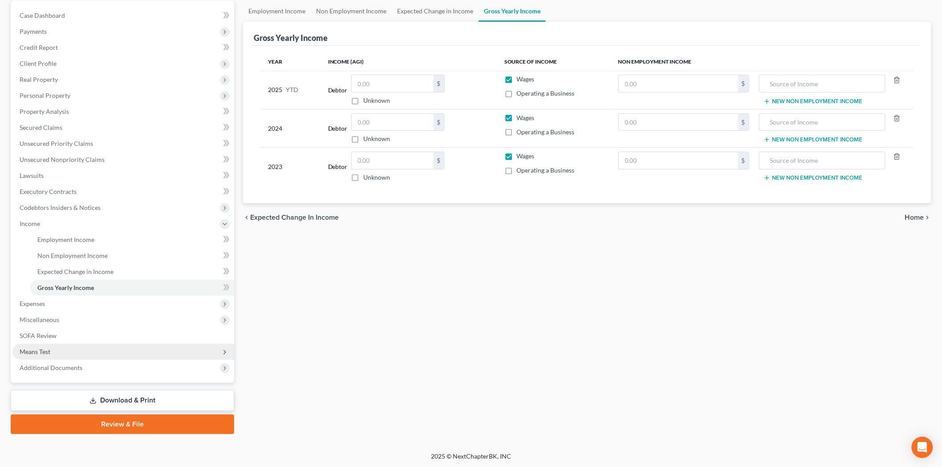
click at [47, 348] on span "Means Test" at bounding box center [35, 352] width 31 height 8
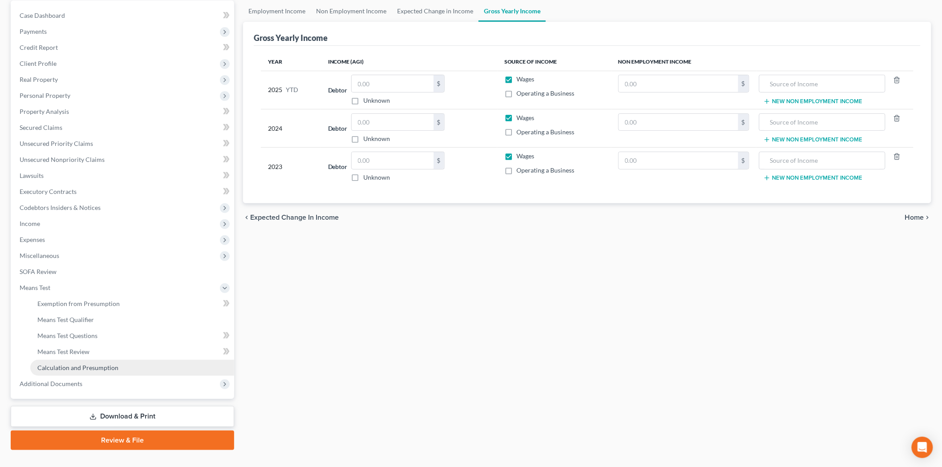
click at [73, 365] on span "Calculation and Presumption" at bounding box center [77, 368] width 81 height 8
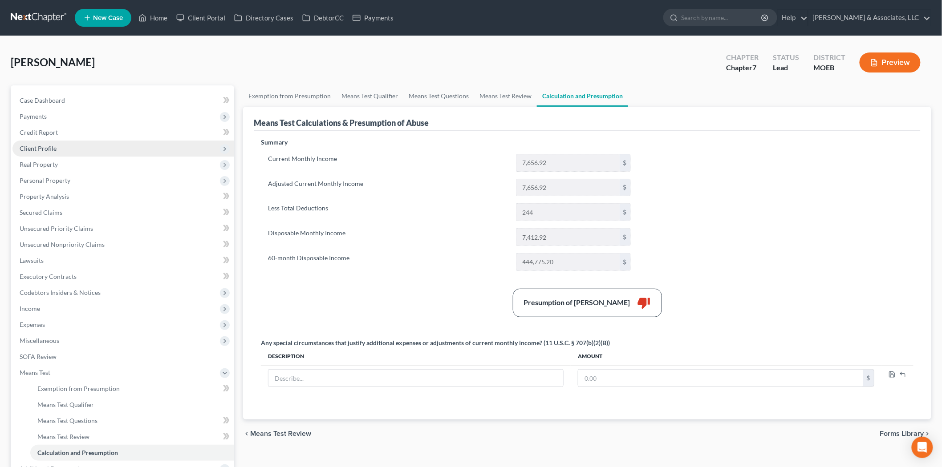
click at [44, 142] on span "Client Profile" at bounding box center [123, 149] width 222 height 16
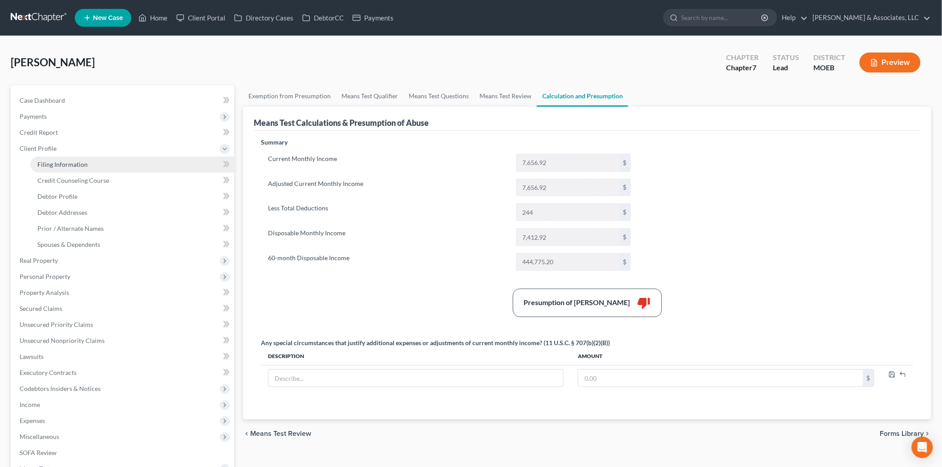
click at [68, 163] on span "Filing Information" at bounding box center [62, 165] width 50 height 8
select select "1"
select select "0"
select select "45"
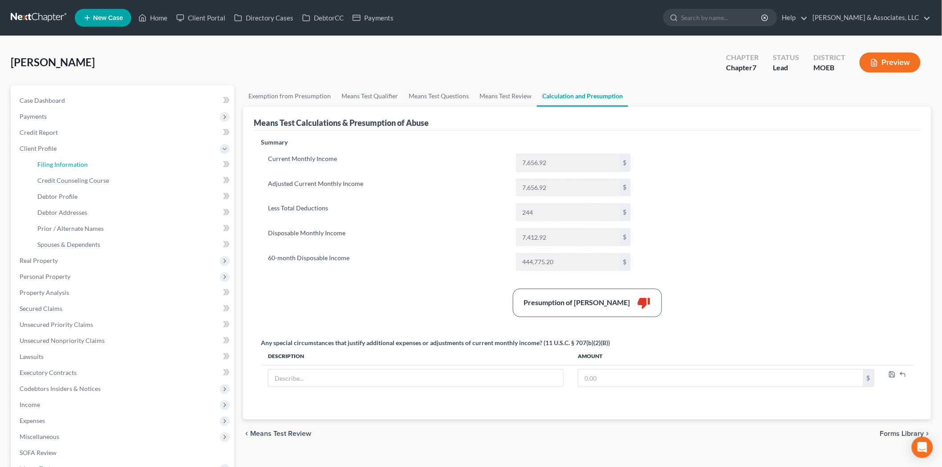
select select "0"
select select "26"
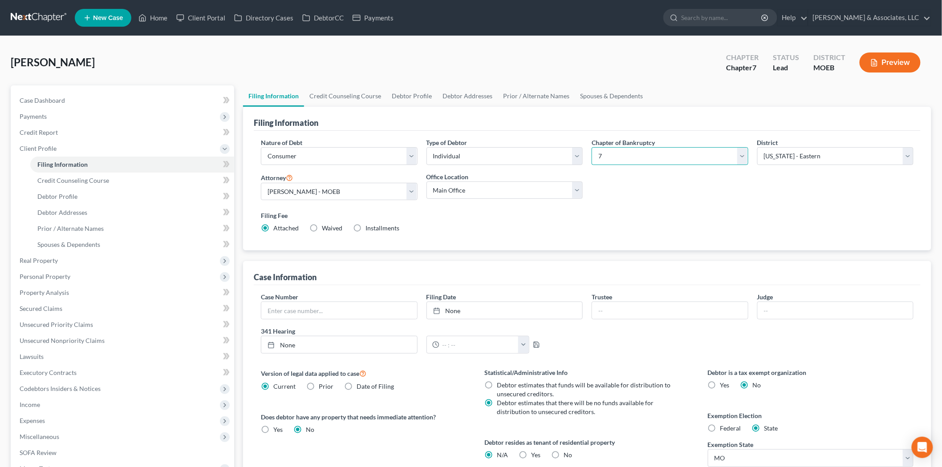
drag, startPoint x: 626, startPoint y: 154, endPoint x: 628, endPoint y: 164, distance: 9.5
click at [626, 154] on select "Select 7 11 12 13" at bounding box center [670, 156] width 157 height 18
select select "3"
click at [592, 147] on select "Select 7 11 12 13" at bounding box center [670, 156] width 157 height 18
click at [29, 113] on span "Payments" at bounding box center [33, 117] width 27 height 8
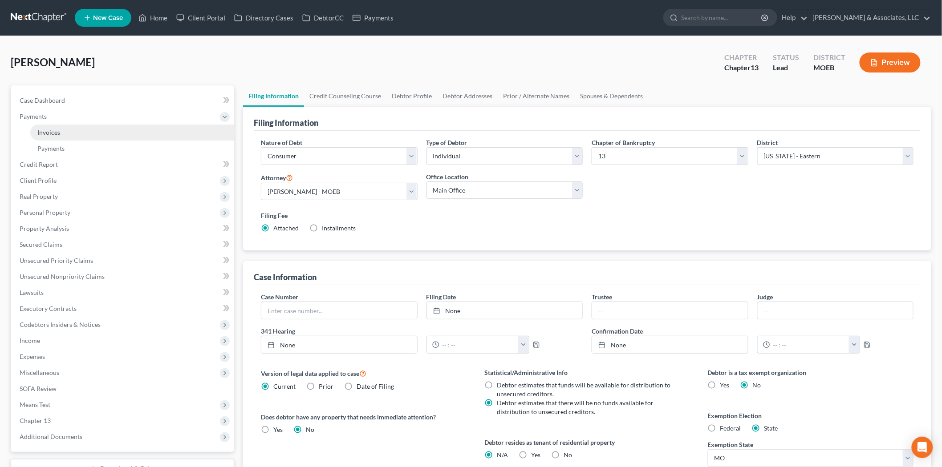
click at [58, 129] on span "Invoices" at bounding box center [48, 133] width 23 height 8
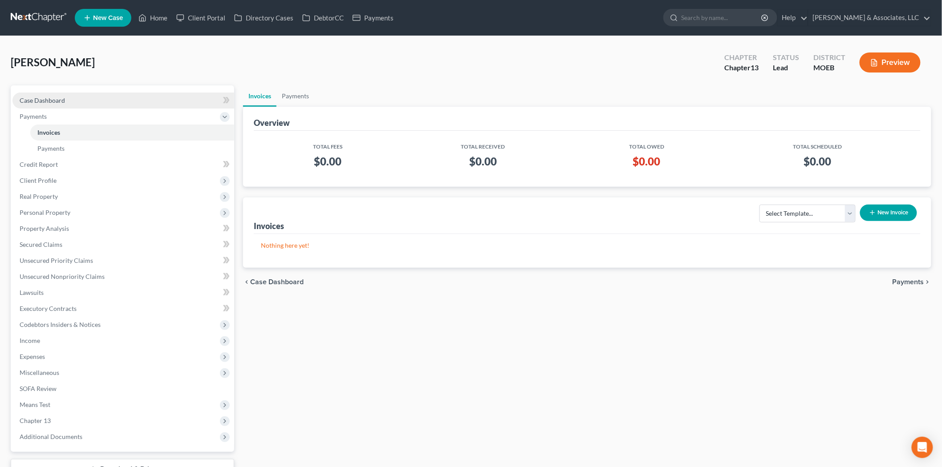
click at [41, 100] on span "Case Dashboard" at bounding box center [42, 101] width 45 height 8
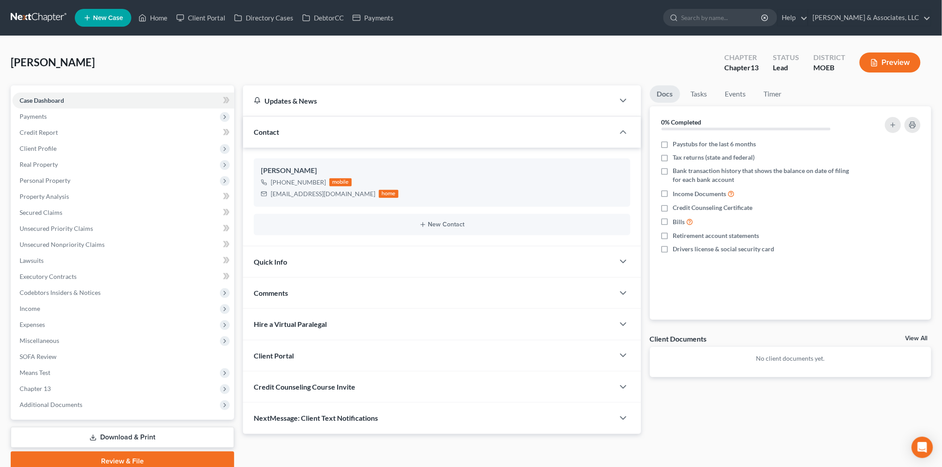
drag, startPoint x: 276, startPoint y: 299, endPoint x: 307, endPoint y: 321, distance: 38.5
click at [276, 299] on div "Comments" at bounding box center [428, 293] width 371 height 31
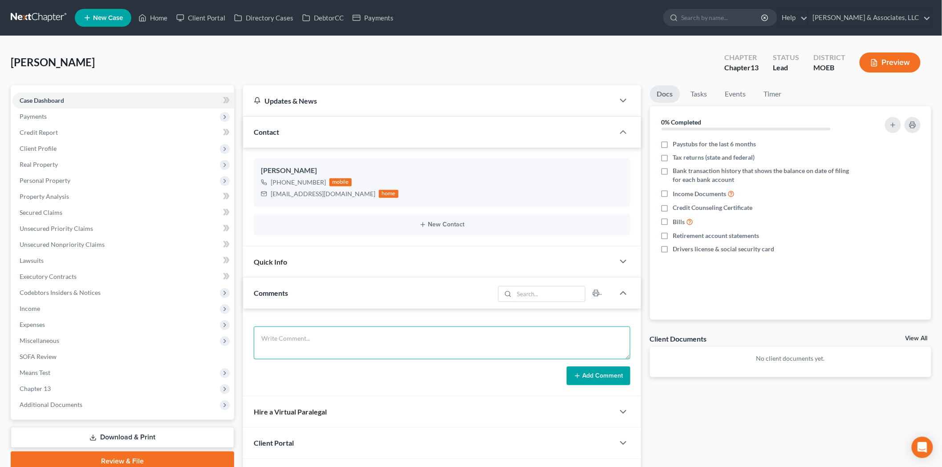
click at [308, 336] on textarea at bounding box center [442, 343] width 377 height 33
paste textarea "Metlife O3AB9DC99"
type textarea "Metlife O3AB9DC99"
click at [599, 381] on button "Add Comment" at bounding box center [599, 376] width 64 height 19
click at [39, 115] on span "Payments" at bounding box center [33, 117] width 27 height 8
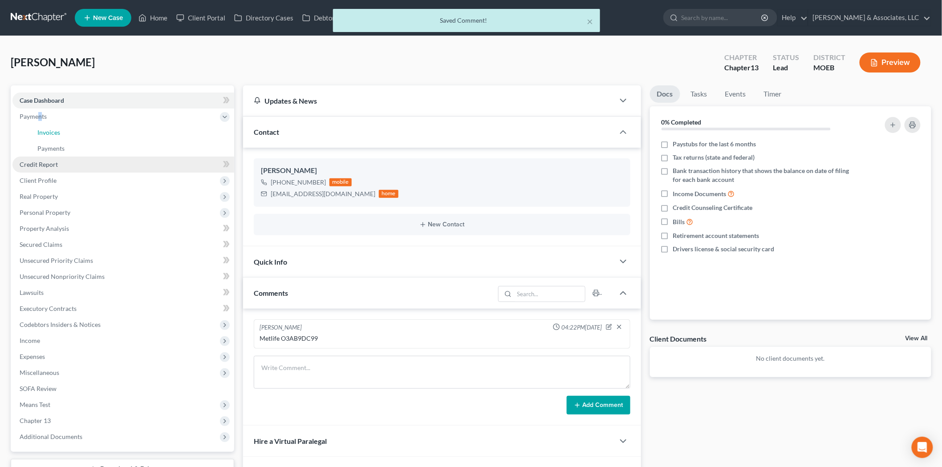
click at [58, 134] on span "Invoices" at bounding box center [48, 133] width 23 height 8
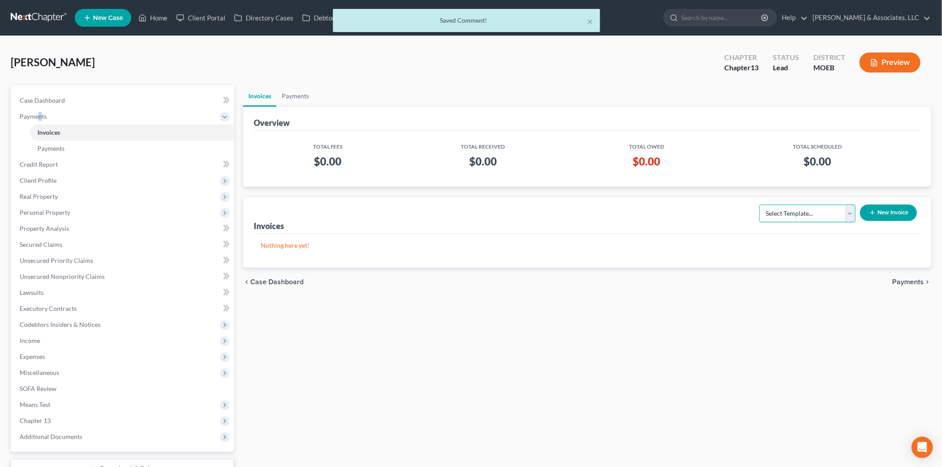
drag, startPoint x: 851, startPoint y: 212, endPoint x: 844, endPoint y: 220, distance: 10.8
click at [851, 212] on select "Select Template... Chapter 7 Template Chapter 13 Template Chapter 7 with legal …" at bounding box center [807, 214] width 96 height 18
select select "3"
click at [760, 205] on select "Select Template... Chapter 7 Template Chapter 13 Template Chapter 7 with legal …" at bounding box center [807, 214] width 96 height 18
click at [873, 214] on icon "button" at bounding box center [872, 212] width 7 height 7
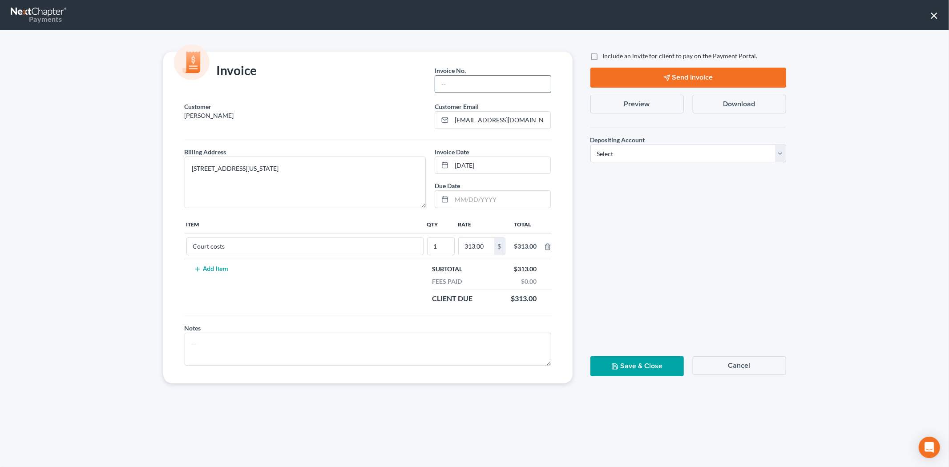
click at [454, 85] on input "text" at bounding box center [492, 84] width 115 height 17
type input "679"
click at [619, 149] on select "Select Operation Trust" at bounding box center [689, 154] width 196 height 18
select select "1"
click at [591, 145] on select "Select Operation Trust" at bounding box center [689, 154] width 196 height 18
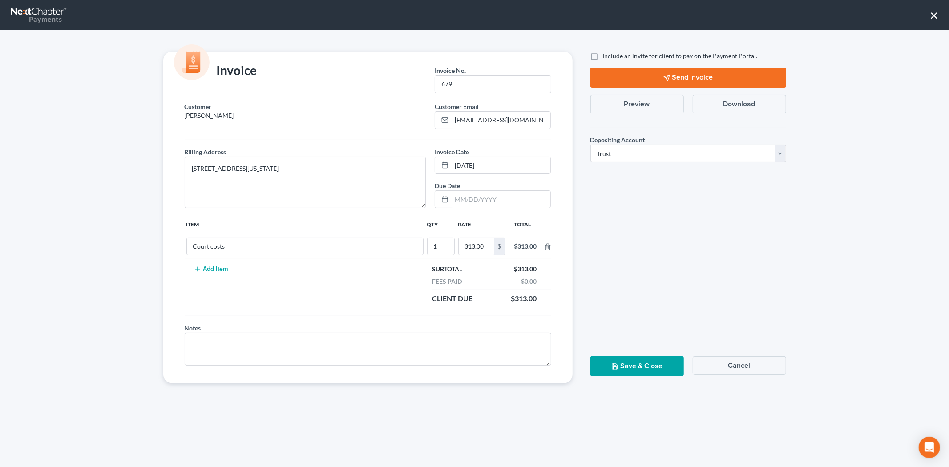
click at [603, 57] on label "Include an invite for client to pay on the Payment Portal." at bounding box center [680, 56] width 155 height 9
click at [607, 57] on input "Include an invite for client to pay on the Payment Portal." at bounding box center [610, 55] width 6 height 6
checkbox input "true"
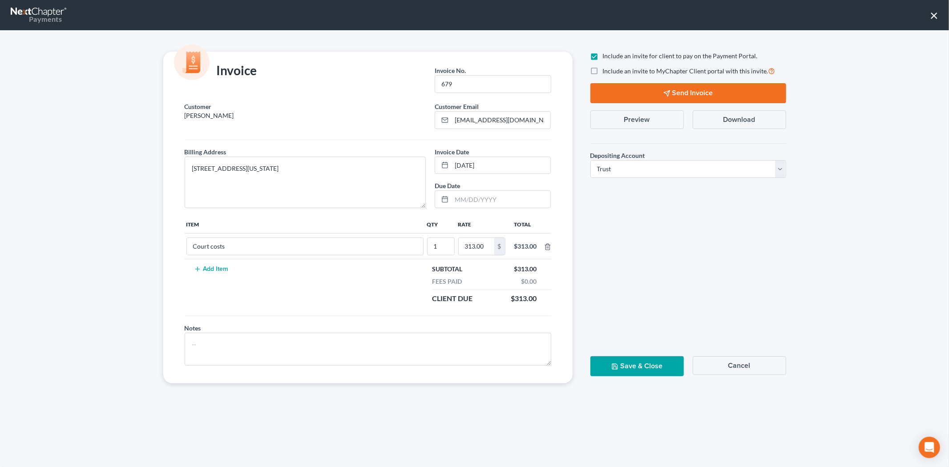
click at [603, 70] on label "Include an invite to MyChapter Client portal with this invite." at bounding box center [689, 71] width 173 height 10
click at [607, 70] on input "Include an invite to MyChapter Client portal with this invite." at bounding box center [610, 69] width 6 height 6
checkbox input "true"
click at [612, 88] on button "Send Invoice" at bounding box center [689, 93] width 196 height 20
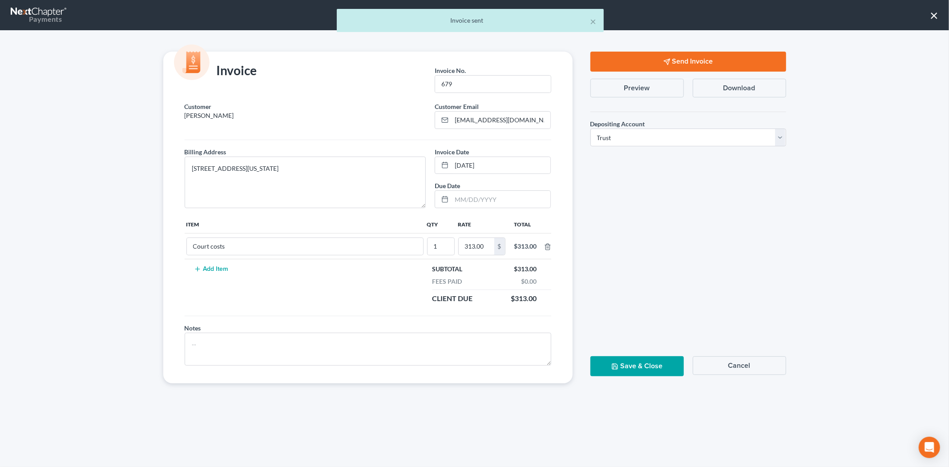
click at [634, 367] on button "Save & Close" at bounding box center [637, 367] width 93 height 20
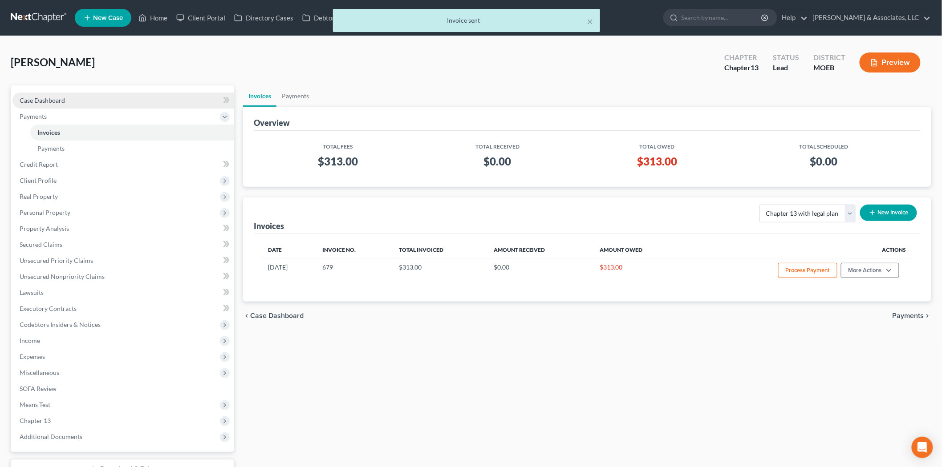
click at [44, 100] on span "Case Dashboard" at bounding box center [42, 101] width 45 height 8
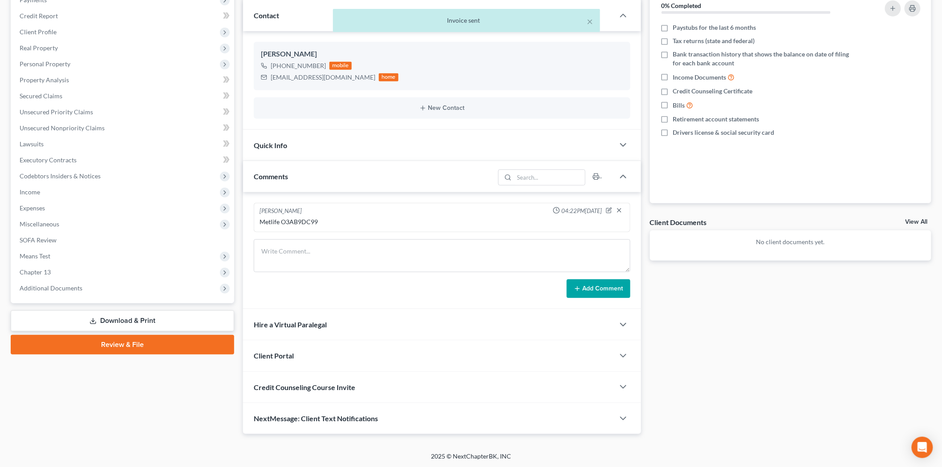
scroll to position [118, 0]
click at [631, 388] on div at bounding box center [627, 386] width 27 height 18
click at [625, 387] on icon "button" at bounding box center [623, 386] width 11 height 11
click at [620, 386] on icon "button" at bounding box center [623, 386] width 11 height 11
click at [496, 373] on div "Credit Counseling Course Invite" at bounding box center [417, 386] width 348 height 31
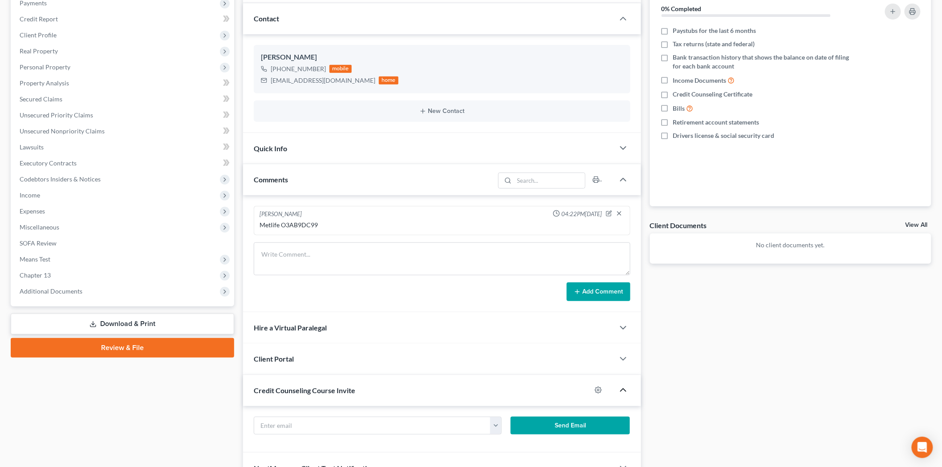
scroll to position [165, 0]
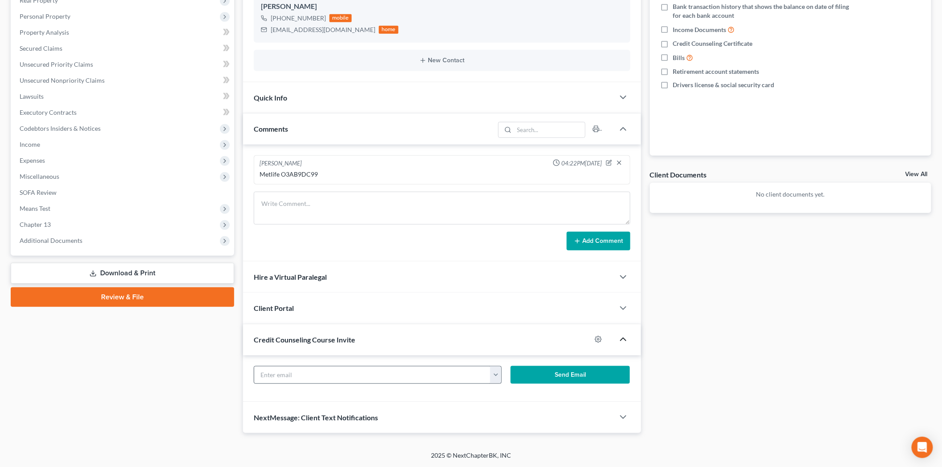
click at [497, 372] on button "button" at bounding box center [495, 375] width 11 height 17
click at [508, 393] on link "[EMAIL_ADDRESS][DOMAIN_NAME]" at bounding box center [551, 394] width 122 height 15
drag, startPoint x: 541, startPoint y: 374, endPoint x: 453, endPoint y: 1, distance: 382.7
click at [541, 374] on button "Send Email" at bounding box center [570, 375] width 119 height 18
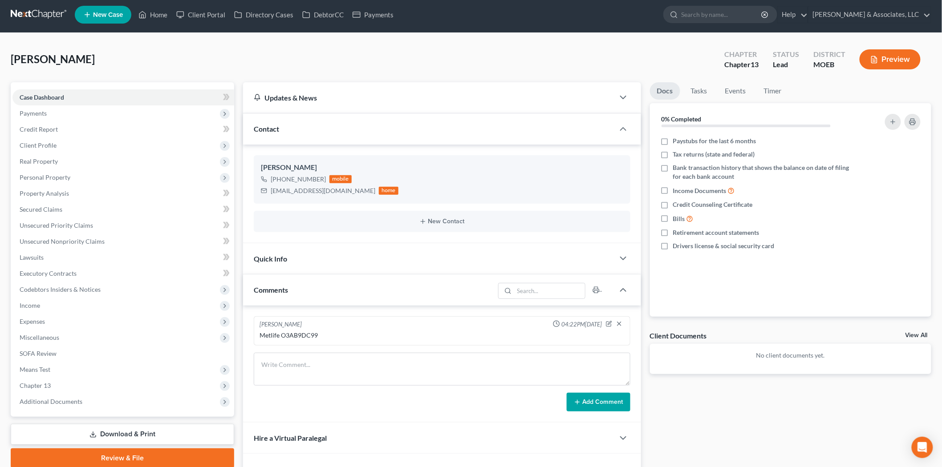
scroll to position [0, 0]
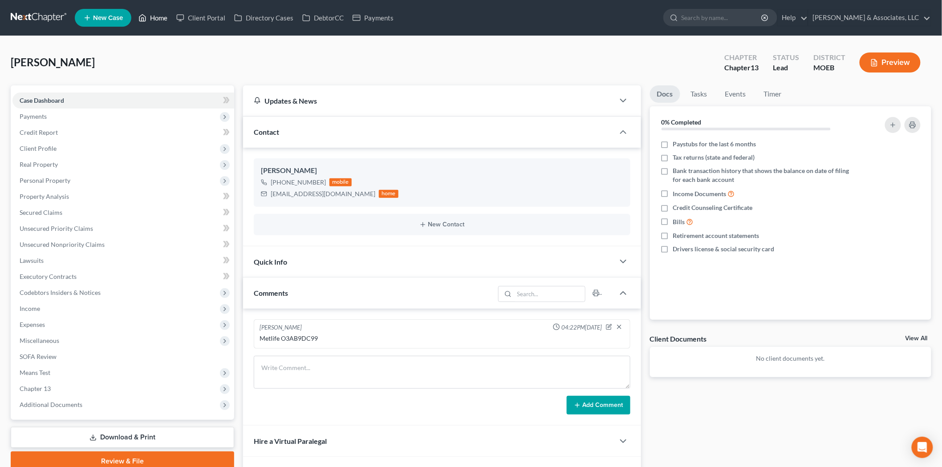
drag, startPoint x: 158, startPoint y: 16, endPoint x: 591, endPoint y: 64, distance: 435.3
click at [158, 16] on link "Home" at bounding box center [153, 18] width 38 height 16
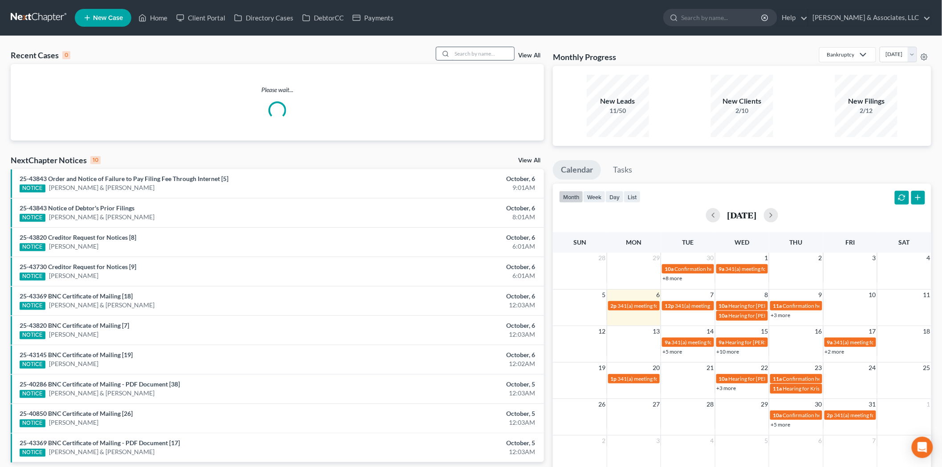
click at [490, 54] on input "search" at bounding box center [483, 53] width 62 height 13
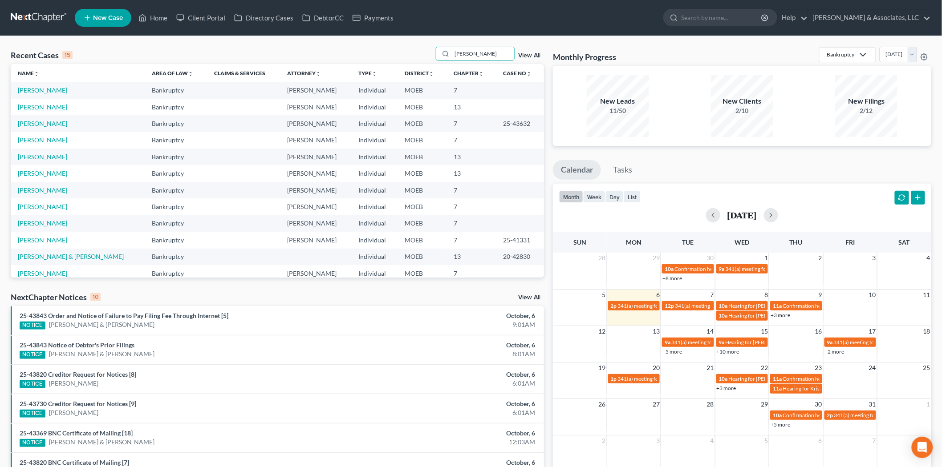
click at [43, 106] on link "[PERSON_NAME]" at bounding box center [42, 107] width 49 height 8
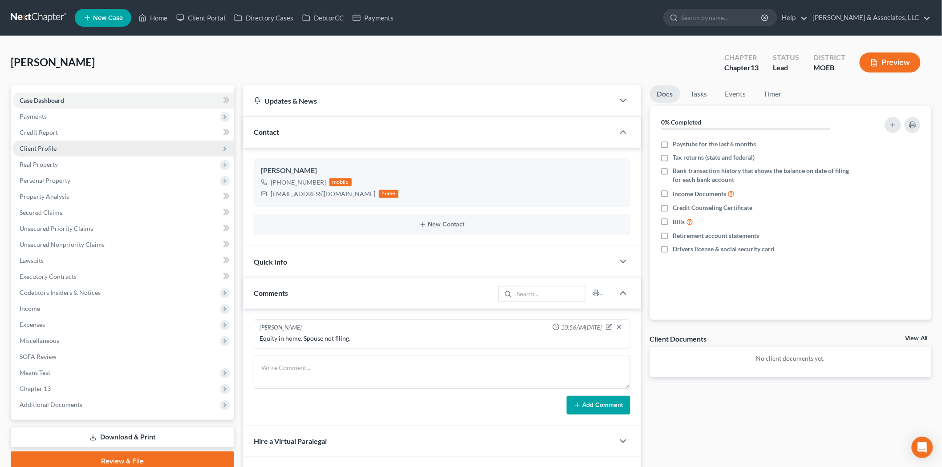
click at [41, 141] on span "Client Profile" at bounding box center [123, 149] width 222 height 16
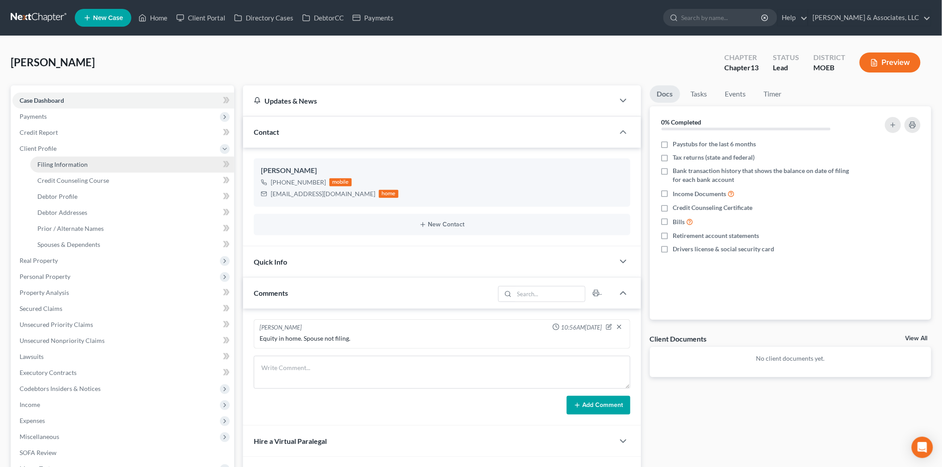
click at [63, 166] on span "Filing Information" at bounding box center [62, 165] width 50 height 8
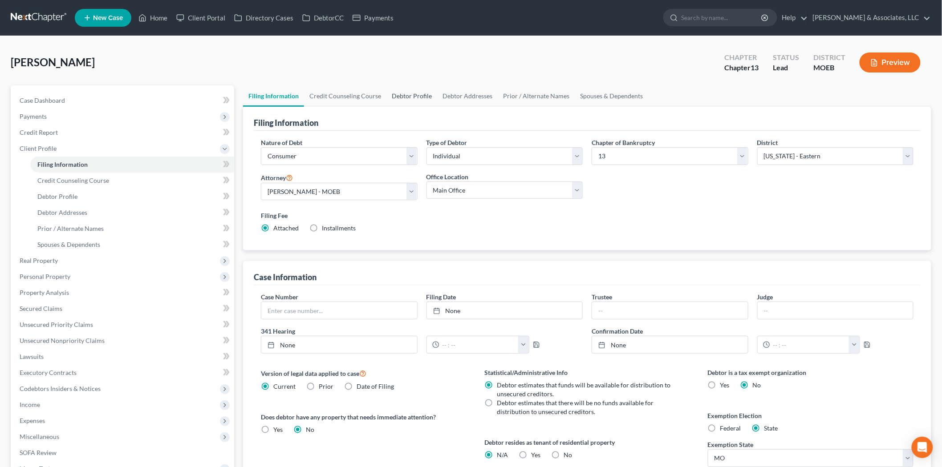
click at [412, 91] on link "Debtor Profile" at bounding box center [411, 95] width 51 height 21
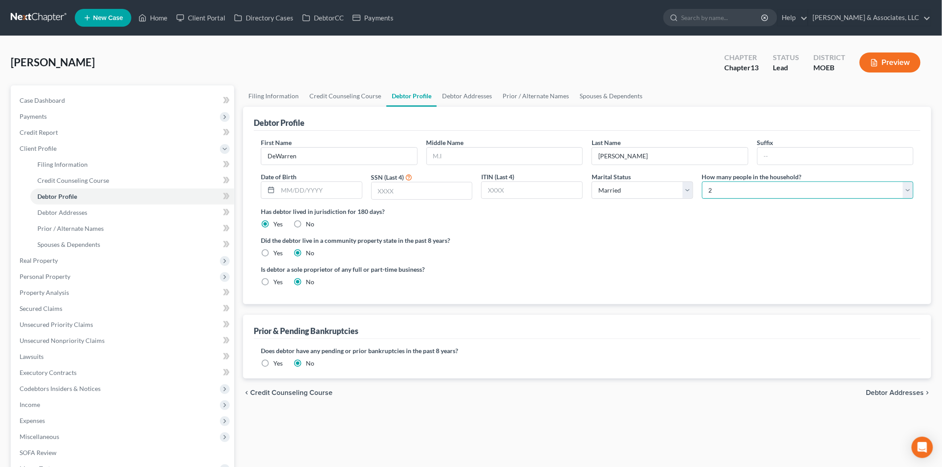
click at [729, 195] on select "Select 1 2 3 4 5 6 7 8 9 10 11 12 13 14 15 16 17 18 19 20" at bounding box center [807, 191] width 211 height 18
click at [702, 182] on select "Select 1 2 3 4 5 6 7 8 9 10 11 12 13 14 15 16 17 18 19 20" at bounding box center [807, 191] width 211 height 18
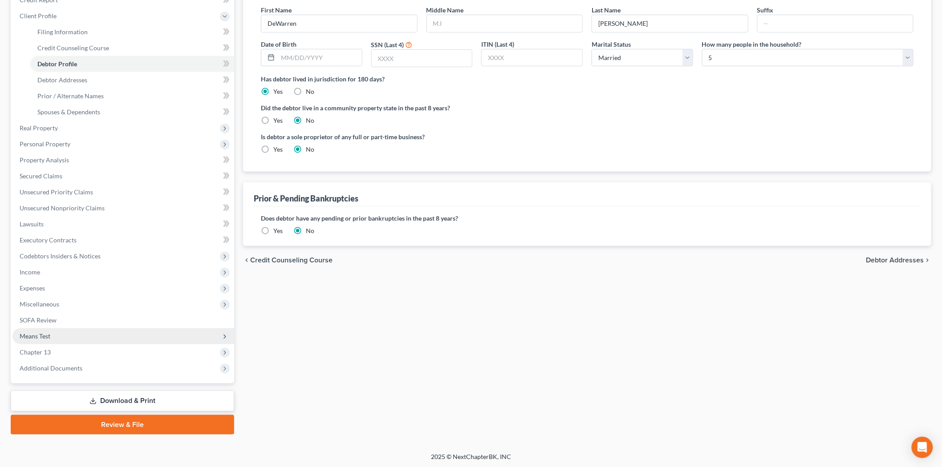
click at [44, 341] on span "Means Test" at bounding box center [123, 336] width 222 height 16
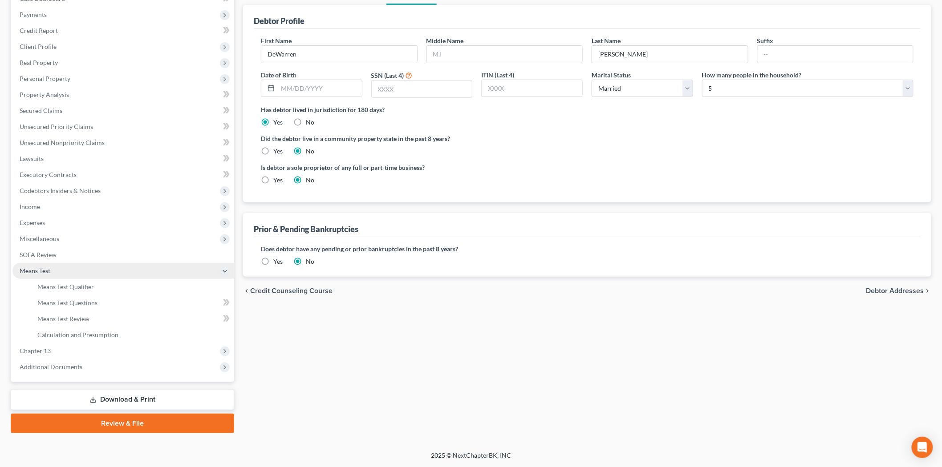
scroll to position [101, 0]
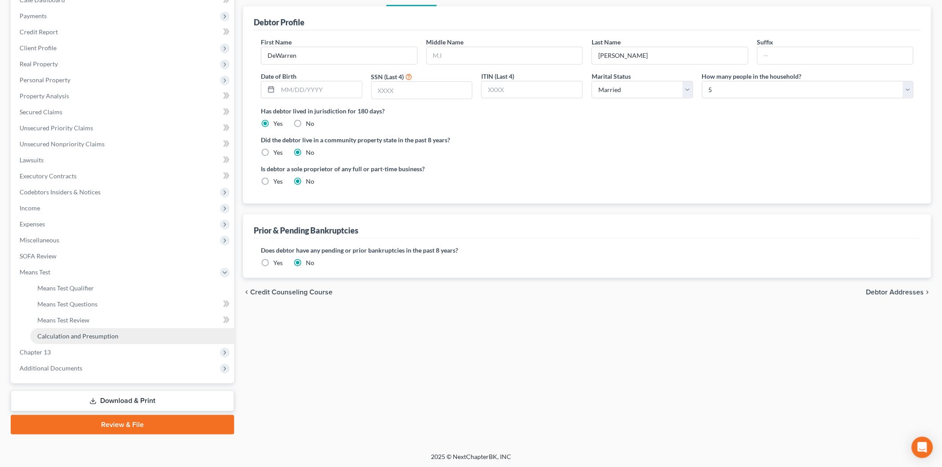
click at [47, 336] on span "Calculation and Presumption" at bounding box center [77, 336] width 81 height 8
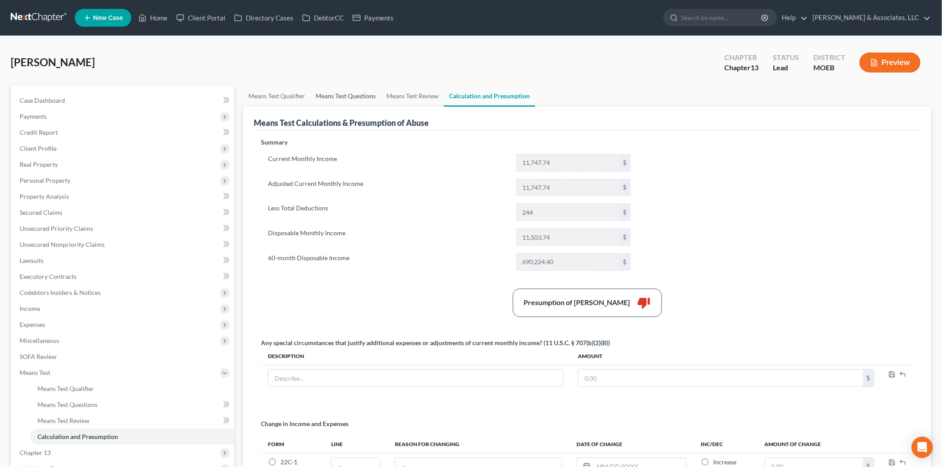
click at [340, 98] on link "Means Test Questions" at bounding box center [345, 95] width 71 height 21
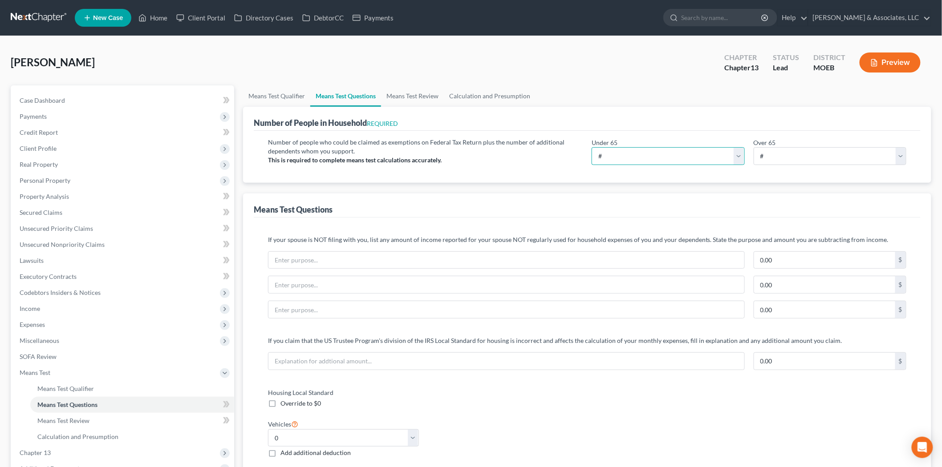
click at [734, 153] on select "# 0 1 2 3 4 5 6 7 8 9 10" at bounding box center [668, 156] width 153 height 18
click at [592, 147] on select "# 0 1 2 3 4 5 6 7 8 9 10" at bounding box center [668, 156] width 153 height 18
click at [403, 96] on link "Means Test Review" at bounding box center [412, 95] width 63 height 21
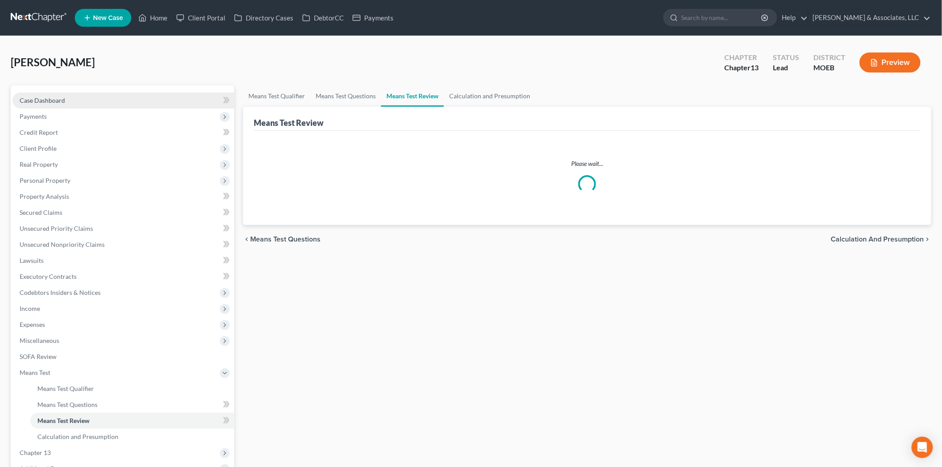
click at [52, 103] on span "Case Dashboard" at bounding box center [42, 101] width 45 height 8
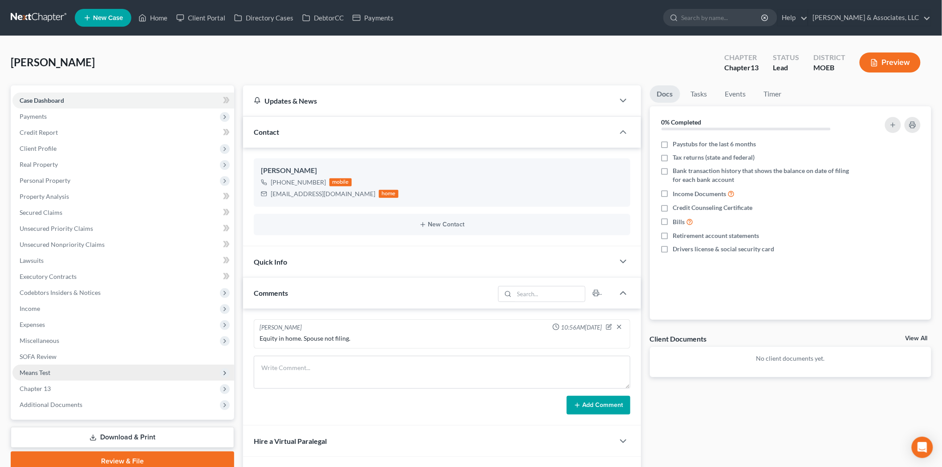
click at [67, 371] on span "Means Test" at bounding box center [123, 373] width 222 height 16
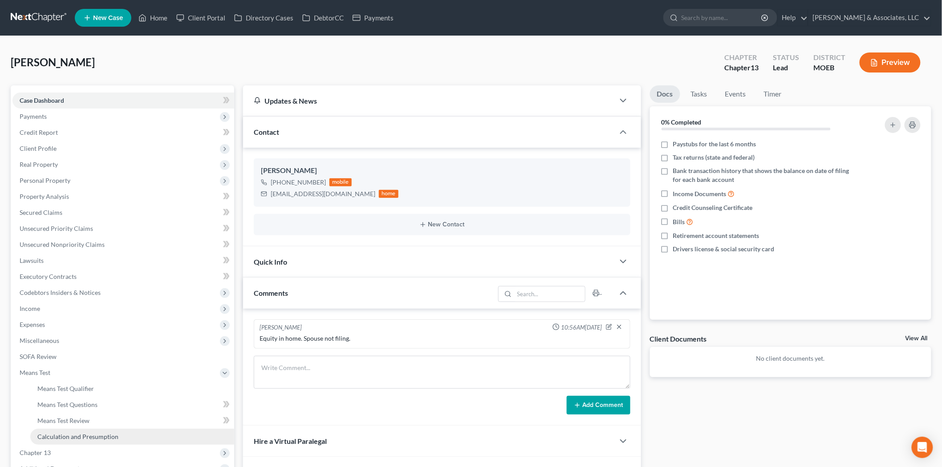
click at [90, 433] on span "Calculation and Presumption" at bounding box center [77, 437] width 81 height 8
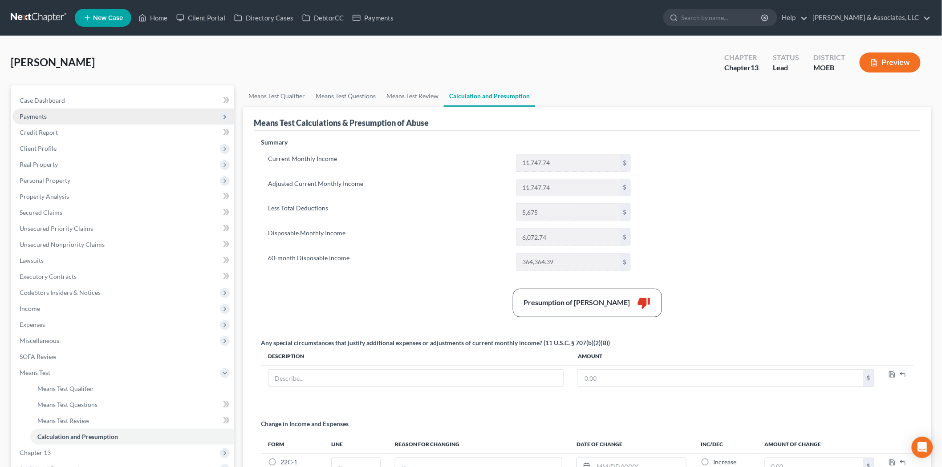
click at [32, 113] on span "Payments" at bounding box center [33, 117] width 27 height 8
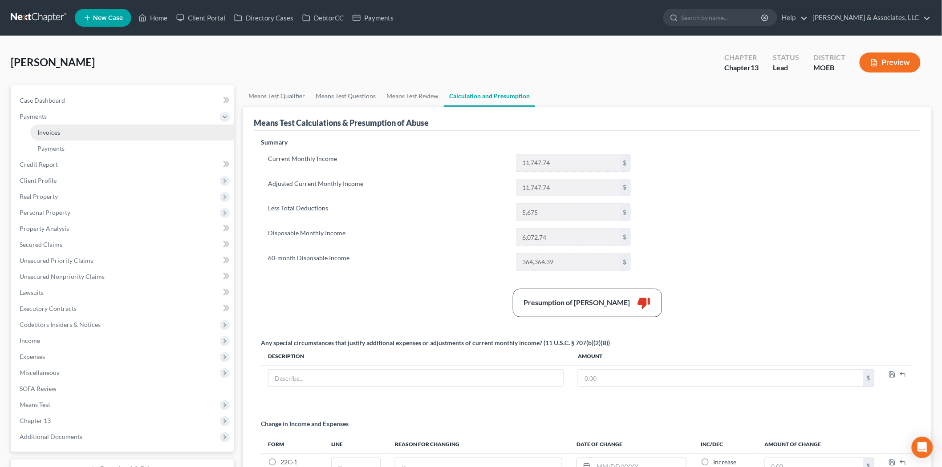
click at [45, 132] on span "Invoices" at bounding box center [48, 133] width 23 height 8
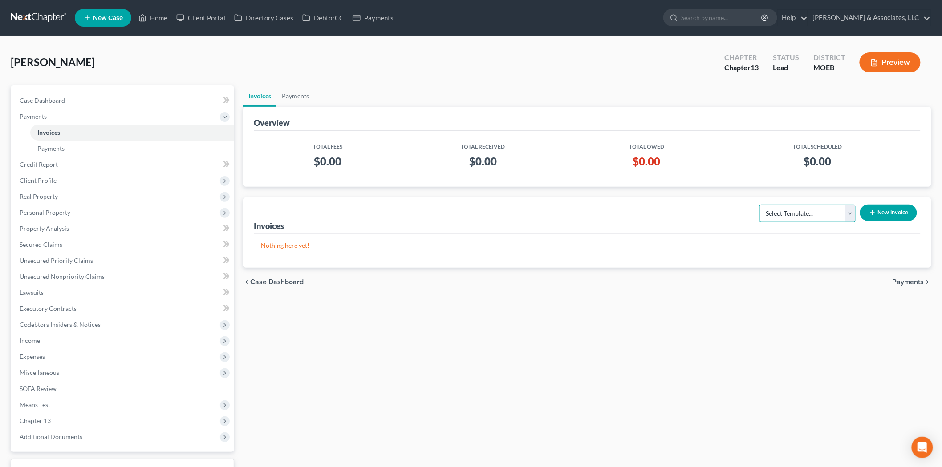
click at [784, 217] on select "Select Template... Chapter 7 Template Chapter 13 Template Chapter 7 with legal …" at bounding box center [807, 214] width 96 height 18
click at [760, 205] on select "Select Template... Chapter 7 Template Chapter 13 Template Chapter 7 with legal …" at bounding box center [807, 214] width 96 height 18
click at [880, 212] on button "New Invoice" at bounding box center [888, 213] width 57 height 16
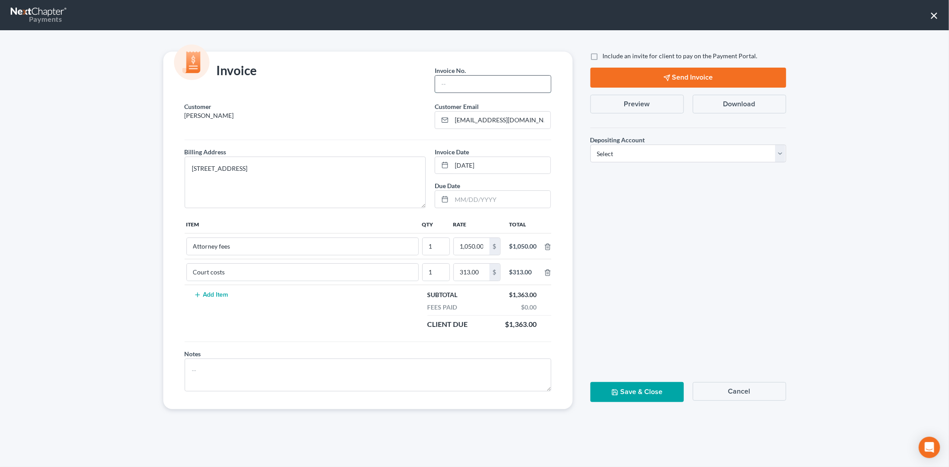
click at [456, 78] on input "text" at bounding box center [492, 84] width 115 height 17
click at [606, 152] on select "Select Operation Trust" at bounding box center [689, 154] width 196 height 18
click at [591, 145] on select "Select Operation Trust" at bounding box center [689, 154] width 196 height 18
click at [603, 53] on label "Include an invite for client to pay on the Payment Portal." at bounding box center [680, 56] width 155 height 9
click at [607, 53] on input "Include an invite for client to pay on the Payment Portal." at bounding box center [610, 55] width 6 height 6
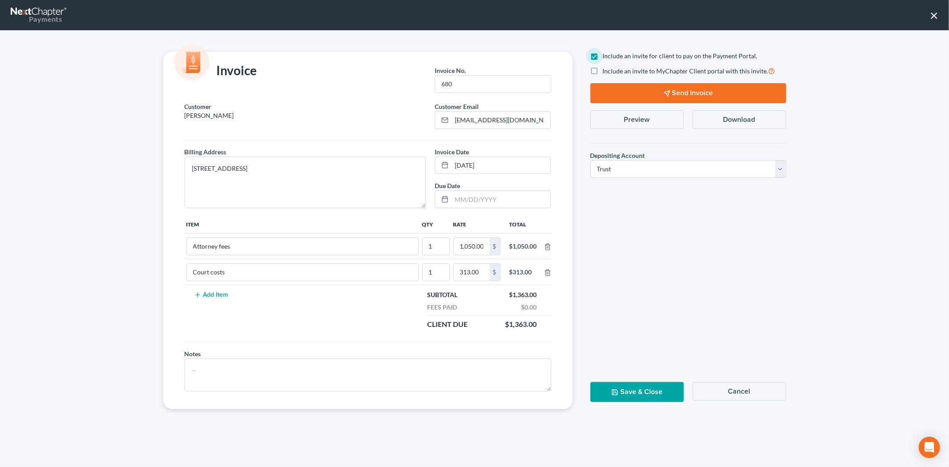
click at [603, 68] on label "Include an invite to MyChapter Client portal with this invite." at bounding box center [689, 71] width 173 height 10
click at [607, 68] on input "Include an invite to MyChapter Client portal with this invite." at bounding box center [610, 69] width 6 height 6
click at [604, 87] on button "Send Invoice" at bounding box center [689, 93] width 196 height 20
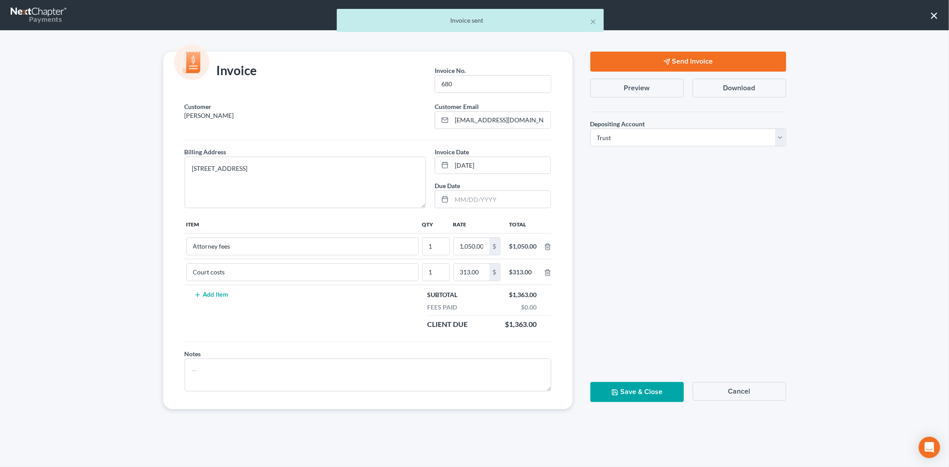
click at [629, 394] on button "Save & Close" at bounding box center [637, 392] width 93 height 20
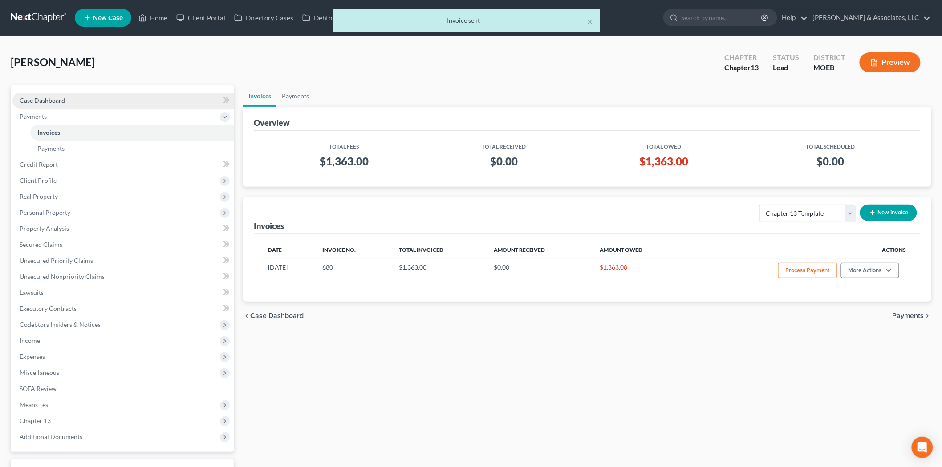
click at [43, 101] on span "Case Dashboard" at bounding box center [42, 101] width 45 height 8
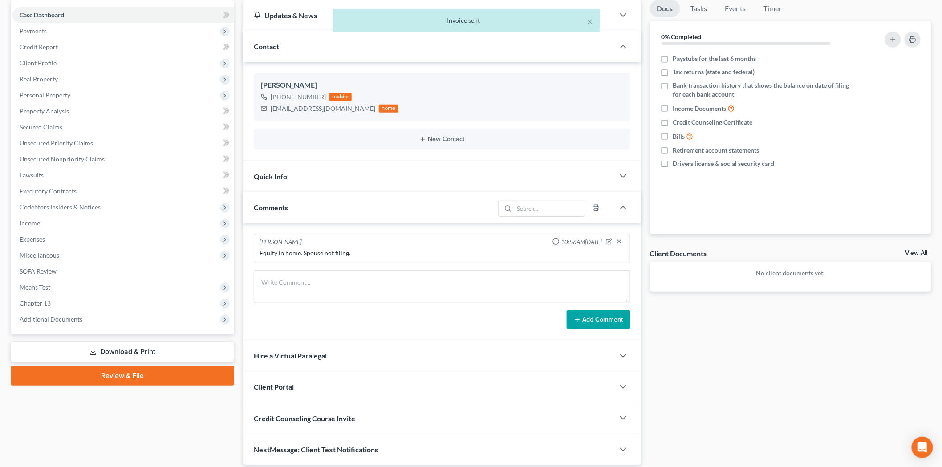
scroll to position [118, 0]
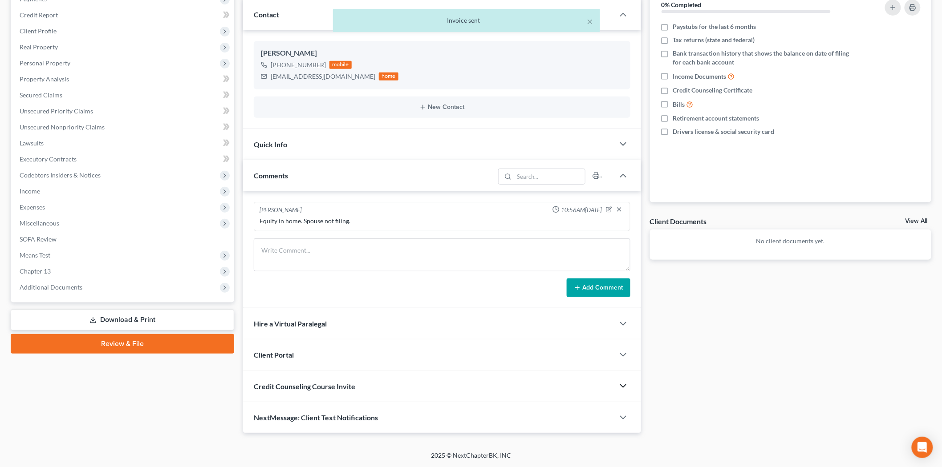
click at [622, 384] on icon "button" at bounding box center [623, 386] width 11 height 11
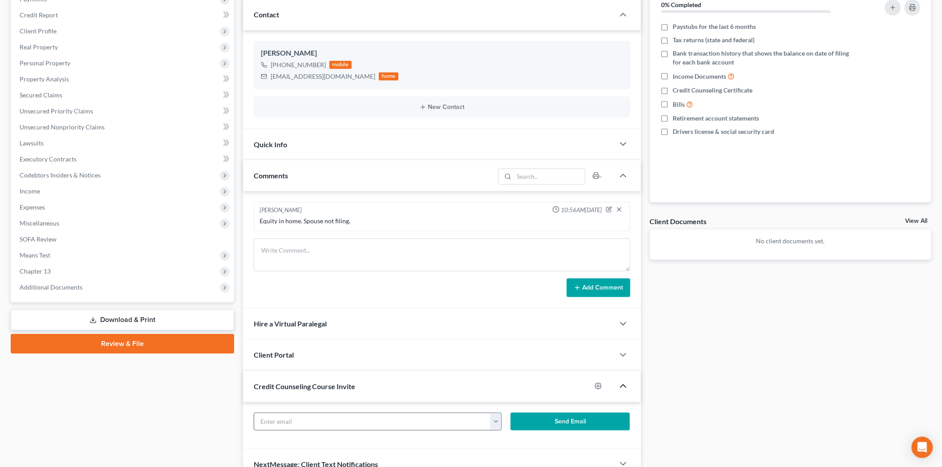
click at [492, 419] on button "button" at bounding box center [495, 421] width 11 height 17
click at [513, 442] on link "[EMAIL_ADDRESS][DOMAIN_NAME]" at bounding box center [551, 441] width 122 height 15
click at [550, 420] on button "Send Email" at bounding box center [570, 422] width 119 height 18
